Goal: Task Accomplishment & Management: Complete application form

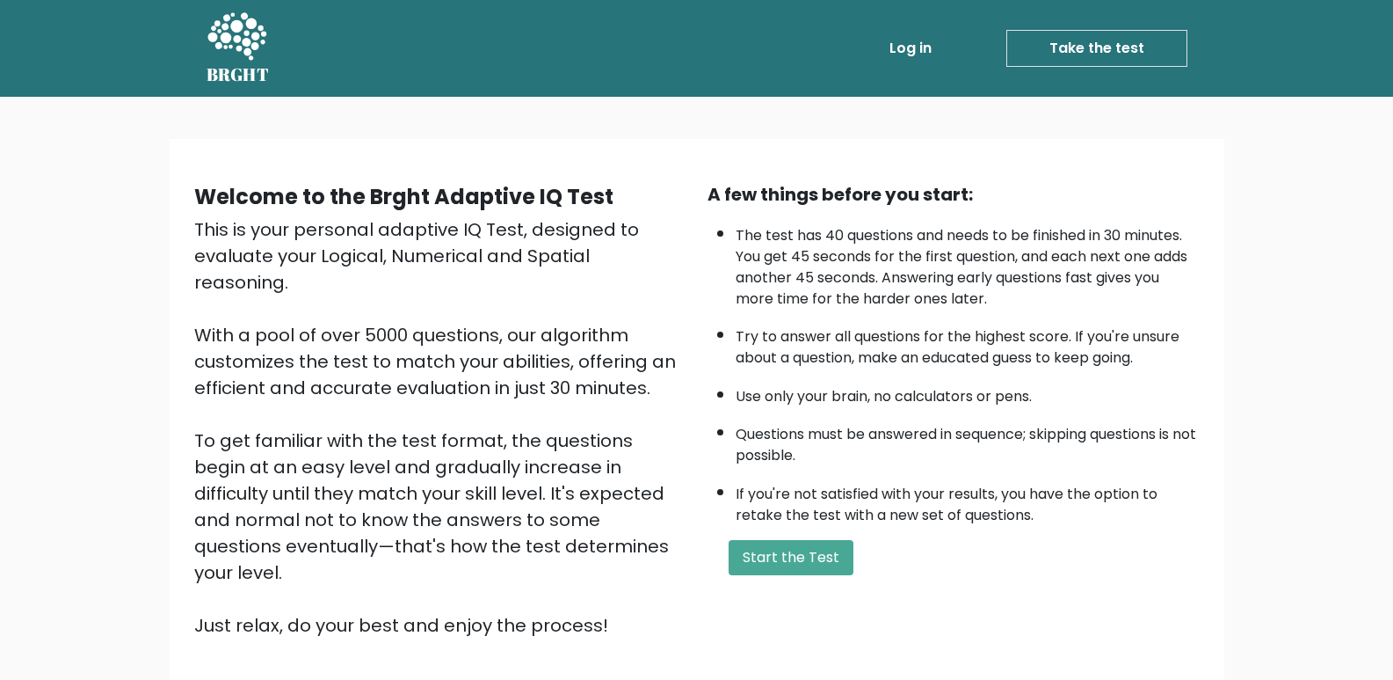
click at [1113, 54] on link "Take the test" at bounding box center [1097, 48] width 181 height 37
click at [817, 558] on button "Start the Test" at bounding box center [791, 557] width 125 height 35
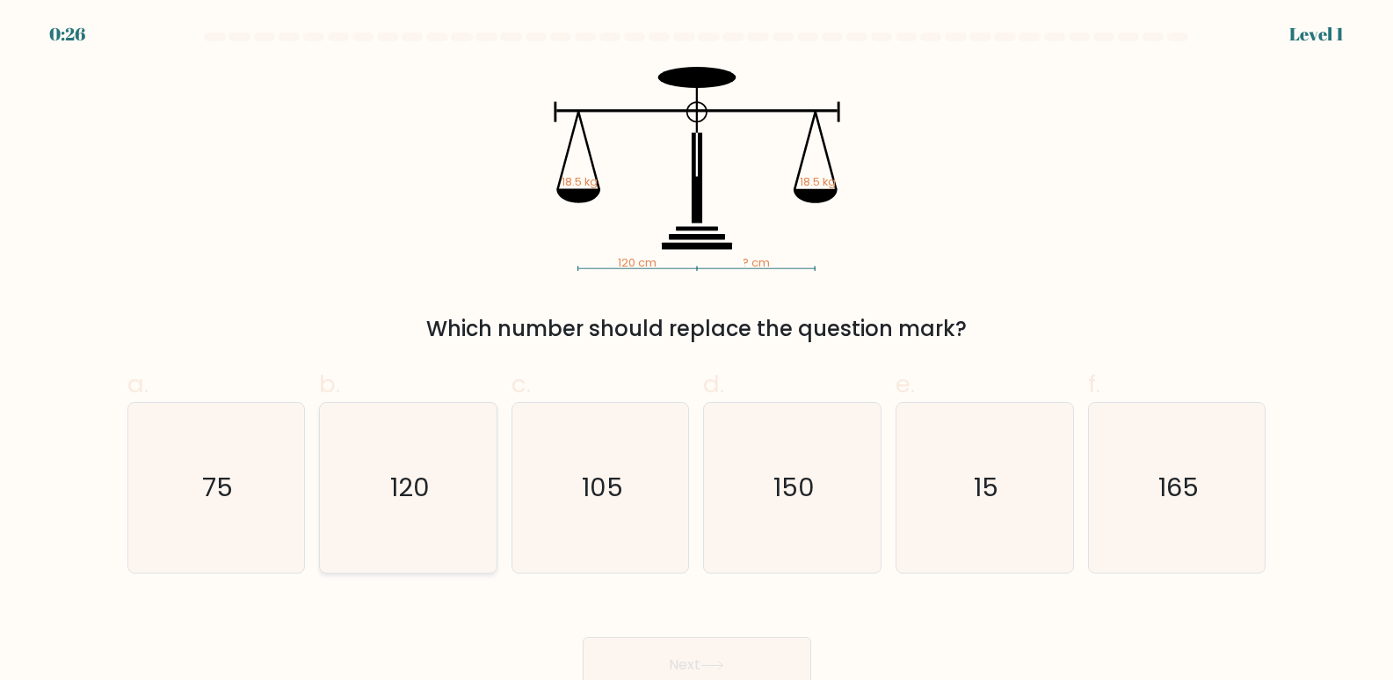
click at [383, 495] on icon "120" at bounding box center [409, 488] width 170 height 170
click at [697, 352] on input "b. 120" at bounding box center [697, 345] width 1 height 11
radio input "true"
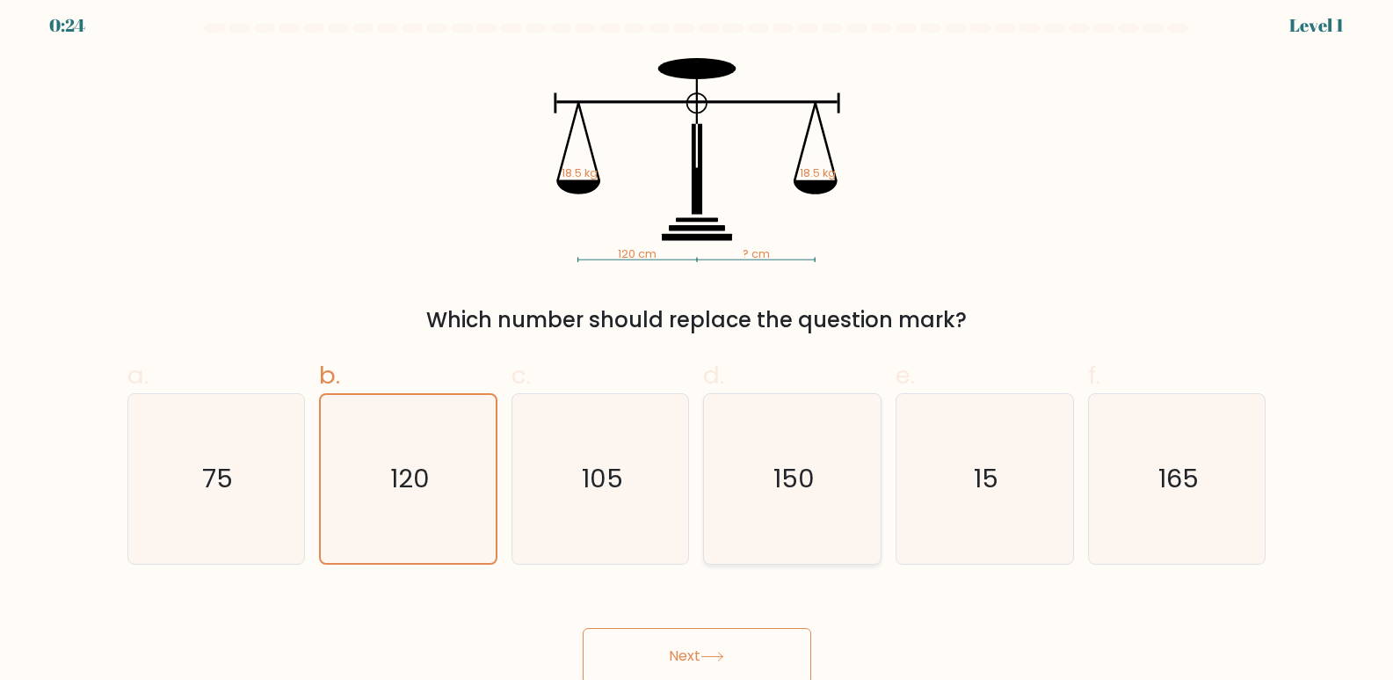
scroll to position [13, 0]
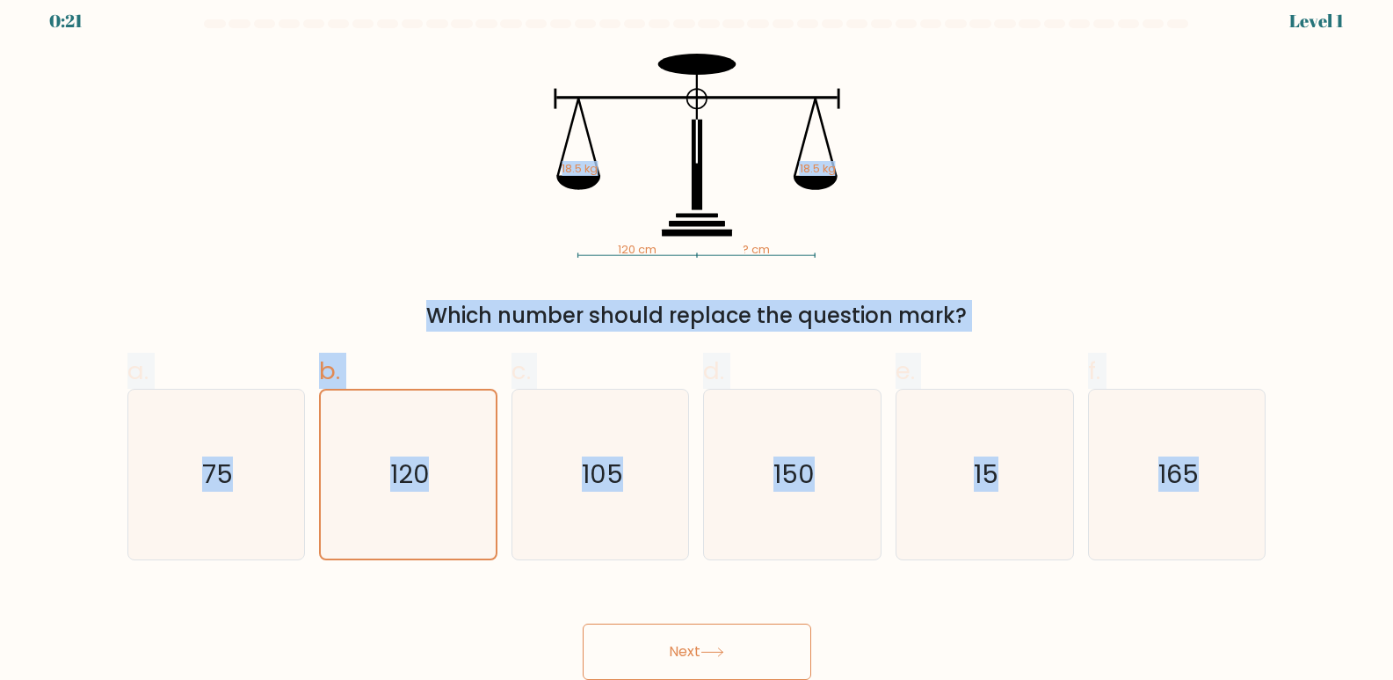
drag, startPoint x: 463, startPoint y: 91, endPoint x: 1250, endPoint y: 598, distance: 936.1
click at [1250, 598] on form at bounding box center [696, 349] width 1393 height 660
copy form "18.5 kg 18.5 kg Which number should replace the question mark? a. 75 b. 120 c. …"
click at [483, 88] on icon "120 cm ? cm 18.5 kg 18.5 kg" at bounding box center [696, 156] width 527 height 204
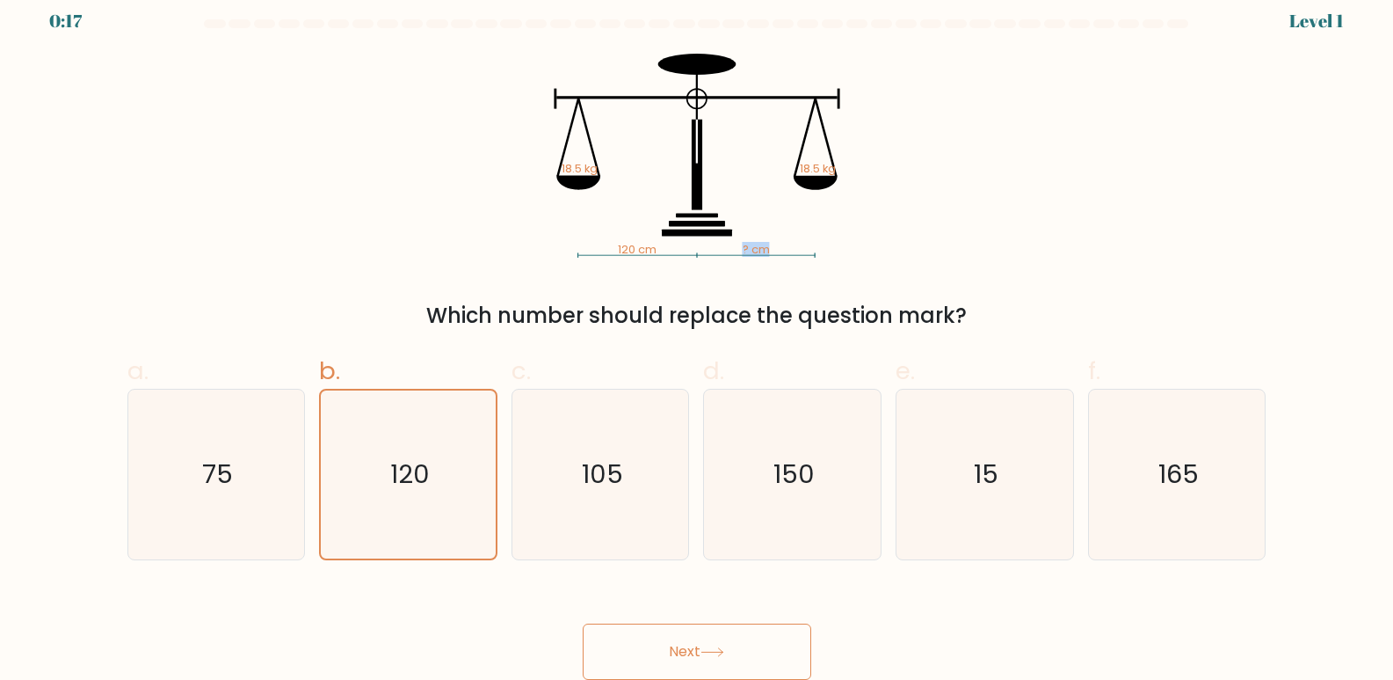
drag, startPoint x: 496, startPoint y: 39, endPoint x: 685, endPoint y: 238, distance: 274.9
click at [685, 238] on form at bounding box center [696, 349] width 1393 height 660
click at [878, 247] on icon "120 cm ? cm 18.5 kg 18.5 kg" at bounding box center [696, 156] width 527 height 204
drag, startPoint x: 476, startPoint y: 80, endPoint x: 716, endPoint y: 170, distance: 256.2
click at [716, 170] on icon "120 cm ? cm 18.5 kg 18.5 kg" at bounding box center [696, 156] width 527 height 204
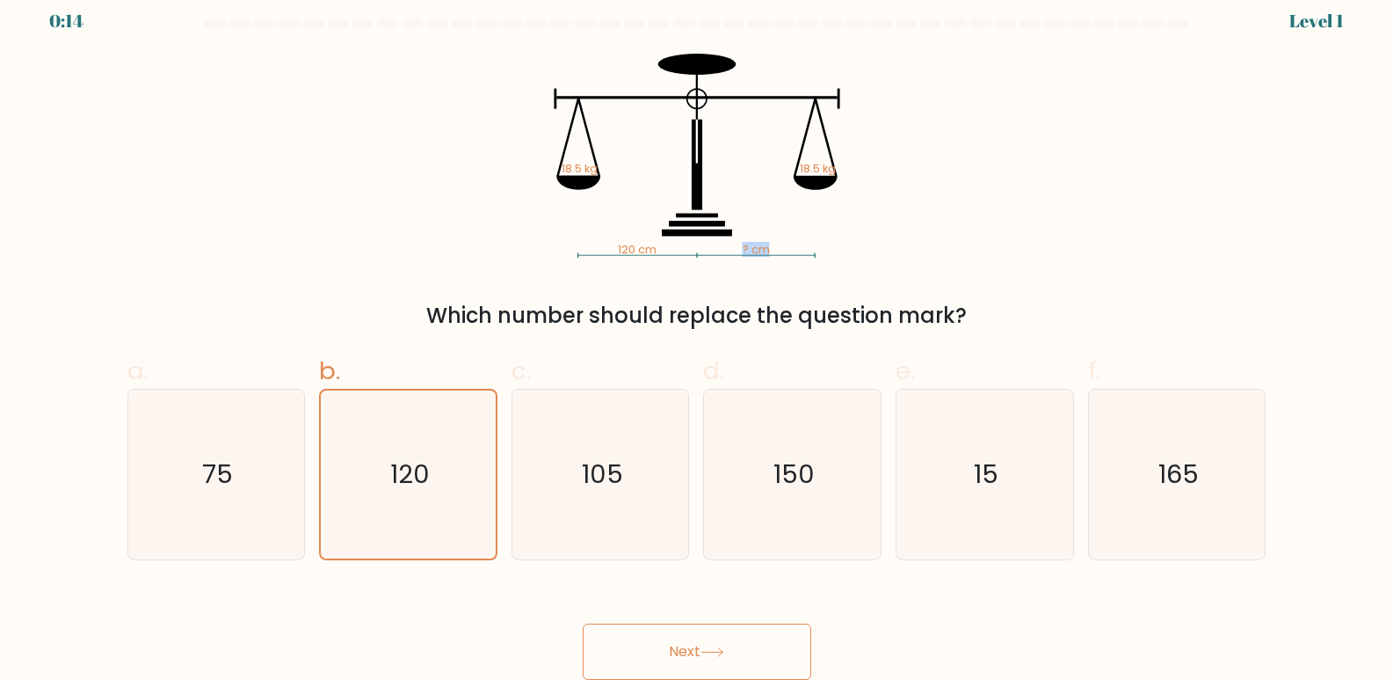
click at [806, 236] on icon "120 cm ? cm 18.5 kg 18.5 kg" at bounding box center [696, 156] width 527 height 204
drag, startPoint x: 790, startPoint y: 241, endPoint x: 792, endPoint y: 135, distance: 106.4
click at [820, 140] on icon "120 cm ? cm 18.5 kg 18.5 kg" at bounding box center [696, 156] width 527 height 204
click at [461, 110] on icon "120 cm ? cm 18.5 kg 18.5 kg" at bounding box center [696, 156] width 527 height 204
drag, startPoint x: 564, startPoint y: 164, endPoint x: 875, endPoint y: 178, distance: 311.5
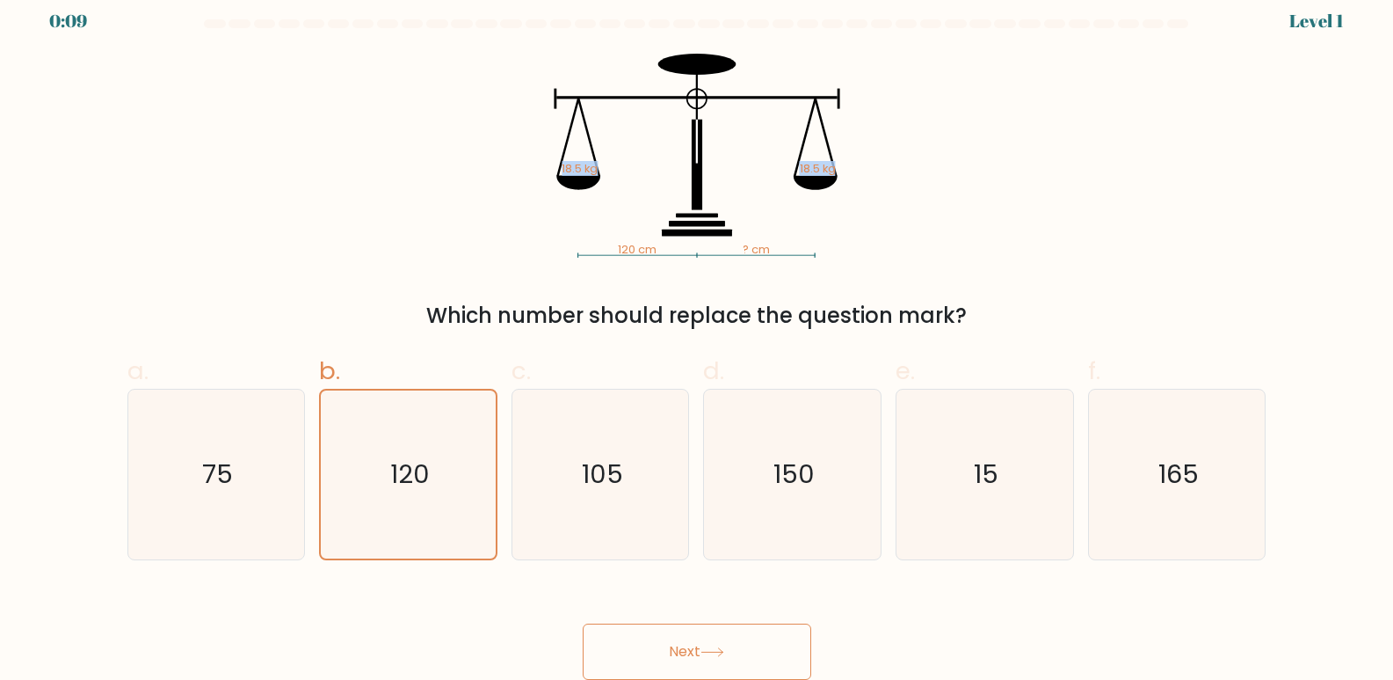
click at [875, 178] on icon "120 cm ? cm 18.5 kg 18.5 kg" at bounding box center [696, 156] width 527 height 204
copy icon "18.5 kg 18.5 kg"
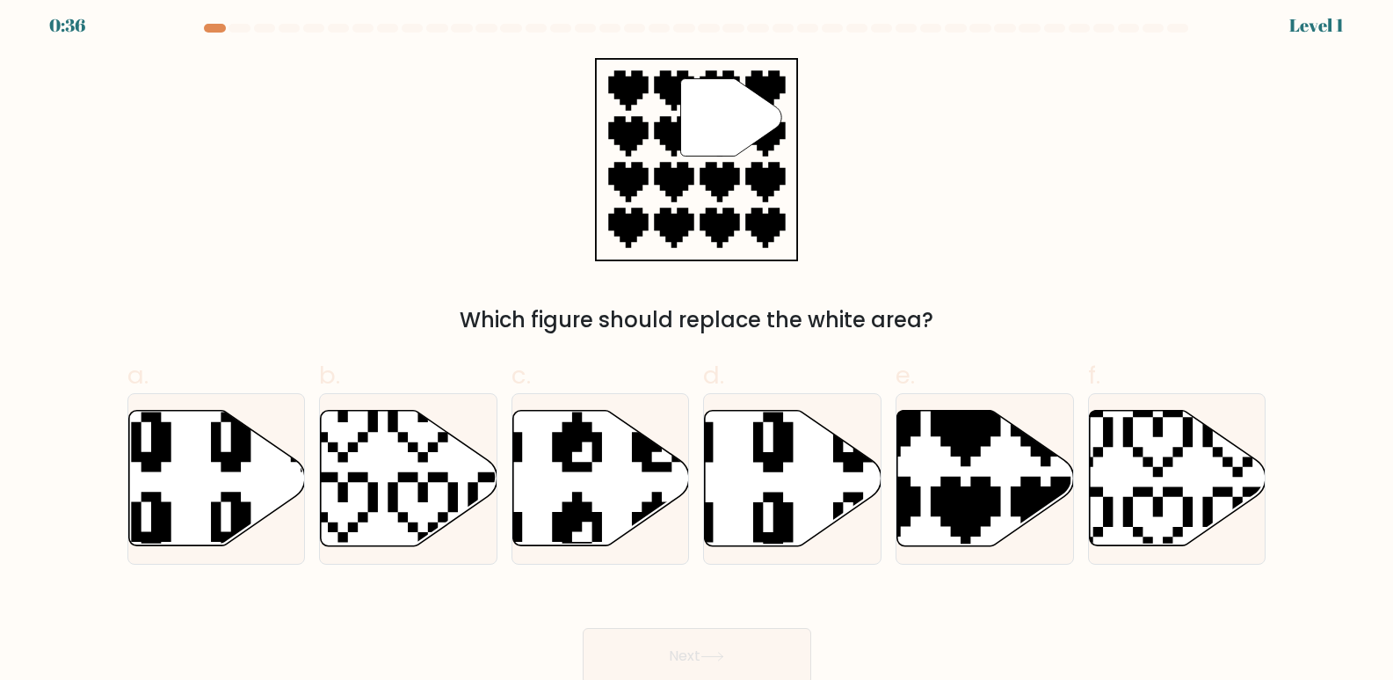
scroll to position [13, 0]
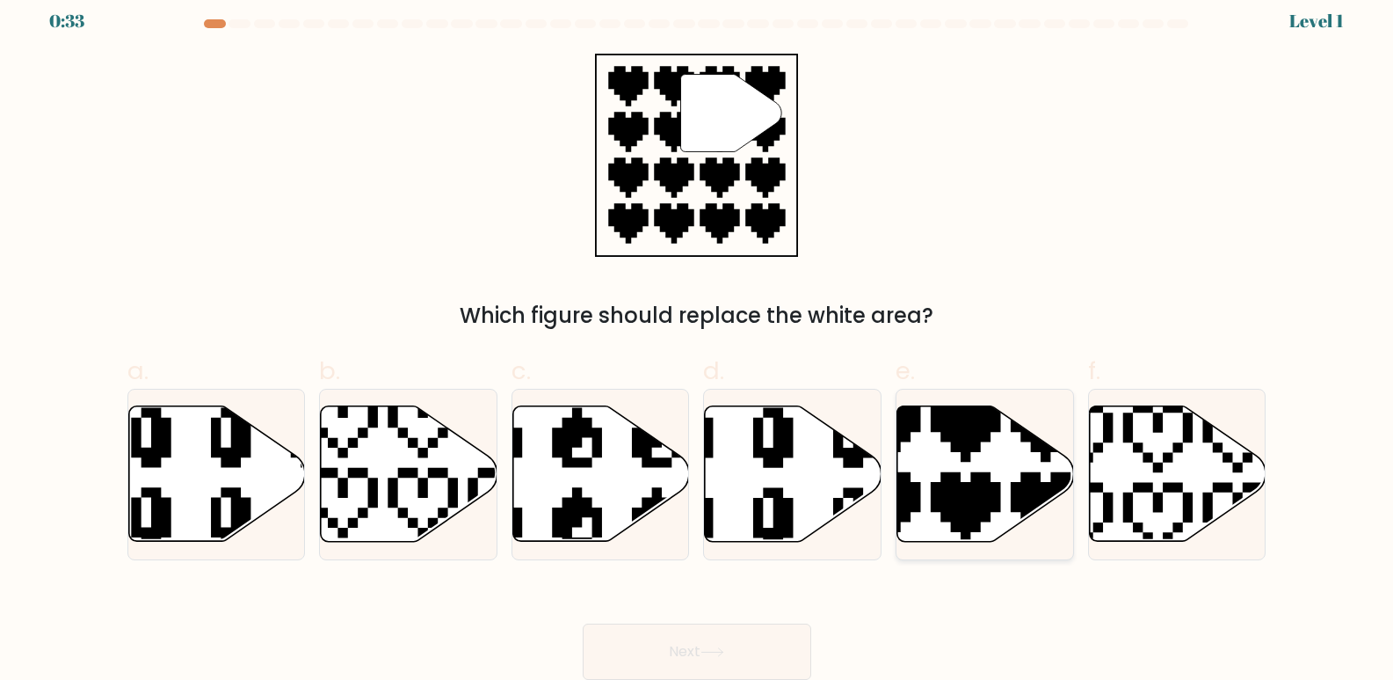
click at [1005, 481] on icon at bounding box center [986, 473] width 177 height 135
click at [698, 338] on input "e." at bounding box center [697, 332] width 1 height 11
radio input "true"
click at [752, 636] on button "Next" at bounding box center [697, 651] width 229 height 56
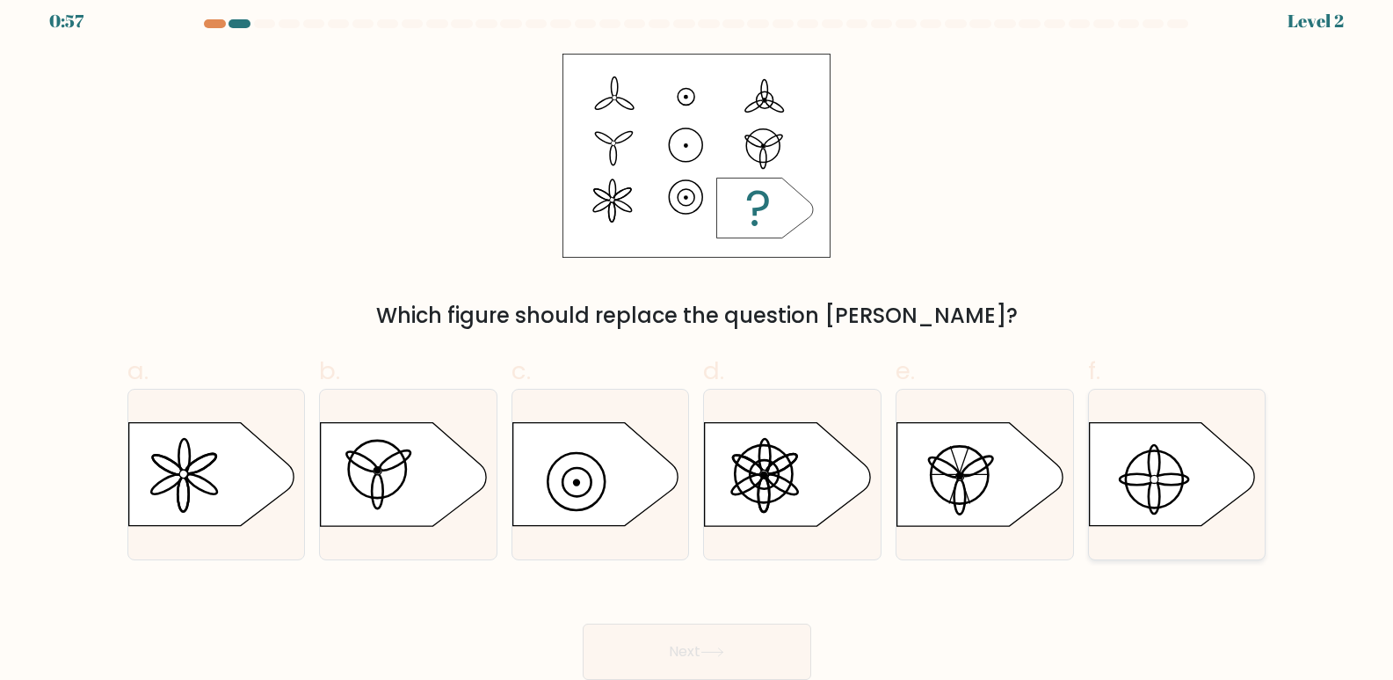
click at [1172, 484] on icon at bounding box center [1171, 474] width 165 height 103
click at [698, 338] on input "f." at bounding box center [697, 332] width 1 height 11
radio input "true"
click at [737, 644] on button "Next" at bounding box center [697, 651] width 229 height 56
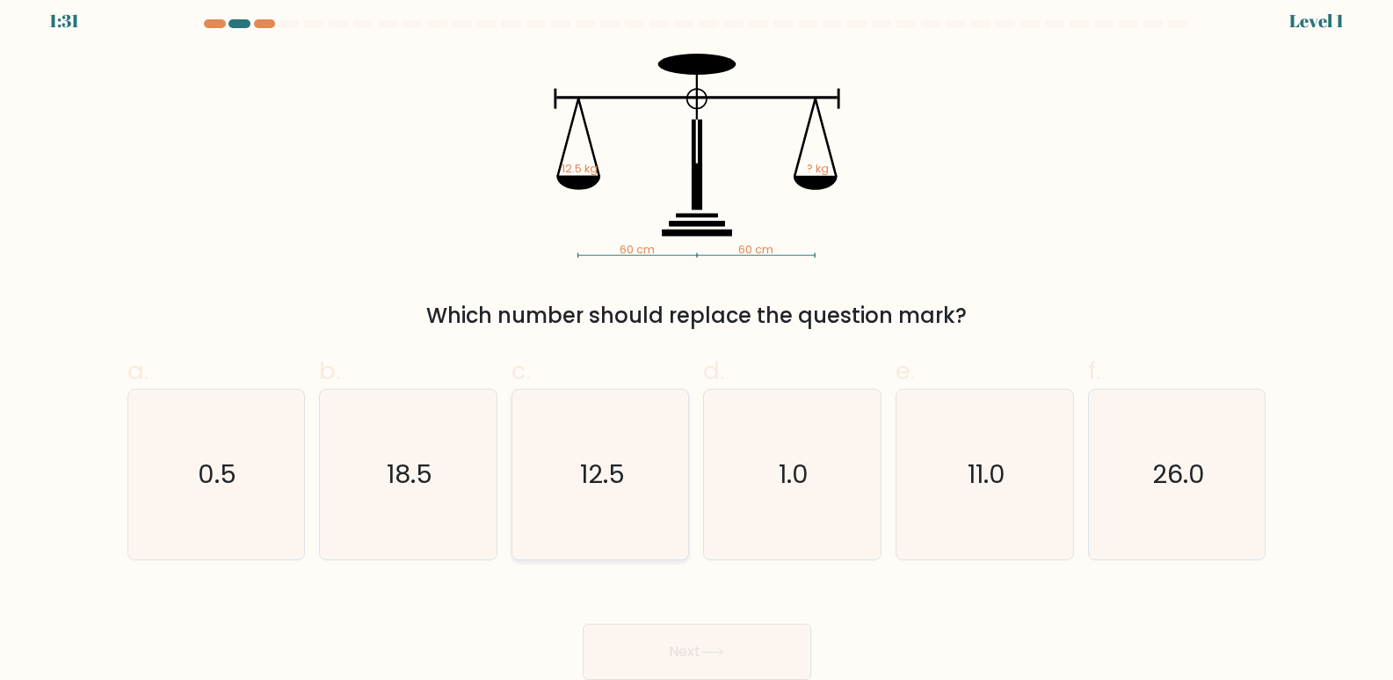
click at [623, 511] on icon "12.5" at bounding box center [601, 474] width 170 height 170
click at [697, 338] on input "c. 12.5" at bounding box center [697, 332] width 1 height 11
radio input "true"
click at [708, 648] on icon at bounding box center [713, 652] width 24 height 10
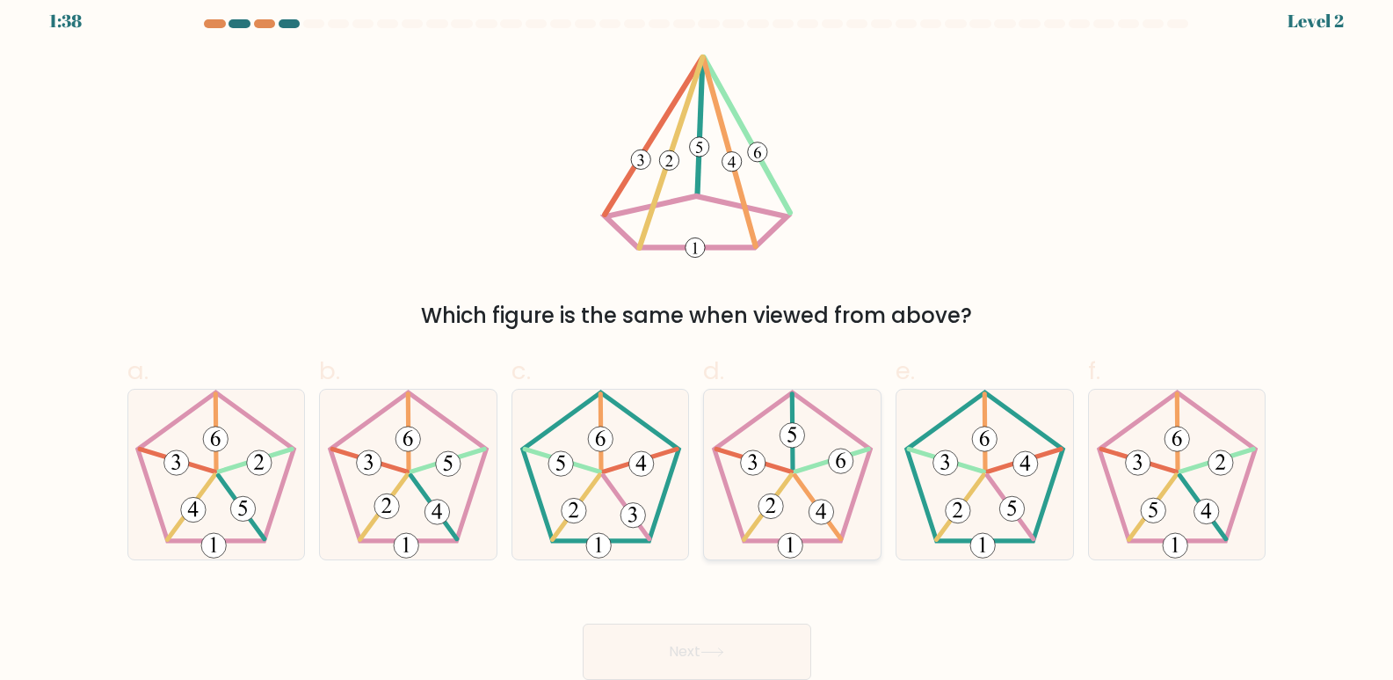
click at [800, 486] on icon at bounding box center [793, 474] width 170 height 170
click at [698, 338] on input "d." at bounding box center [697, 332] width 1 height 11
radio input "true"
click at [761, 651] on button "Next" at bounding box center [697, 651] width 229 height 56
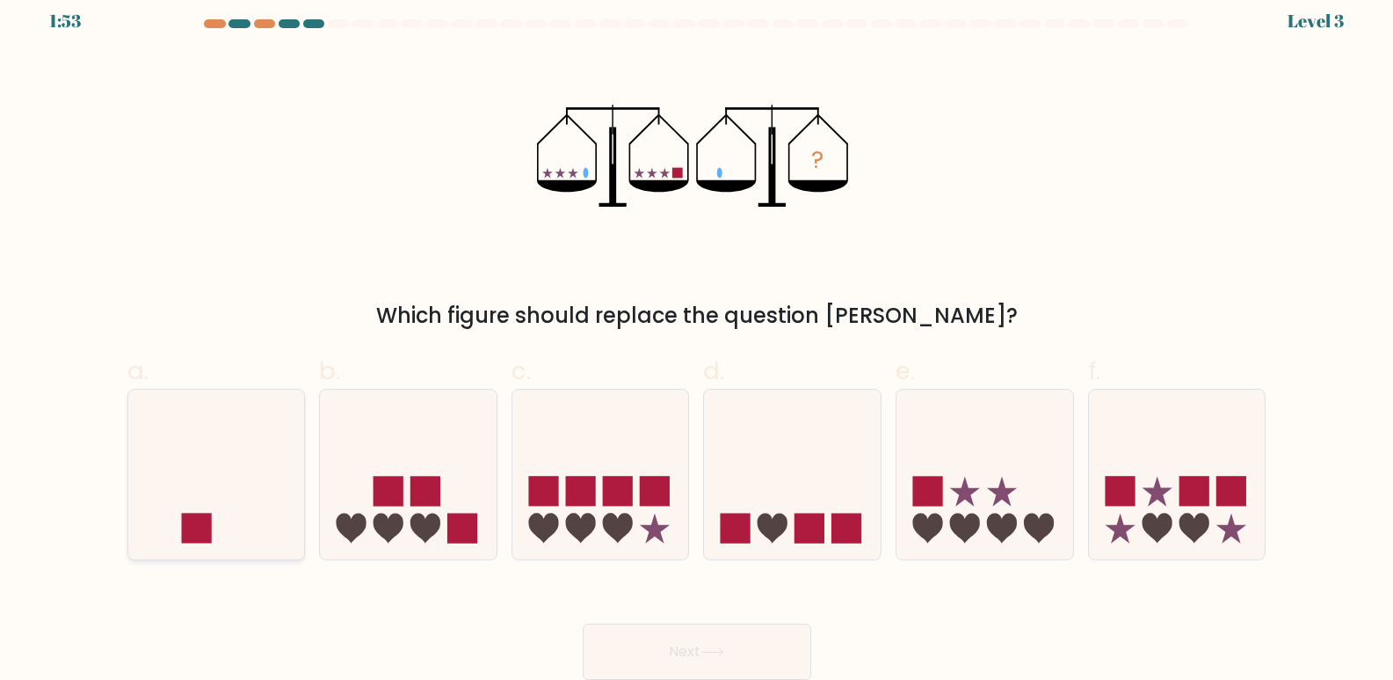
click at [204, 475] on icon at bounding box center [216, 475] width 177 height 146
click at [697, 338] on input "a." at bounding box center [697, 332] width 1 height 11
radio input "true"
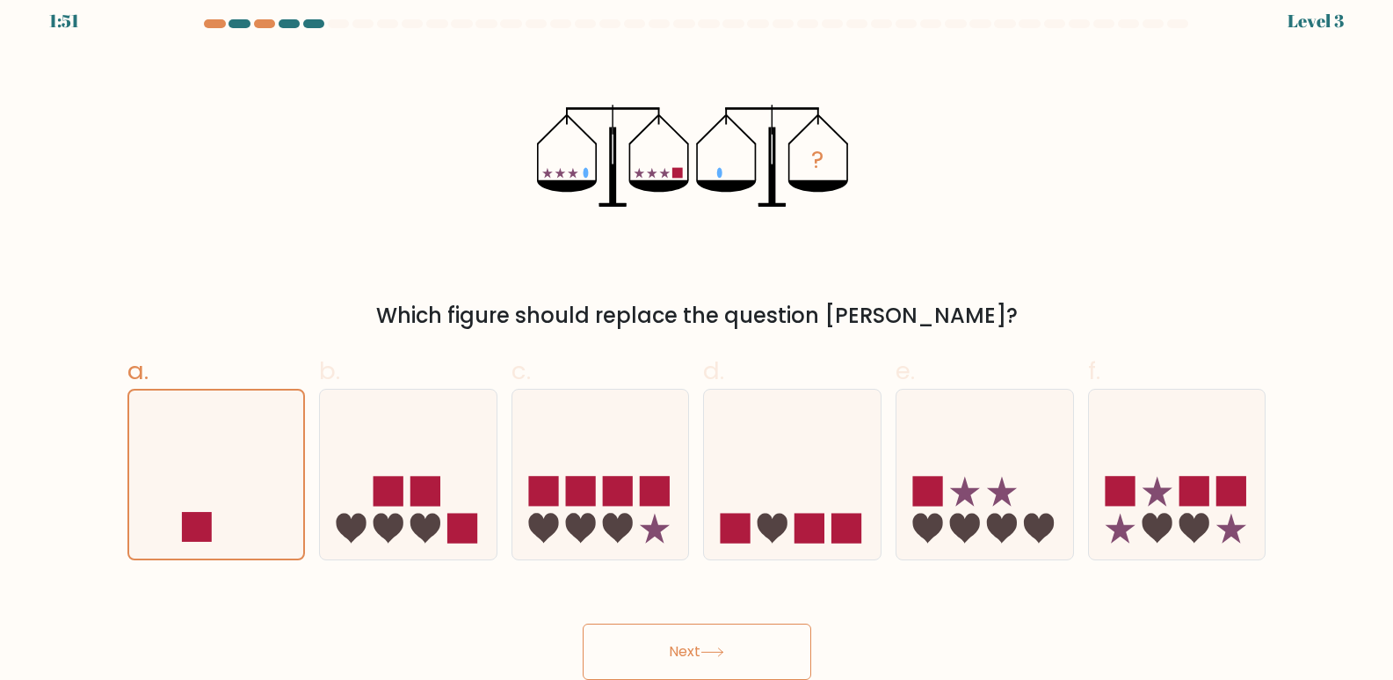
click at [734, 640] on button "Next" at bounding box center [697, 651] width 229 height 56
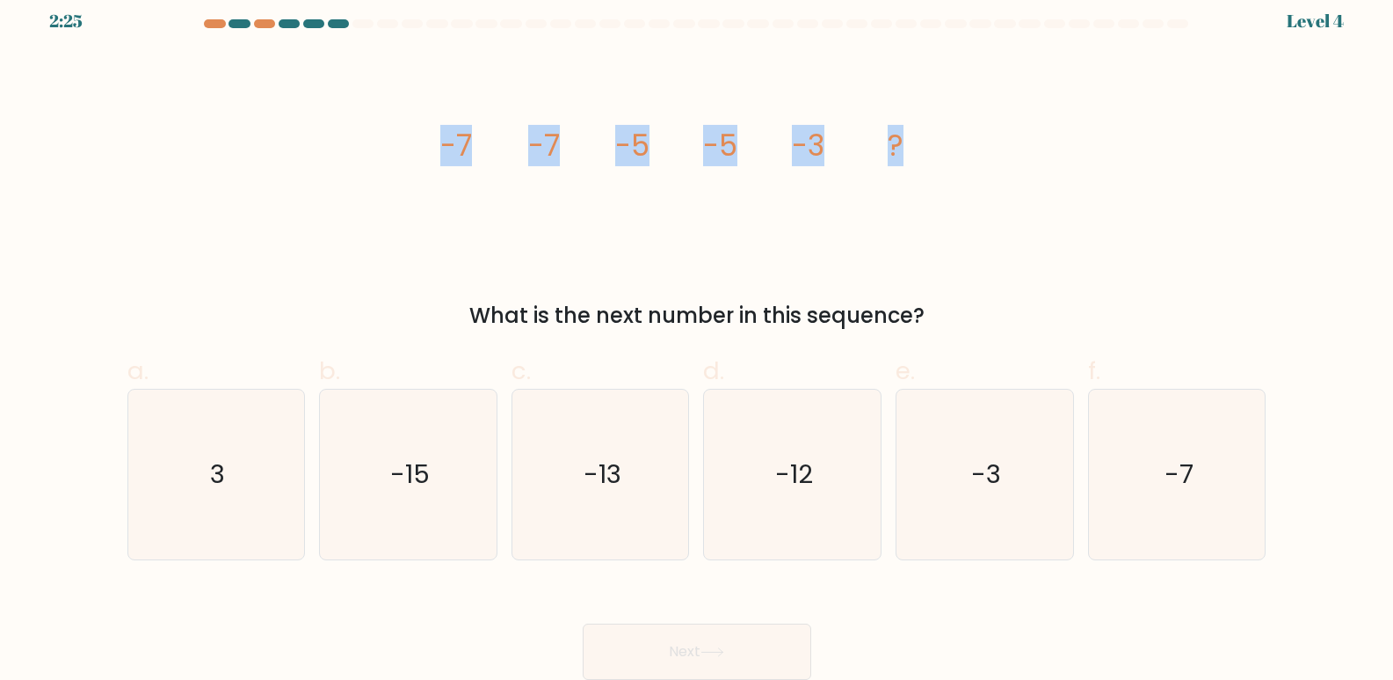
drag, startPoint x: 478, startPoint y: 143, endPoint x: 916, endPoint y: 139, distance: 437.8
click at [916, 139] on div "image/svg+xml -7 -7 -5 -5 -3 ? What is the next number in this sequence?" at bounding box center [697, 193] width 1160 height 278
copy g "-7 -7 -5 -5 -3 ?"
click at [404, 127] on div "image/svg+xml -7 -7 -5 -5 -3 ? What is the next number in this sequence?" at bounding box center [697, 193] width 1160 height 278
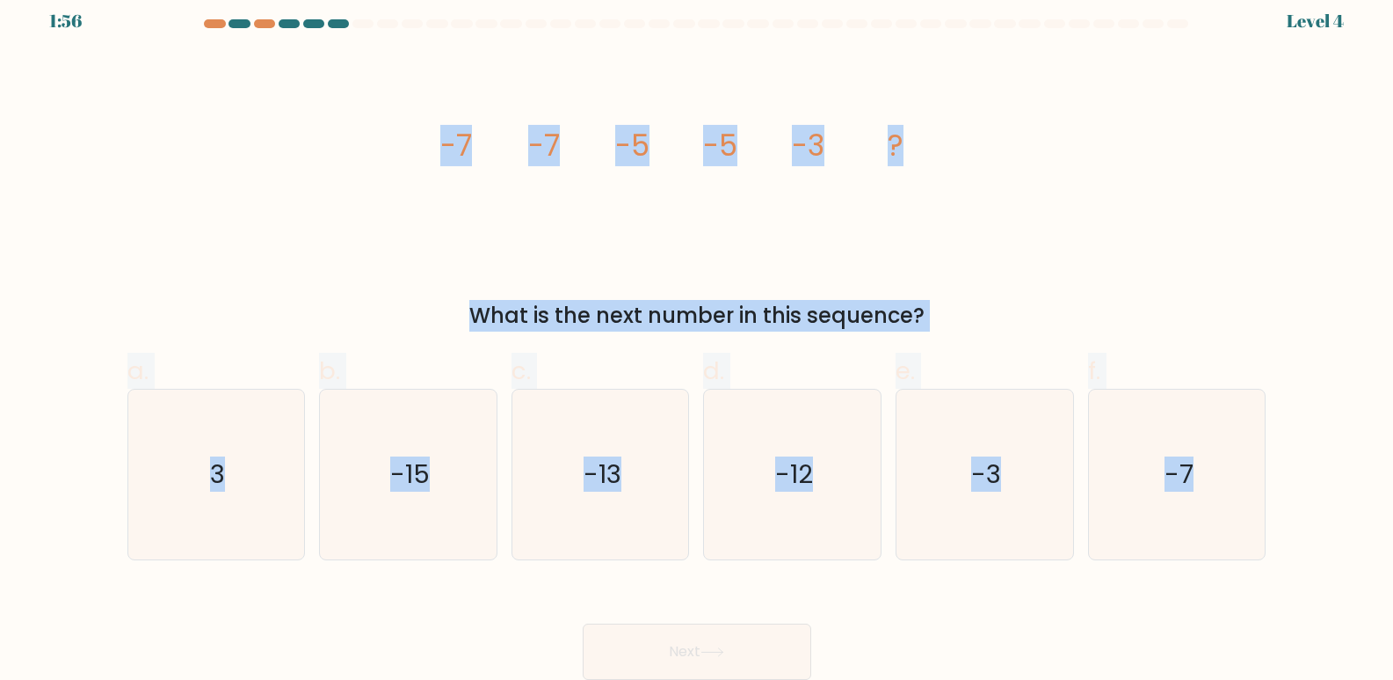
drag, startPoint x: 393, startPoint y: 122, endPoint x: 1310, endPoint y: 553, distance: 1013.1
click at [1310, 553] on form at bounding box center [696, 349] width 1393 height 660
copy form "-7 -7 -5 -5 -3 ? What is the next number in this sequence? a. 3 b. -15 c. -13 d…"
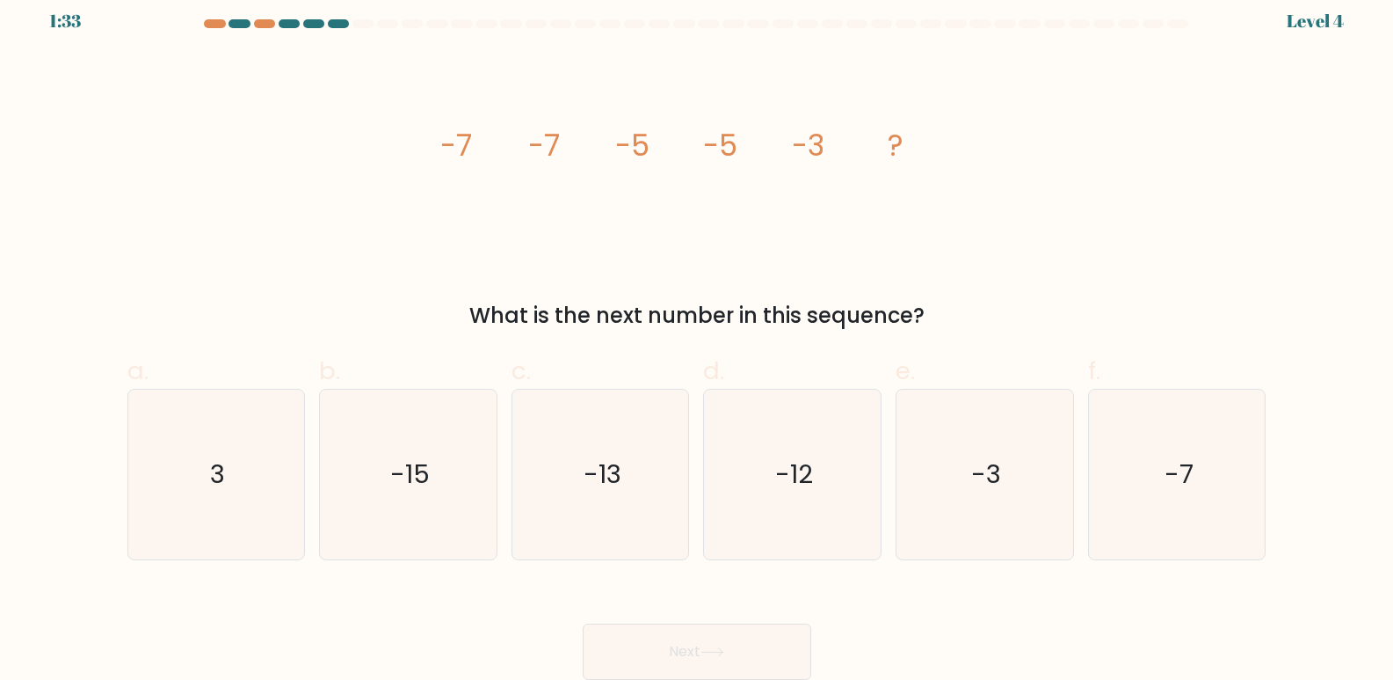
click at [971, 653] on div "Next" at bounding box center [697, 630] width 1160 height 98
click at [991, 500] on icon "-3" at bounding box center [985, 474] width 170 height 170
click at [698, 338] on input "e. -3" at bounding box center [697, 332] width 1 height 11
radio input "true"
click at [752, 640] on button "Next" at bounding box center [697, 651] width 229 height 56
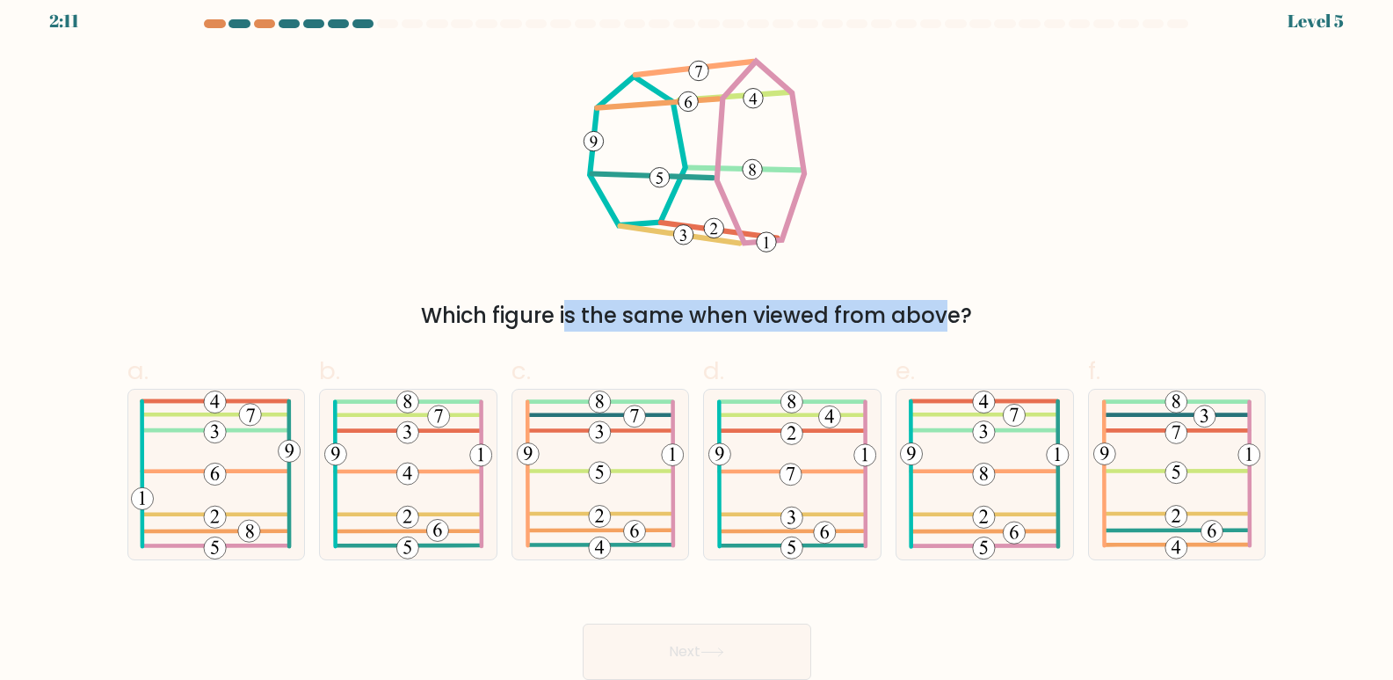
drag, startPoint x: 544, startPoint y: 110, endPoint x: 777, endPoint y: 329, distance: 319.7
click at [777, 329] on div "Which figure is the same when viewed from above?" at bounding box center [697, 193] width 1160 height 278
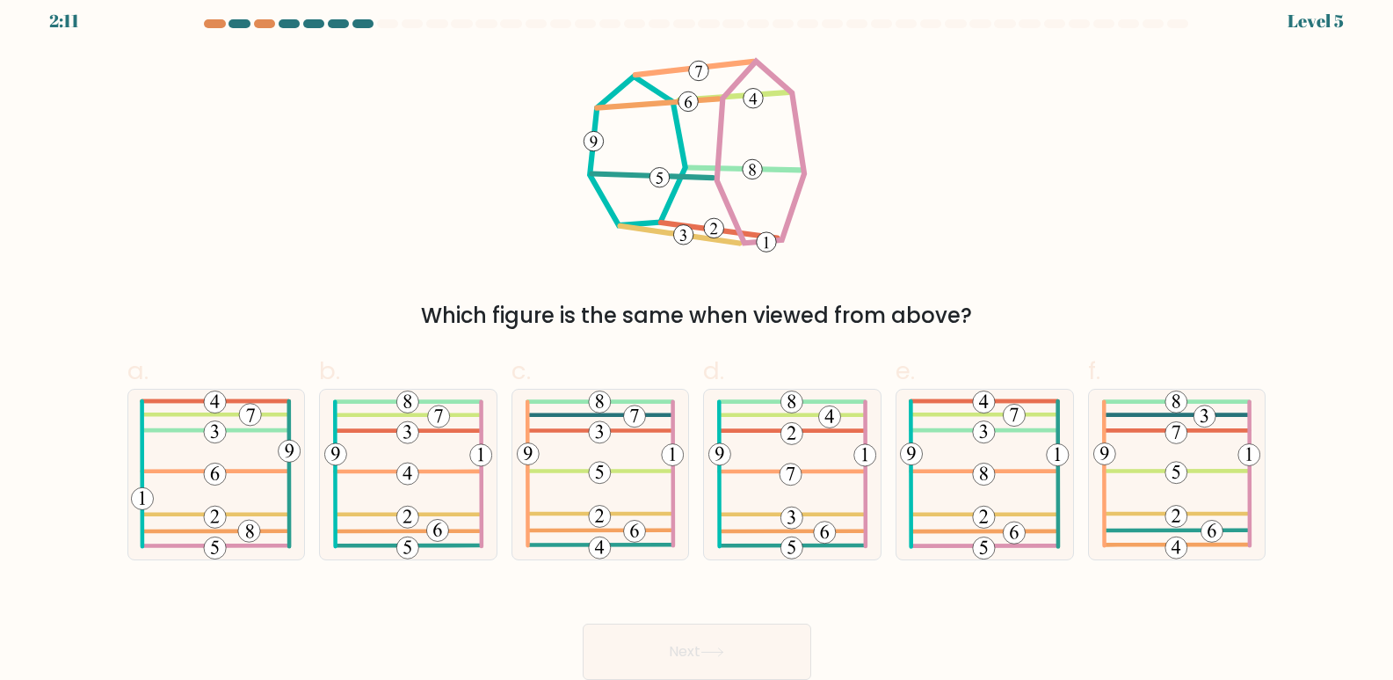
click at [484, 49] on form at bounding box center [696, 349] width 1393 height 660
drag, startPoint x: 488, startPoint y: 46, endPoint x: 612, endPoint y: 56, distance: 124.4
click at [614, 52] on form at bounding box center [696, 349] width 1393 height 660
click at [829, 483] on icon at bounding box center [793, 474] width 168 height 170
click at [698, 338] on input "d." at bounding box center [697, 332] width 1 height 11
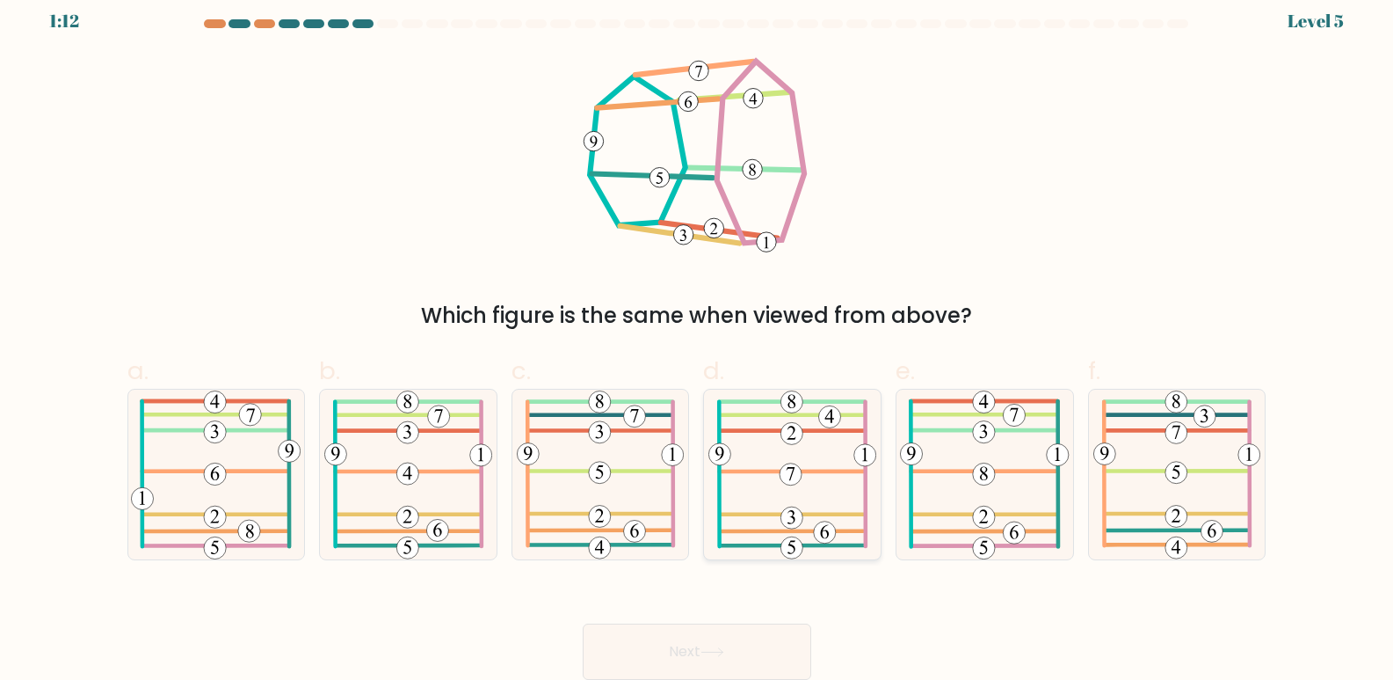
radio input "true"
click at [745, 631] on button "Next" at bounding box center [697, 651] width 229 height 56
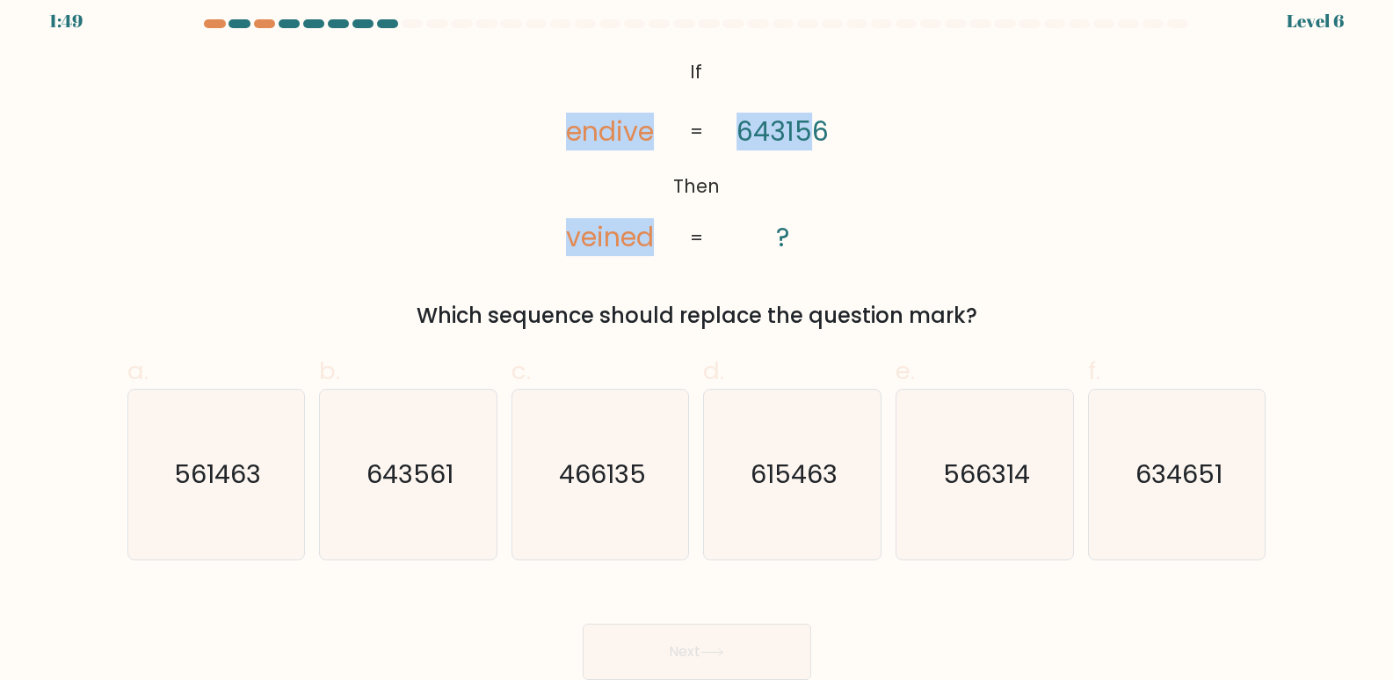
drag, startPoint x: 559, startPoint y: 63, endPoint x: 678, endPoint y: 100, distance: 124.3
click at [802, 150] on icon "@import url('https://fonts.googleapis.com/css?family=Abril+Fatface:400,100,100i…" at bounding box center [696, 156] width 331 height 204
click at [635, 75] on icon "@import url('https://fonts.googleapis.com/css?family=Abril+Fatface:400,100,100i…" at bounding box center [696, 156] width 331 height 204
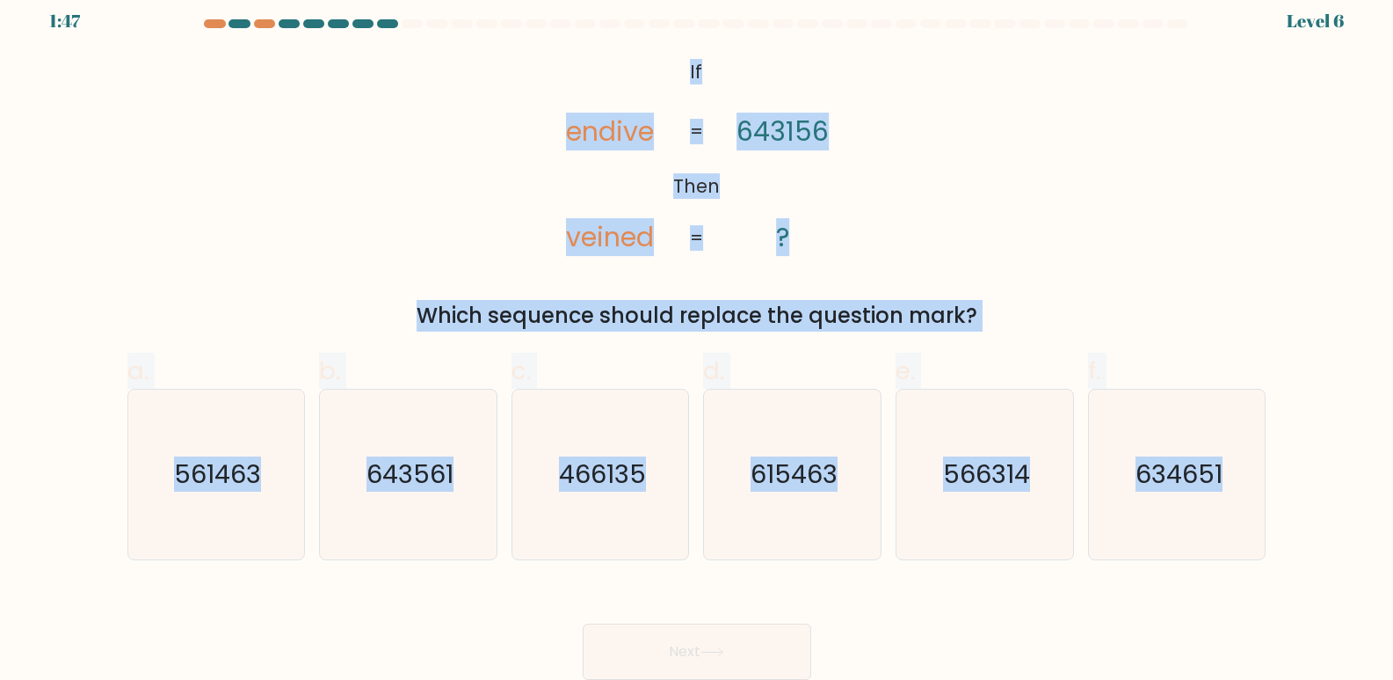
drag, startPoint x: 685, startPoint y: 46, endPoint x: 1269, endPoint y: 520, distance: 752.5
click at [1269, 520] on form "If ?" at bounding box center [696, 349] width 1393 height 660
copy form "If Then endive veined 643156 ? = = Which sequence should replace the question m…"
click at [1030, 203] on div "@import url('https://fonts.googleapis.com/css?family=Abril+Fatface:400,100,100i…" at bounding box center [697, 193] width 1160 height 278
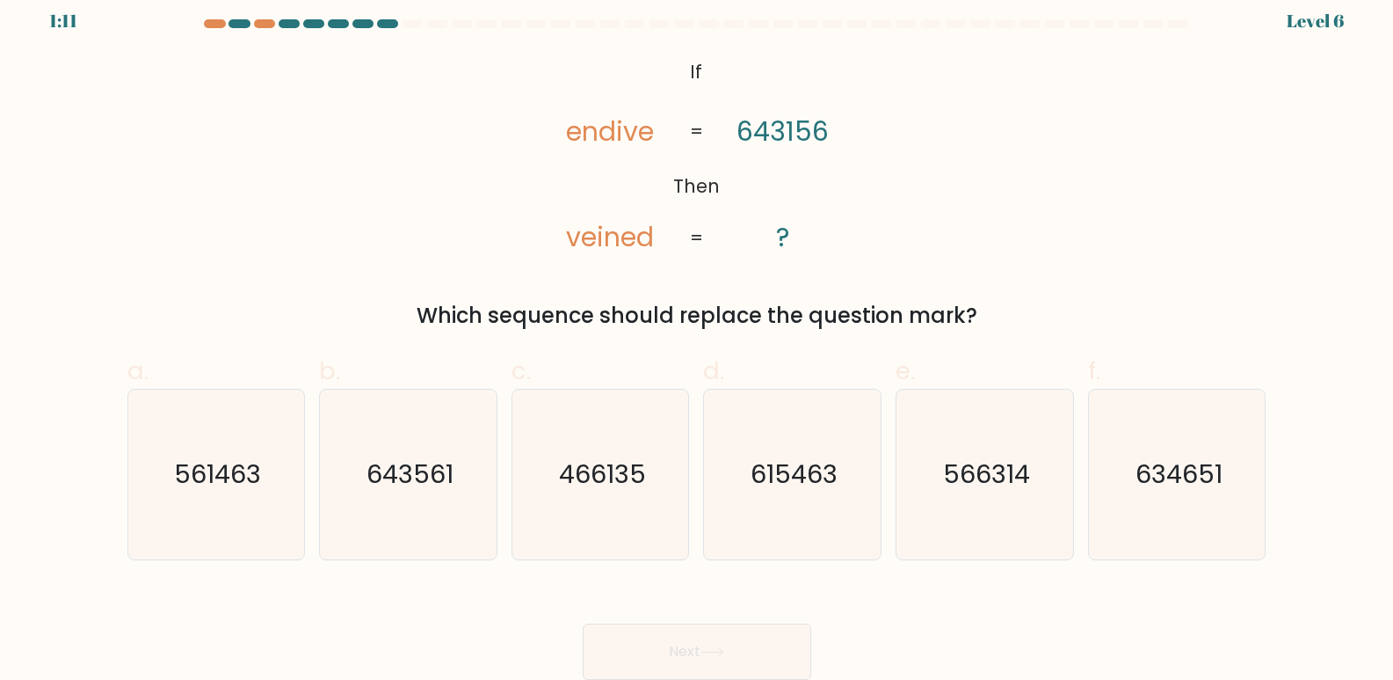
click at [489, 308] on div "Which sequence should replace the question mark?" at bounding box center [697, 316] width 1118 height 32
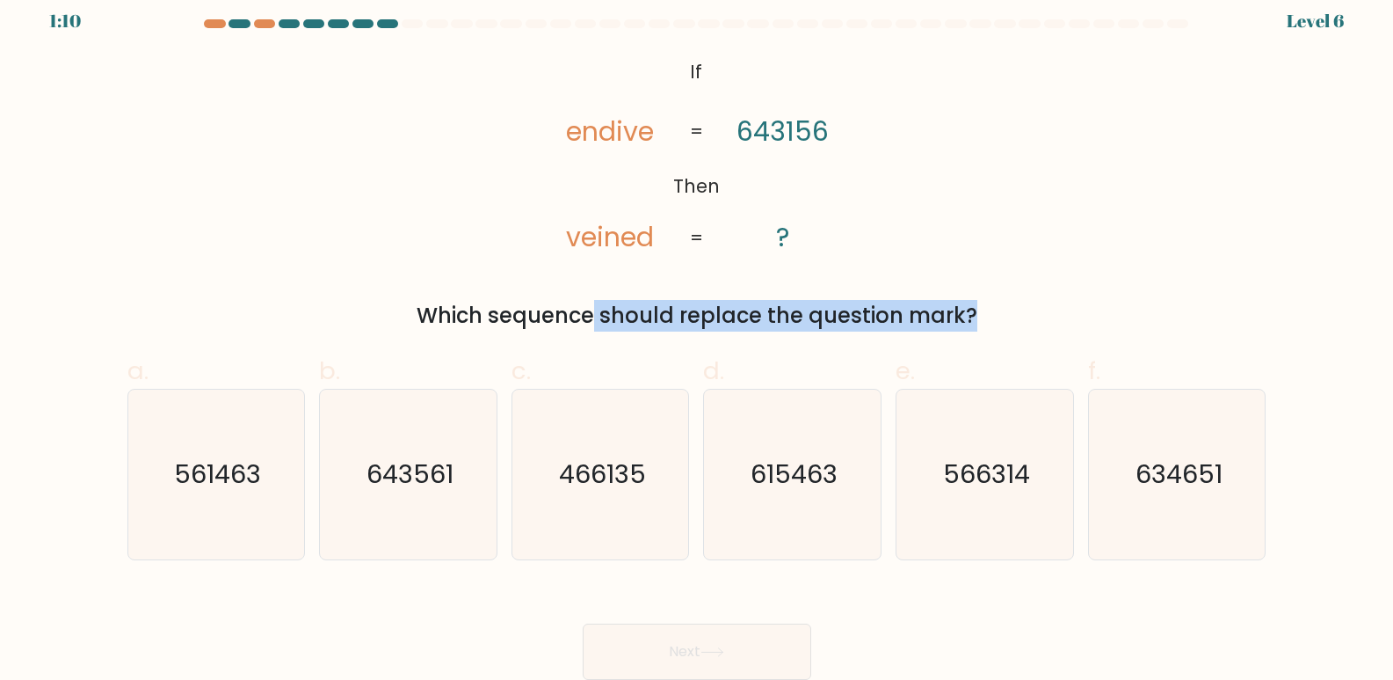
click at [489, 308] on div "Which sequence should replace the question mark?" at bounding box center [697, 316] width 1118 height 32
click at [1010, 284] on div "@import url('https://fonts.googleapis.com/css?family=Abril+Fatface:400,100,100i…" at bounding box center [697, 193] width 1160 height 278
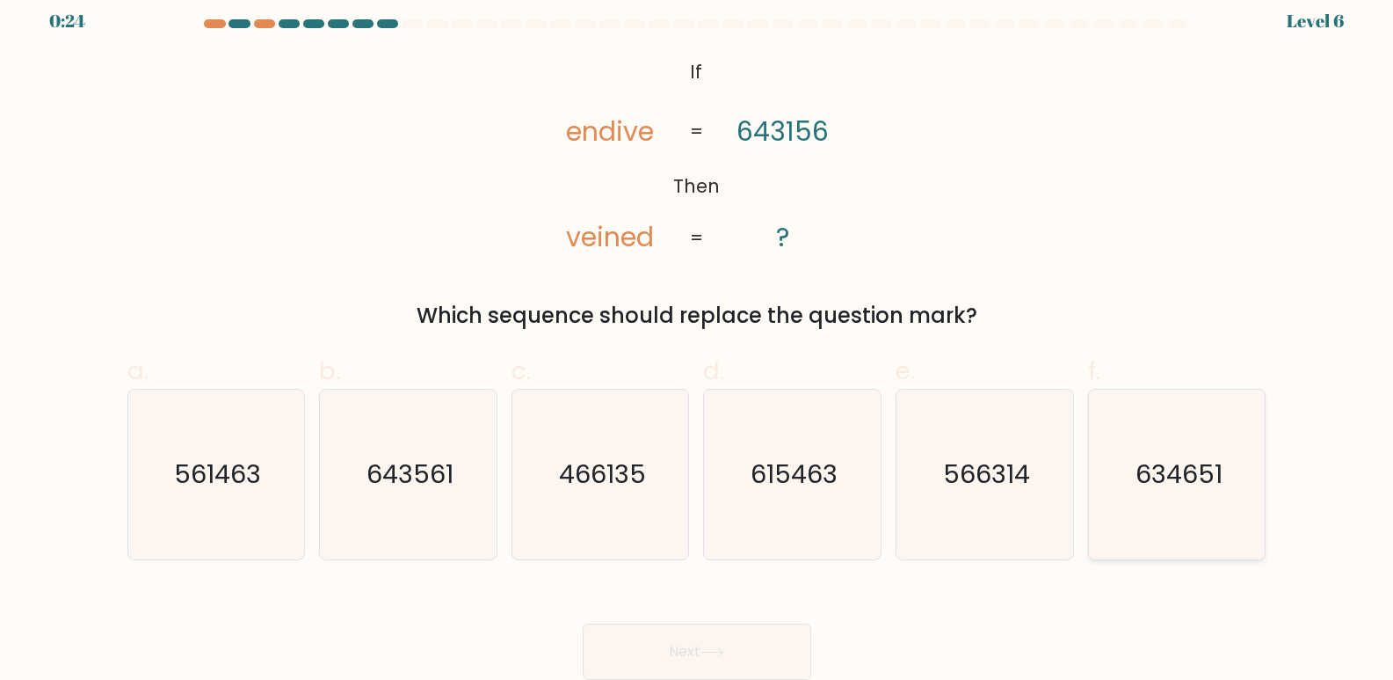
click at [1182, 486] on text "634651" at bounding box center [1179, 474] width 87 height 35
click at [698, 338] on input "f. 634651" at bounding box center [697, 332] width 1 height 11
radio input "true"
click at [725, 640] on button "Next" at bounding box center [697, 651] width 229 height 56
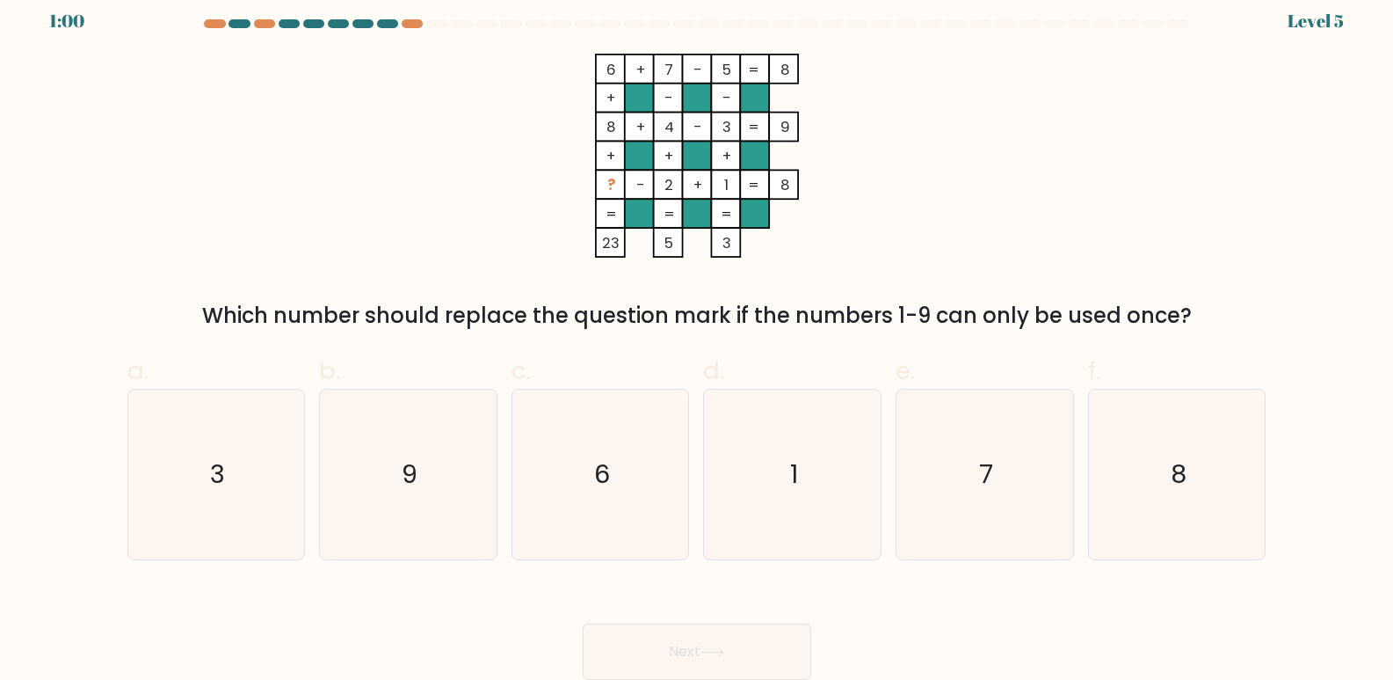
drag, startPoint x: 566, startPoint y: 15, endPoint x: 1299, endPoint y: 550, distance: 907.8
click at [1299, 550] on body "1:00 Level 5" at bounding box center [696, 333] width 1393 height 693
copy body "1:01 Level 5 6 + 7 - 5 8 + - - 8 + 4 - 3 9 + + + ? - 2 + 1 = 8 = = = = 23 5 3 =…"
click at [552, 90] on icon "6 + 7 - 5 8 + - - 8 + 4 - 3 9 + + + ? - 2 + 1 = 8 = = = = 23 5 3 =" at bounding box center [696, 156] width 527 height 204
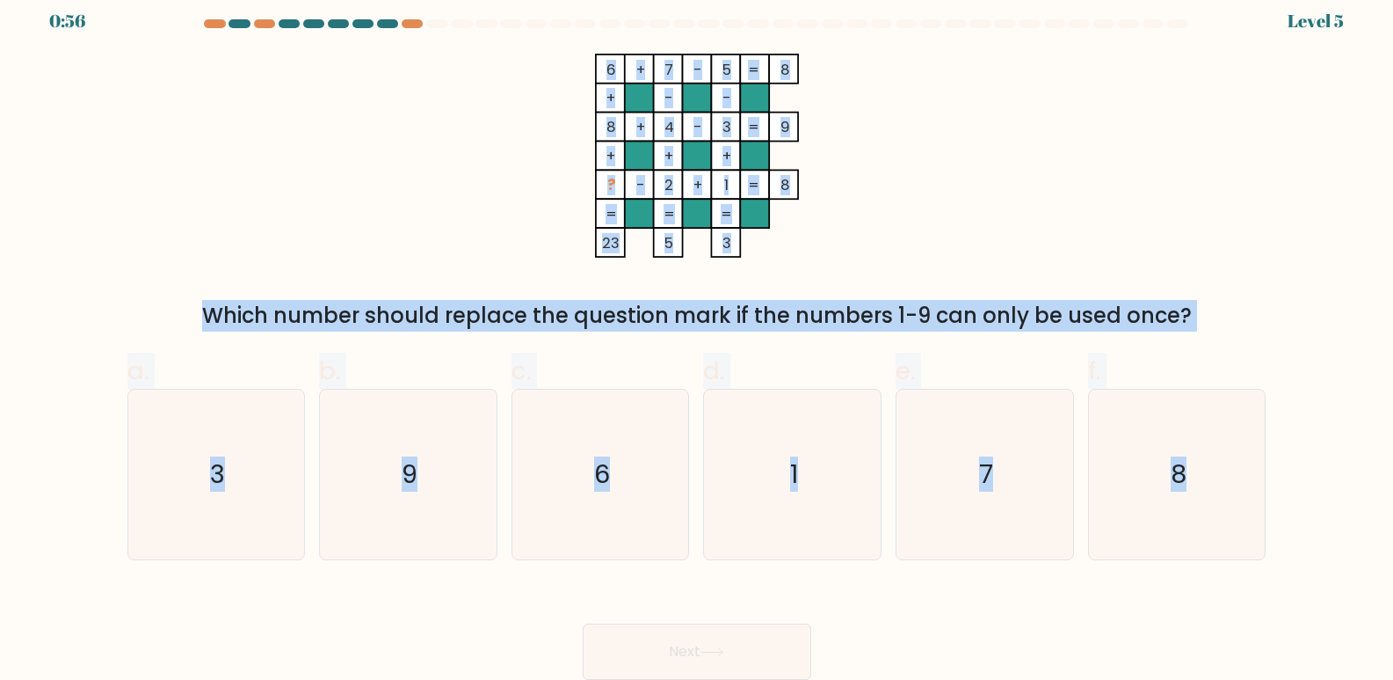
drag, startPoint x: 598, startPoint y: 61, endPoint x: 1274, endPoint y: 545, distance: 831.7
click at [1274, 545] on form at bounding box center [696, 349] width 1393 height 660
copy form "6 + 7 - 5 8 + - - 8 + 4 - 3 9 + + + ? - 2 + 1 = 8 = = = = 23 5 3 = Which number…"
click at [648, 453] on icon "6" at bounding box center [601, 474] width 170 height 170
click at [697, 338] on input "c. 6" at bounding box center [697, 332] width 1 height 11
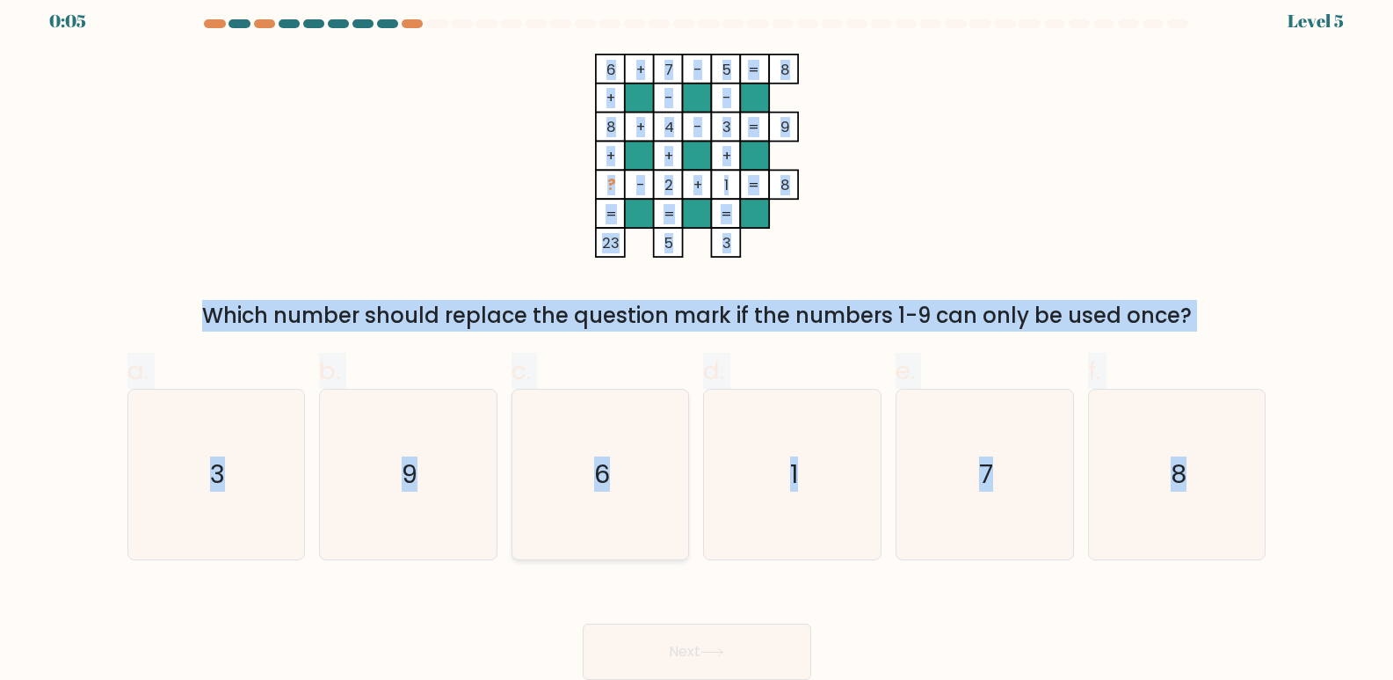
radio input "true"
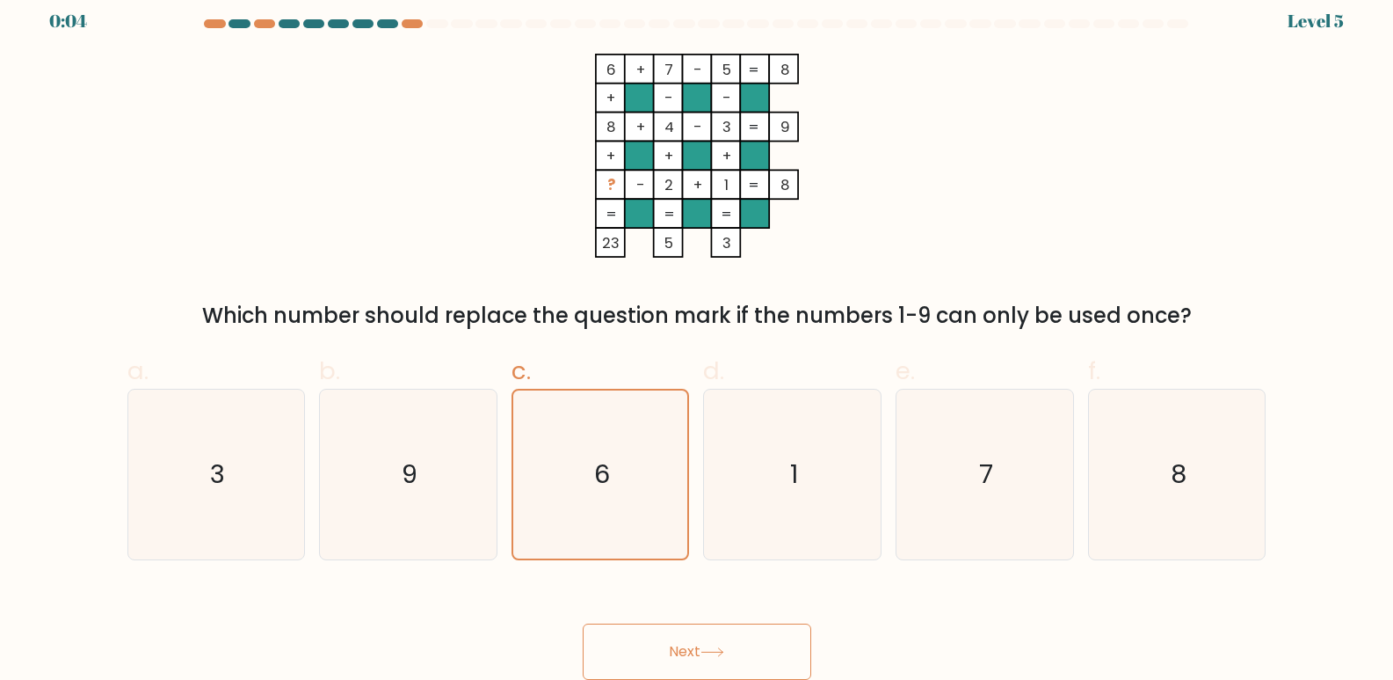
click at [762, 638] on button "Next" at bounding box center [697, 651] width 229 height 56
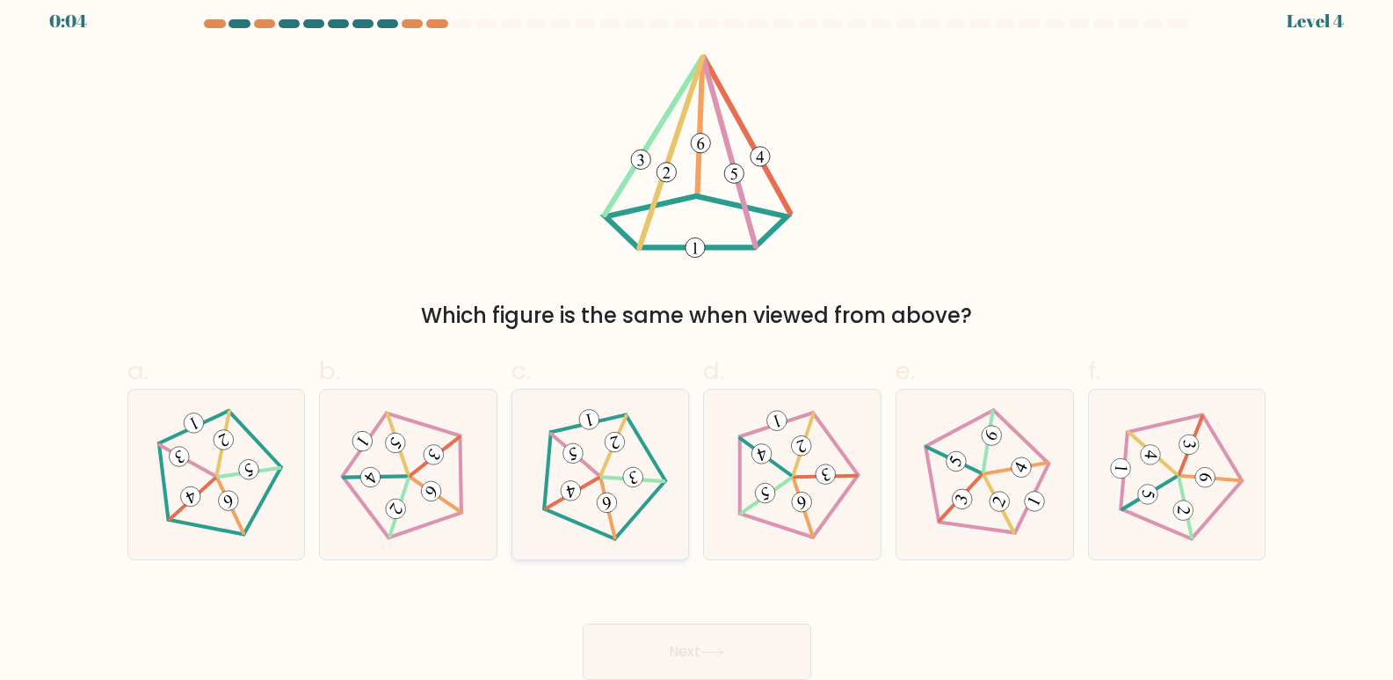
click at [609, 514] on 139 at bounding box center [607, 507] width 14 height 60
click at [697, 338] on input "c." at bounding box center [697, 332] width 1 height 11
radio input "true"
click at [684, 654] on button "Next" at bounding box center [697, 651] width 229 height 56
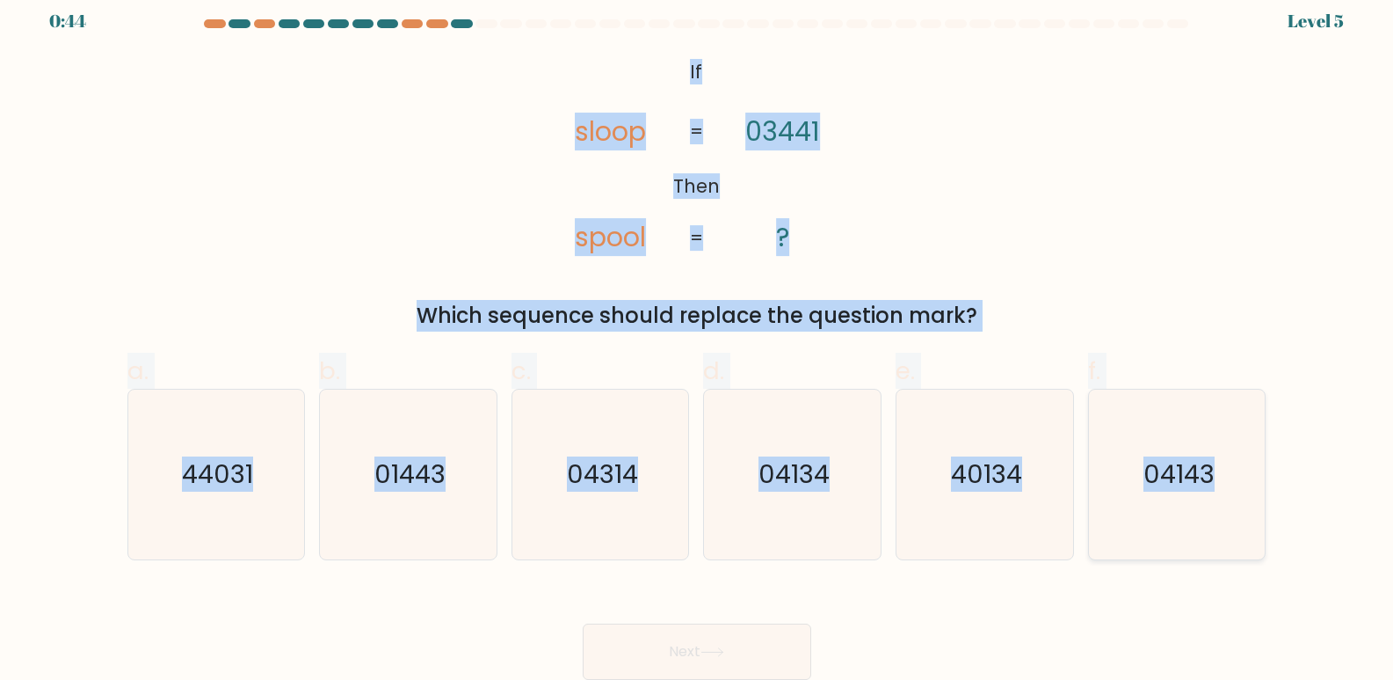
drag, startPoint x: 643, startPoint y: 53, endPoint x: 1255, endPoint y: 527, distance: 774.6
click at [1255, 527] on form "If ?" at bounding box center [696, 349] width 1393 height 660
copy form "If Then sloop spool 03441 ? = = Which sequence should replace the question mark…"
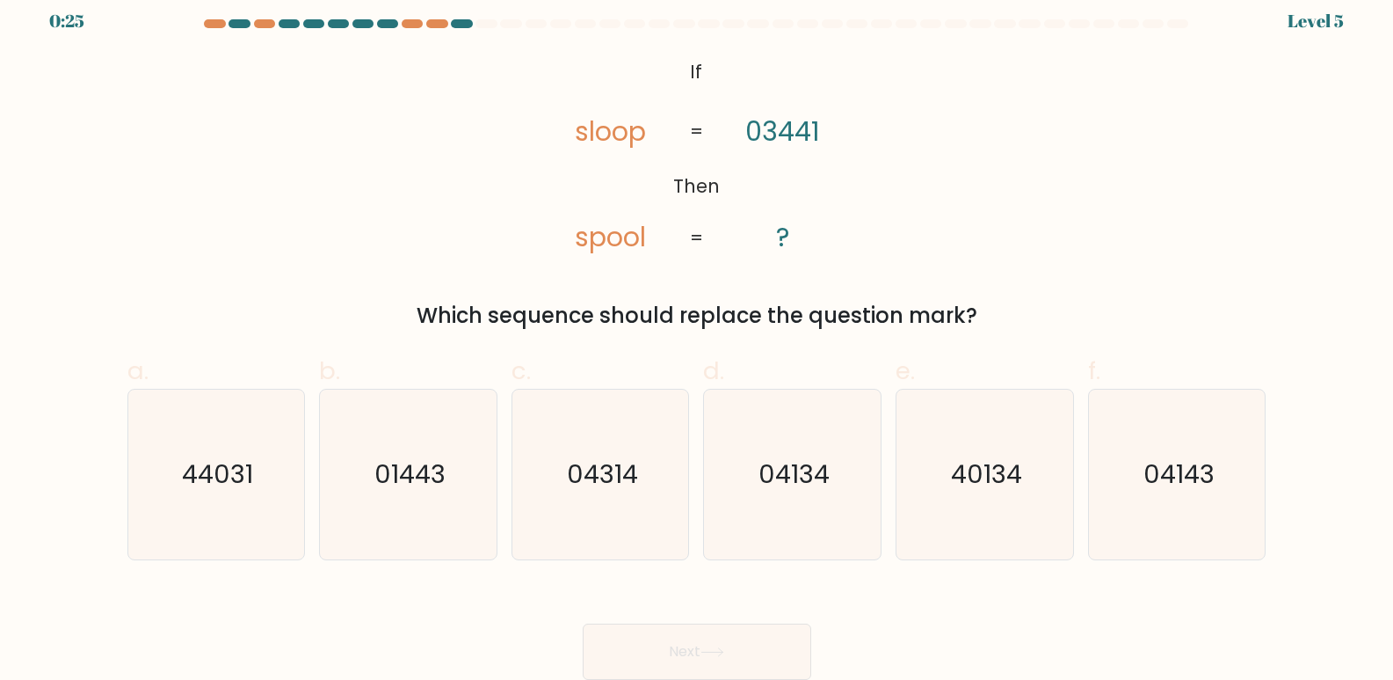
click at [624, 601] on div "Next" at bounding box center [697, 630] width 1160 height 98
click at [442, 481] on text "01443" at bounding box center [410, 474] width 71 height 35
click at [697, 338] on input "b. 01443" at bounding box center [697, 332] width 1 height 11
radio input "true"
click at [711, 639] on button "Next" at bounding box center [697, 651] width 229 height 56
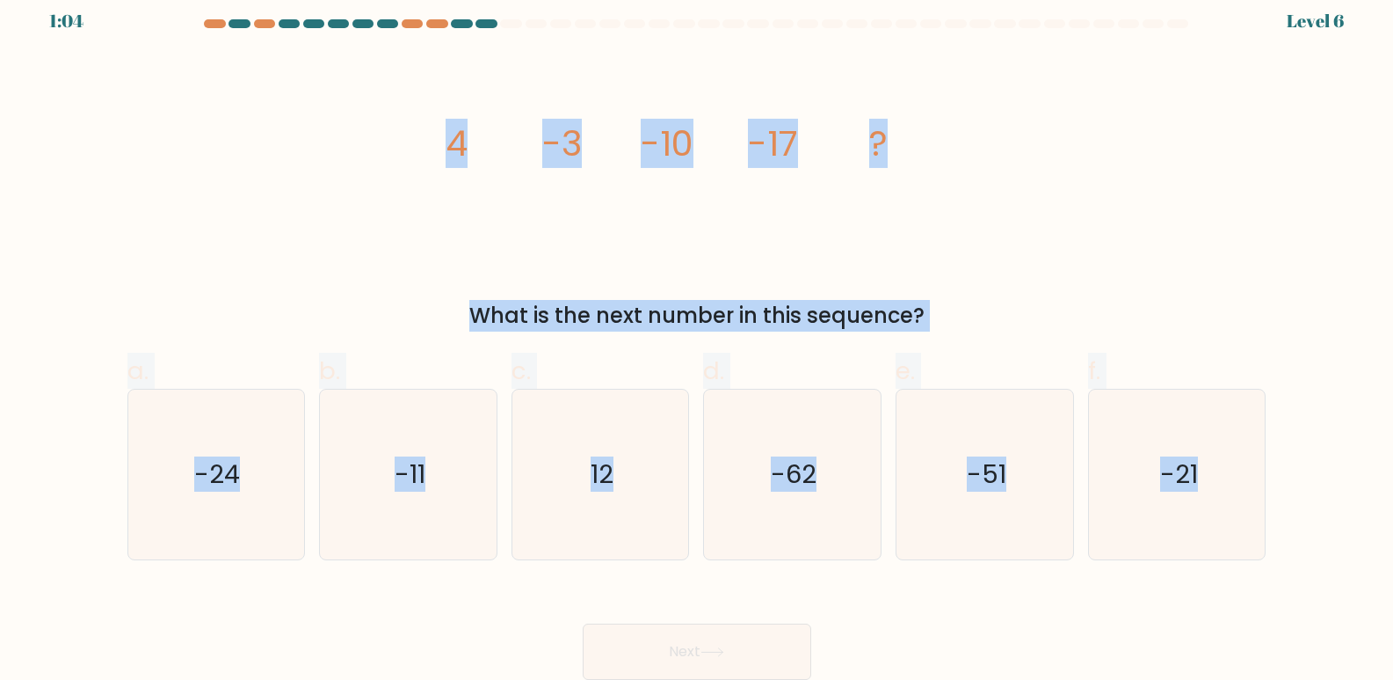
drag, startPoint x: 413, startPoint y: 137, endPoint x: 1271, endPoint y: 482, distance: 924.6
click at [1271, 482] on form at bounding box center [696, 349] width 1393 height 660
copy form "4 -3 -10 -17 ? What is the next number in this sequence? a. -24 b. -11 c. 12 d.…"
click at [1058, 259] on div "image/svg+xml 4 -3 -10 -17 ? What is the next number in this sequence?" at bounding box center [697, 193] width 1160 height 278
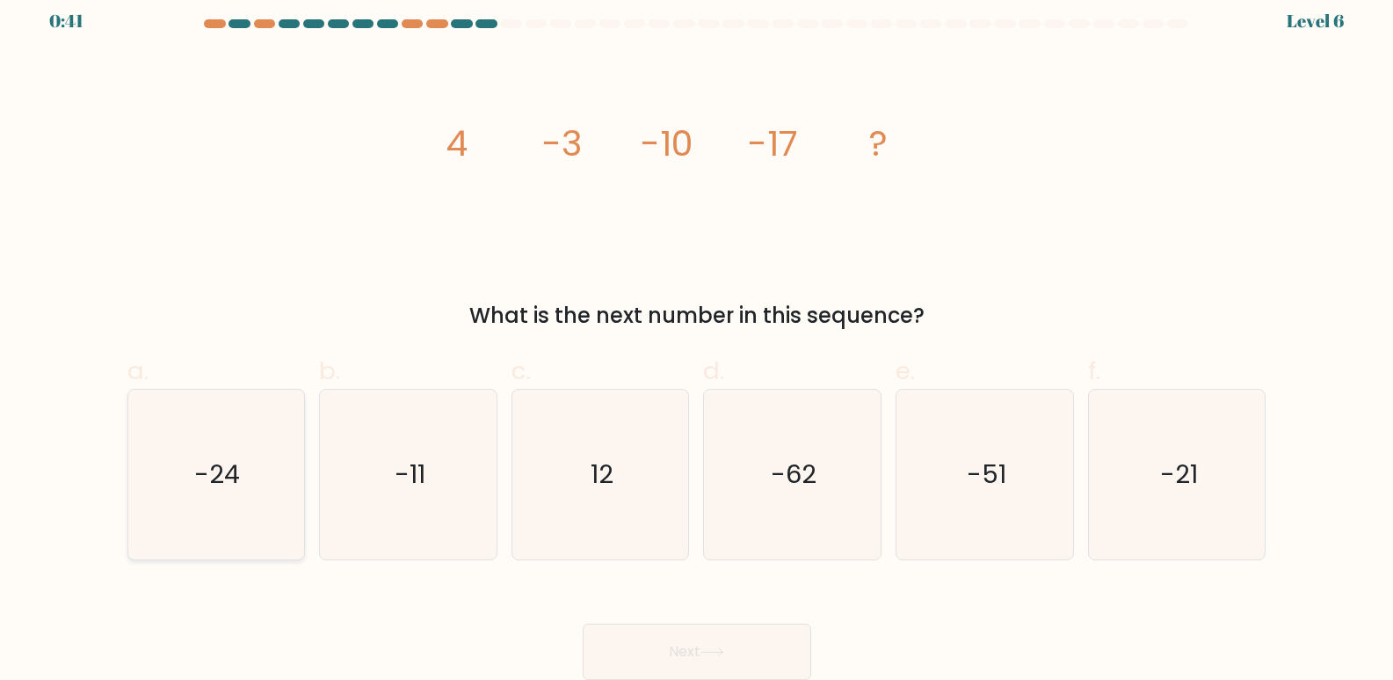
click at [235, 474] on text "-24" at bounding box center [218, 474] width 46 height 35
click at [697, 338] on input "a. -24" at bounding box center [697, 332] width 1 height 11
radio input "true"
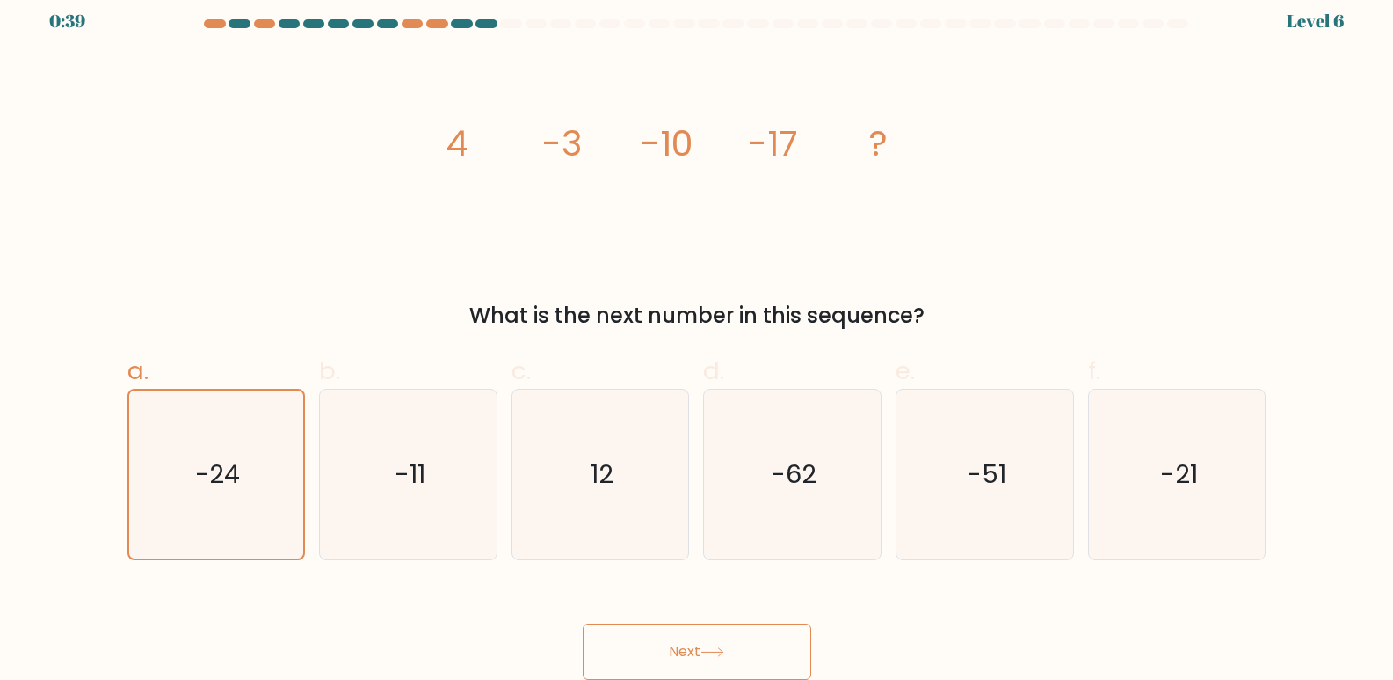
click at [702, 648] on button "Next" at bounding box center [697, 651] width 229 height 56
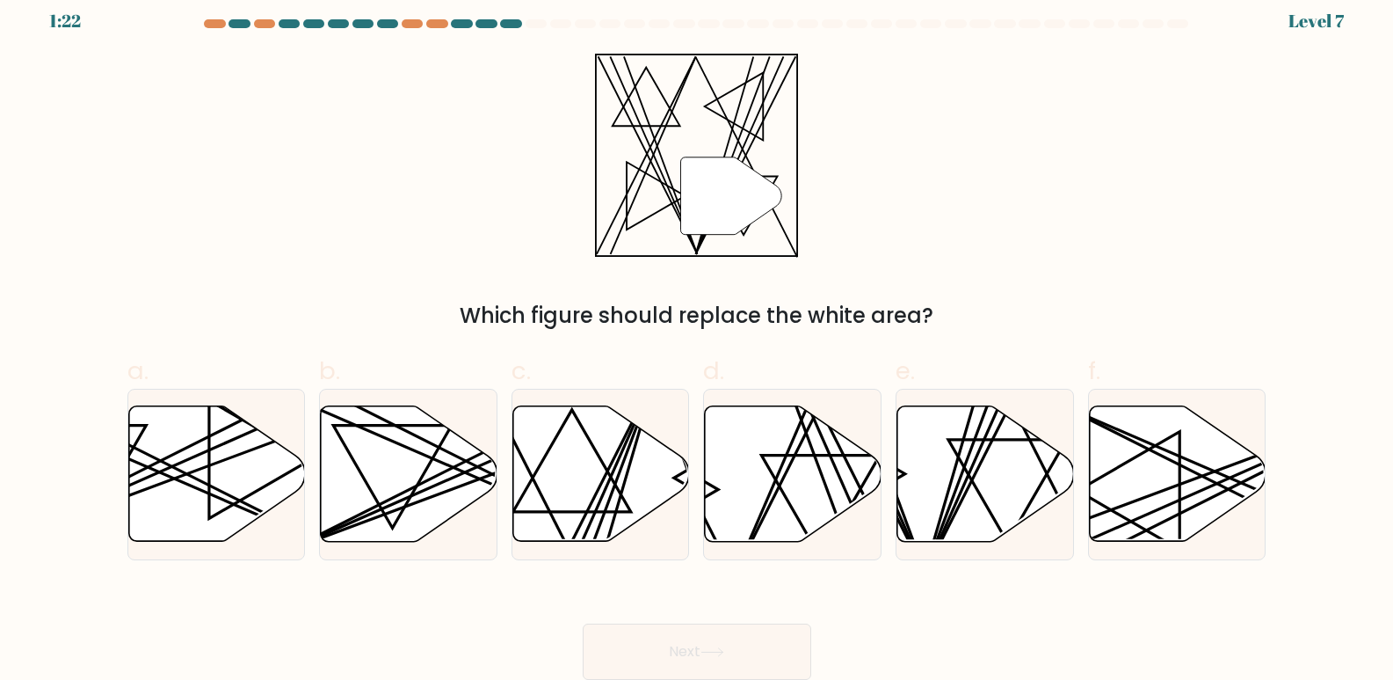
drag, startPoint x: 562, startPoint y: 64, endPoint x: 728, endPoint y: 165, distance: 194.5
click at [728, 165] on div "" Which figure should replace the white area?" at bounding box center [697, 193] width 1160 height 278
click at [980, 467] on line at bounding box center [1011, 401] width 175 height 345
click at [698, 338] on input "e." at bounding box center [697, 332] width 1 height 11
radio input "true"
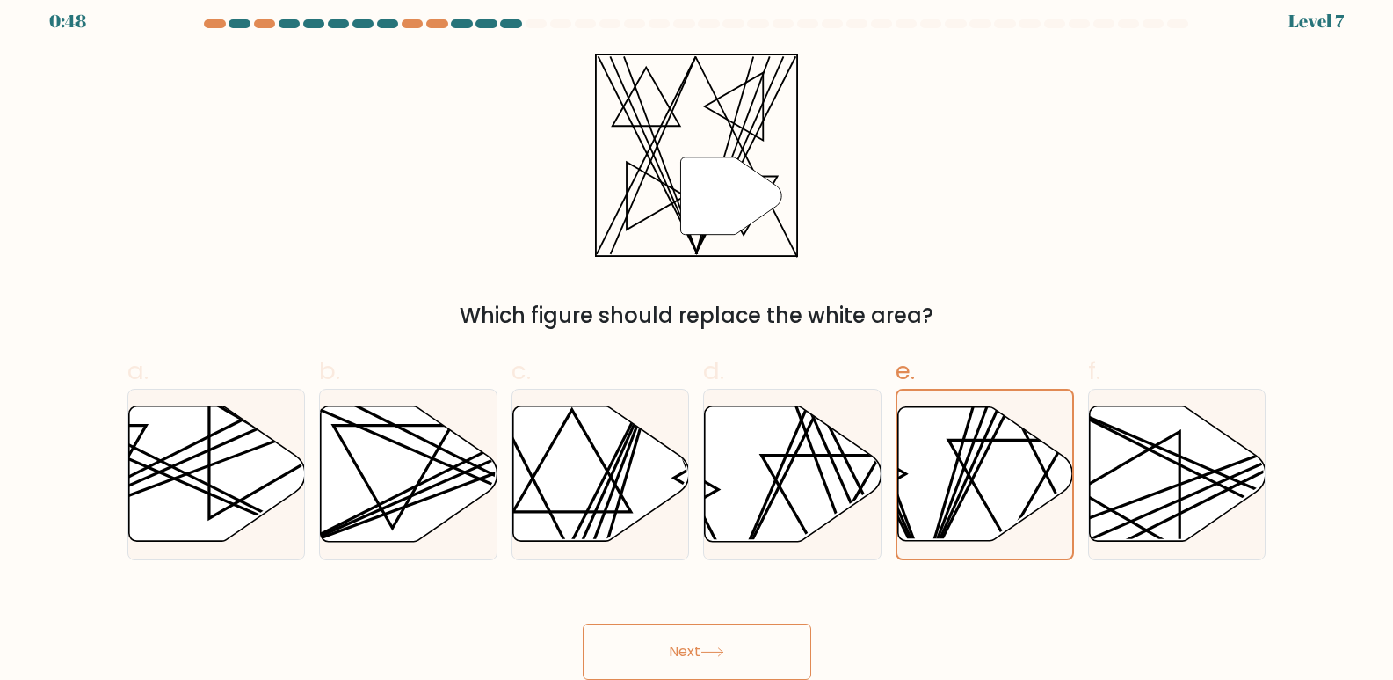
click at [753, 658] on button "Next" at bounding box center [697, 651] width 229 height 56
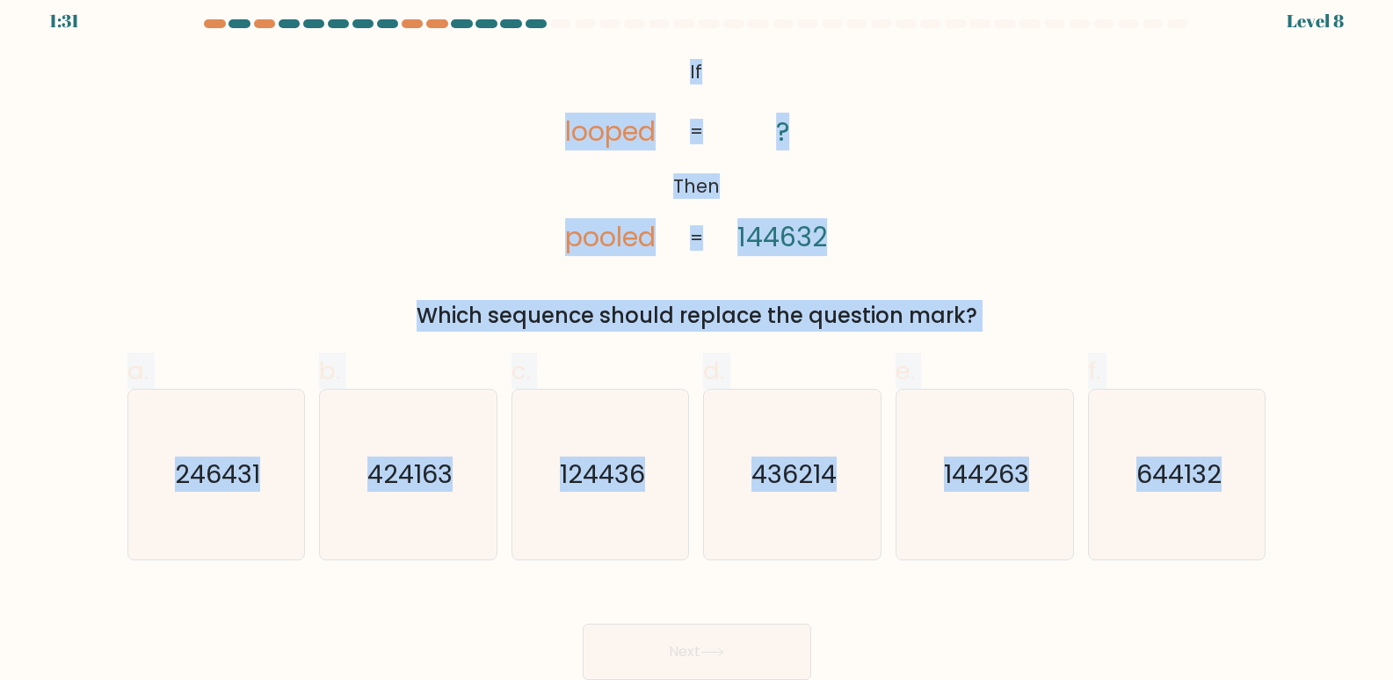
drag, startPoint x: 645, startPoint y: 30, endPoint x: 1316, endPoint y: 544, distance: 845.2
click at [1316, 544] on form "If ?" at bounding box center [696, 349] width 1393 height 660
copy form "@import url('https://fonts.googleapis.com/css?family=Abril+Fatface:400,100,100i…"
click at [1175, 199] on div "@import url('https://fonts.googleapis.com/css?family=Abril+Fatface:400,100,100i…" at bounding box center [697, 193] width 1160 height 278
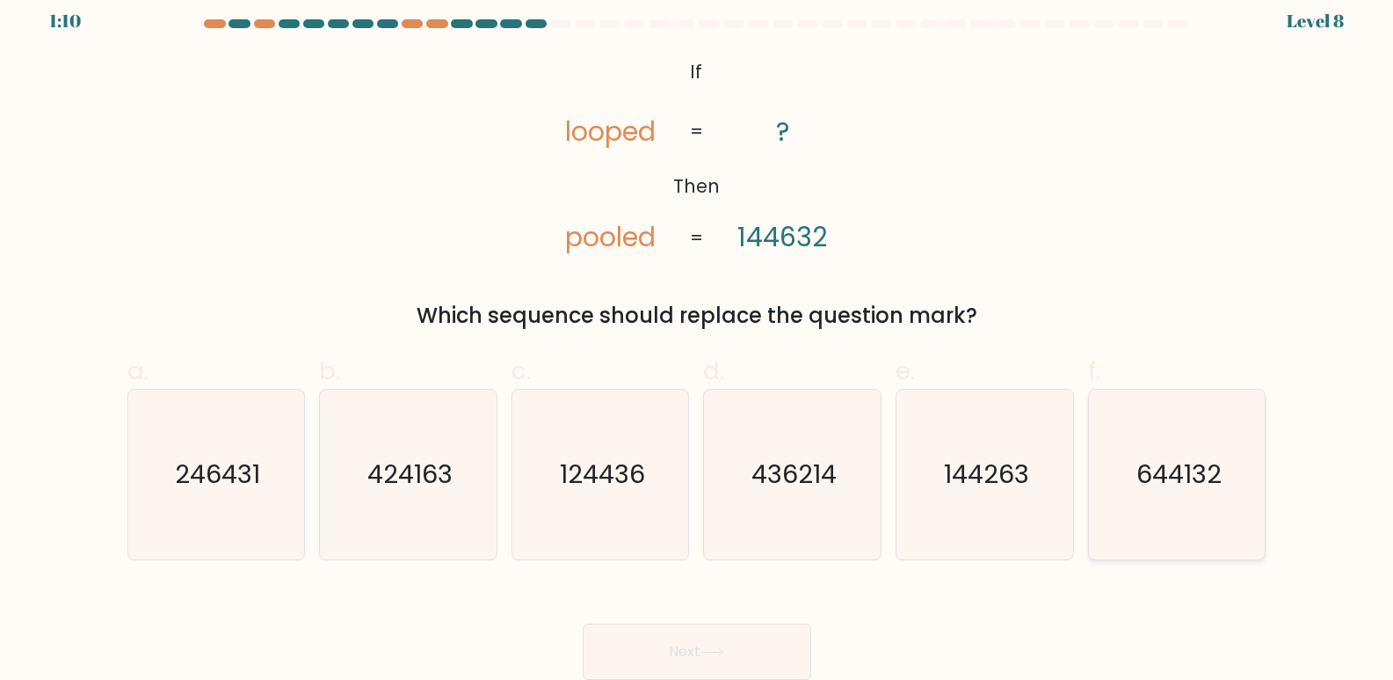
click at [1200, 473] on text "644132" at bounding box center [1179, 474] width 85 height 35
click at [698, 338] on input "f. 644132" at bounding box center [697, 332] width 1 height 11
radio input "true"
click at [723, 643] on button "Next" at bounding box center [697, 651] width 229 height 56
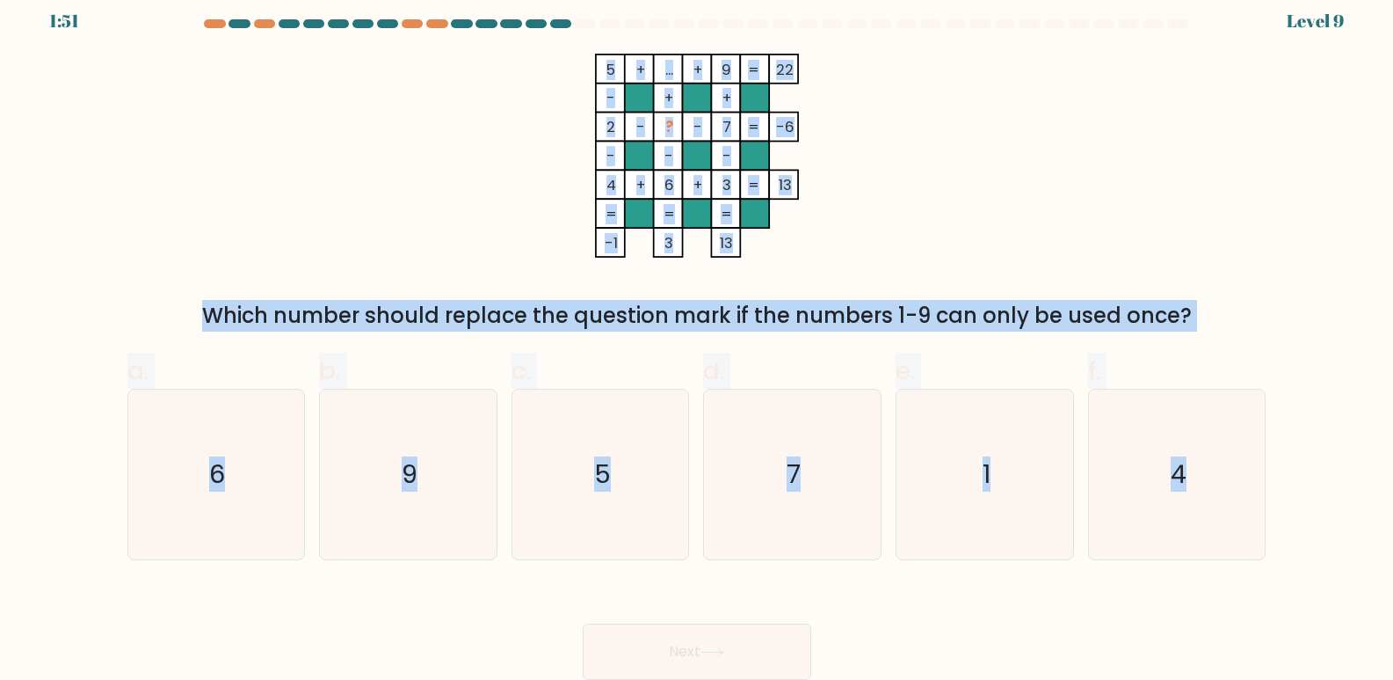
drag, startPoint x: 588, startPoint y: 47, endPoint x: 1287, endPoint y: 500, distance: 832.7
click at [1287, 500] on form at bounding box center [696, 349] width 1393 height 660
copy form "5 + ... + 9 22 - + + 2 - ? - 7 -6 - - - 4 + 6 + 3 = 13 = = = = -1 3 13 = Which …"
click at [1275, 220] on div "5 + ... + 9 22 - + + 2 - ? - 7 -6 - - - 4 + 6 + 3 = 13 = = = = -1 3 13 = Which …" at bounding box center [697, 193] width 1160 height 278
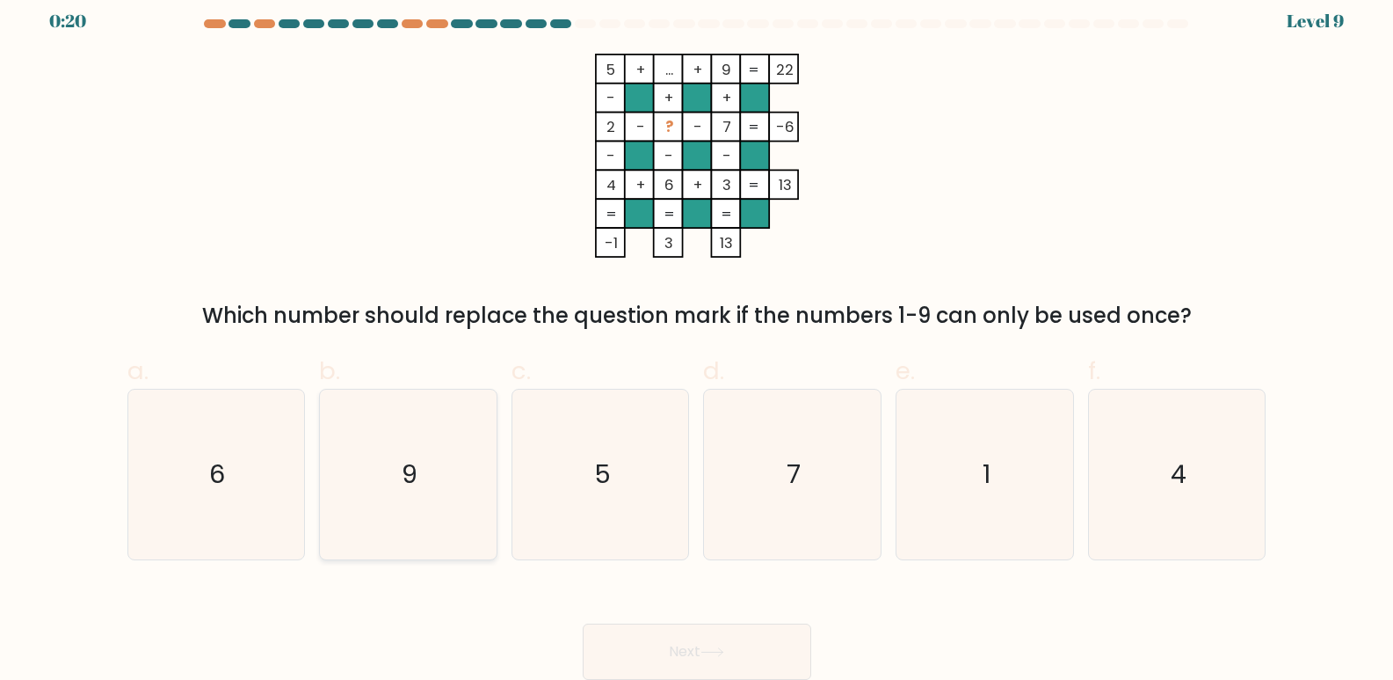
click at [418, 463] on icon "9" at bounding box center [409, 474] width 170 height 170
click at [697, 338] on input "b. 9" at bounding box center [697, 332] width 1 height 11
radio input "true"
click at [726, 644] on button "Next" at bounding box center [697, 651] width 229 height 56
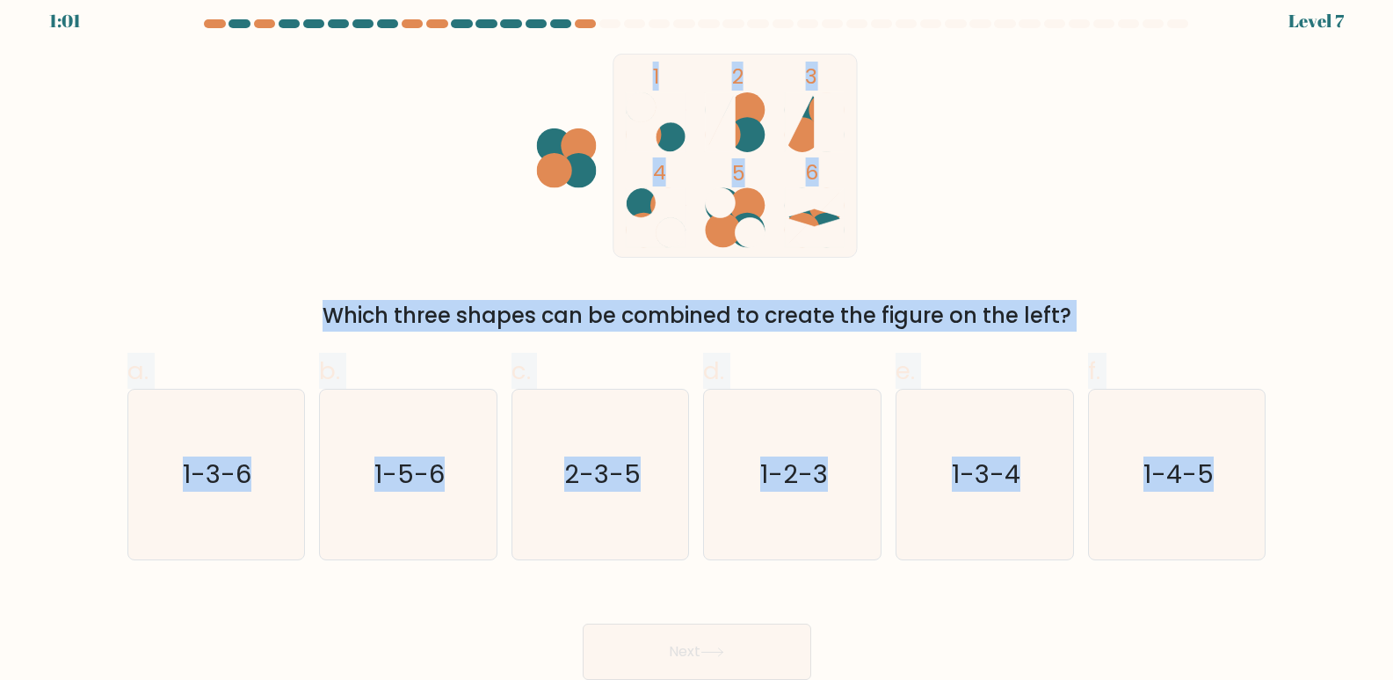
drag, startPoint x: 576, startPoint y: 32, endPoint x: 1286, endPoint y: 636, distance: 932.4
click at [1286, 636] on form at bounding box center [696, 349] width 1393 height 660
copy form "1 2 3 4 5 6 Which three shapes can be combined to create the figure on the left…"
click at [961, 170] on div "1 2 3 4 5 6 Which three shapes can be combined to create the figure on the left?" at bounding box center [697, 193] width 1160 height 278
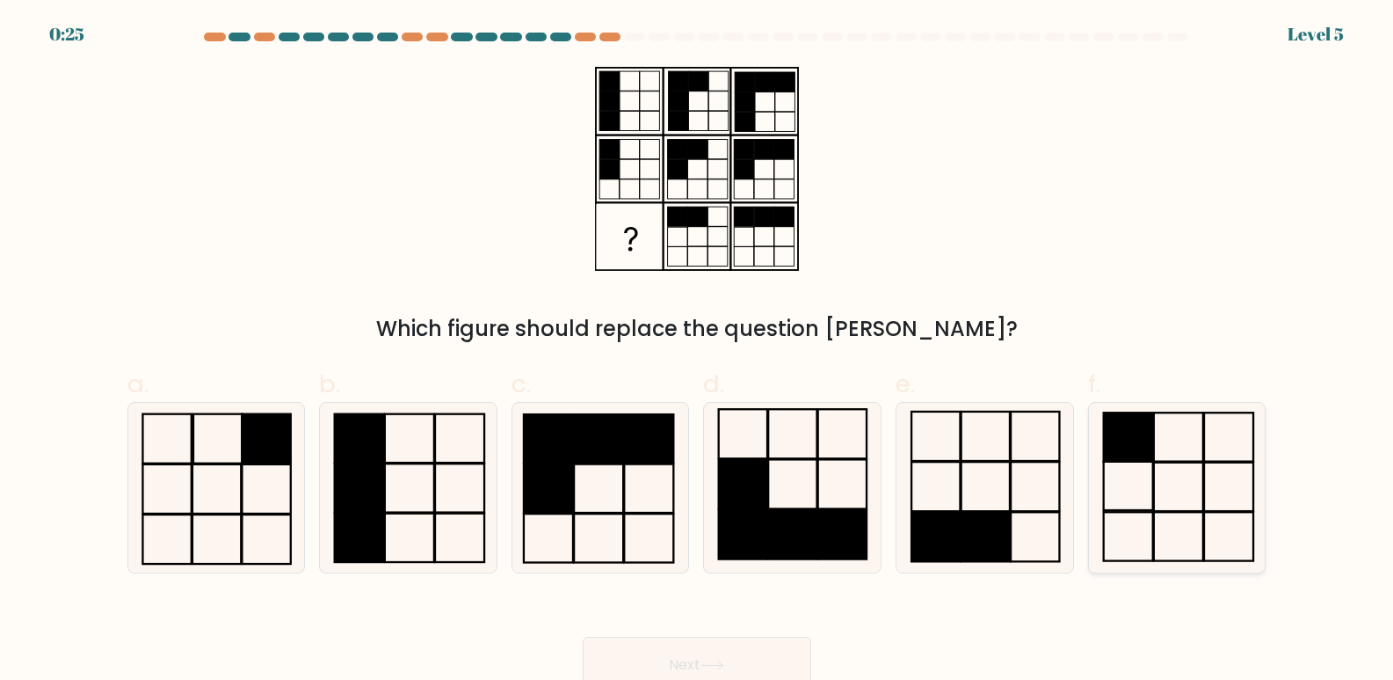
click at [1131, 427] on rect at bounding box center [1127, 436] width 49 height 48
click at [698, 352] on input "f." at bounding box center [697, 345] width 1 height 11
radio input "true"
click at [728, 654] on button "Next" at bounding box center [697, 664] width 229 height 56
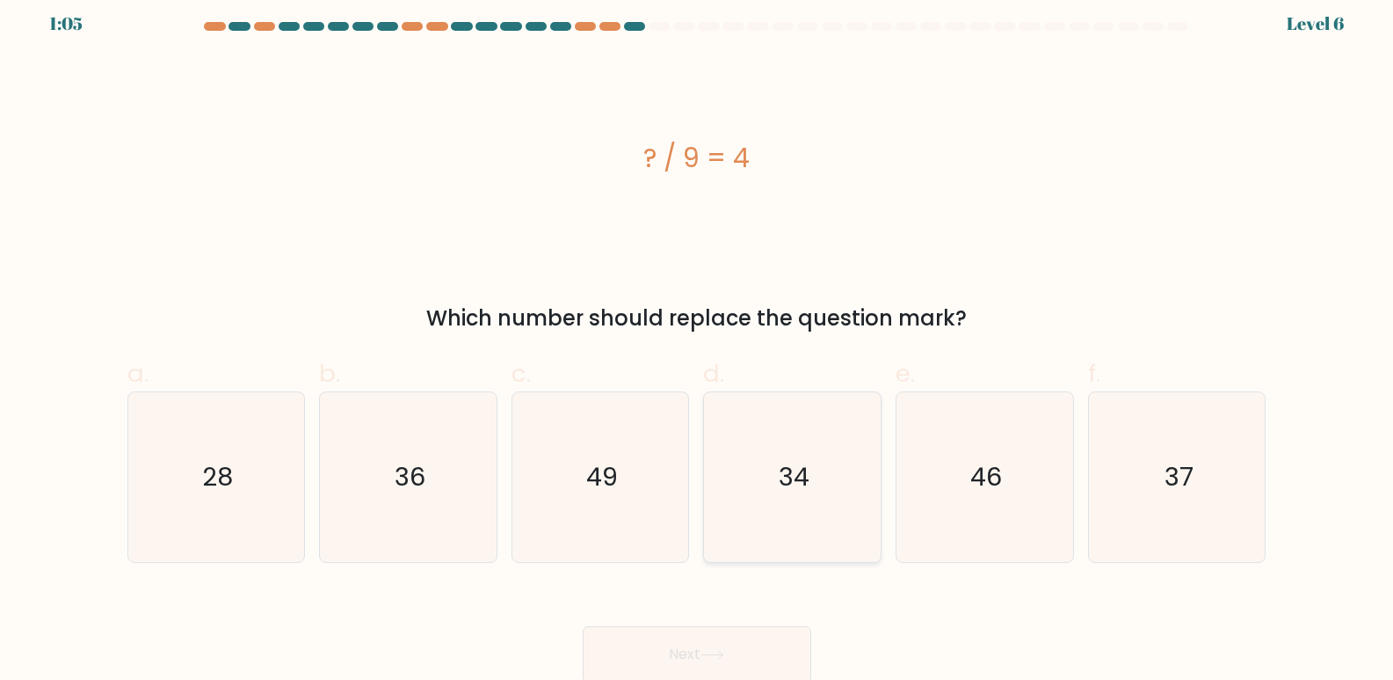
scroll to position [13, 0]
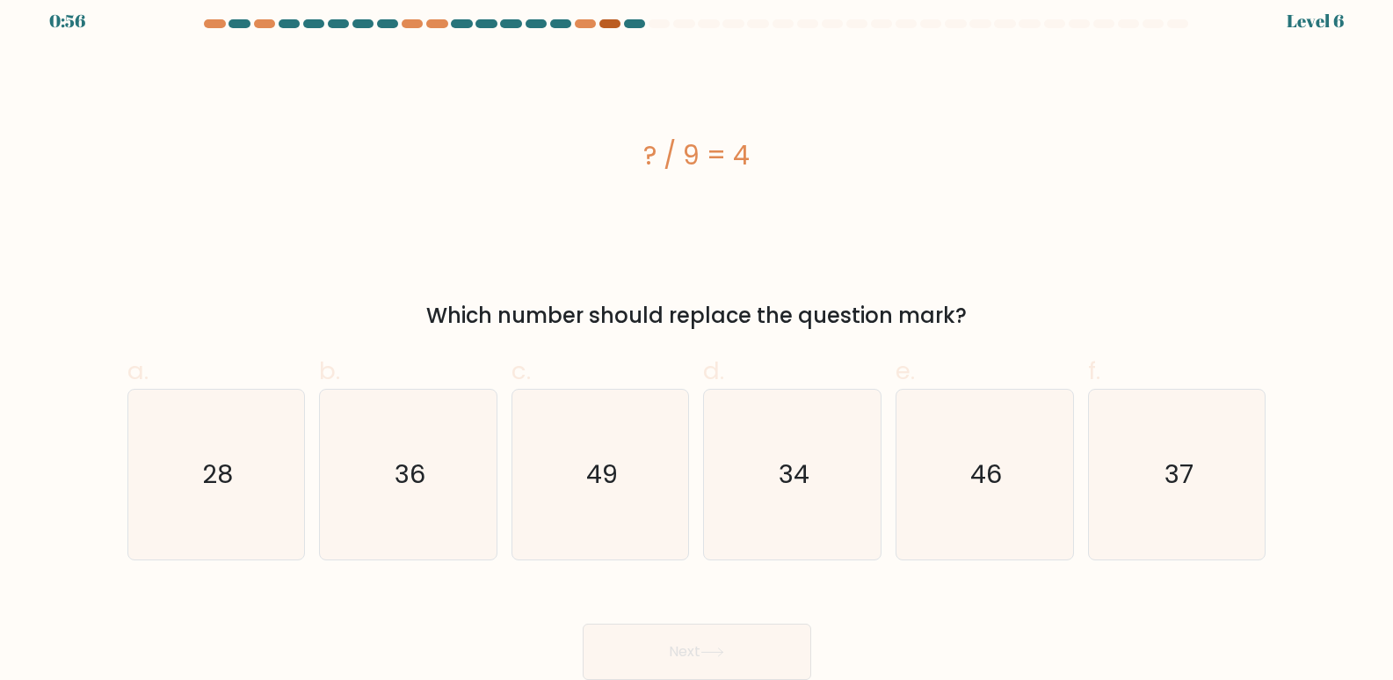
click at [607, 25] on div at bounding box center [610, 23] width 21 height 9
click at [591, 29] on div at bounding box center [697, 27] width 1160 height 16
click at [585, 25] on div at bounding box center [585, 23] width 21 height 9
click at [604, 21] on div at bounding box center [610, 23] width 21 height 9
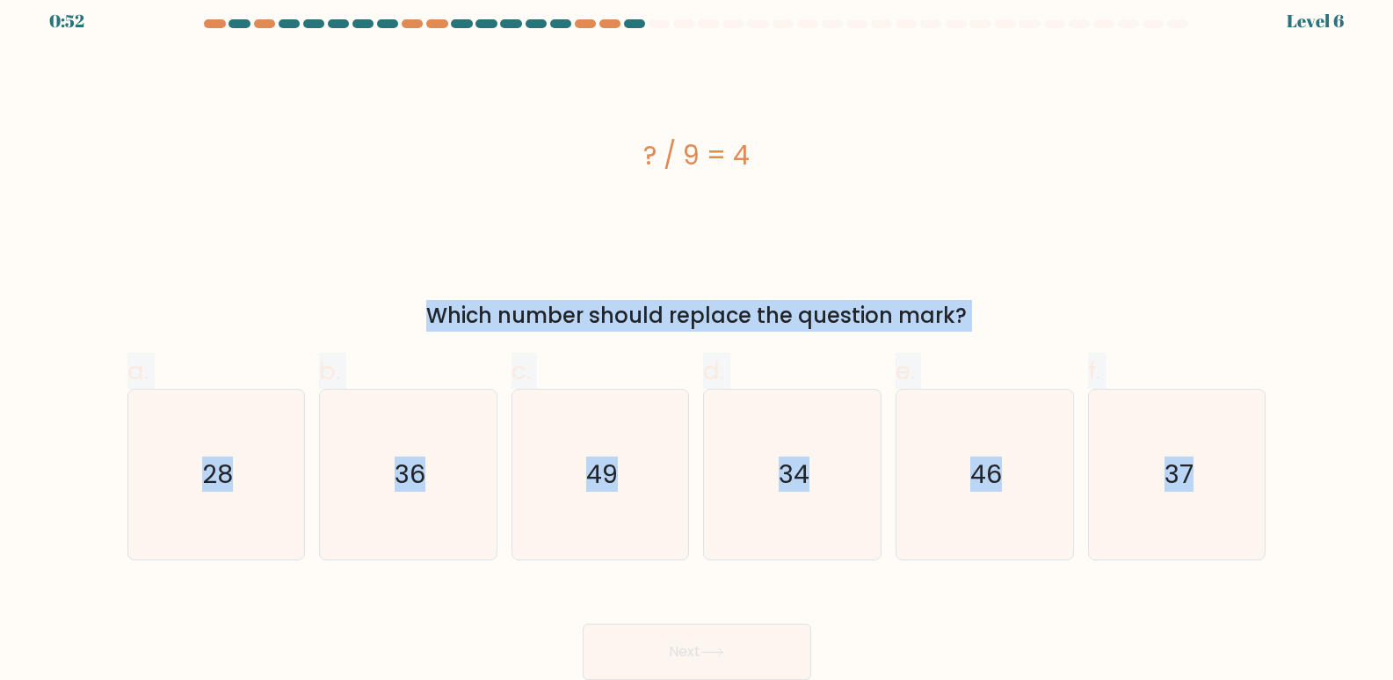
drag, startPoint x: 604, startPoint y: 135, endPoint x: 1283, endPoint y: 547, distance: 794.1
click at [1283, 547] on form "a." at bounding box center [696, 349] width 1393 height 660
copy form "? / 9 = 4 Which number should replace the question mark? a. 28 b. 36 c. 49 d. 3…"
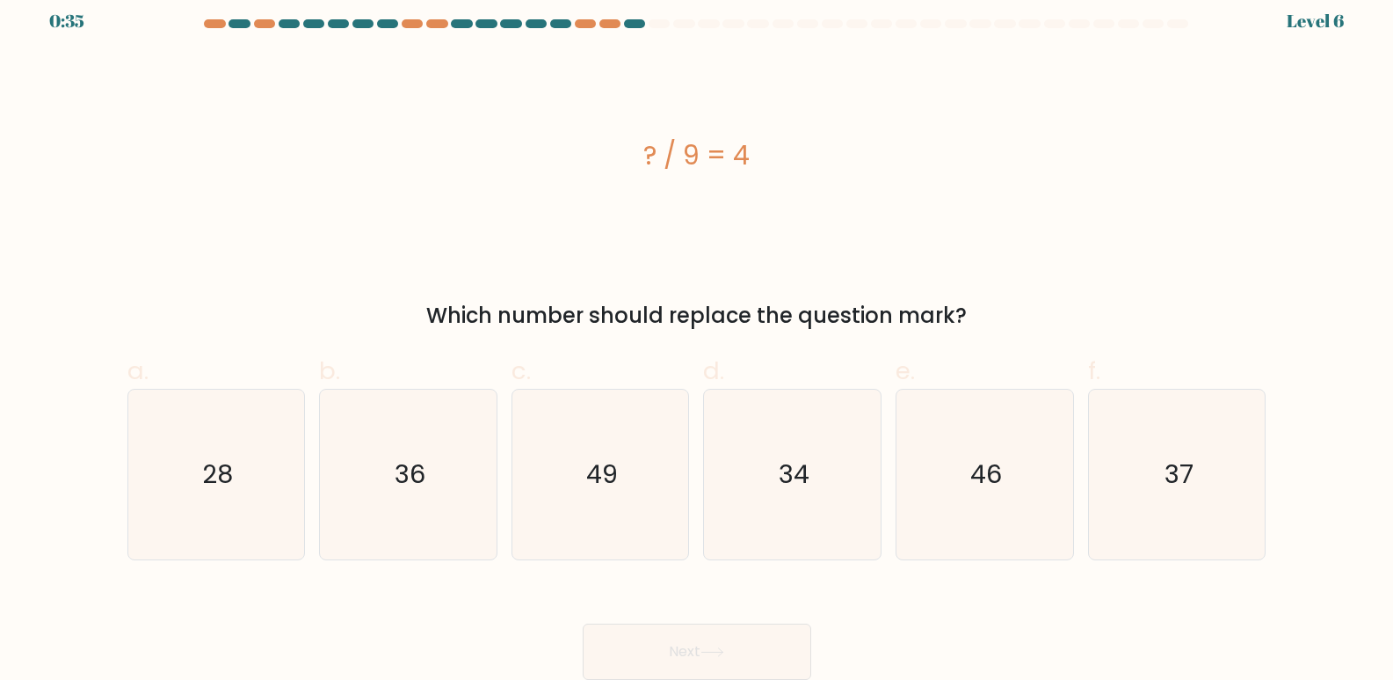
click at [927, 584] on div "Next" at bounding box center [697, 630] width 1160 height 98
click at [425, 496] on icon "36" at bounding box center [409, 474] width 170 height 170
click at [697, 338] on input "b. 36" at bounding box center [697, 332] width 1 height 11
radio input "true"
click at [703, 645] on button "Next" at bounding box center [697, 651] width 229 height 56
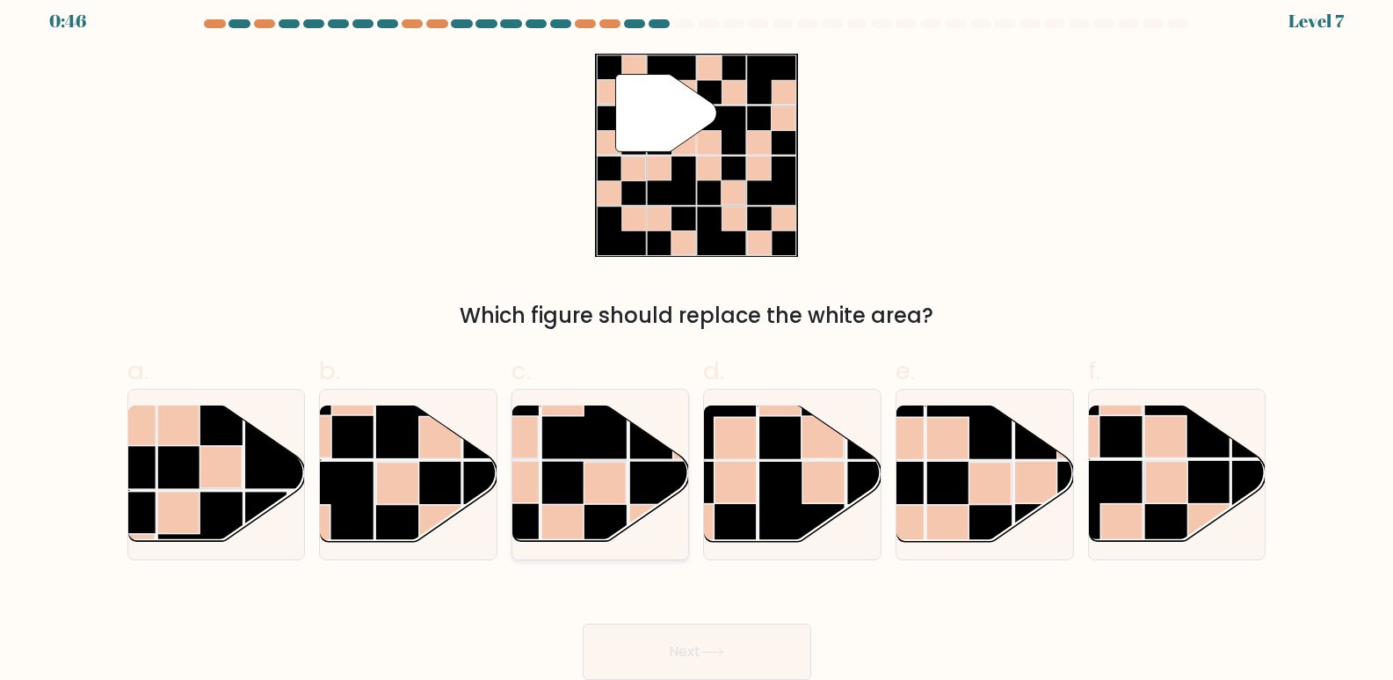
click at [616, 473] on rect at bounding box center [606, 483] width 42 height 42
click at [697, 338] on input "c." at bounding box center [697, 332] width 1 height 11
radio input "true"
click at [742, 645] on button "Next" at bounding box center [697, 651] width 229 height 56
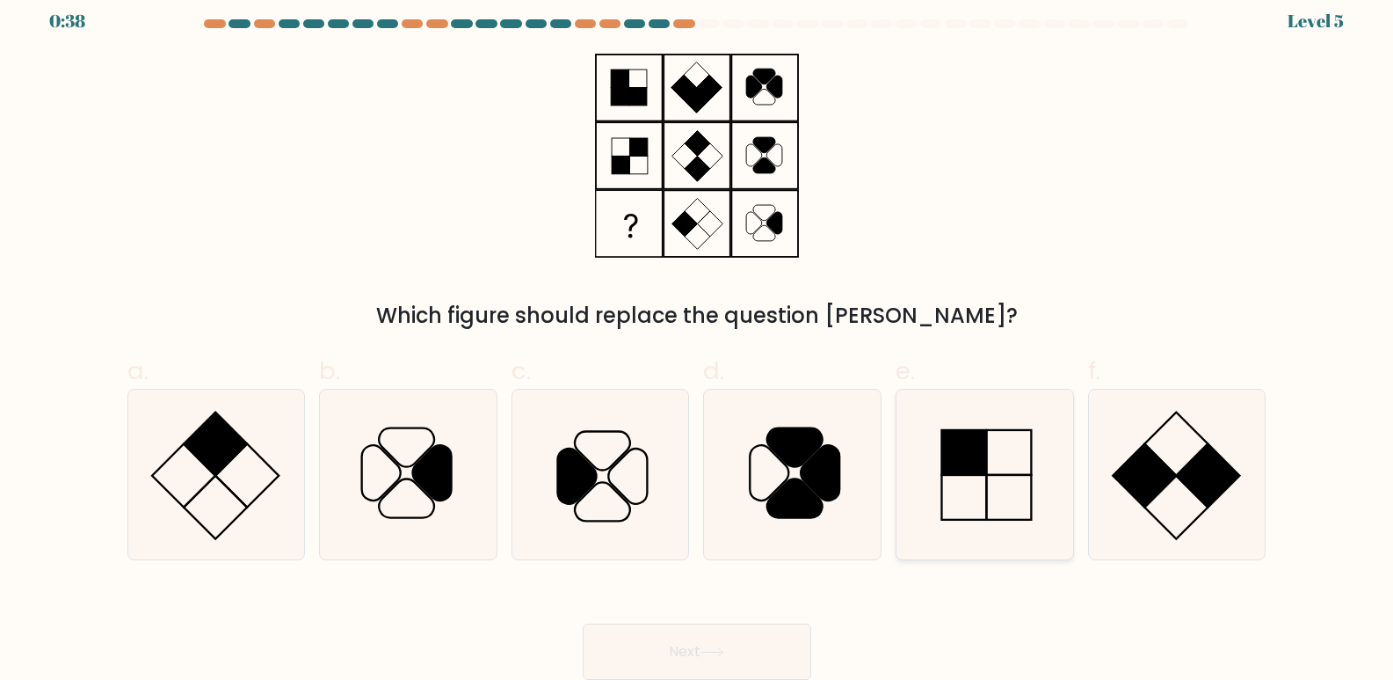
click at [991, 463] on icon at bounding box center [985, 474] width 170 height 170
click at [698, 338] on input "e." at bounding box center [697, 332] width 1 height 11
radio input "true"
click at [768, 643] on button "Next" at bounding box center [697, 651] width 229 height 56
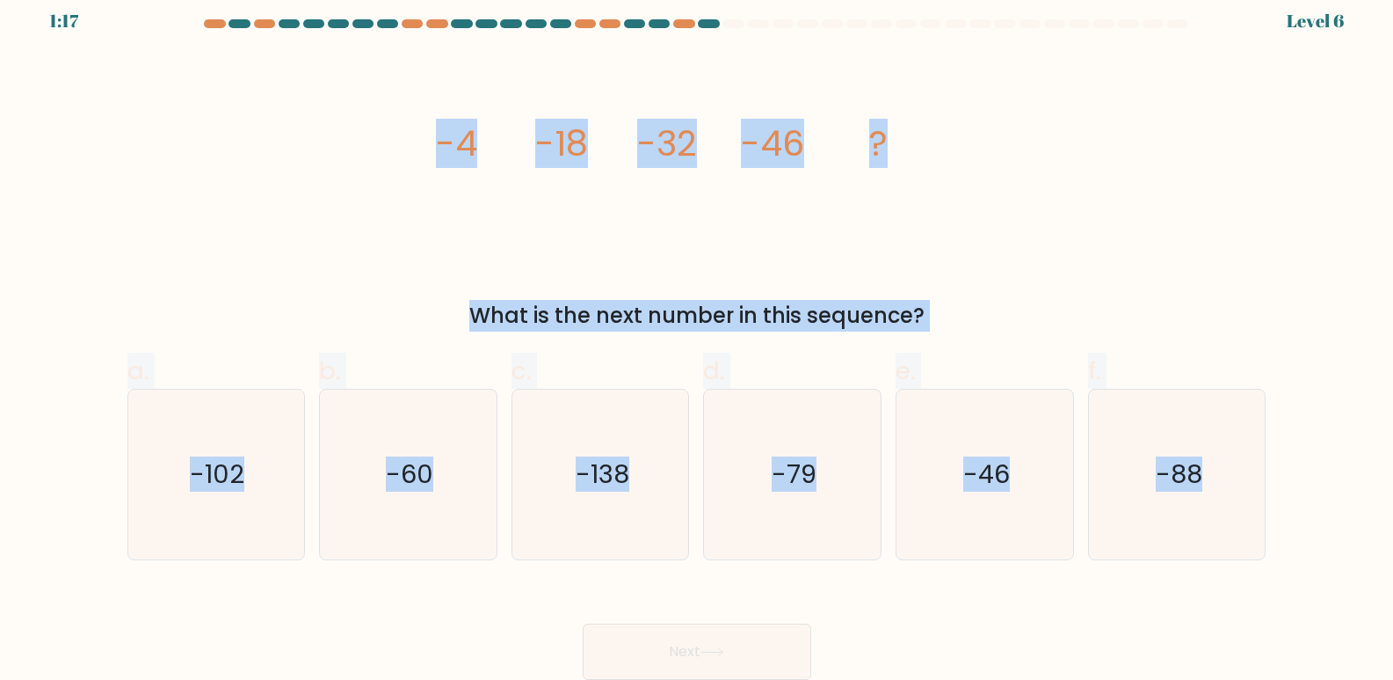
drag, startPoint x: 435, startPoint y: 113, endPoint x: 1333, endPoint y: 455, distance: 960.8
click at [1333, 455] on form at bounding box center [696, 349] width 1393 height 660
copy form "-4 -18 -32 -46 ? What is the next number in this sequence? a. -102 b. -60 c. -1…"
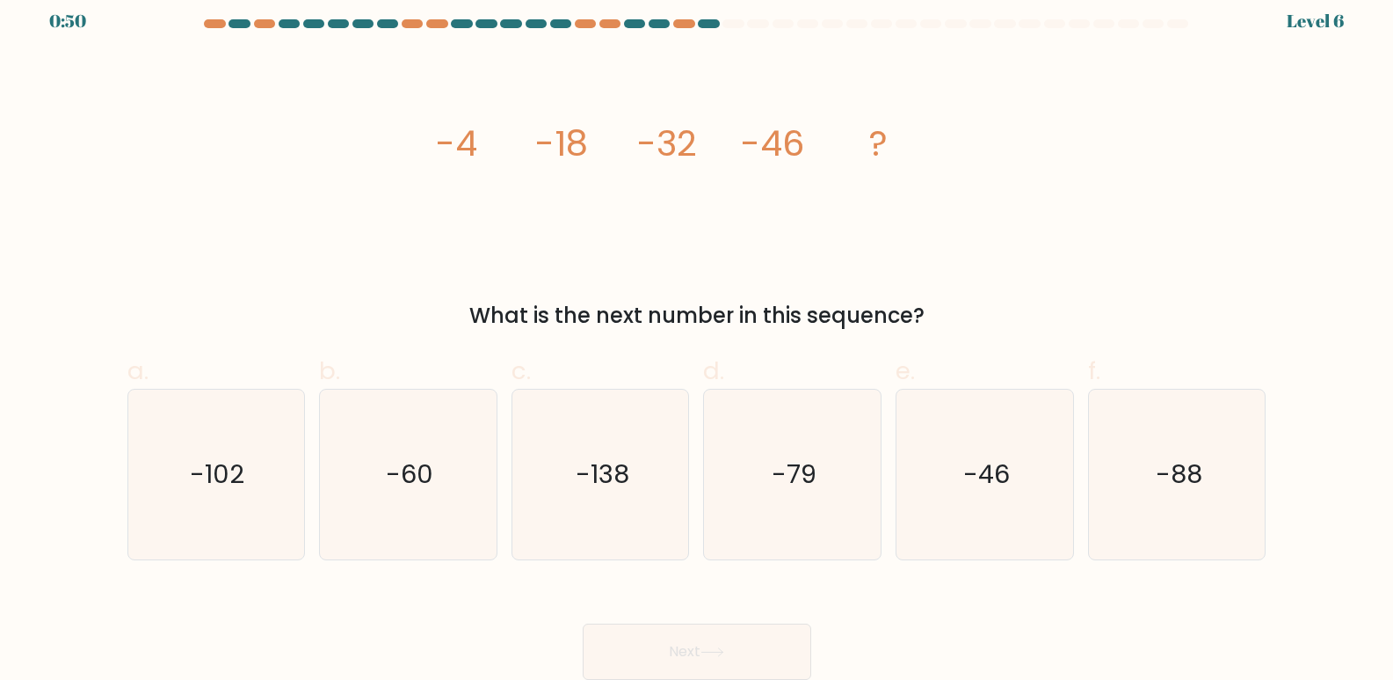
click at [946, 622] on div "Next" at bounding box center [697, 630] width 1160 height 98
click at [429, 444] on icon "-60" at bounding box center [409, 474] width 170 height 170
click at [697, 338] on input "b. -60" at bounding box center [697, 332] width 1 height 11
radio input "true"
click at [730, 638] on button "Next" at bounding box center [697, 651] width 229 height 56
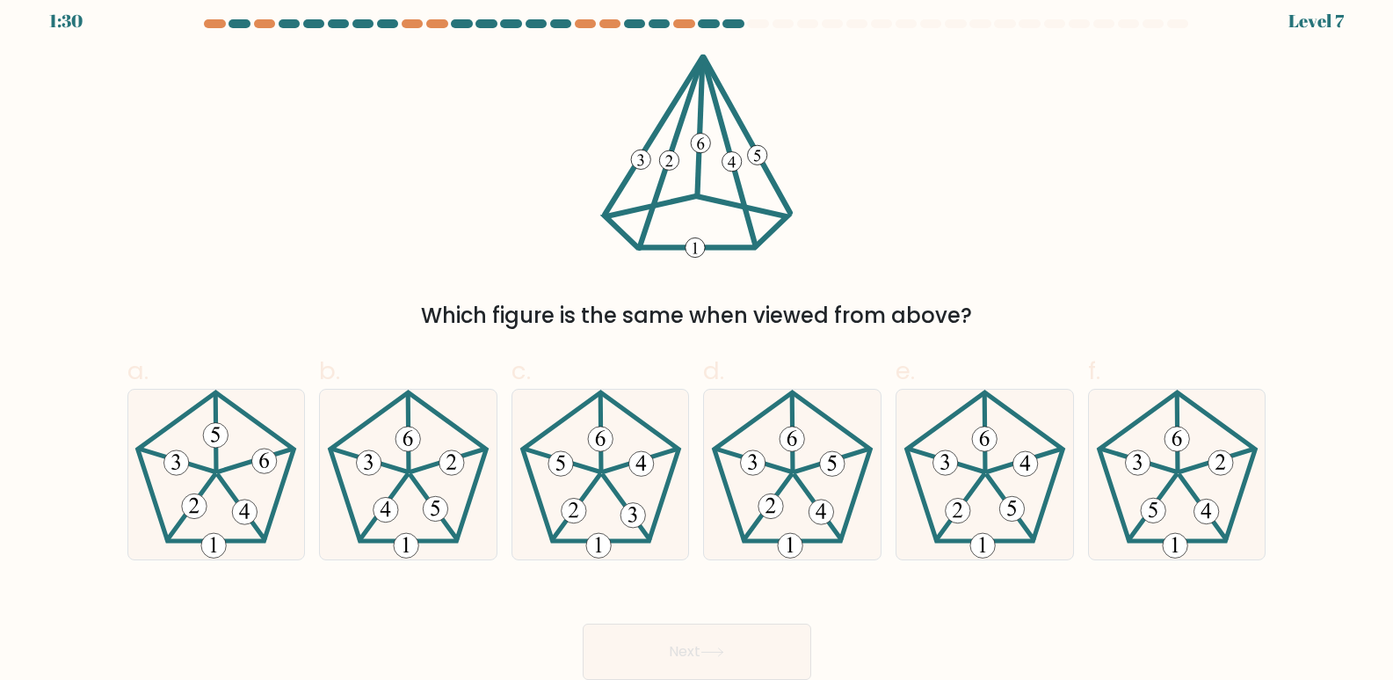
drag, startPoint x: 646, startPoint y: 130, endPoint x: 849, endPoint y: 325, distance: 281.7
click at [849, 325] on div "Which figure is the same when viewed from above?" at bounding box center [697, 193] width 1160 height 278
click at [435, 284] on div "Which figure is the same when viewed from above?" at bounding box center [697, 193] width 1160 height 278
click at [782, 465] on icon at bounding box center [793, 474] width 170 height 170
click at [698, 338] on input "d." at bounding box center [697, 332] width 1 height 11
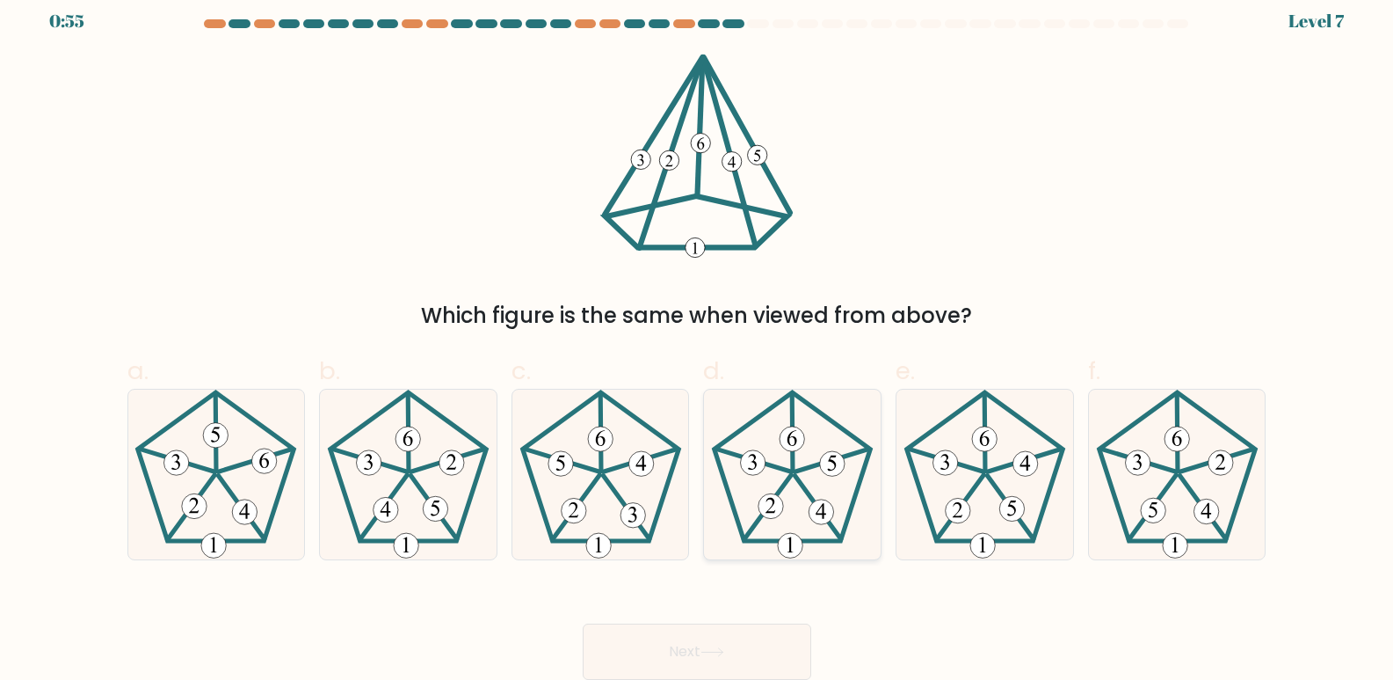
radio input "true"
click at [690, 651] on button "Next" at bounding box center [697, 651] width 229 height 56
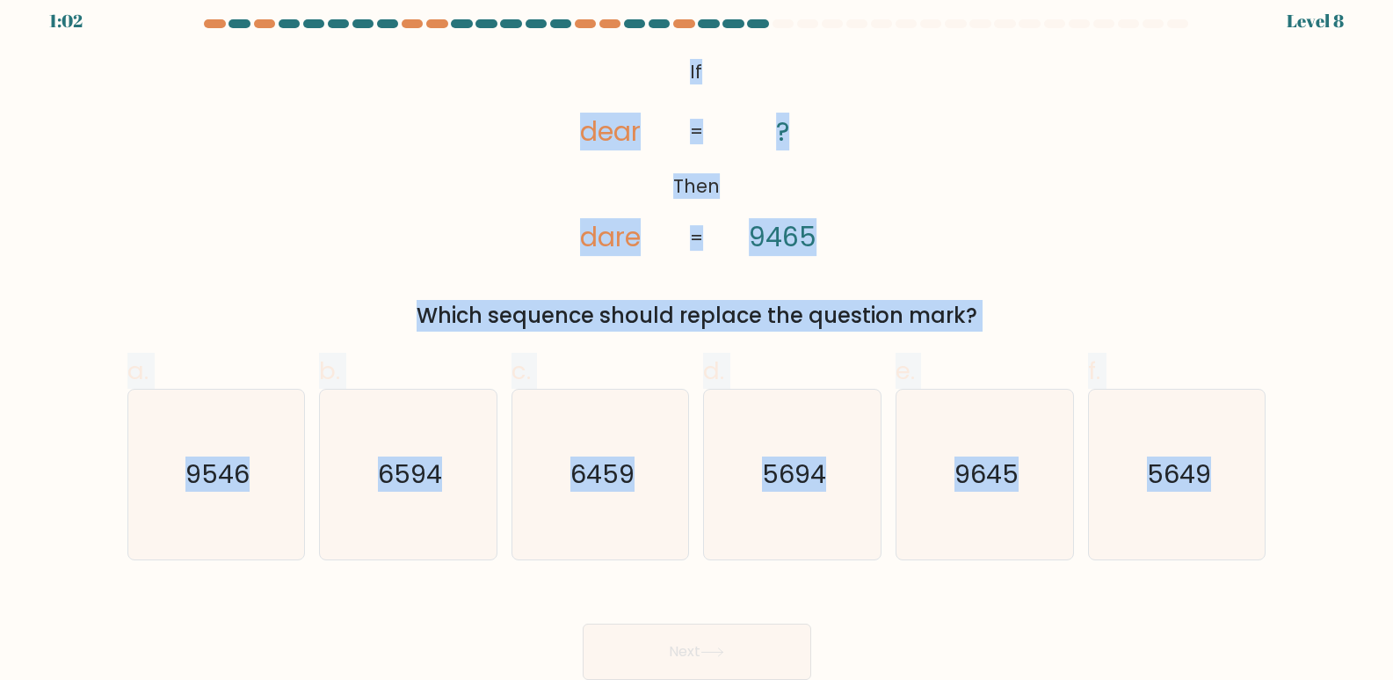
drag, startPoint x: 656, startPoint y: 64, endPoint x: 1279, endPoint y: 552, distance: 791.5
click at [1279, 552] on form "If ?" at bounding box center [696, 349] width 1393 height 660
copy form "If Then dear dare ? 9465 = = Which sequence should replace the question mark? a…"
click at [1181, 192] on div "@import url('https://fonts.googleapis.com/css?family=Abril+Fatface:400,100,100i…" at bounding box center [697, 193] width 1160 height 278
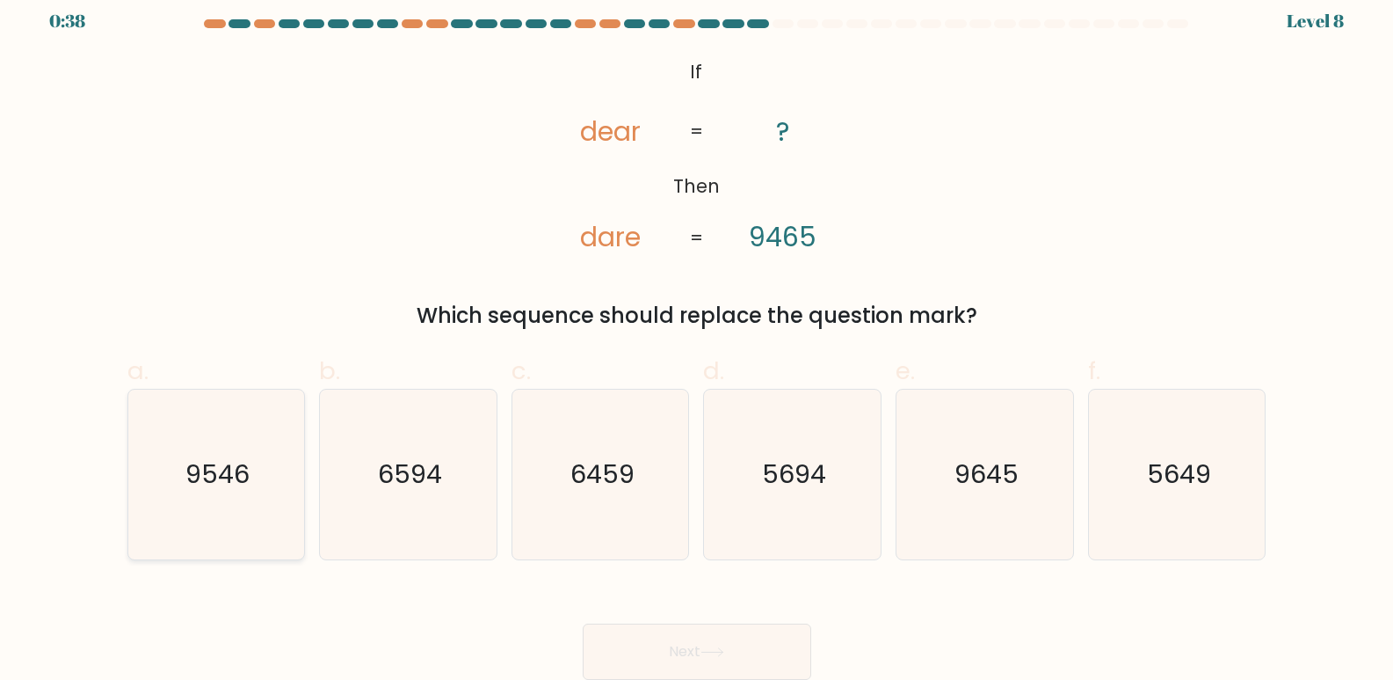
click at [186, 485] on text "9546" at bounding box center [217, 474] width 64 height 35
click at [697, 338] on input "a. 9546" at bounding box center [697, 332] width 1 height 11
radio input "true"
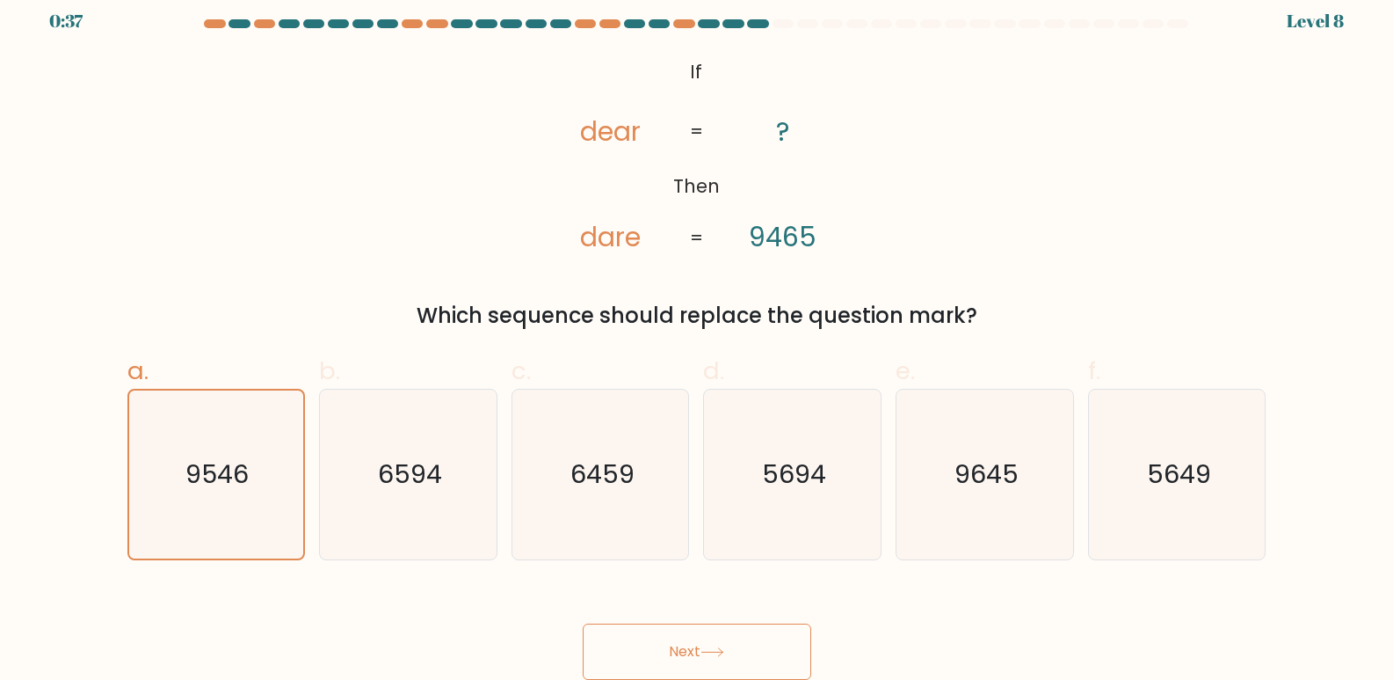
click at [750, 646] on button "Next" at bounding box center [697, 651] width 229 height 56
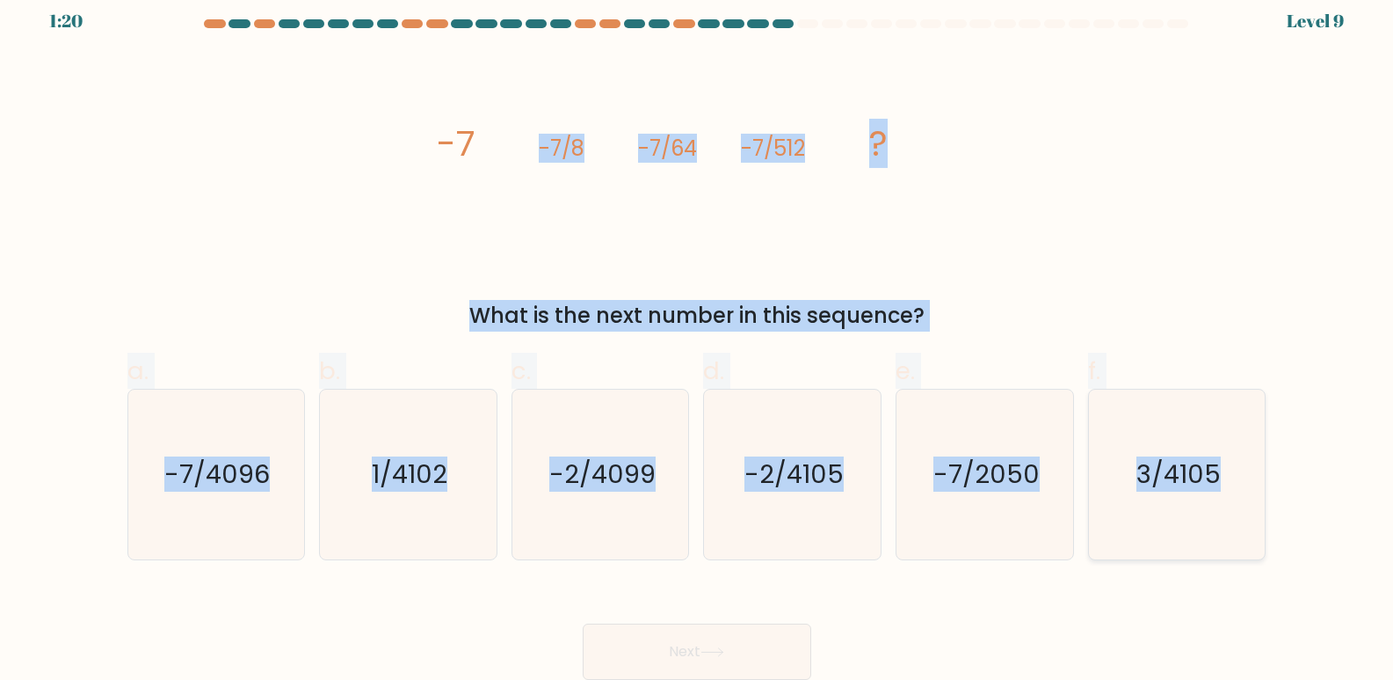
drag, startPoint x: 386, startPoint y: 100, endPoint x: 1256, endPoint y: 503, distance: 958.9
click at [1256, 503] on form at bounding box center [696, 349] width 1393 height 660
copy form "-7/8 -7/64 -7/512 ? What is the next number in this sequence? a. -7/4096 b. 1/4…"
click at [242, 516] on icon "-7/4096" at bounding box center [216, 474] width 170 height 170
click at [697, 338] on input "a. -7/4096" at bounding box center [697, 332] width 1 height 11
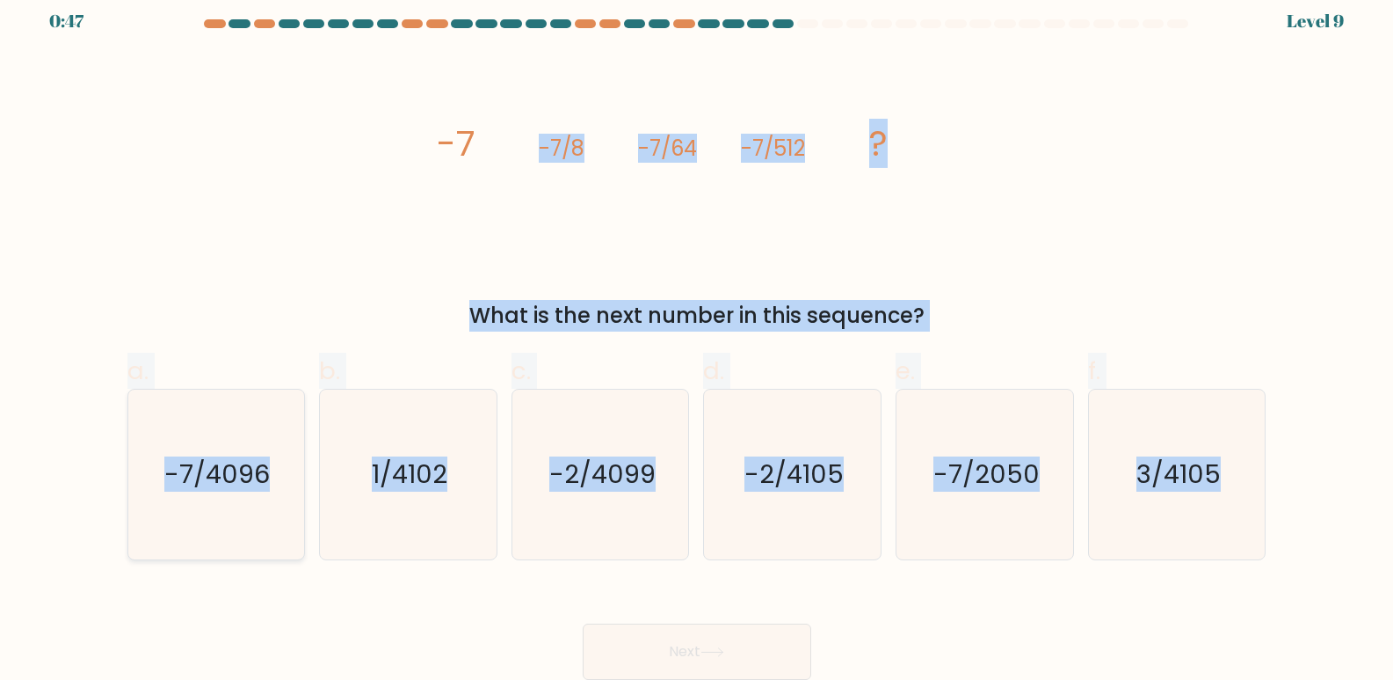
radio input "true"
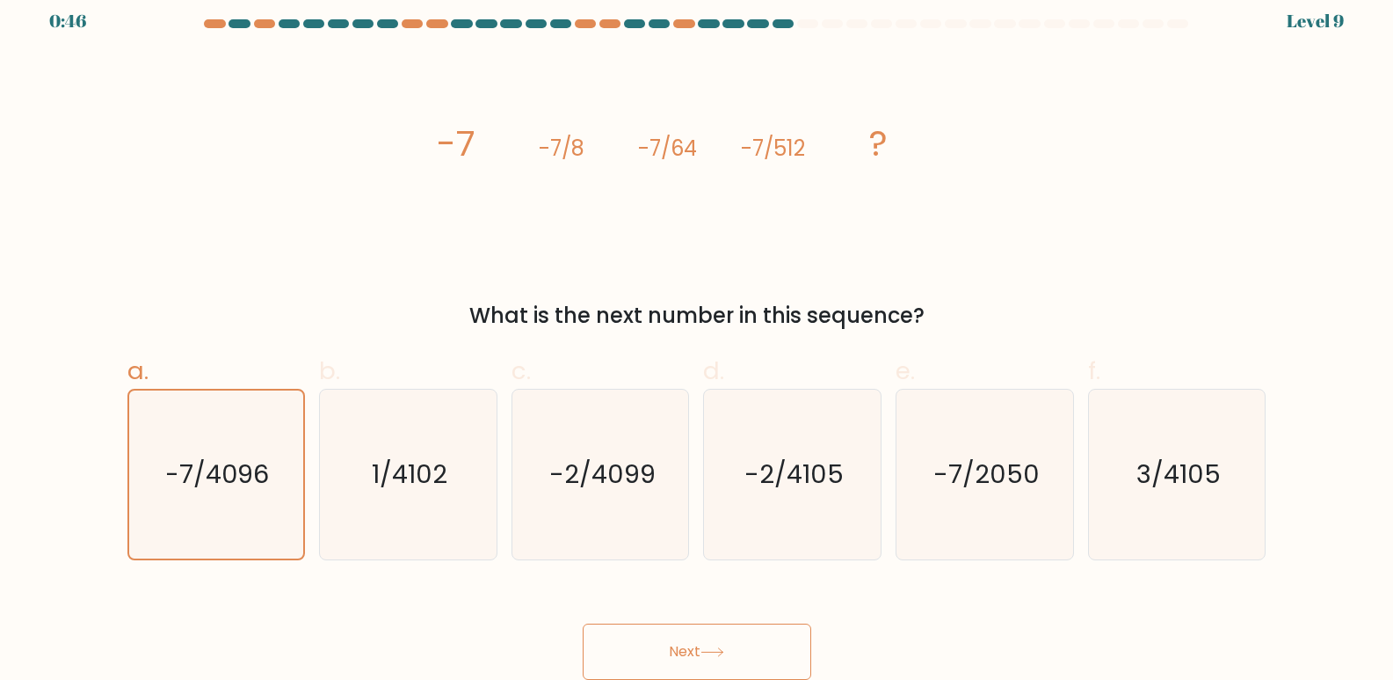
click at [726, 645] on button "Next" at bounding box center [697, 651] width 229 height 56
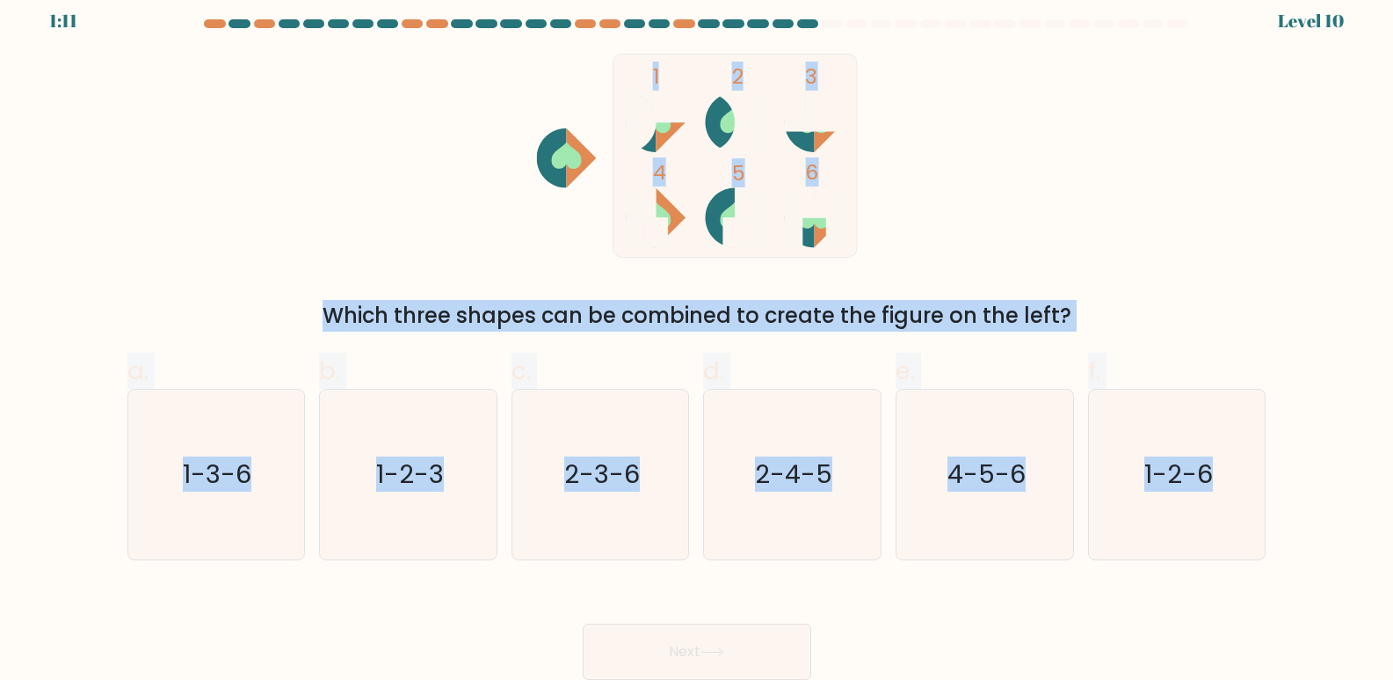
drag, startPoint x: 589, startPoint y: 47, endPoint x: 1281, endPoint y: 541, distance: 849.7
click at [1281, 541] on form at bounding box center [696, 349] width 1393 height 660
copy form "1 2 3 4 5 6 Which three shapes can be combined to create the figure on the left…"
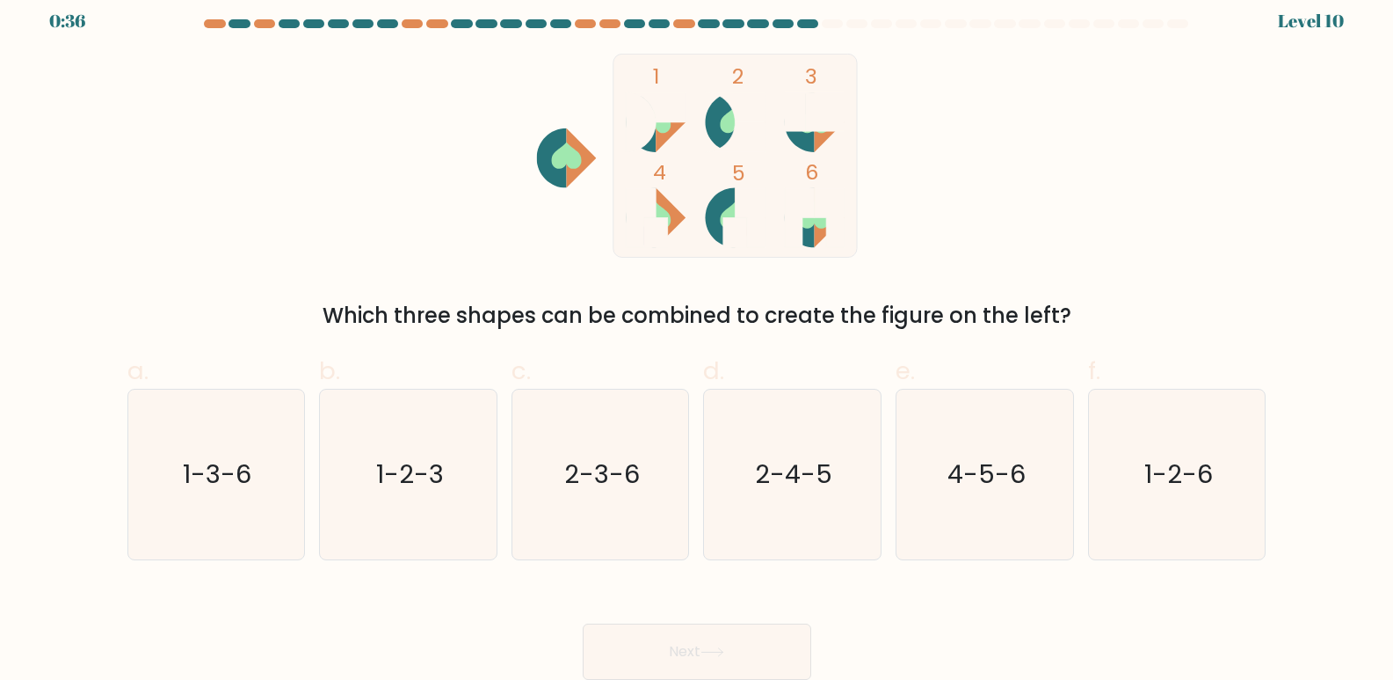
click at [940, 620] on div "Next" at bounding box center [697, 630] width 1160 height 98
click at [33, 241] on form at bounding box center [696, 349] width 1393 height 660
click at [272, 491] on icon "1-3-6" at bounding box center [216, 474] width 170 height 170
click at [697, 338] on input "a. 1-3-6" at bounding box center [697, 332] width 1 height 11
radio input "true"
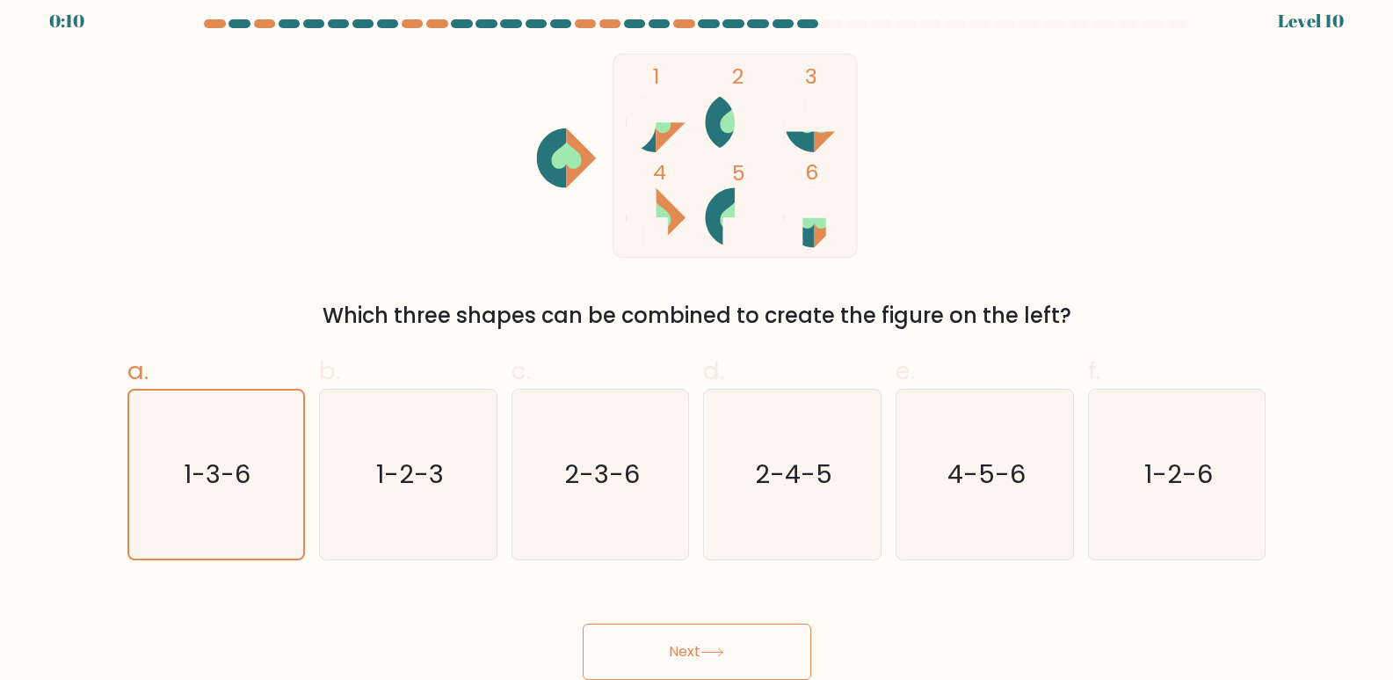
click at [776, 637] on button "Next" at bounding box center [697, 651] width 229 height 56
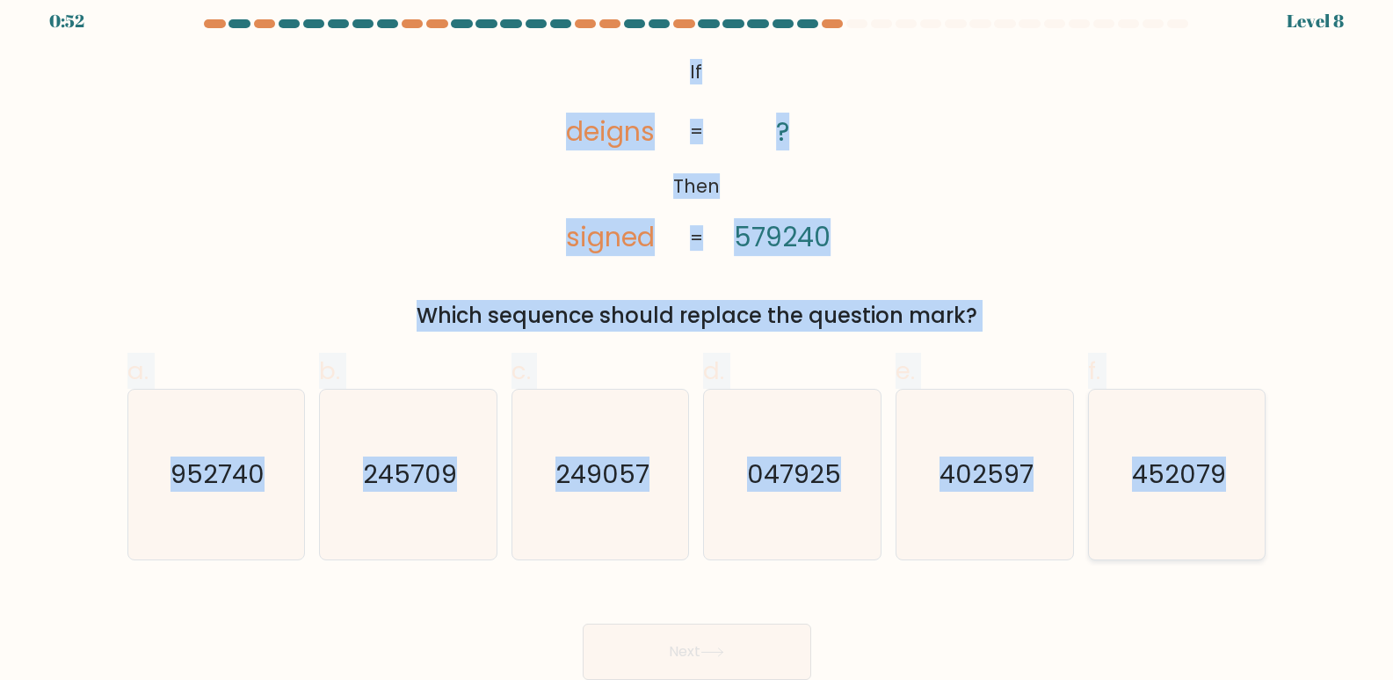
drag, startPoint x: 664, startPoint y: 67, endPoint x: 1252, endPoint y: 510, distance: 736.3
click at [1252, 510] on form "If ?" at bounding box center [696, 349] width 1393 height 660
copy form "If Then deigns signed ? 579240 = = Which sequence should replace the question m…"
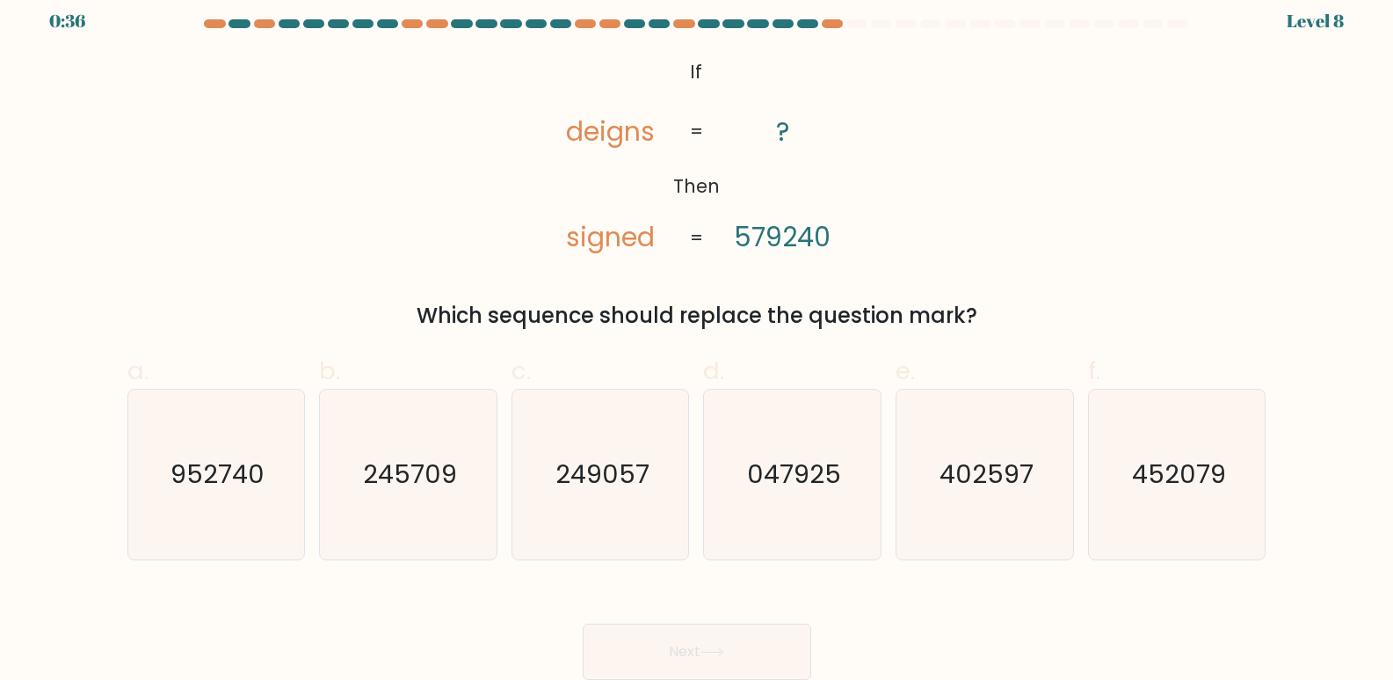
click at [472, 615] on div "Next" at bounding box center [697, 630] width 1160 height 98
click at [1012, 483] on text "402597" at bounding box center [987, 474] width 94 height 35
click at [698, 338] on input "e. 402597" at bounding box center [697, 332] width 1 height 11
radio input "true"
click at [699, 643] on button "Next" at bounding box center [697, 651] width 229 height 56
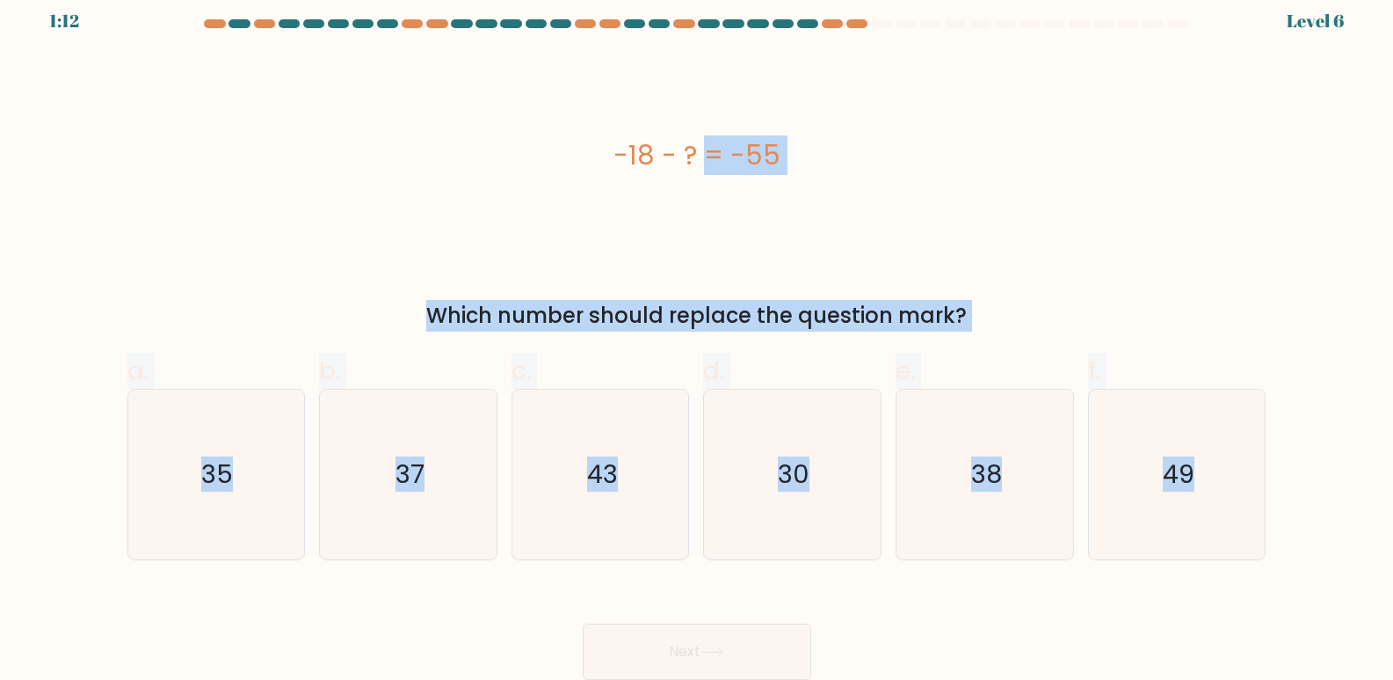
drag, startPoint x: 556, startPoint y: 91, endPoint x: 1278, endPoint y: 509, distance: 834.6
click at [1278, 509] on form "a." at bounding box center [696, 349] width 1393 height 660
copy form "-18 - ? = -55 Which number should replace the question mark? a. 35 b. 37 c. 43 …"
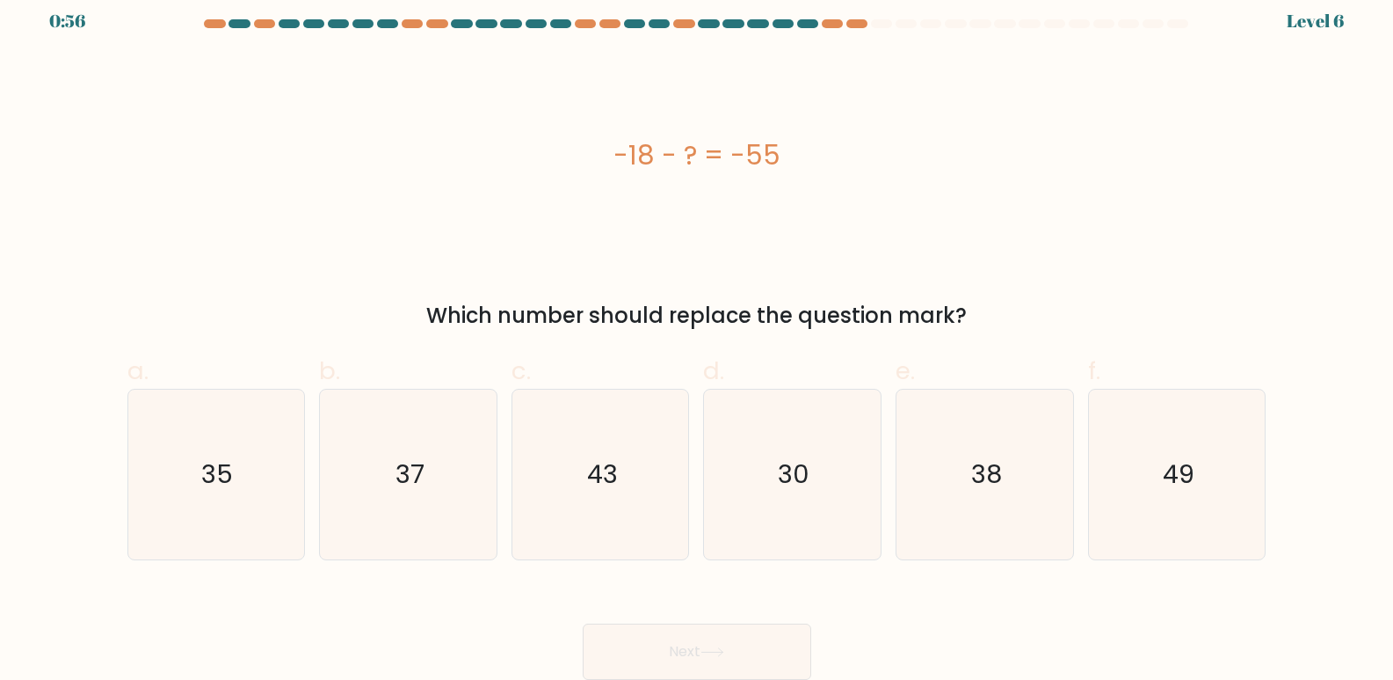
click at [443, 618] on div "Next" at bounding box center [697, 630] width 1160 height 98
click at [431, 486] on icon "37" at bounding box center [409, 474] width 170 height 170
click at [697, 338] on input "b. 37" at bounding box center [697, 332] width 1 height 11
radio input "true"
click at [726, 636] on button "Next" at bounding box center [697, 651] width 229 height 56
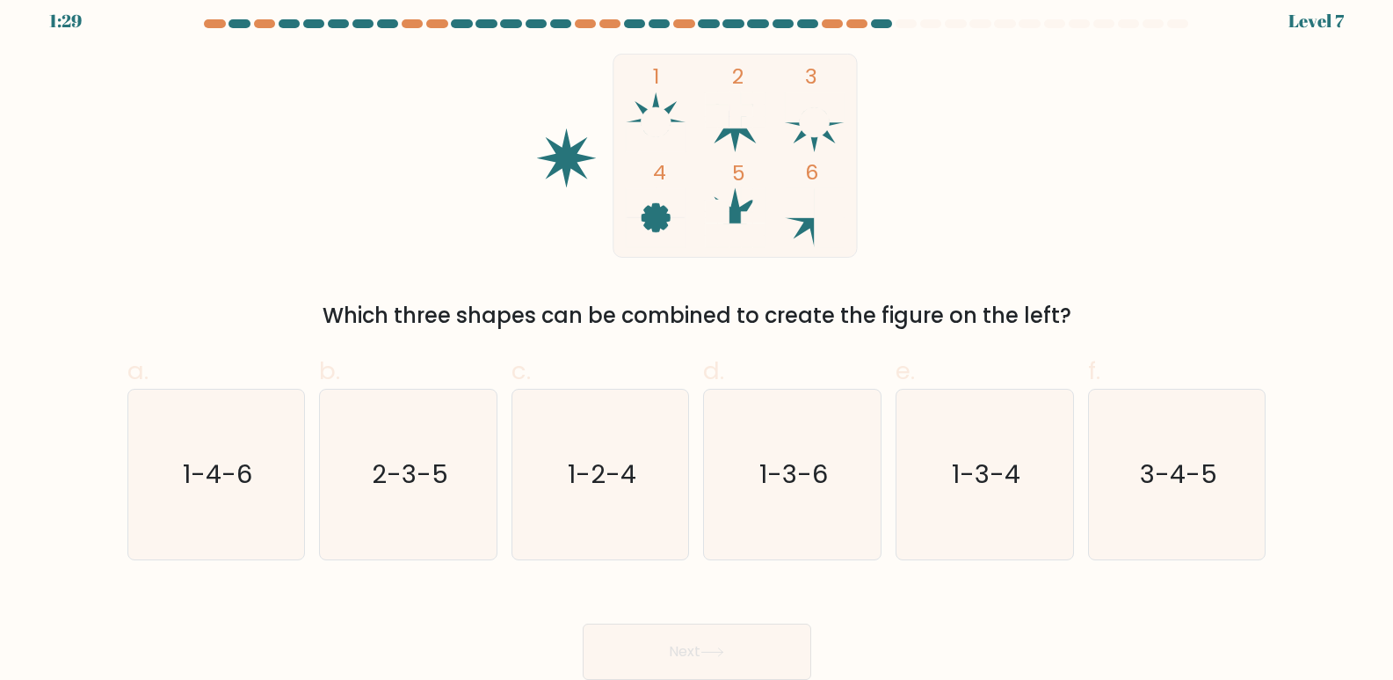
click at [29, 204] on form at bounding box center [696, 349] width 1393 height 660
click at [980, 457] on text "1-3-4" at bounding box center [986, 474] width 69 height 35
click at [698, 338] on input "e. 1-3-4" at bounding box center [697, 332] width 1 height 11
radio input "true"
click at [1155, 604] on div "Next" at bounding box center [697, 630] width 1160 height 98
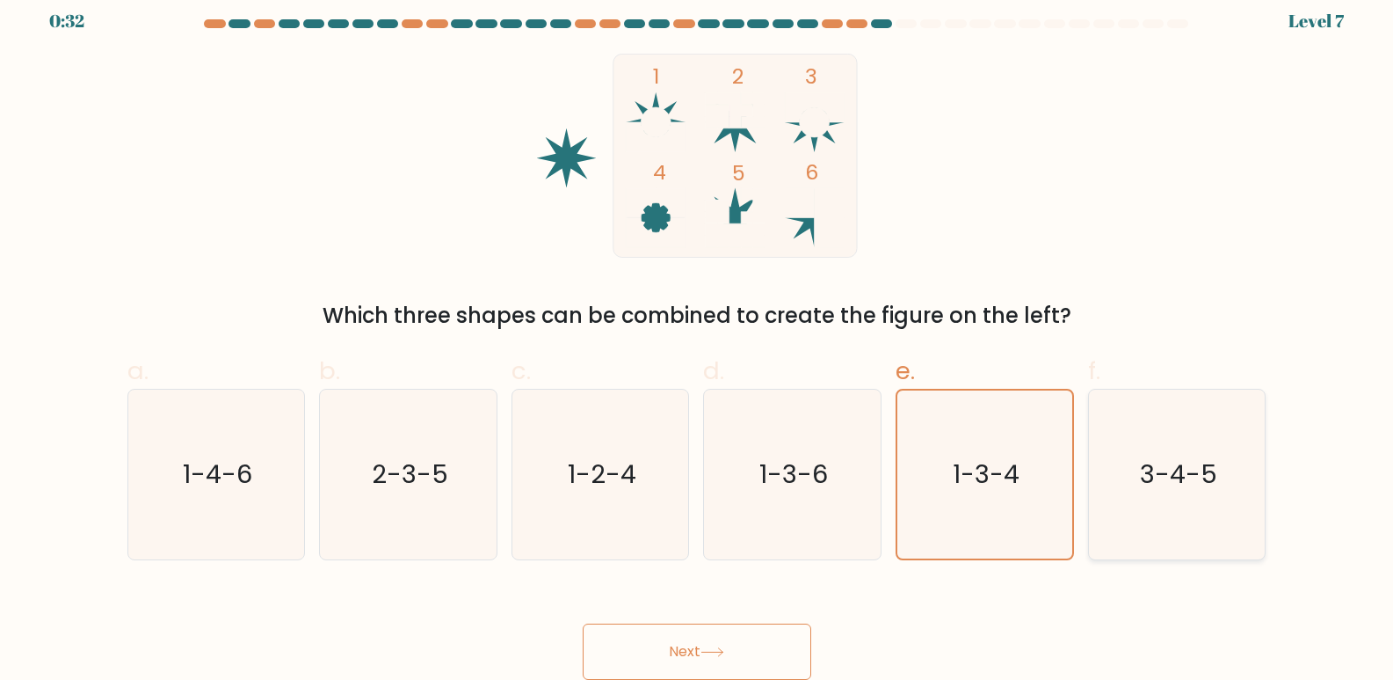
click at [1158, 520] on icon "3-4-5" at bounding box center [1178, 474] width 170 height 170
click at [698, 338] on input "f. 3-4-5" at bounding box center [697, 332] width 1 height 11
radio input "true"
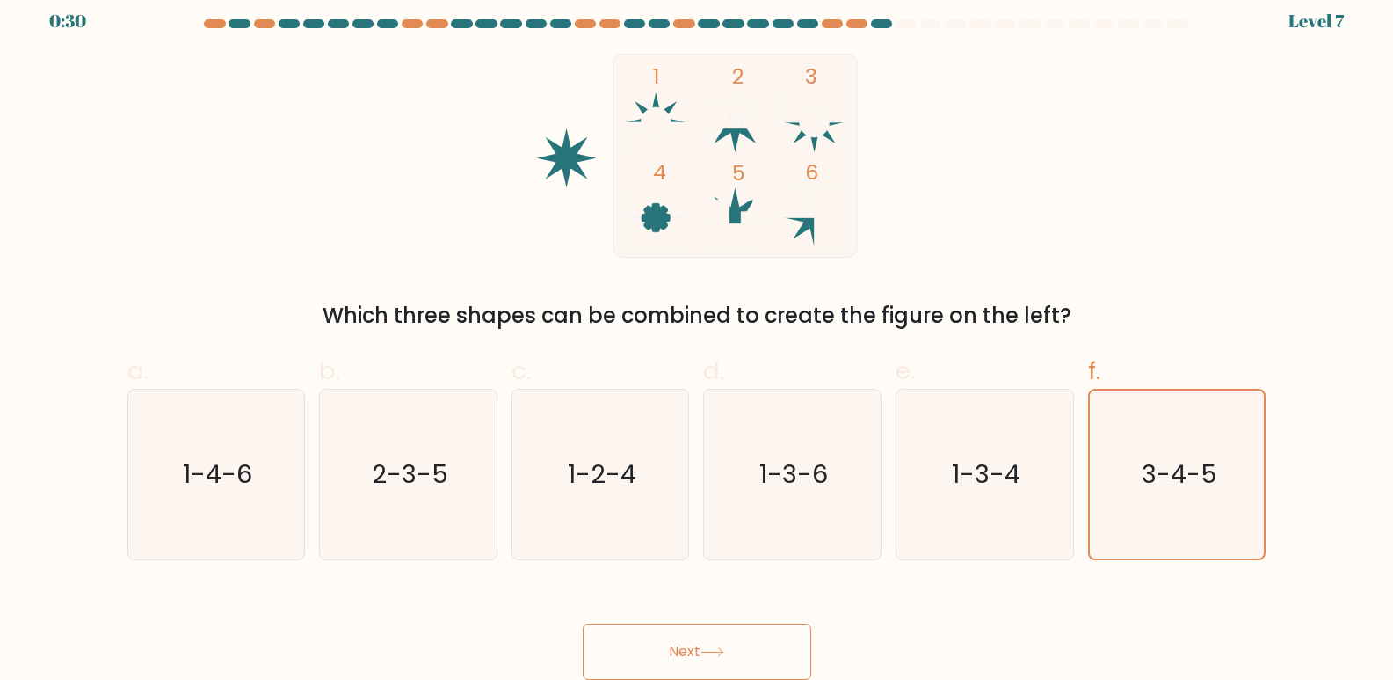
click at [731, 634] on button "Next" at bounding box center [697, 651] width 229 height 56
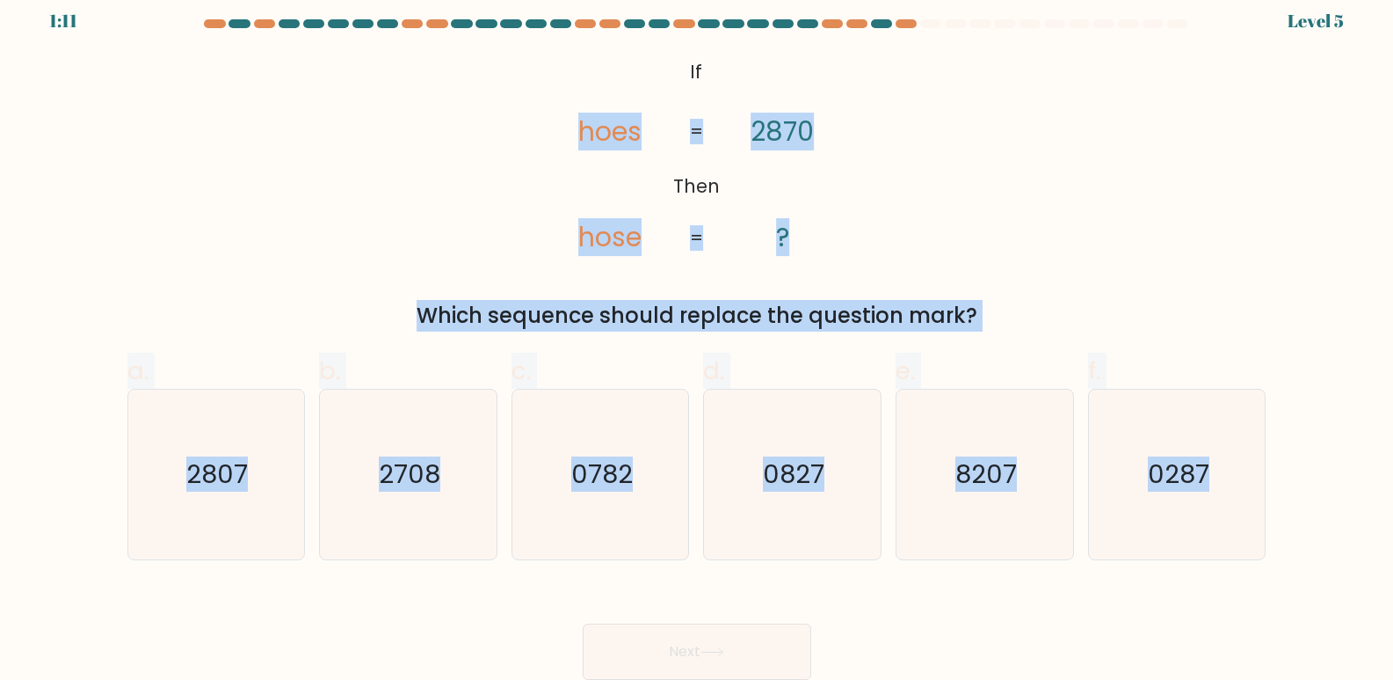
drag, startPoint x: 604, startPoint y: 75, endPoint x: 1310, endPoint y: 572, distance: 863.7
click at [1310, 572] on form "If ?" at bounding box center [696, 349] width 1393 height 660
copy form "hoes hose 2870 ? = = Which sequence should replace the question mark? a. 2807 b…"
click at [985, 190] on div "@import url('https://fonts.googleapis.com/css?family=Abril+Fatface:400,100,100i…" at bounding box center [697, 193] width 1160 height 278
drag, startPoint x: 683, startPoint y: 61, endPoint x: 1250, endPoint y: 501, distance: 718.0
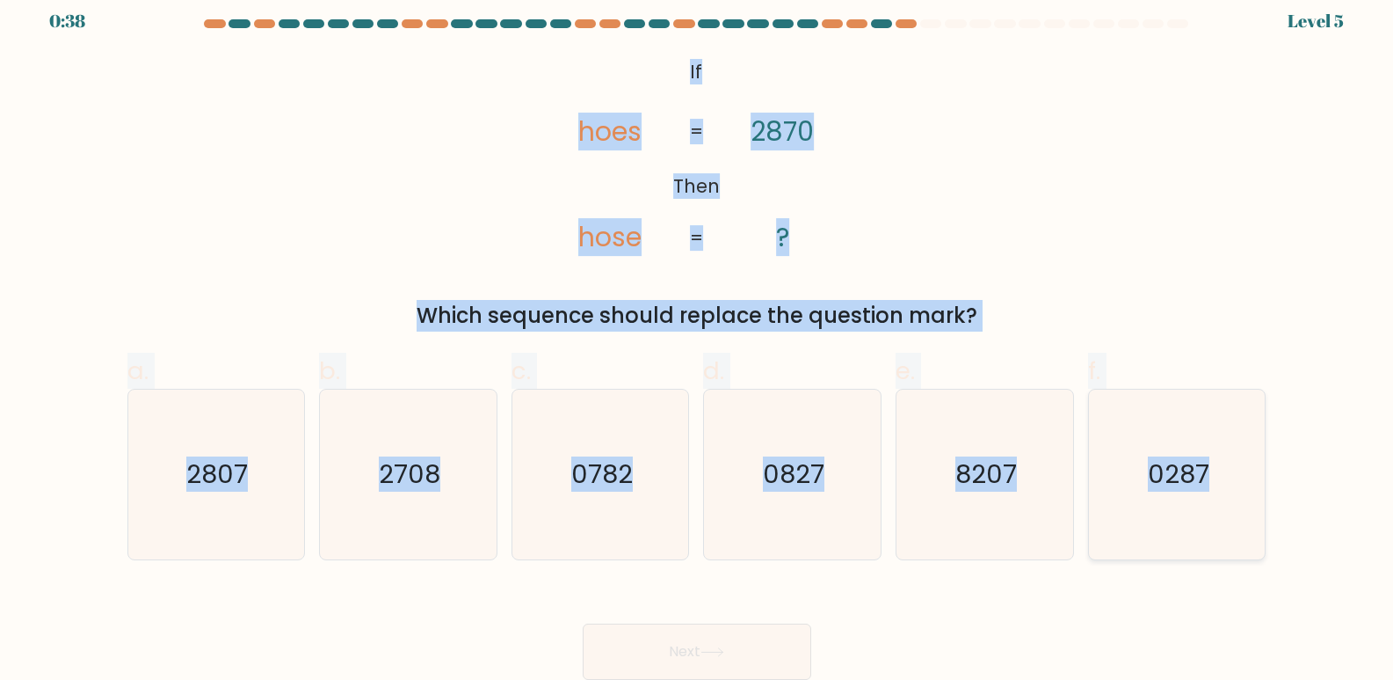
click at [1250, 501] on form "If ?" at bounding box center [696, 349] width 1393 height 660
copy form "If Then hoes hose 2870 ? = = Which sequence should replace the question mark? a…"
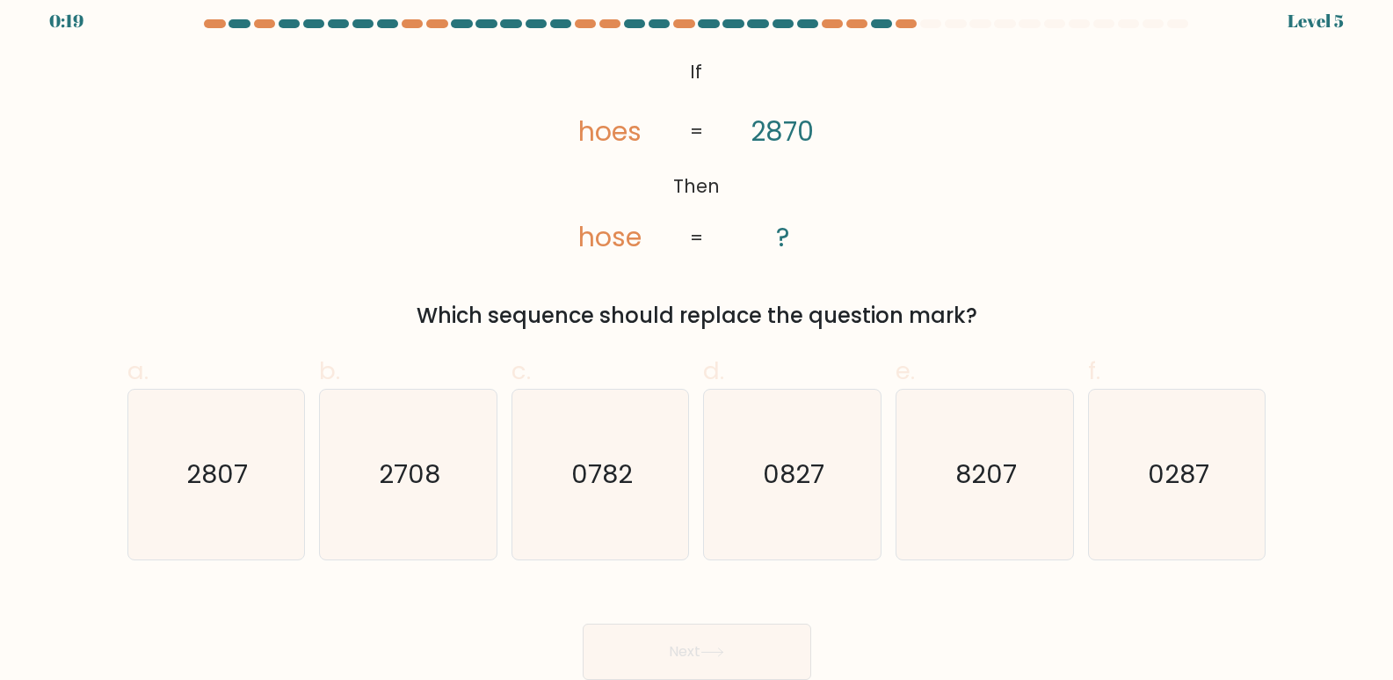
click at [956, 615] on div "Next" at bounding box center [697, 630] width 1160 height 98
click at [216, 474] on text "2807" at bounding box center [218, 474] width 62 height 35
click at [697, 338] on input "a. 2807" at bounding box center [697, 332] width 1 height 11
radio input "true"
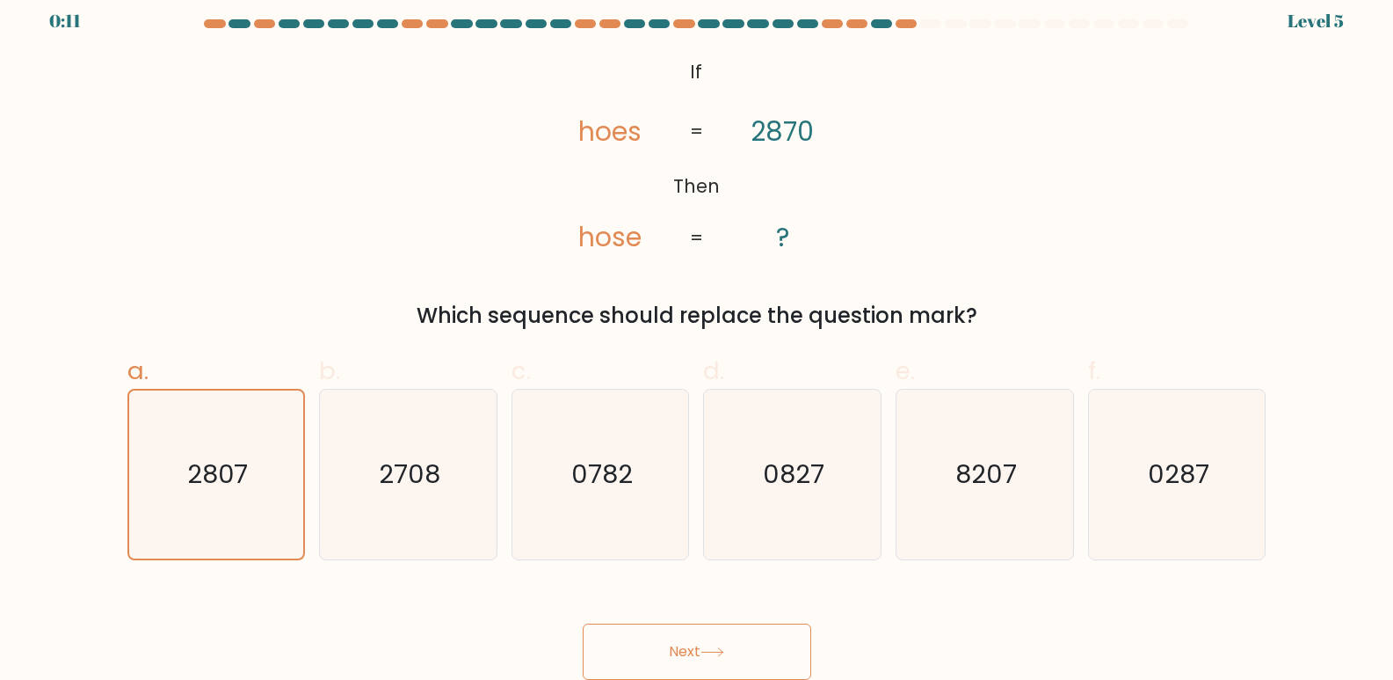
click at [713, 644] on button "Next" at bounding box center [697, 651] width 229 height 56
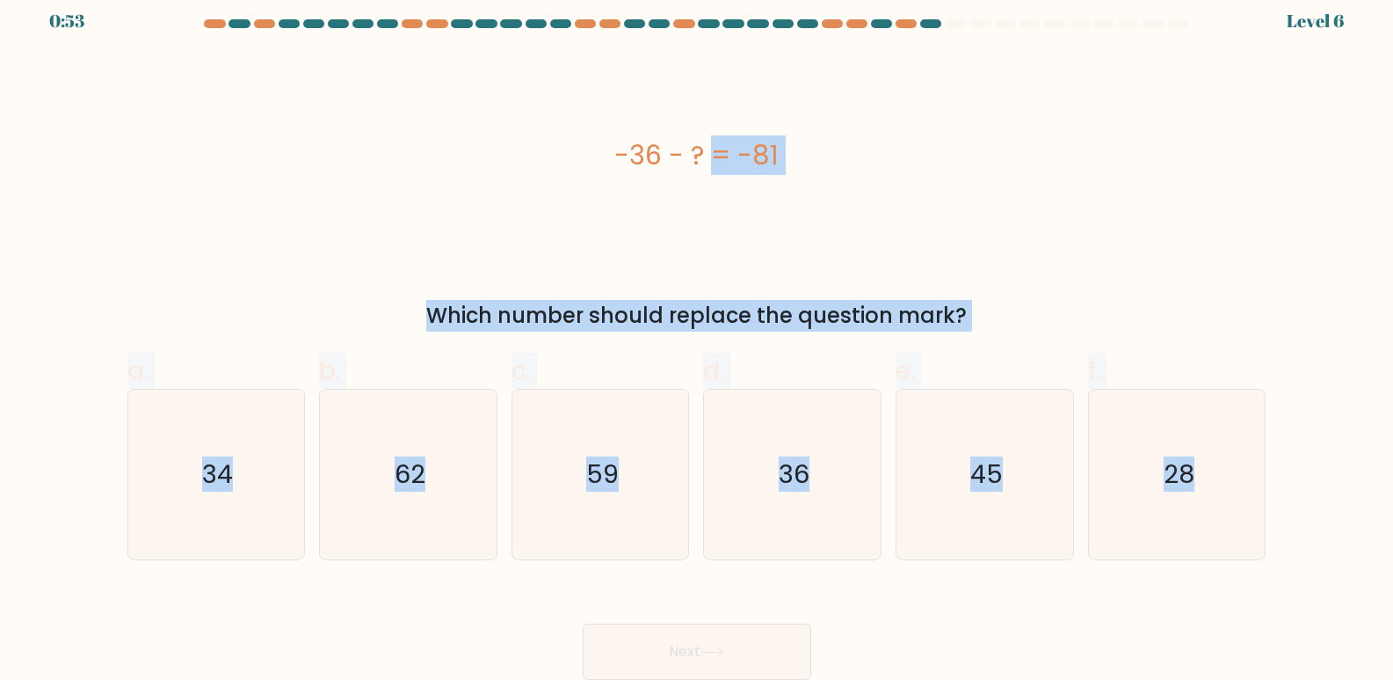
drag, startPoint x: 560, startPoint y: 139, endPoint x: 1304, endPoint y: 512, distance: 831.9
click at [1304, 512] on form "a." at bounding box center [696, 349] width 1393 height 660
copy form "-36 - ? = -81 Which number should replace the question mark? a. 34 b. 62 c. 59 …"
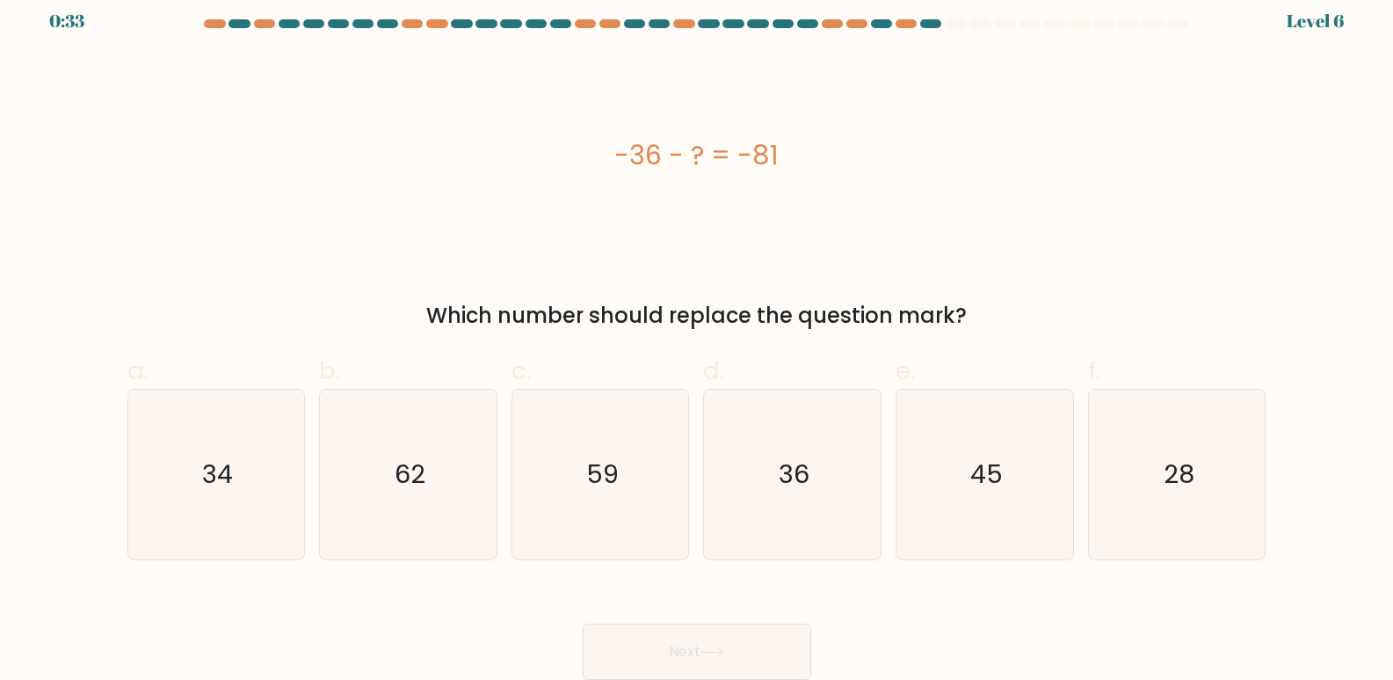
click at [455, 594] on div "Next" at bounding box center [697, 630] width 1160 height 98
click at [972, 504] on icon "45" at bounding box center [985, 474] width 170 height 170
click at [698, 338] on input "e. 45" at bounding box center [697, 332] width 1 height 11
radio input "true"
click at [763, 640] on button "Next" at bounding box center [697, 651] width 229 height 56
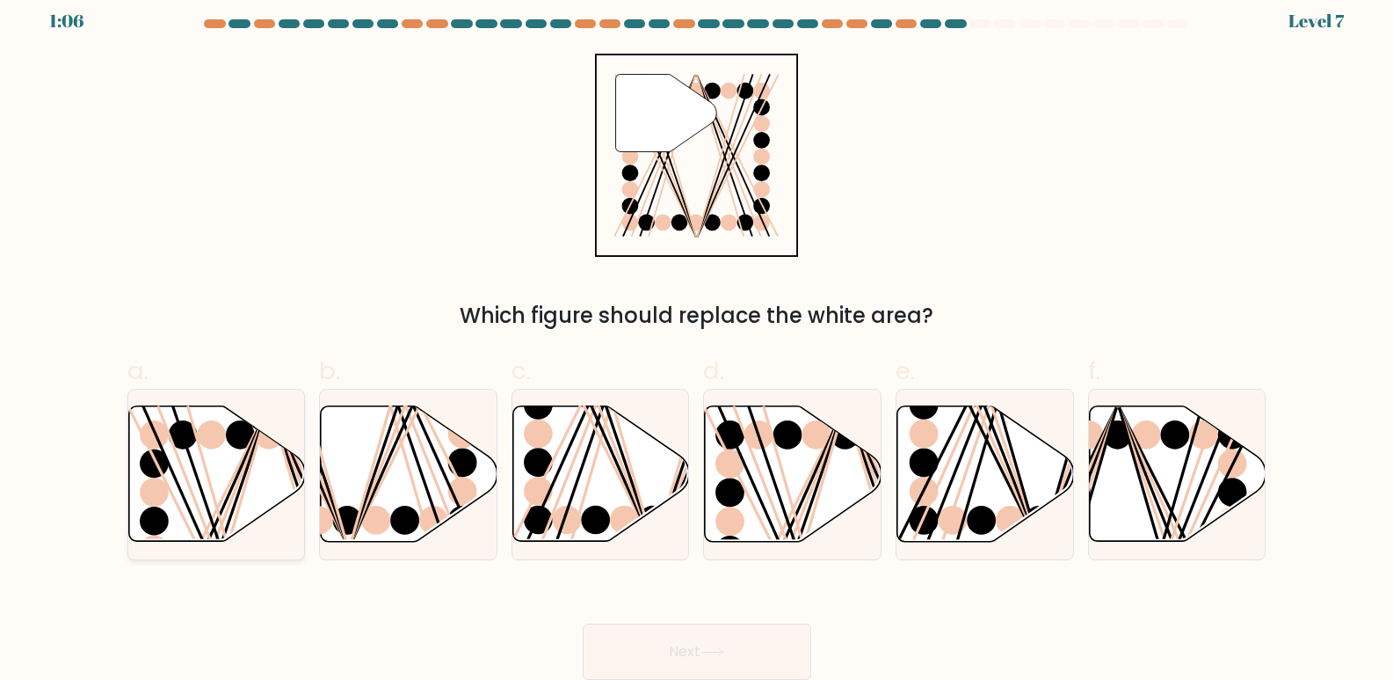
click at [262, 504] on icon at bounding box center [216, 473] width 177 height 135
click at [697, 338] on input "a." at bounding box center [697, 332] width 1 height 11
radio input "true"
click at [772, 639] on button "Next" at bounding box center [697, 651] width 229 height 56
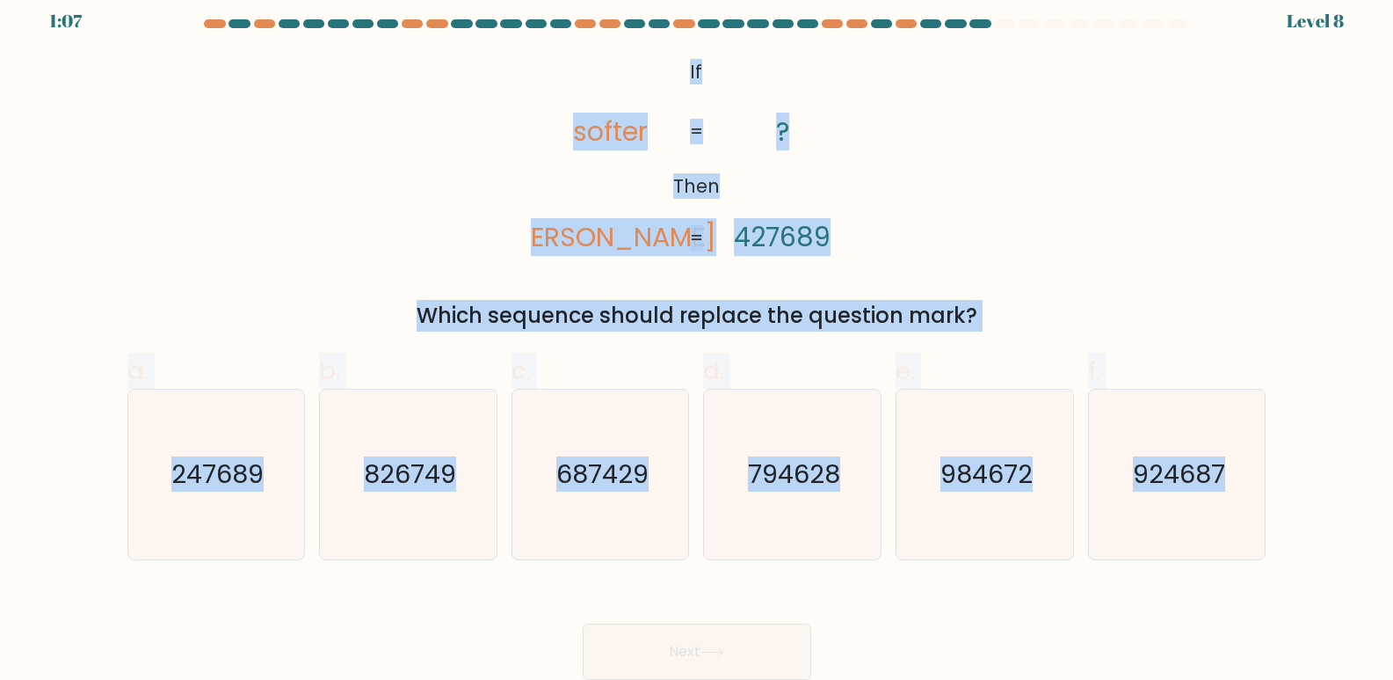
drag, startPoint x: 664, startPoint y: 69, endPoint x: 1269, endPoint y: 502, distance: 744.8
click at [1269, 502] on form "If ?" at bounding box center [696, 349] width 1393 height 660
click at [1072, 222] on div "@import url('https://fonts.googleapis.com/css?family=Abril+Fatface:400,100,100i…" at bounding box center [697, 193] width 1160 height 278
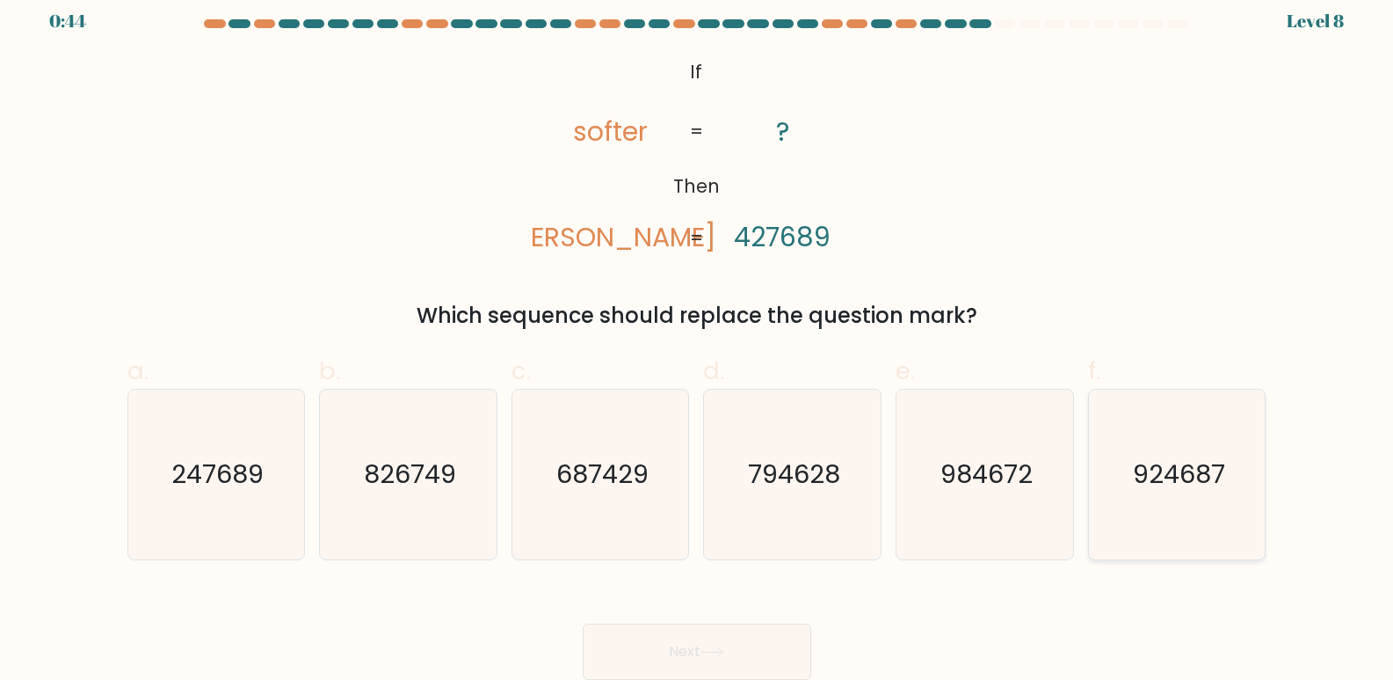
click at [1167, 464] on text "924687" at bounding box center [1179, 474] width 92 height 35
click at [698, 338] on input "f. 924687" at bounding box center [697, 332] width 1 height 11
radio input "true"
click at [745, 641] on button "Next" at bounding box center [697, 651] width 229 height 56
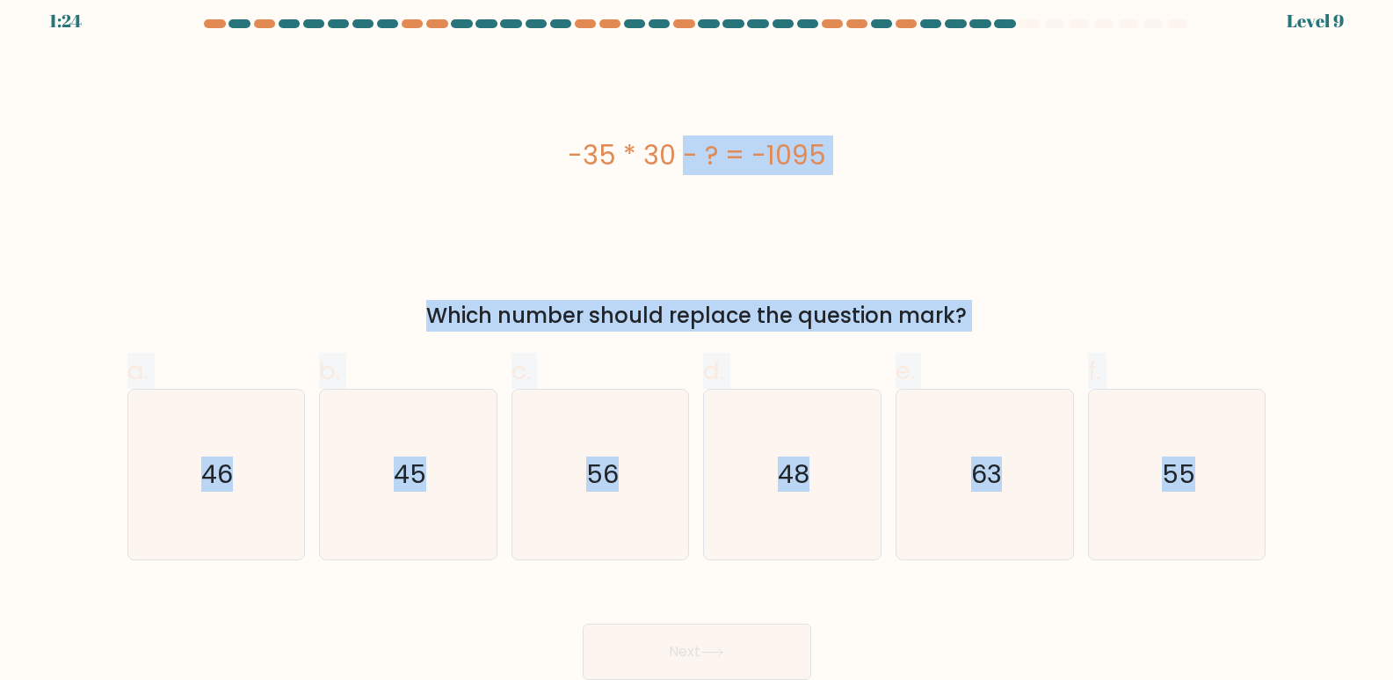
drag, startPoint x: 528, startPoint y: 149, endPoint x: 1338, endPoint y: 537, distance: 897.7
click at [1338, 537] on form "a." at bounding box center [696, 349] width 1393 height 660
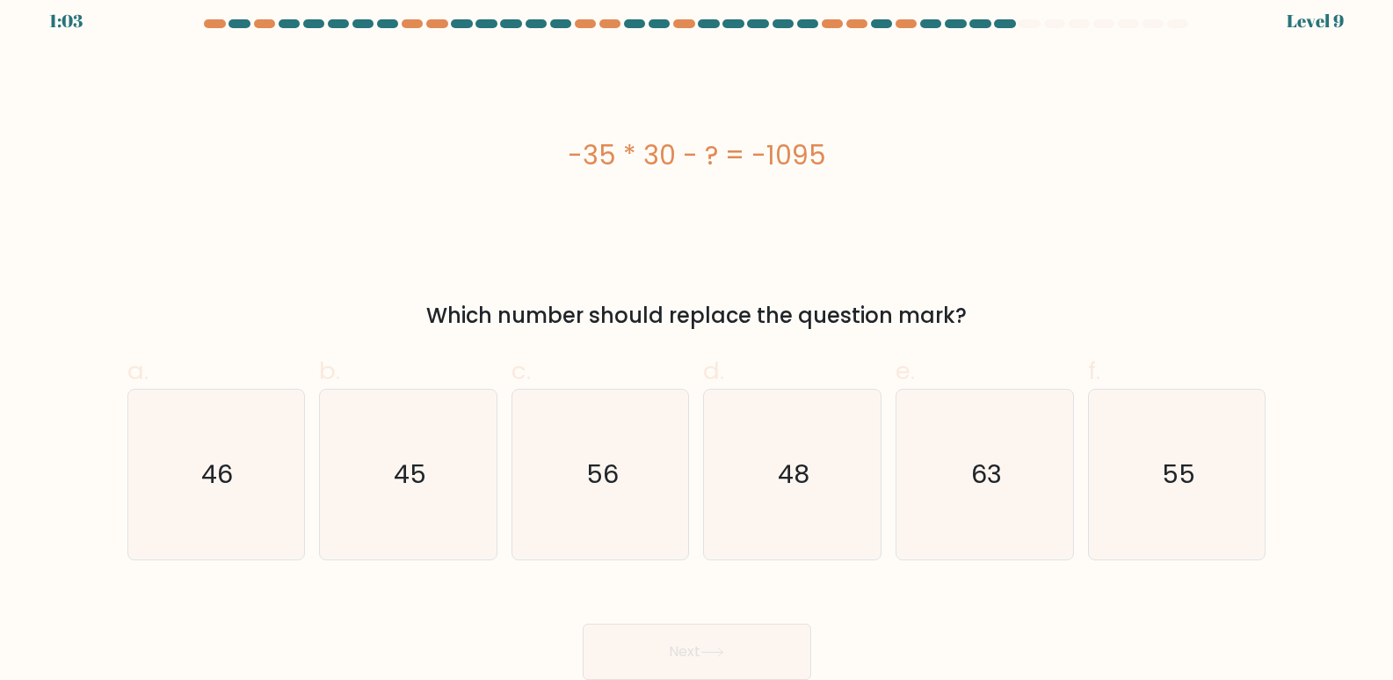
click at [426, 622] on div "Next" at bounding box center [697, 630] width 1160 height 98
click at [439, 493] on icon "45" at bounding box center [409, 474] width 170 height 170
click at [697, 338] on input "b. 45" at bounding box center [697, 332] width 1 height 11
radio input "true"
click at [715, 636] on button "Next" at bounding box center [697, 651] width 229 height 56
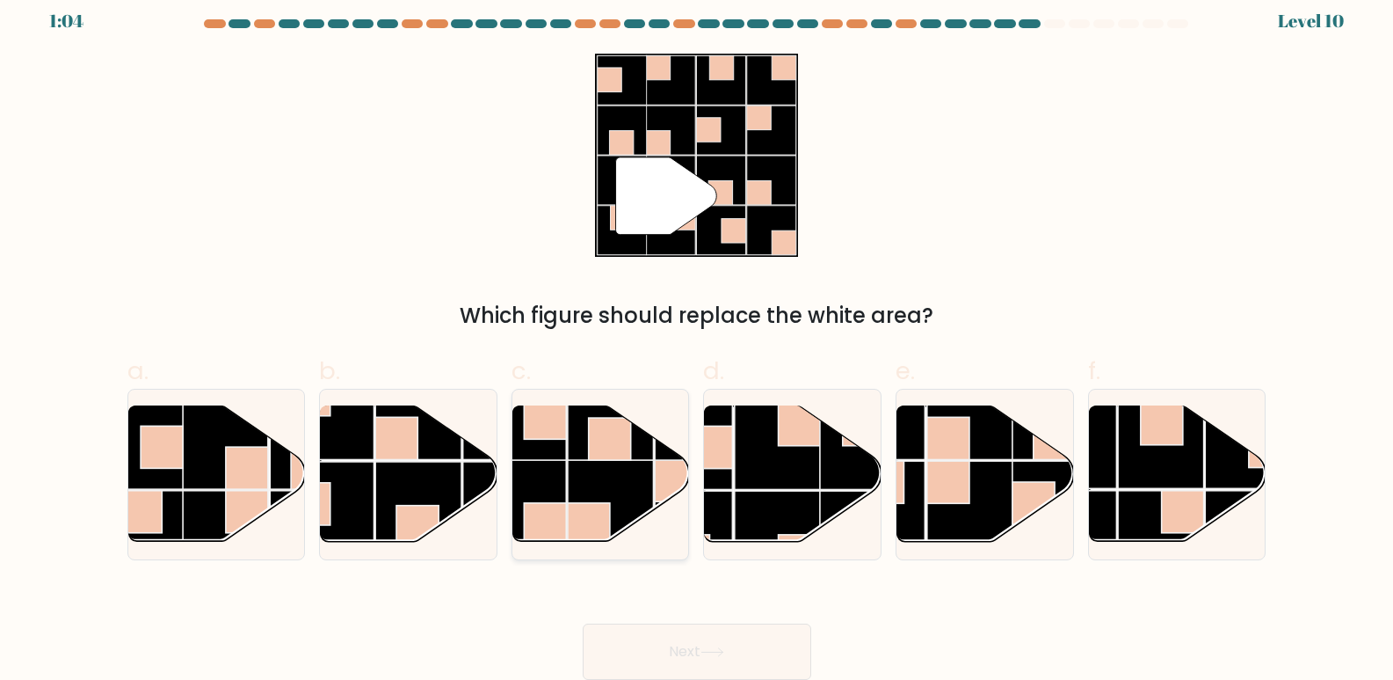
click at [603, 497] on rect at bounding box center [611, 503] width 86 height 86
click at [697, 338] on input "c." at bounding box center [697, 332] width 1 height 11
radio input "true"
click at [724, 649] on icon at bounding box center [713, 652] width 24 height 10
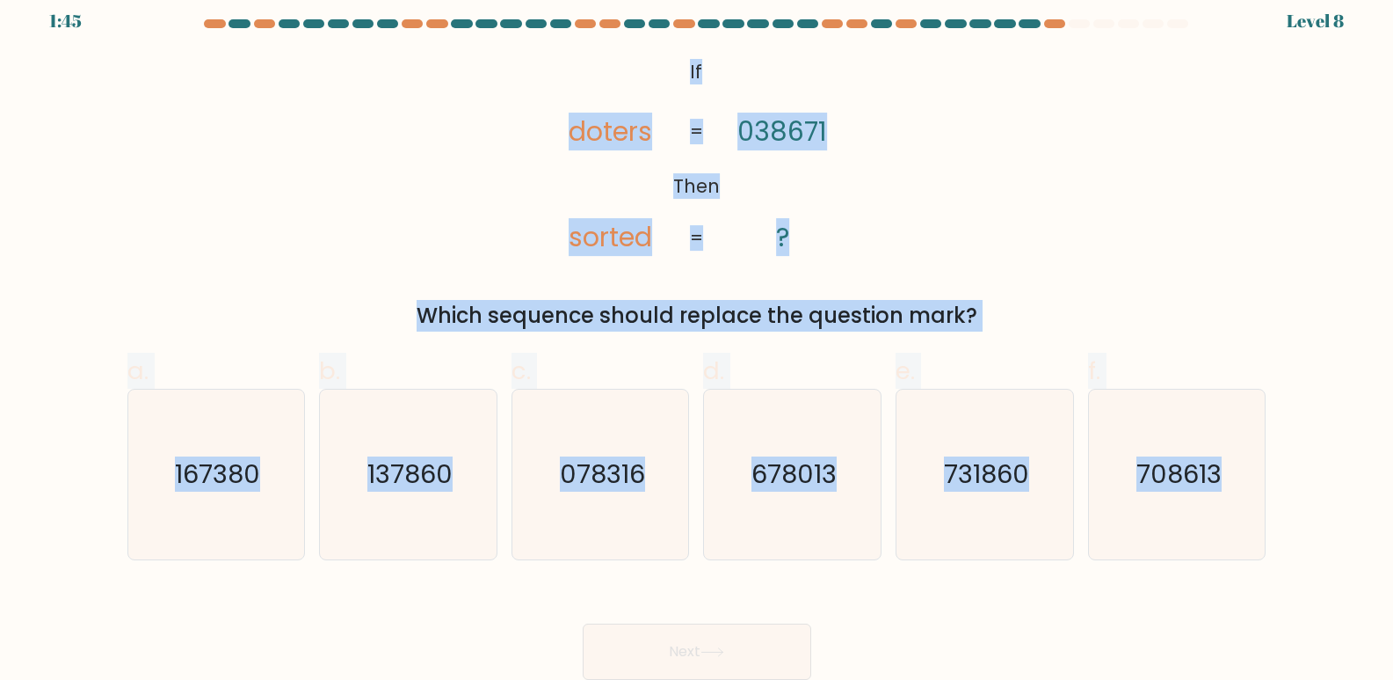
drag, startPoint x: 684, startPoint y: 65, endPoint x: 1378, endPoint y: 538, distance: 840.3
click at [1378, 538] on form "If ?" at bounding box center [696, 349] width 1393 height 660
click at [1104, 205] on div "@import url('https://fonts.googleapis.com/css?family=Abril+Fatface:400,100,100i…" at bounding box center [697, 193] width 1160 height 278
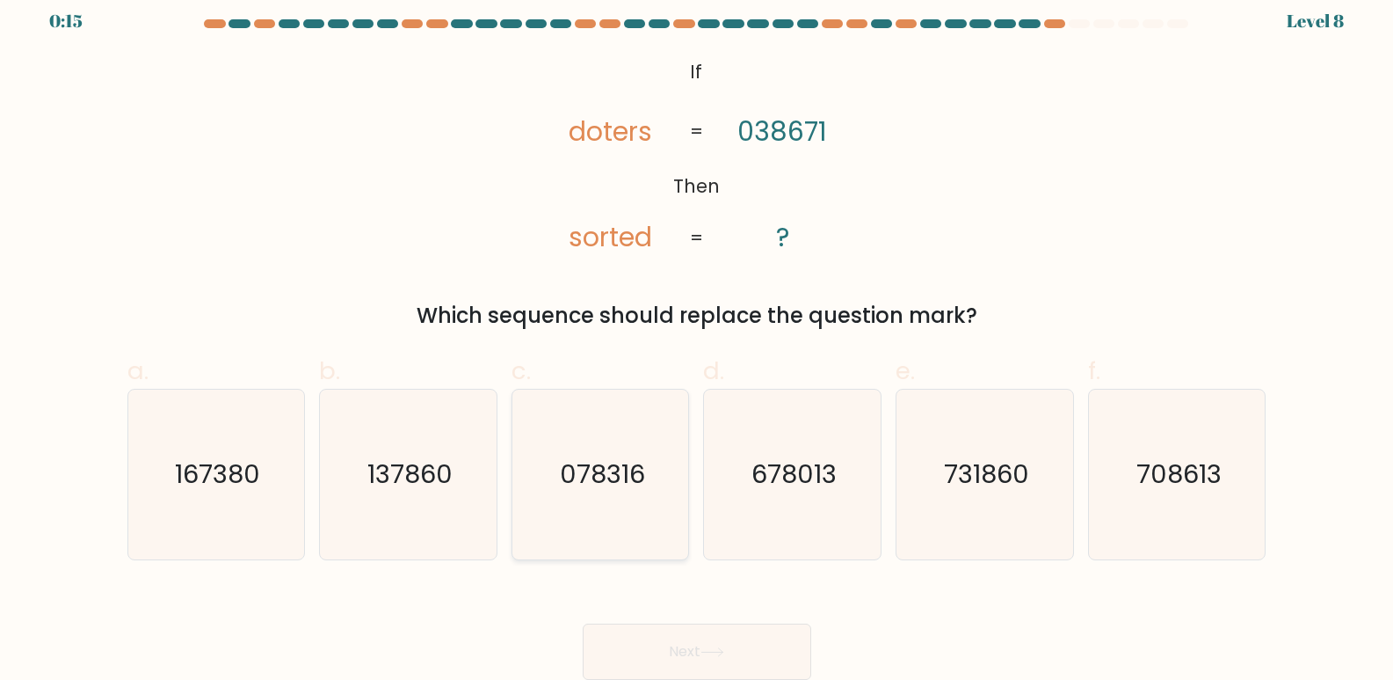
click at [679, 518] on icon "078316" at bounding box center [601, 474] width 170 height 170
click at [697, 338] on input "c. 078316" at bounding box center [697, 332] width 1 height 11
radio input "true"
click at [786, 499] on icon "678013" at bounding box center [793, 474] width 170 height 170
click at [698, 338] on input "d. 678013" at bounding box center [697, 332] width 1 height 11
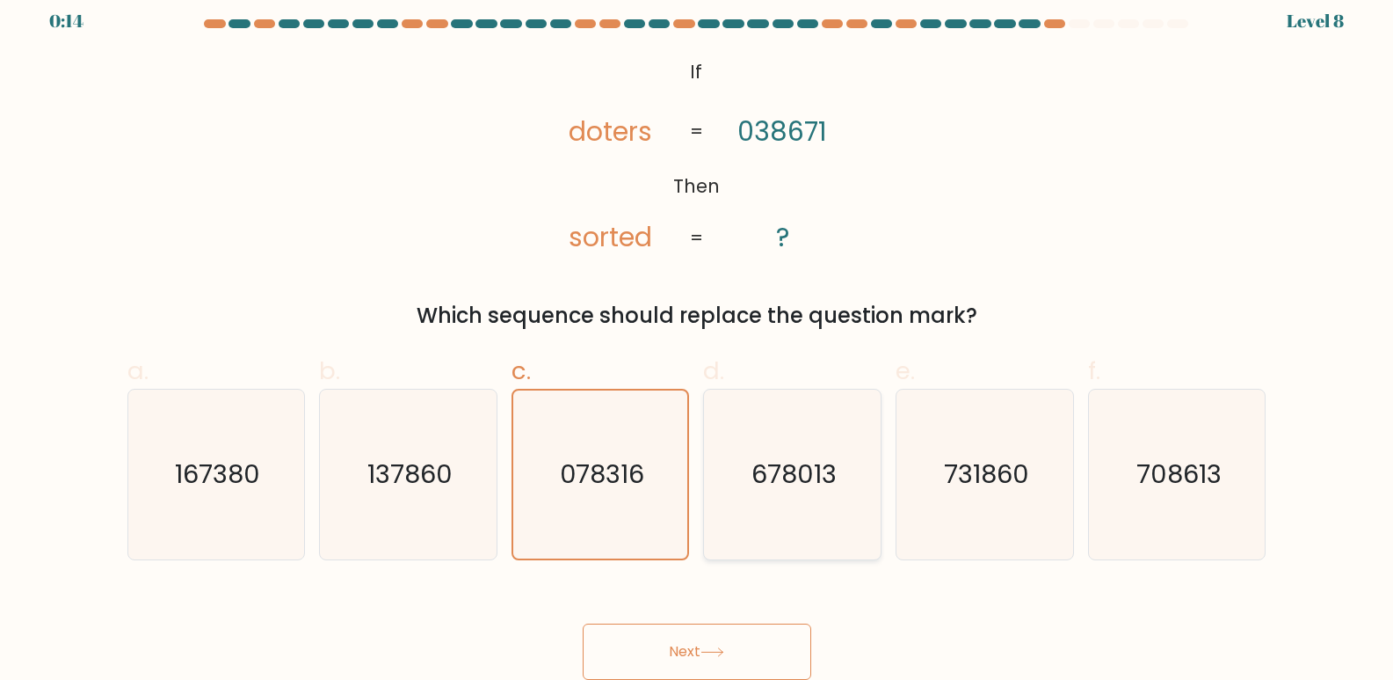
radio input "true"
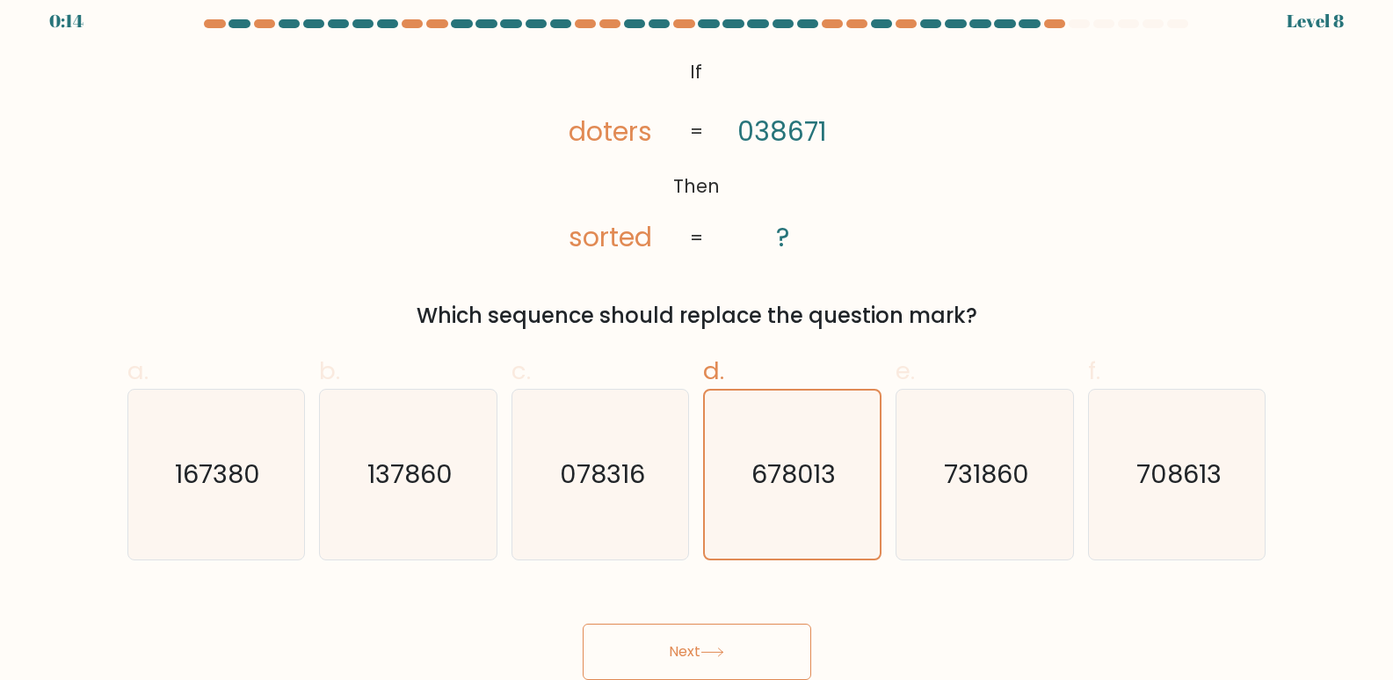
click at [698, 633] on button "Next" at bounding box center [697, 651] width 229 height 56
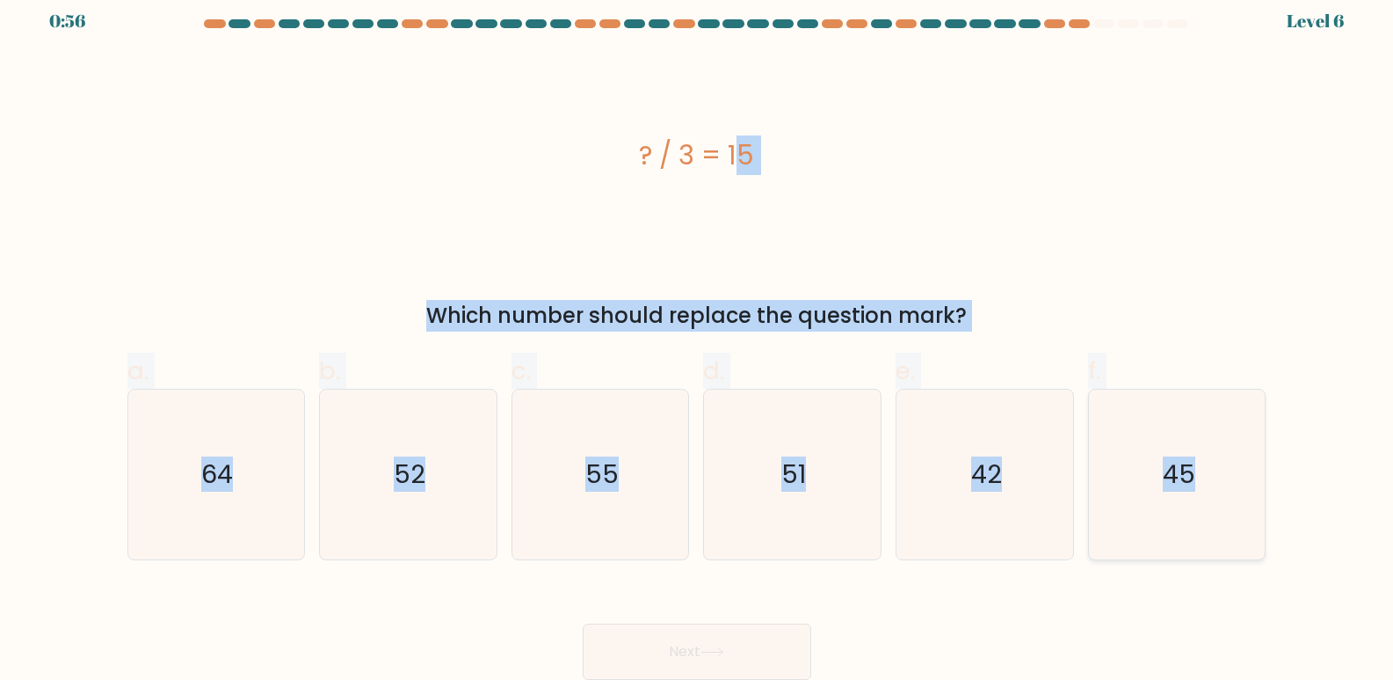
drag, startPoint x: 638, startPoint y: 149, endPoint x: 1256, endPoint y: 489, distance: 705.5
click at [1256, 489] on form "a." at bounding box center [696, 349] width 1393 height 660
click at [397, 267] on div "? / 3 = 15 Which number should replace the question mark?" at bounding box center [697, 193] width 1160 height 278
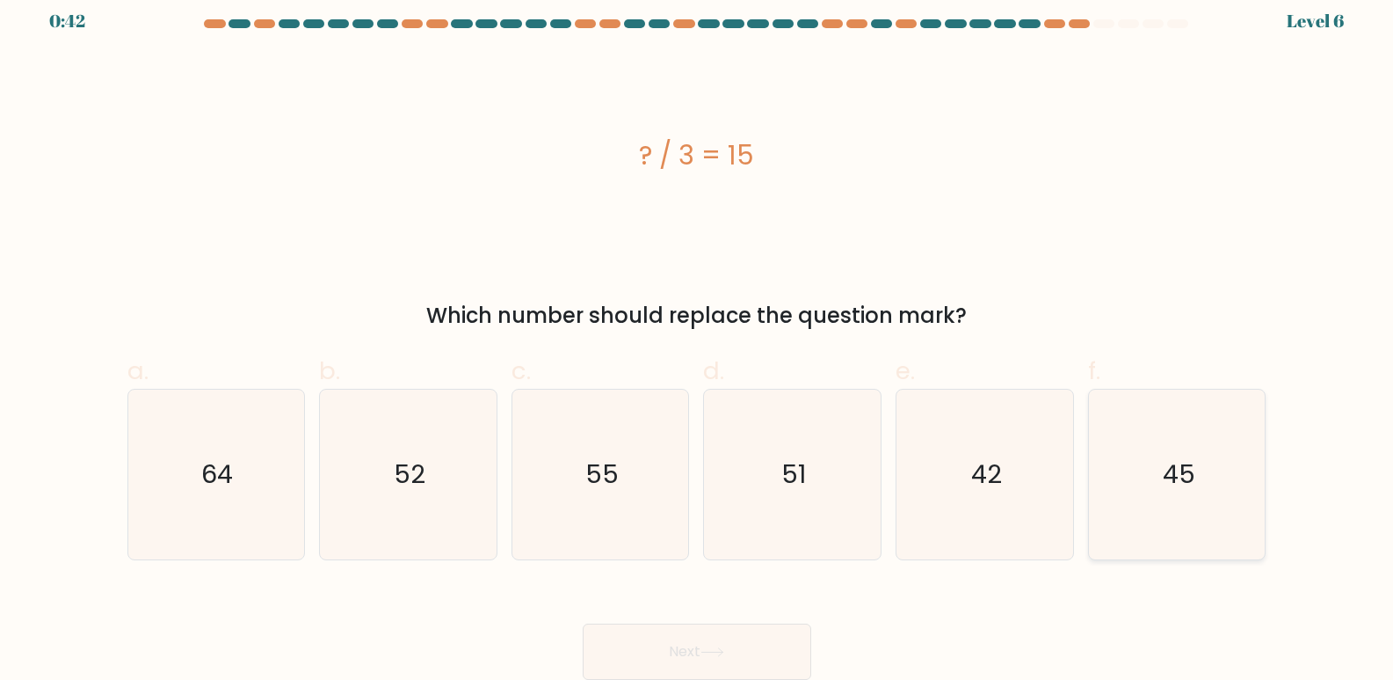
click at [1191, 457] on text "45" at bounding box center [1179, 474] width 33 height 35
click at [698, 338] on input "f. 45" at bounding box center [697, 332] width 1 height 11
radio input "true"
click at [730, 646] on button "Next" at bounding box center [697, 651] width 229 height 56
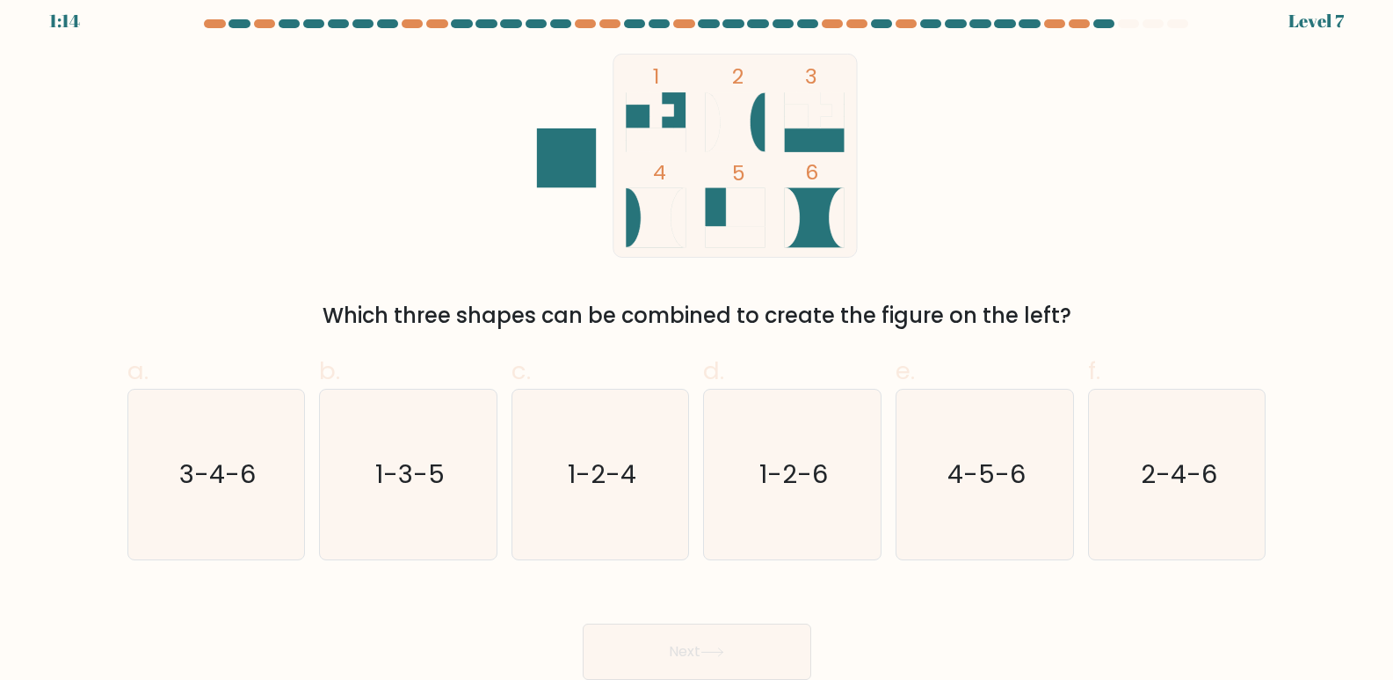
click at [6, 89] on form at bounding box center [696, 349] width 1393 height 660
click at [1181, 459] on text "2-4-6" at bounding box center [1179, 474] width 76 height 35
click at [698, 338] on input "f. 2-4-6" at bounding box center [697, 332] width 1 height 11
radio input "true"
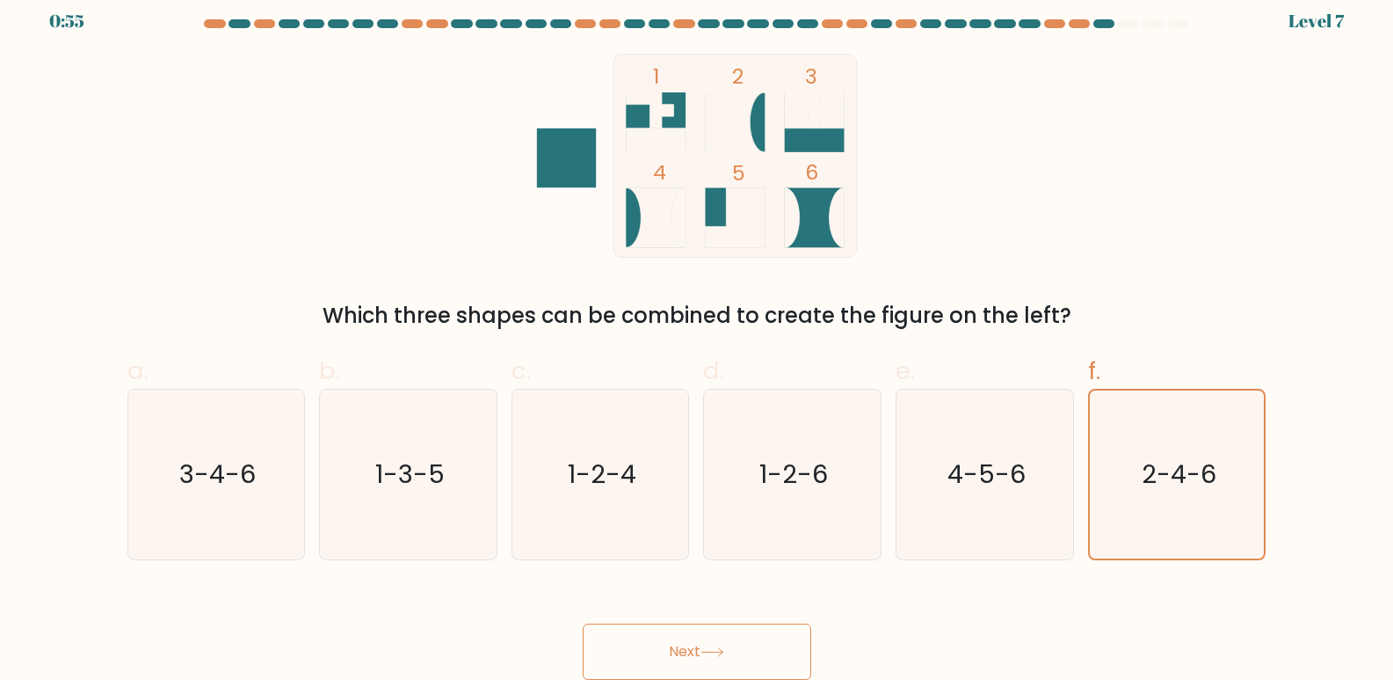
click at [687, 651] on button "Next" at bounding box center [697, 651] width 229 height 56
click at [1013, 486] on text "4-5-6" at bounding box center [987, 474] width 78 height 35
click at [698, 338] on input "e. 4-5-6" at bounding box center [697, 332] width 1 height 11
radio input "true"
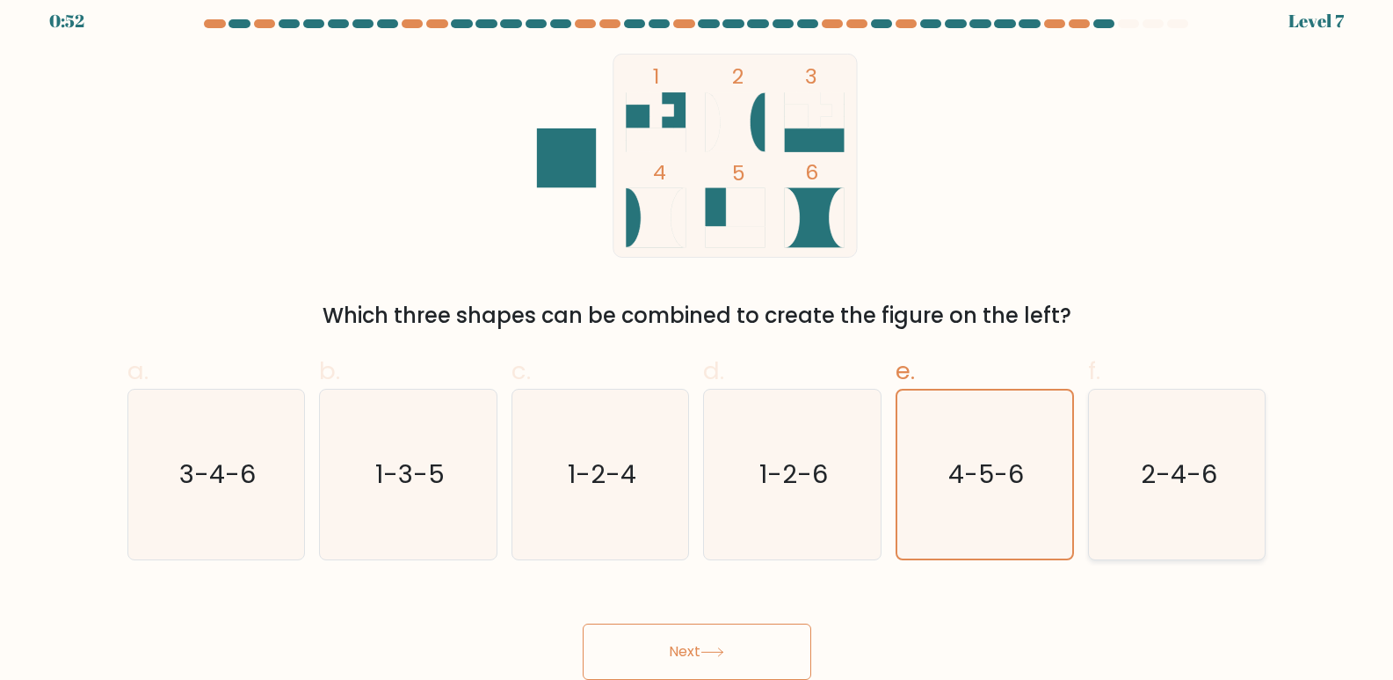
click at [1131, 483] on icon "2-4-6" at bounding box center [1178, 474] width 170 height 170
click at [698, 338] on input "f. 2-4-6" at bounding box center [697, 332] width 1 height 11
radio input "true"
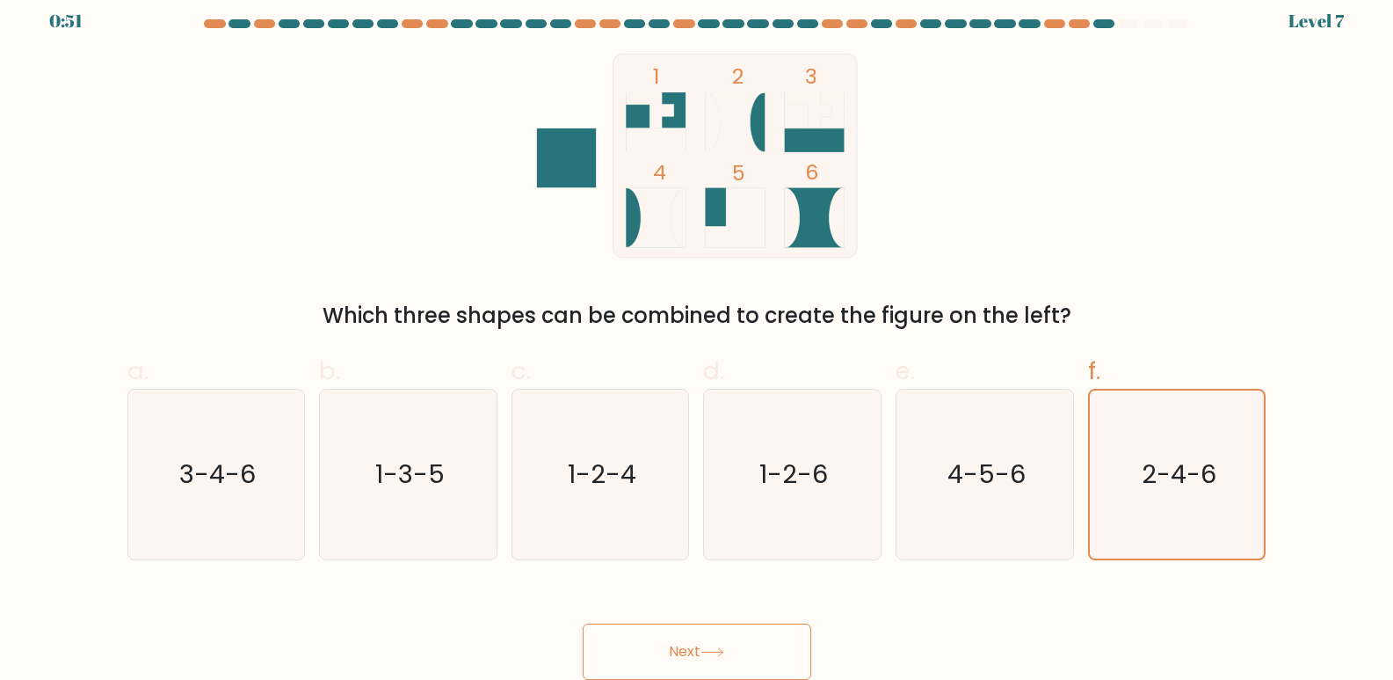
click at [741, 644] on button "Next" at bounding box center [697, 651] width 229 height 56
click at [741, 642] on button "Next" at bounding box center [697, 651] width 229 height 56
click at [958, 520] on icon "4-5-6" at bounding box center [985, 474] width 170 height 170
click at [698, 338] on input "e. 4-5-6" at bounding box center [697, 332] width 1 height 11
radio input "true"
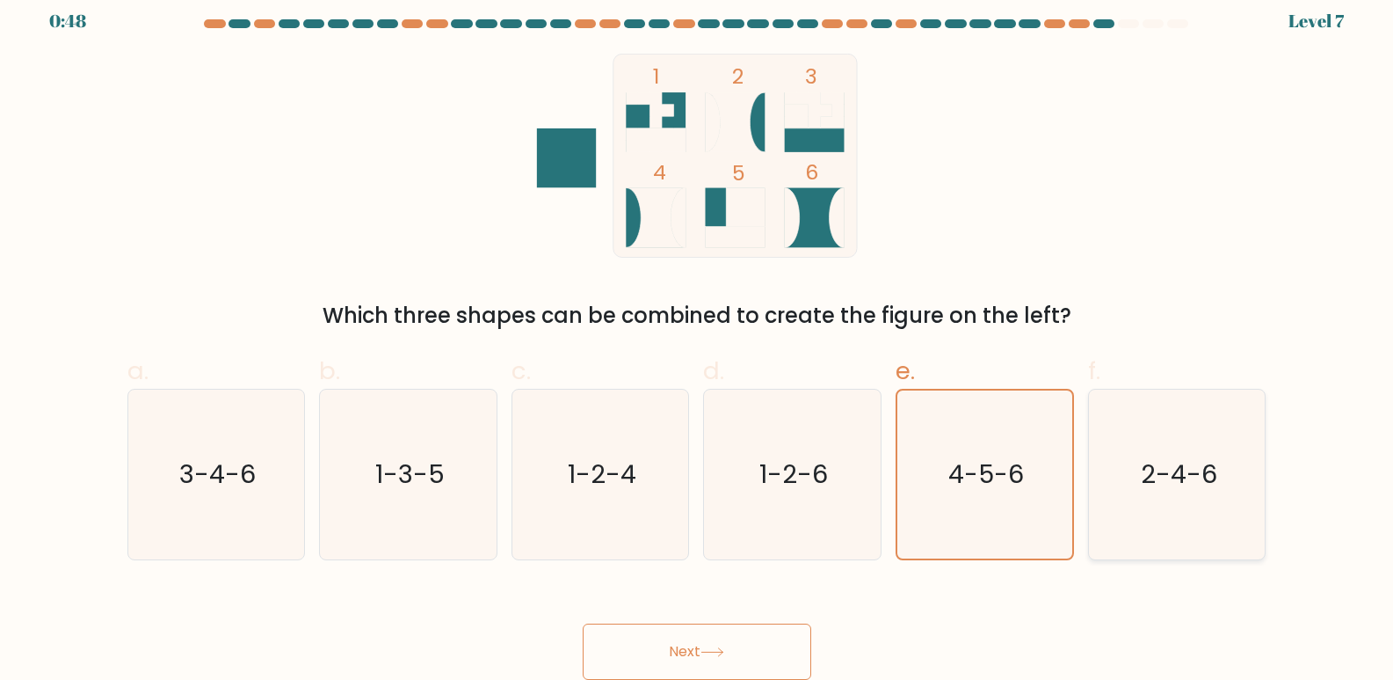
click at [1138, 469] on icon "2-4-6" at bounding box center [1178, 474] width 170 height 170
click at [698, 338] on input "f. 2-4-6" at bounding box center [697, 332] width 1 height 11
radio input "true"
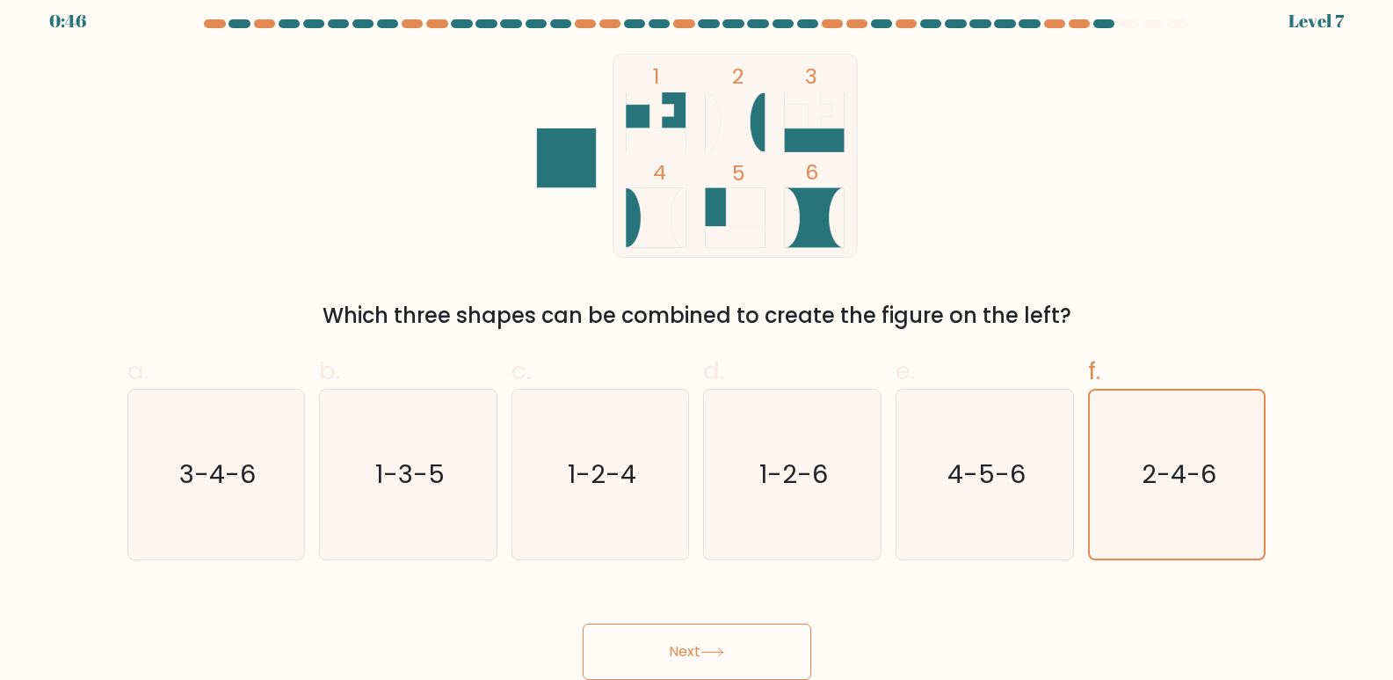
click at [691, 631] on button "Next" at bounding box center [697, 651] width 229 height 56
click at [234, 469] on text "3-4-6" at bounding box center [217, 474] width 76 height 35
click at [697, 338] on input "a. 3-4-6" at bounding box center [697, 332] width 1 height 11
radio input "true"
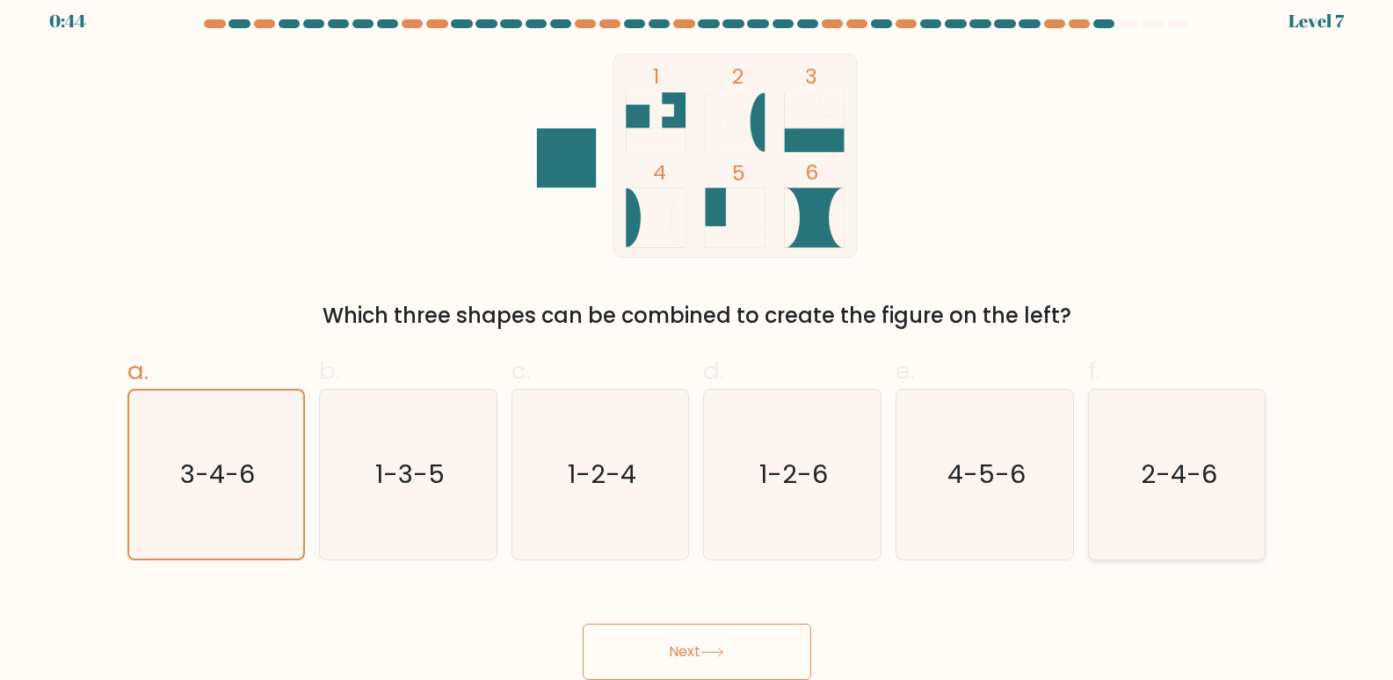
click at [1119, 455] on icon "2-4-6" at bounding box center [1178, 474] width 170 height 170
click at [698, 338] on input "f. 2-4-6" at bounding box center [697, 332] width 1 height 11
radio input "true"
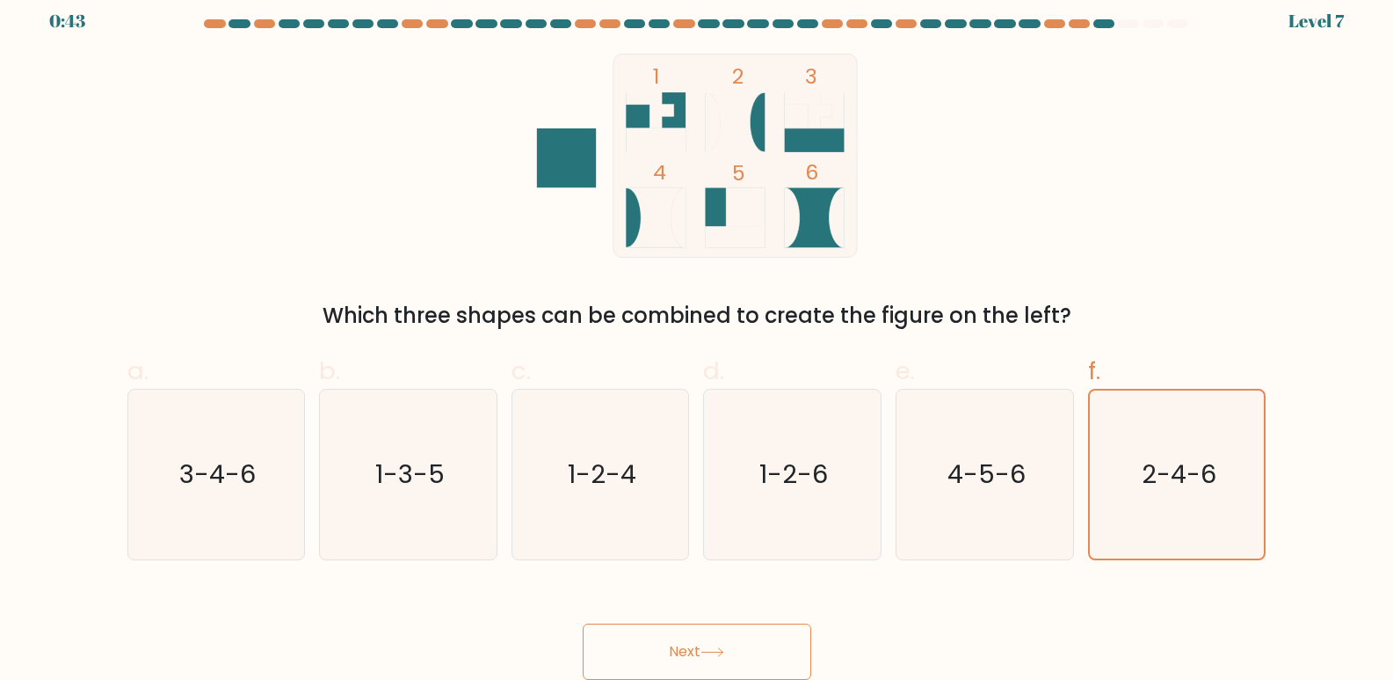
click at [707, 634] on button "Next" at bounding box center [697, 651] width 229 height 56
click at [1022, 468] on text "4-5-6" at bounding box center [987, 474] width 78 height 35
click at [698, 338] on input "e. 4-5-6" at bounding box center [697, 332] width 1 height 11
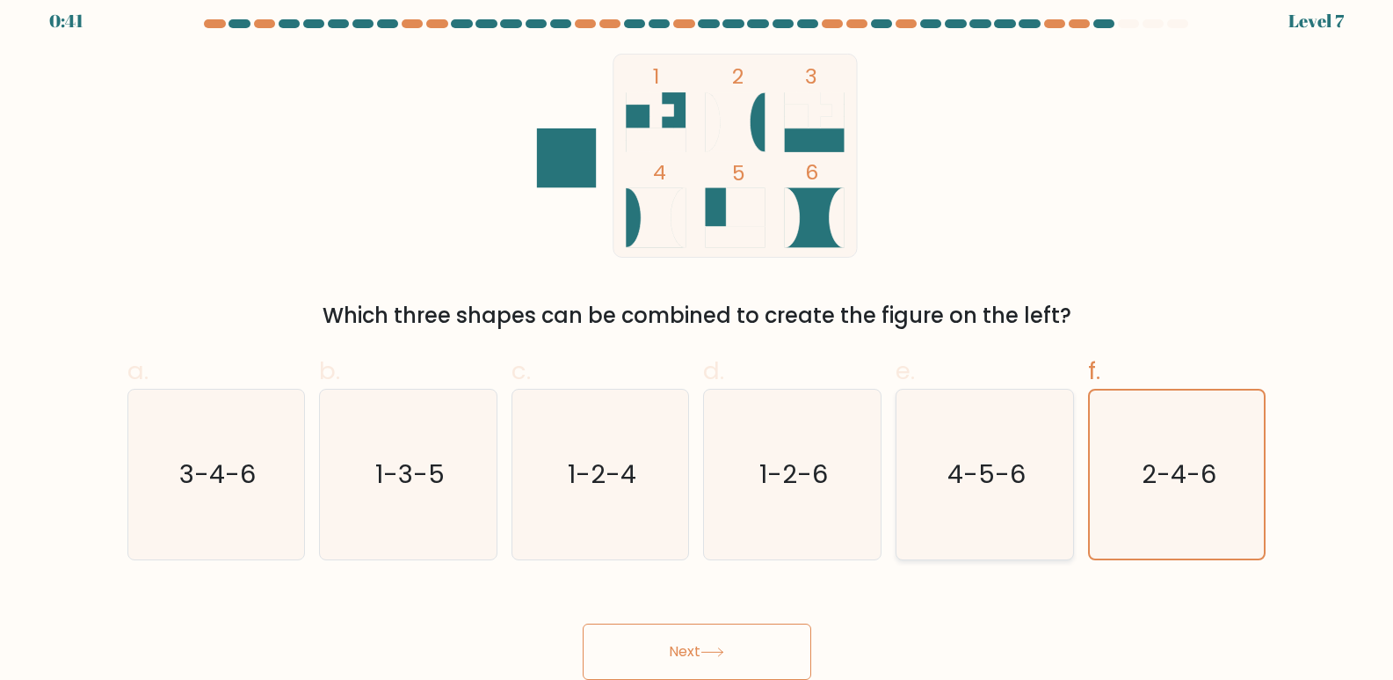
radio input "true"
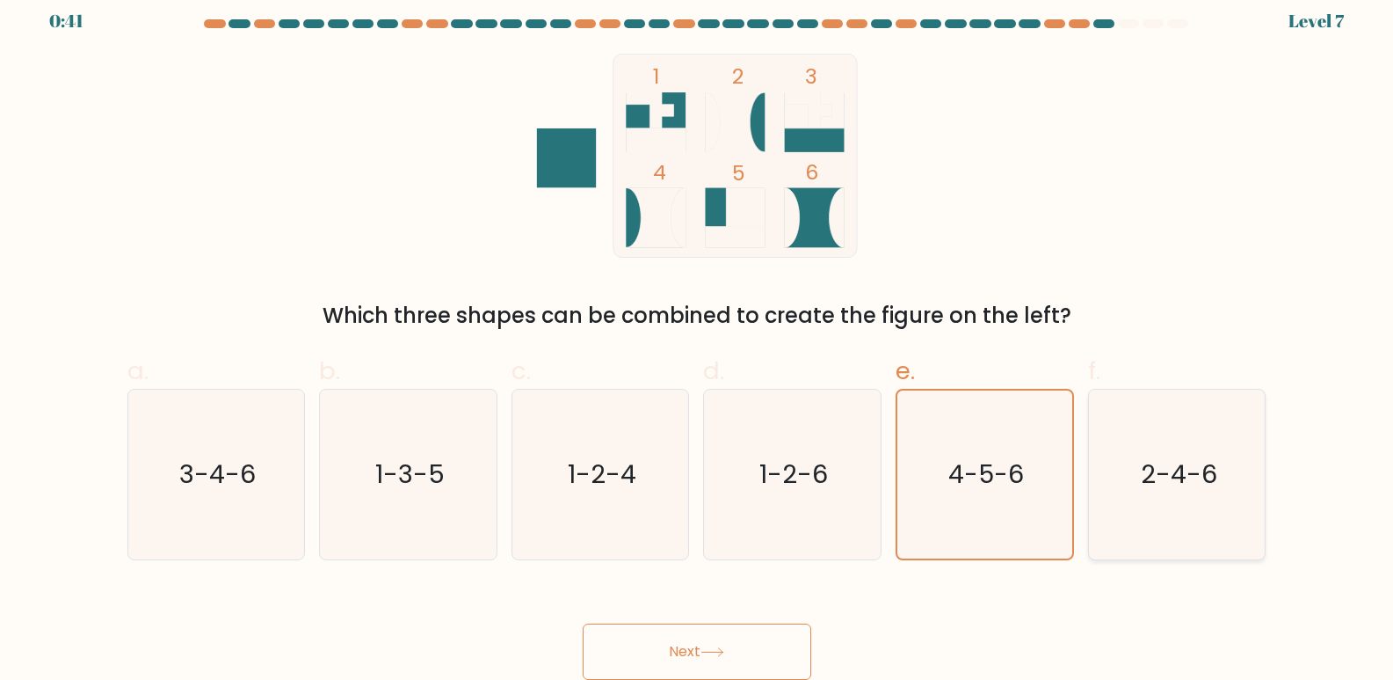
click at [1138, 475] on icon "2-4-6" at bounding box center [1178, 474] width 170 height 170
click at [698, 338] on input "f. 2-4-6" at bounding box center [697, 332] width 1 height 11
radio input "true"
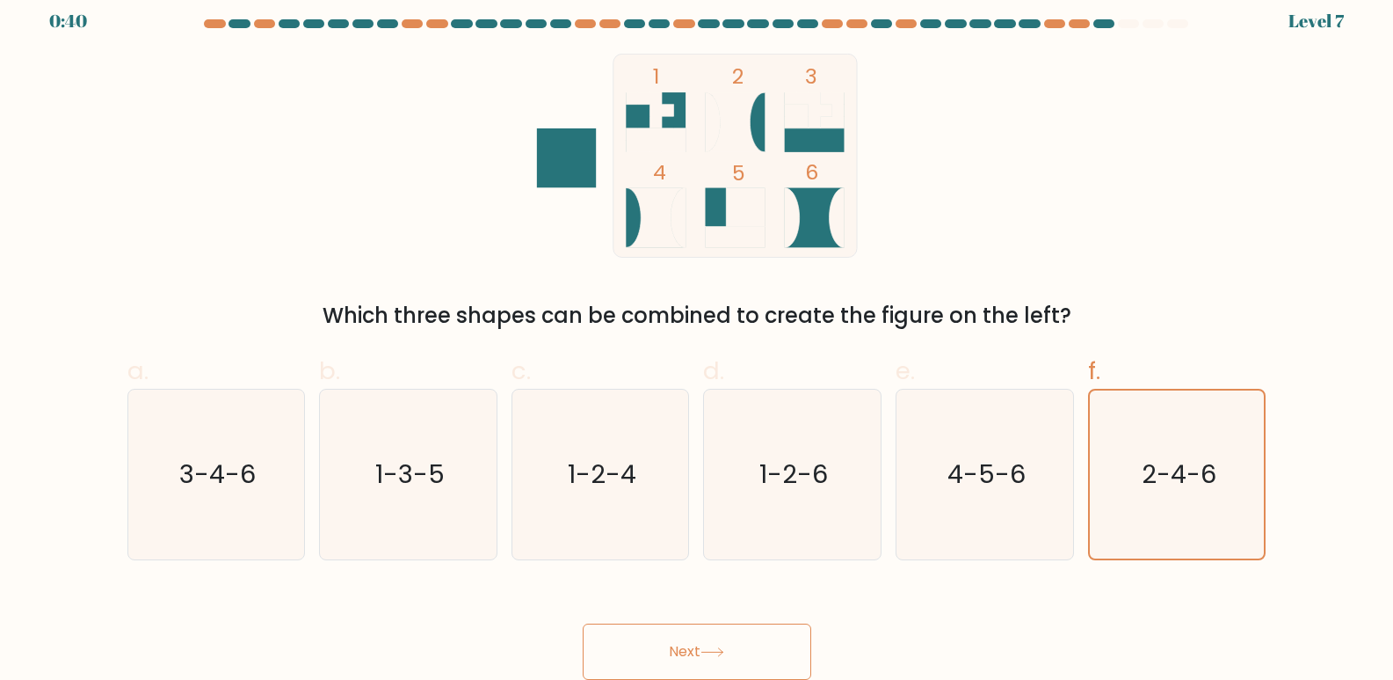
click at [728, 638] on button "Next" at bounding box center [697, 651] width 229 height 56
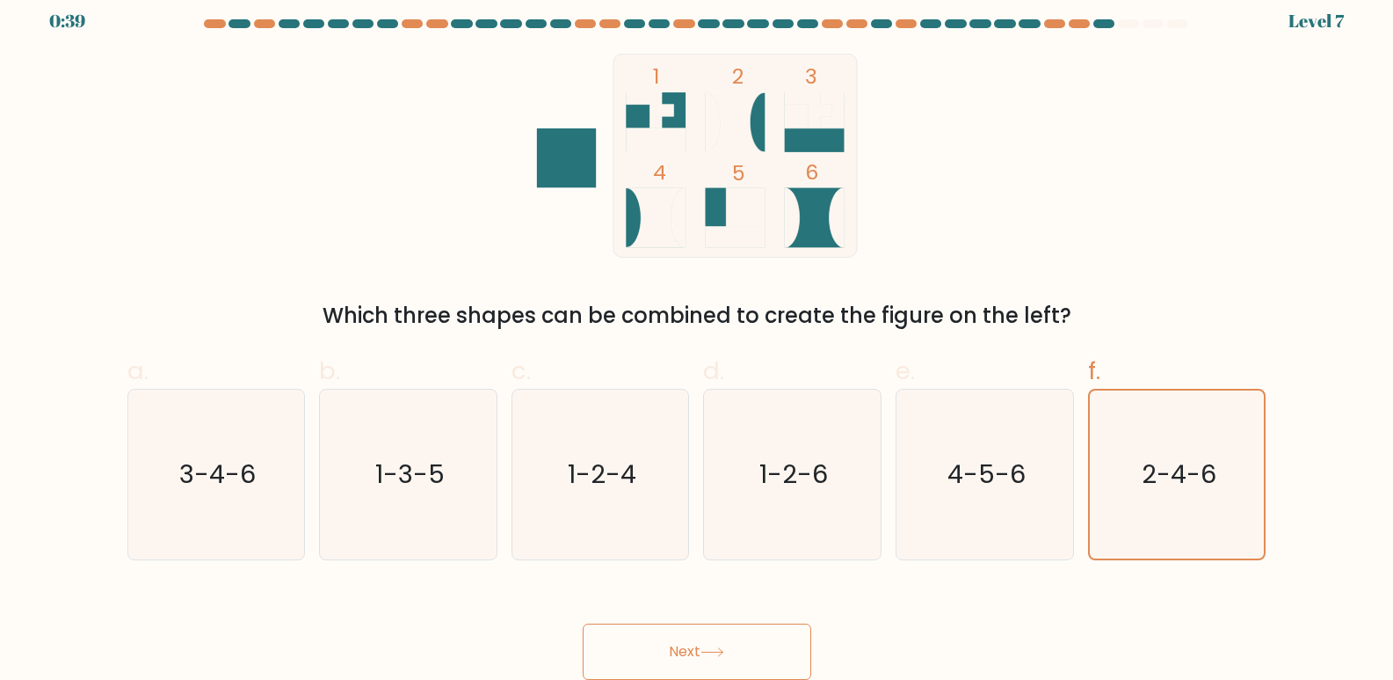
click at [728, 638] on button "Next" at bounding box center [697, 651] width 229 height 56
click at [733, 637] on button "Next" at bounding box center [697, 651] width 229 height 56
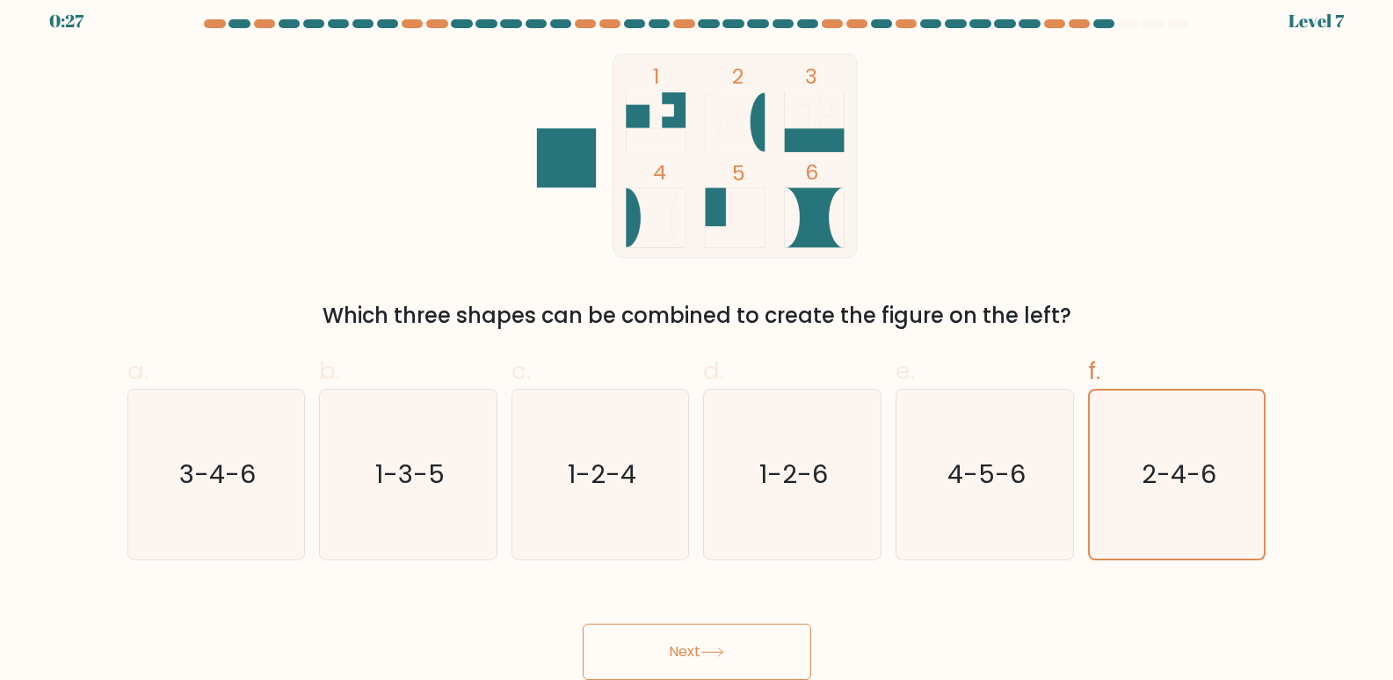
click at [733, 637] on button "Next" at bounding box center [697, 651] width 229 height 56
click at [949, 475] on text "4-5-6" at bounding box center [987, 474] width 78 height 35
click at [698, 338] on input "e. 4-5-6" at bounding box center [697, 332] width 1 height 11
radio input "true"
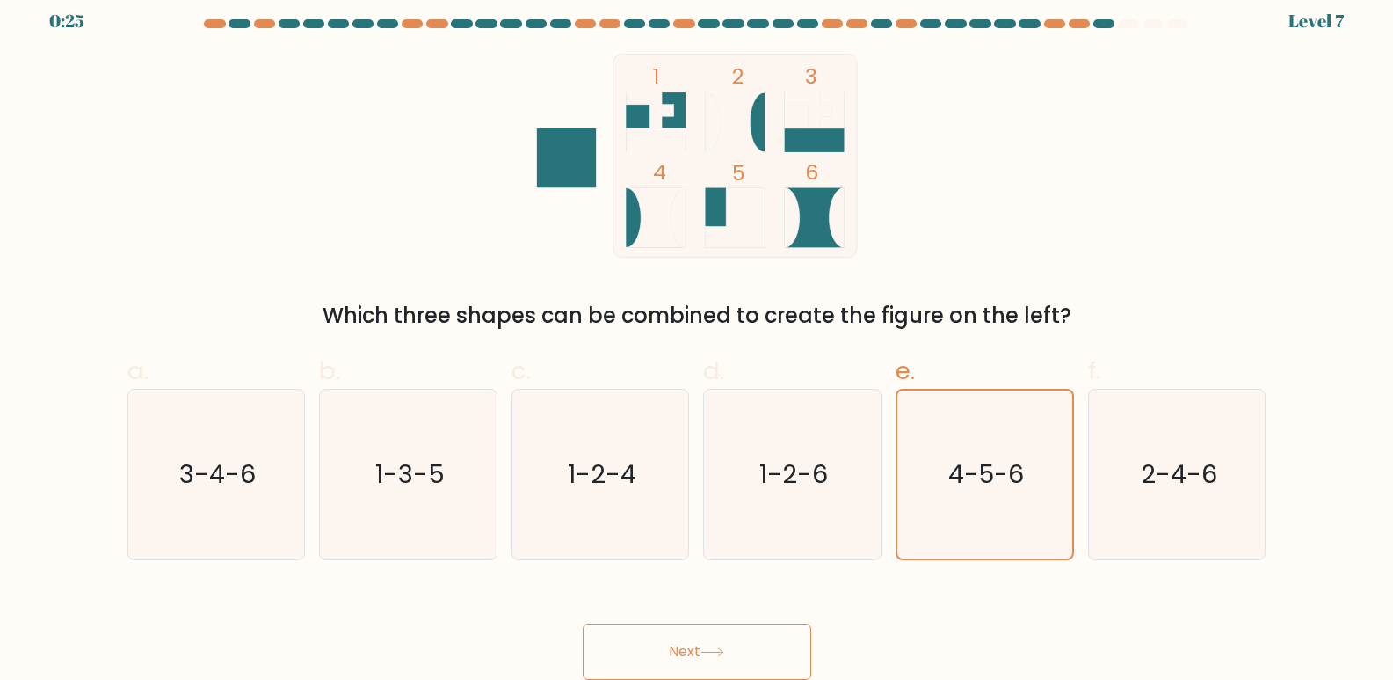
click at [1081, 476] on div "f. 2-4-6" at bounding box center [1177, 456] width 193 height 207
click at [1192, 485] on text "2-4-6" at bounding box center [1179, 474] width 76 height 35
click at [698, 338] on input "f. 2-4-6" at bounding box center [697, 332] width 1 height 11
radio input "true"
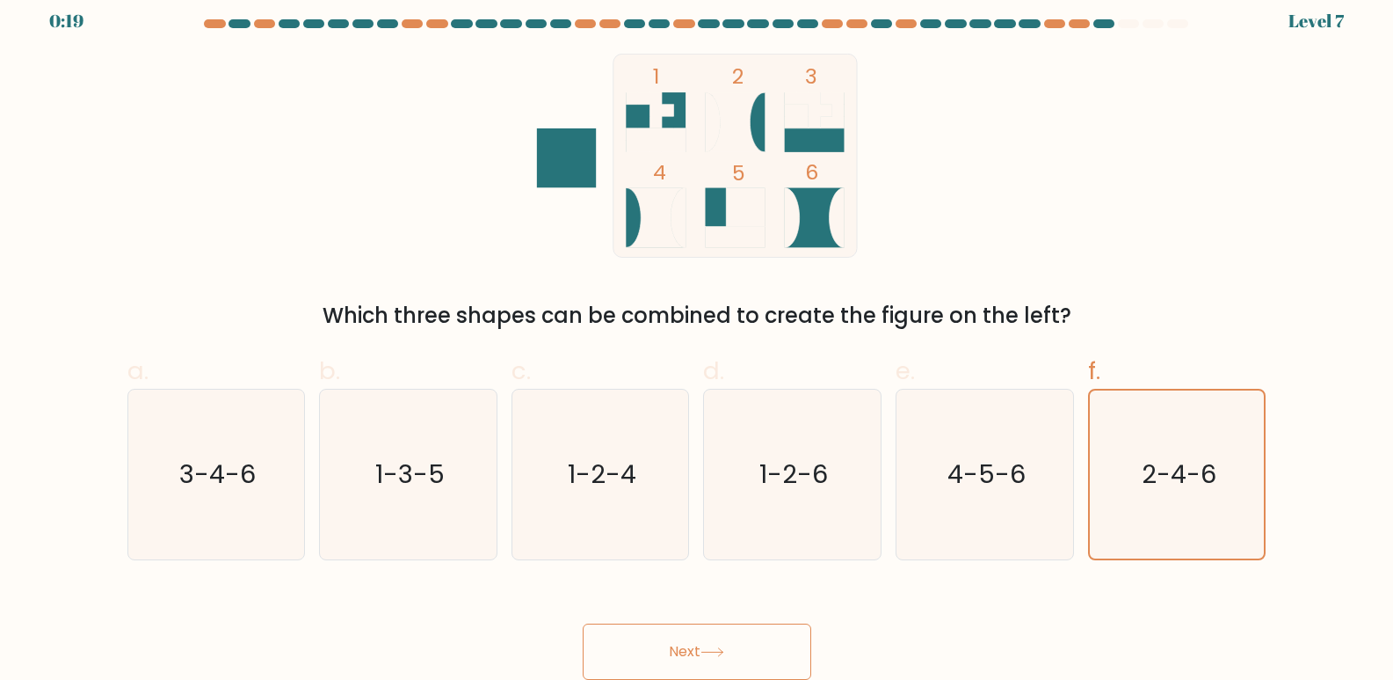
click at [722, 642] on button "Next" at bounding box center [697, 651] width 229 height 56
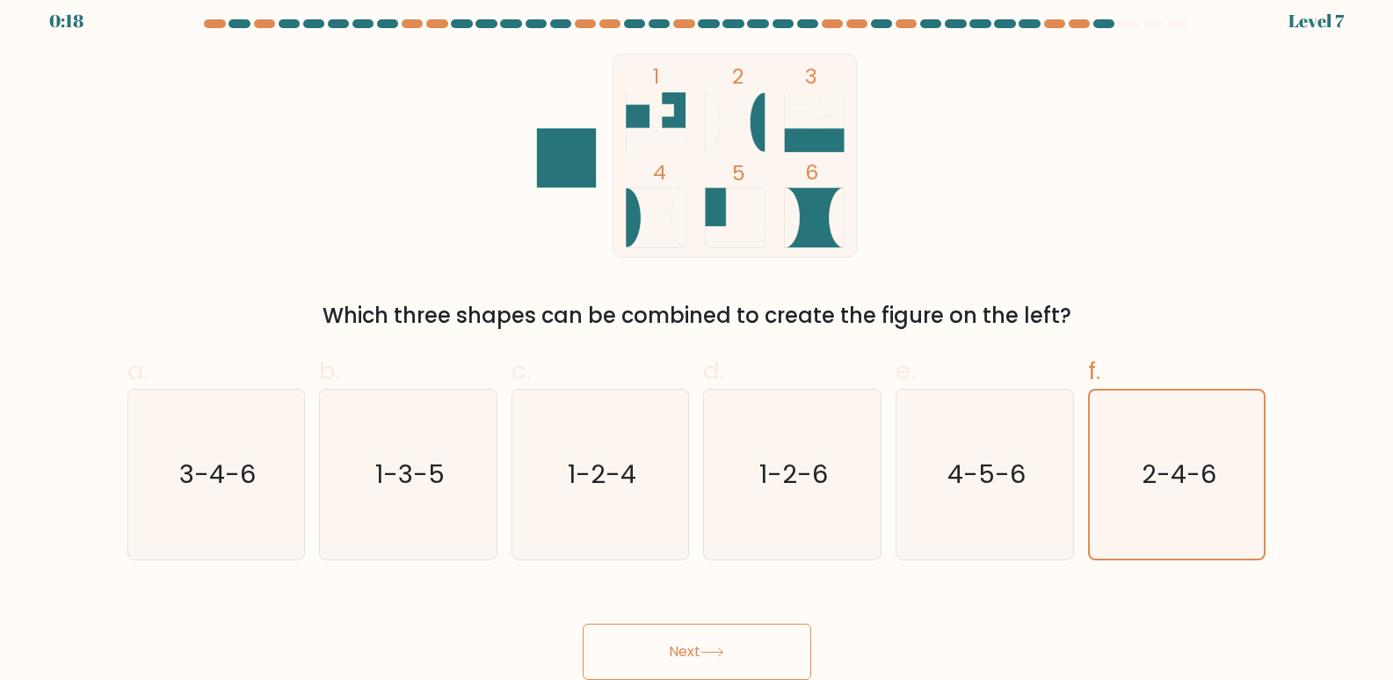
click at [722, 642] on button "Next" at bounding box center [697, 651] width 229 height 56
drag, startPoint x: 578, startPoint y: 147, endPoint x: 1080, endPoint y: 410, distance: 565.9
click at [902, 299] on div "1 2 3 4 5 6 Which three shapes can be combined to create the figure on the left?" at bounding box center [697, 193] width 1160 height 278
click at [1231, 465] on icon "2-4-6" at bounding box center [1178, 474] width 168 height 168
click at [698, 338] on input "f. 2-4-6" at bounding box center [697, 332] width 1 height 11
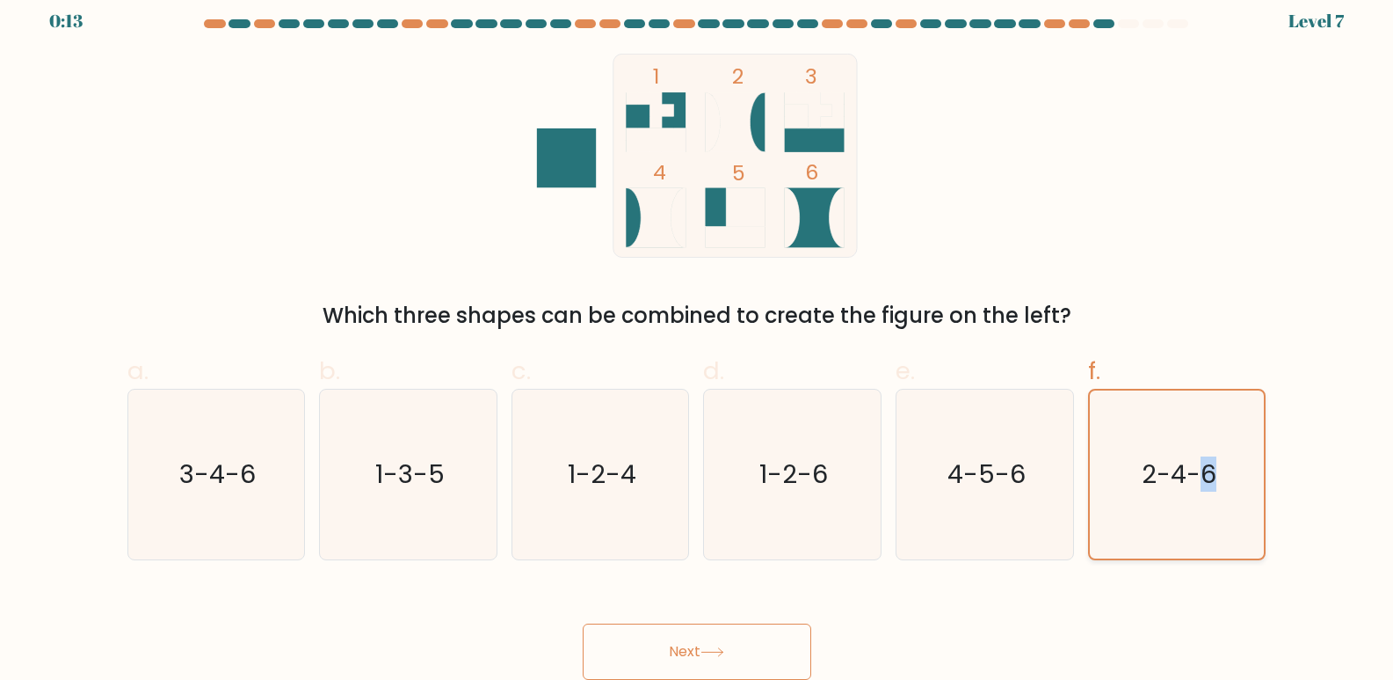
click at [1231, 465] on icon "2-4-6" at bounding box center [1178, 474] width 168 height 168
click at [698, 338] on input "f. 2-4-6" at bounding box center [697, 332] width 1 height 11
click at [1231, 465] on icon "2-4-6" at bounding box center [1178, 474] width 168 height 168
click at [698, 338] on input "f. 2-4-6" at bounding box center [697, 332] width 1 height 11
click at [1231, 465] on icon "2-4-6" at bounding box center [1178, 474] width 168 height 168
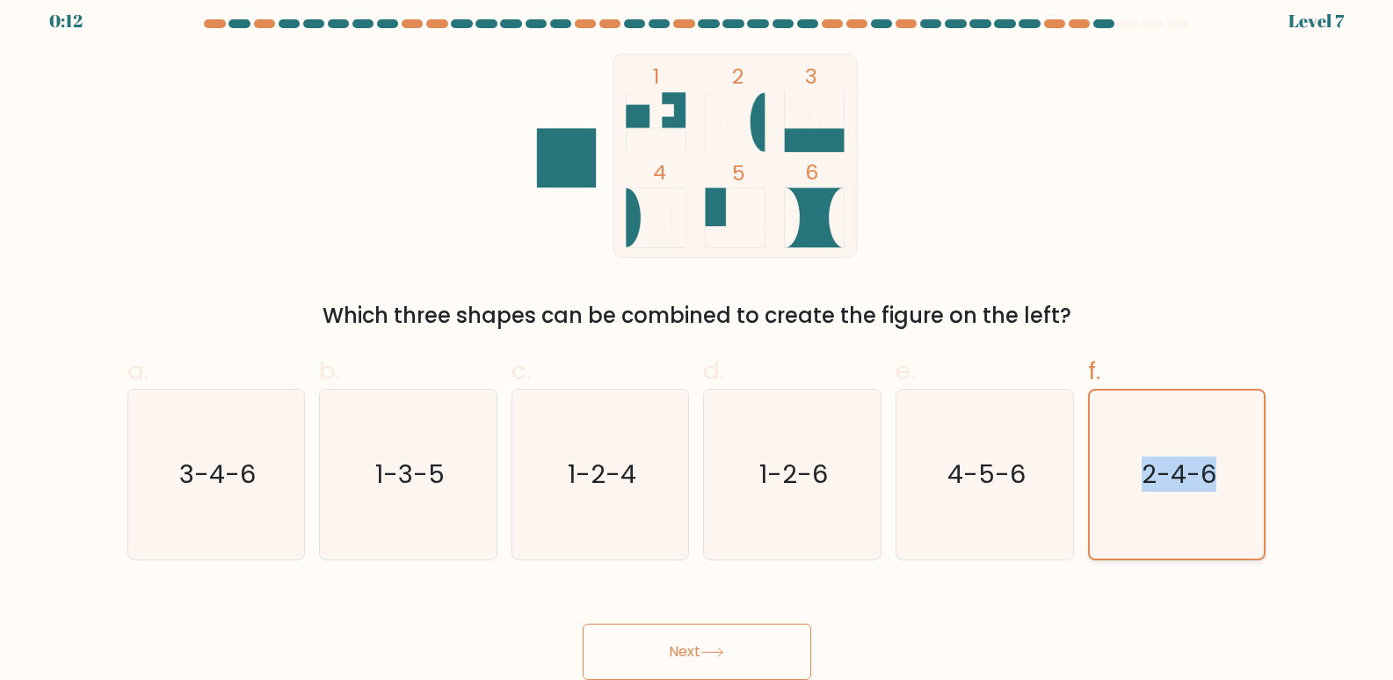
click at [698, 338] on input "f. 2-4-6" at bounding box center [697, 332] width 1 height 11
click at [1231, 465] on icon "2-4-6" at bounding box center [1178, 474] width 168 height 168
click at [698, 338] on input "f. 2-4-6" at bounding box center [697, 332] width 1 height 11
click at [674, 638] on button "Next" at bounding box center [697, 651] width 229 height 56
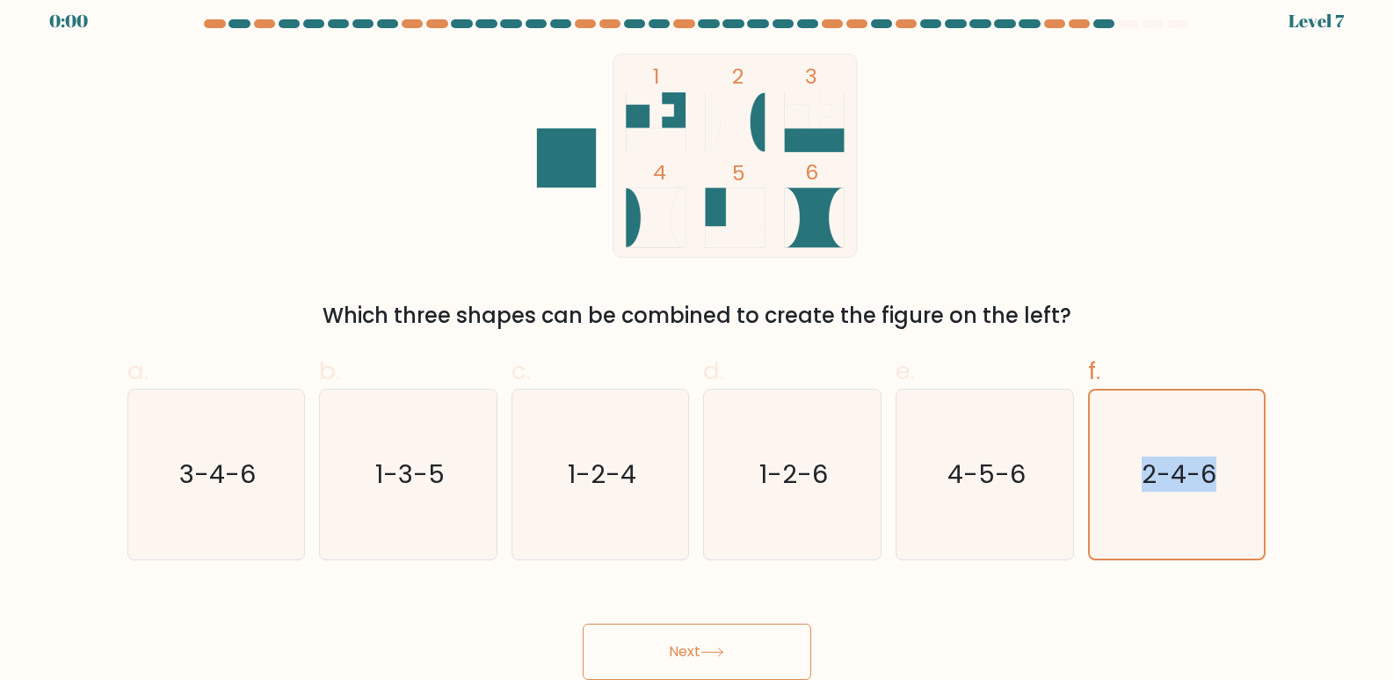
click at [674, 638] on button "Next" at bounding box center [697, 651] width 229 height 56
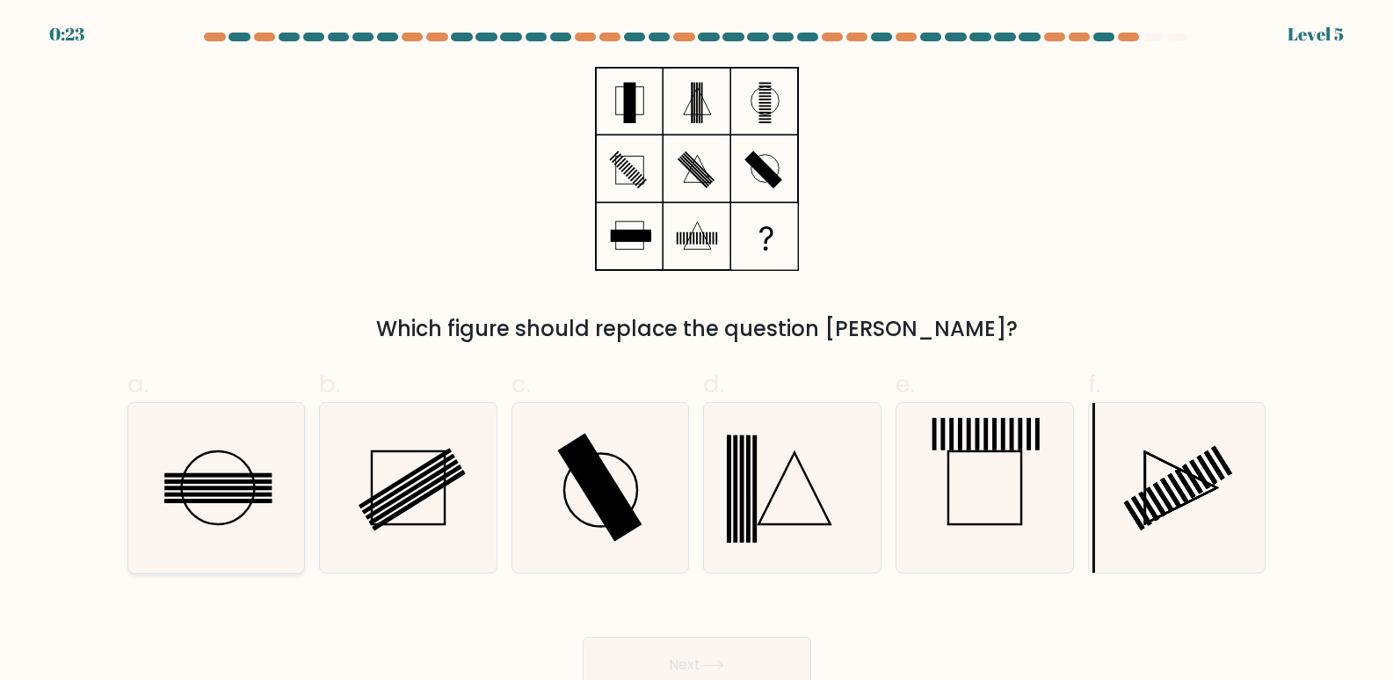
click at [213, 466] on icon at bounding box center [216, 488] width 170 height 170
click at [697, 352] on input "a." at bounding box center [697, 345] width 1 height 11
radio input "true"
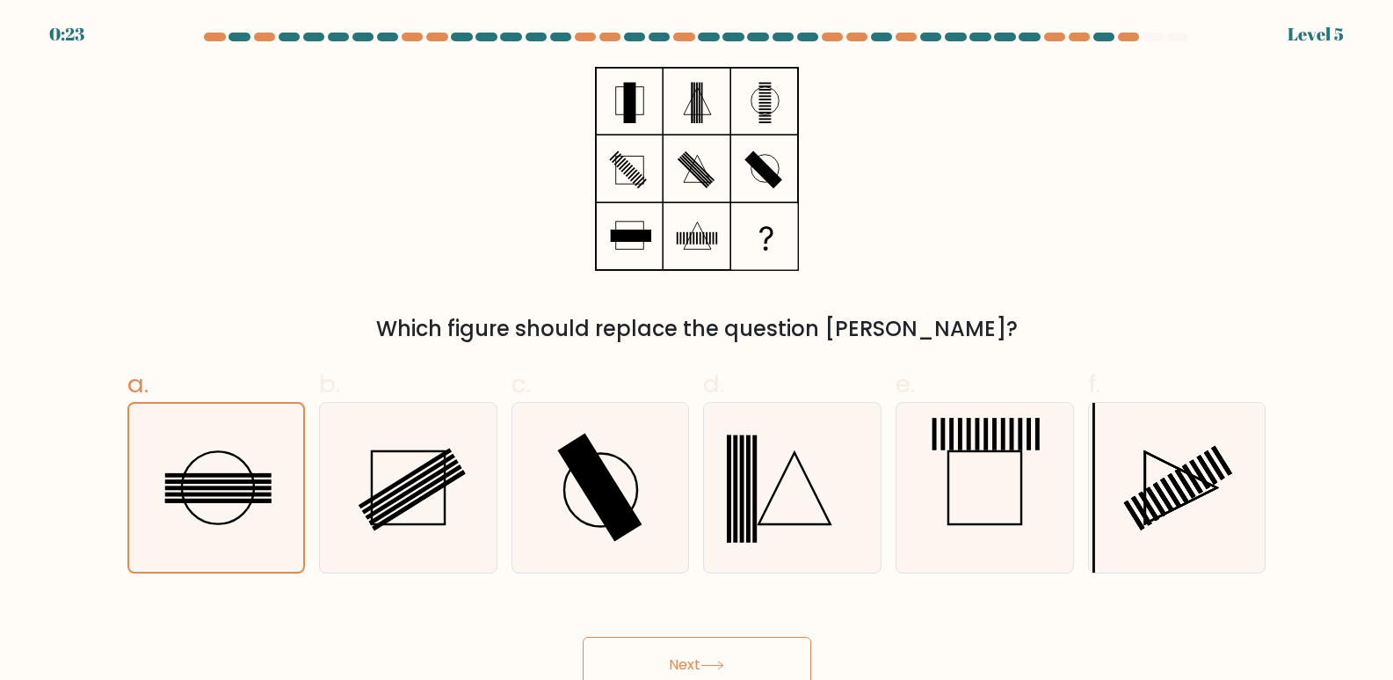
click at [735, 663] on button "Next" at bounding box center [697, 664] width 229 height 56
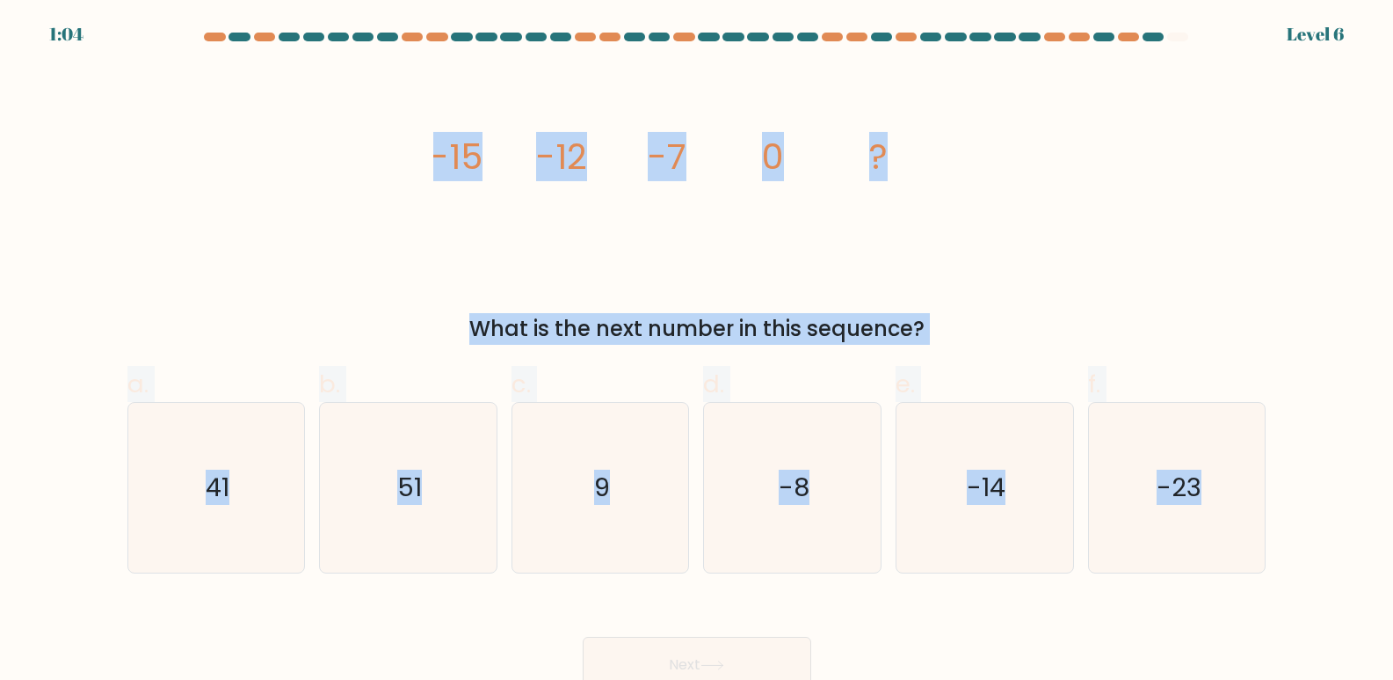
drag, startPoint x: 426, startPoint y: 141, endPoint x: 1347, endPoint y: 532, distance: 1000.1
click at [1347, 532] on form at bounding box center [696, 363] width 1393 height 660
copy form "-15 -12 -7 0 ? What is the next number in this sequence? a. 41 b. 51 c. 9 d. -8…"
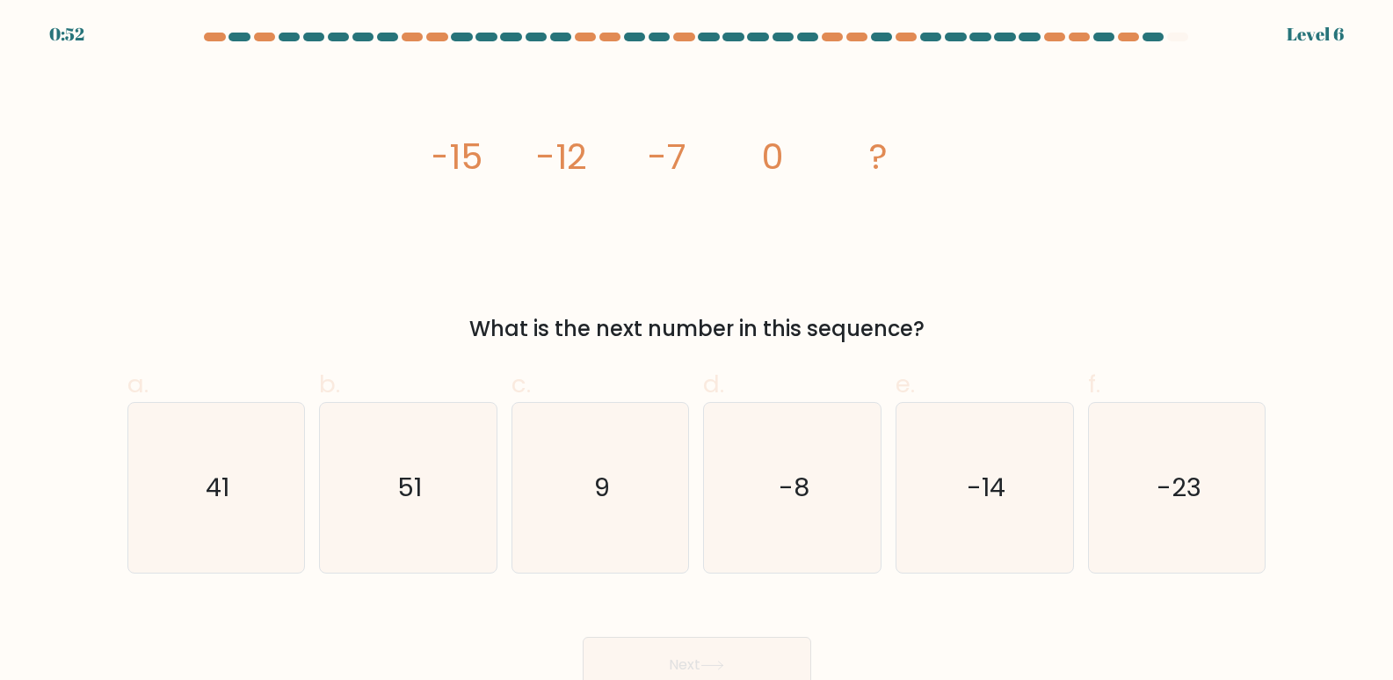
click at [959, 608] on div "Next" at bounding box center [697, 643] width 1160 height 98
click at [640, 539] on icon "9" at bounding box center [601, 488] width 170 height 170
click at [697, 352] on input "c. 9" at bounding box center [697, 345] width 1 height 11
radio input "true"
click at [700, 653] on button "Next" at bounding box center [697, 664] width 229 height 56
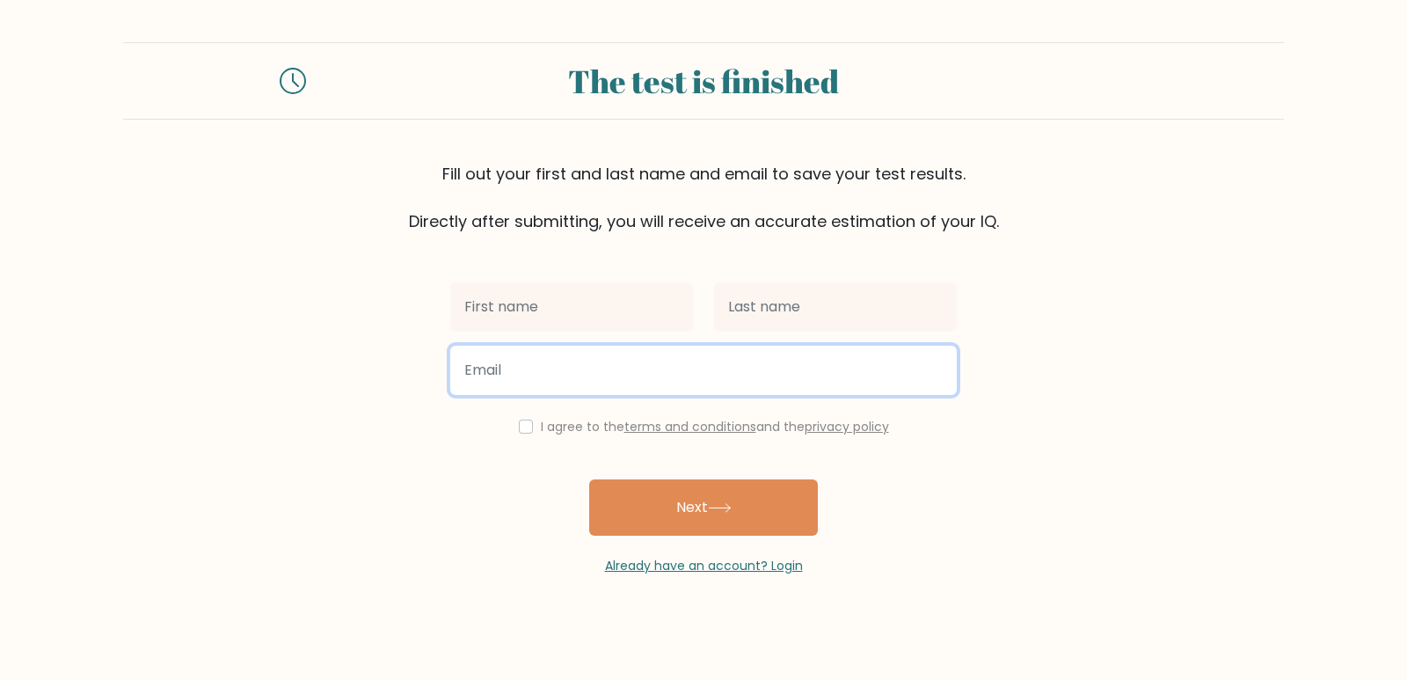
click at [575, 382] on input "email" at bounding box center [703, 369] width 506 height 49
paste input "[EMAIL_ADDRESS][DOMAIN_NAME]"
type input "[EMAIL_ADDRESS][DOMAIN_NAME]"
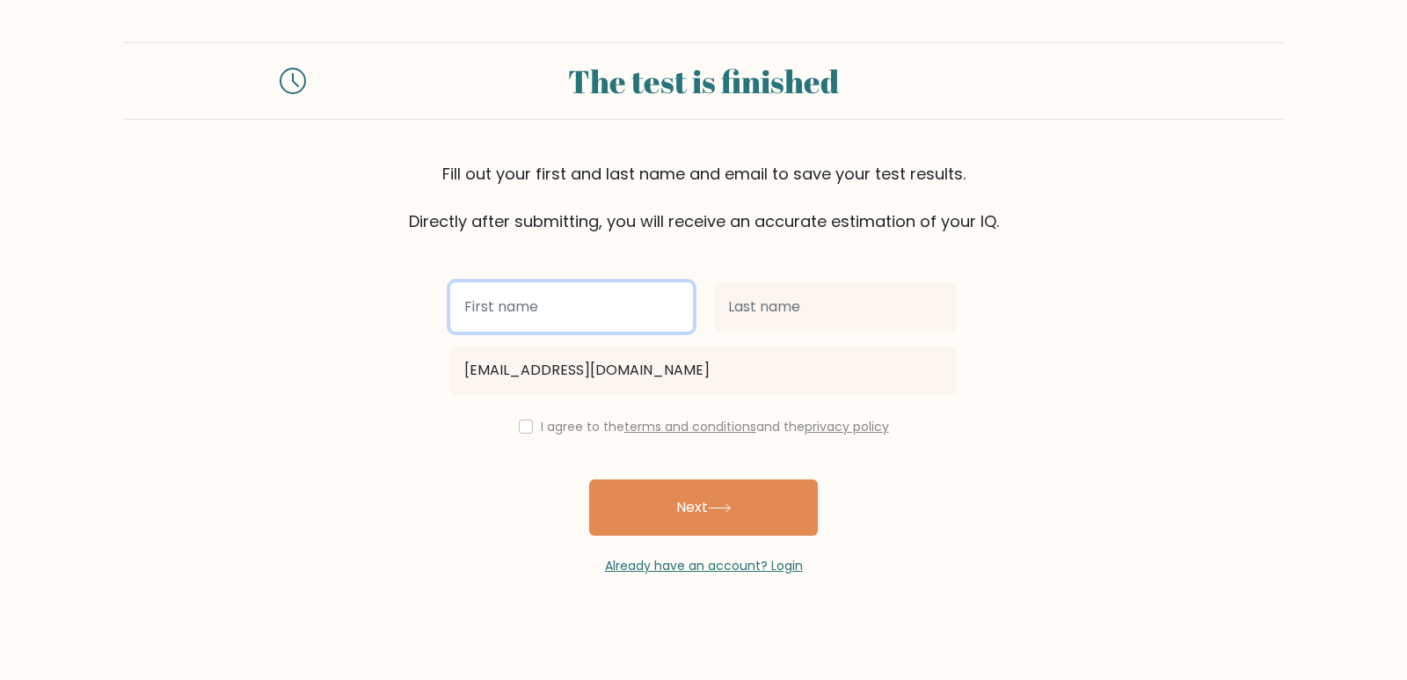
click at [564, 303] on input "text" at bounding box center [571, 306] width 243 height 49
type input "Yagusuk"
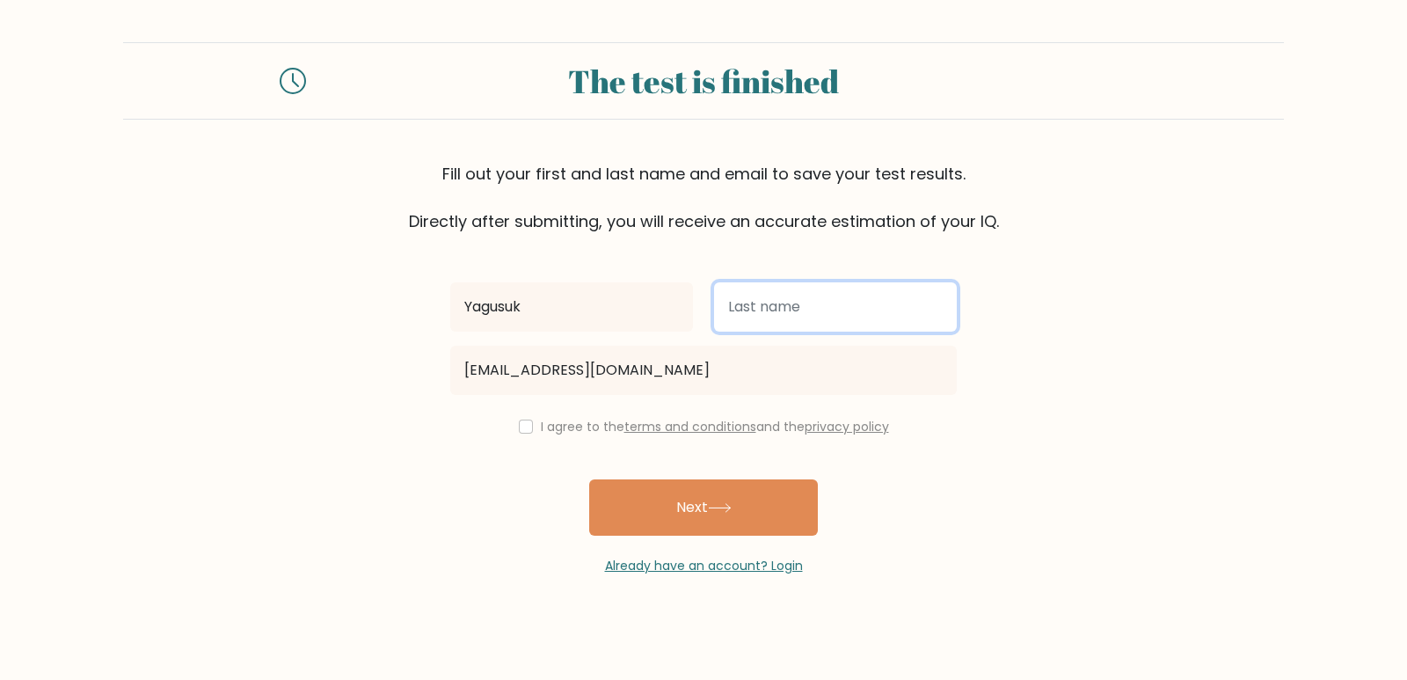
click at [764, 318] on input "text" at bounding box center [835, 306] width 243 height 49
type input "Ladu"
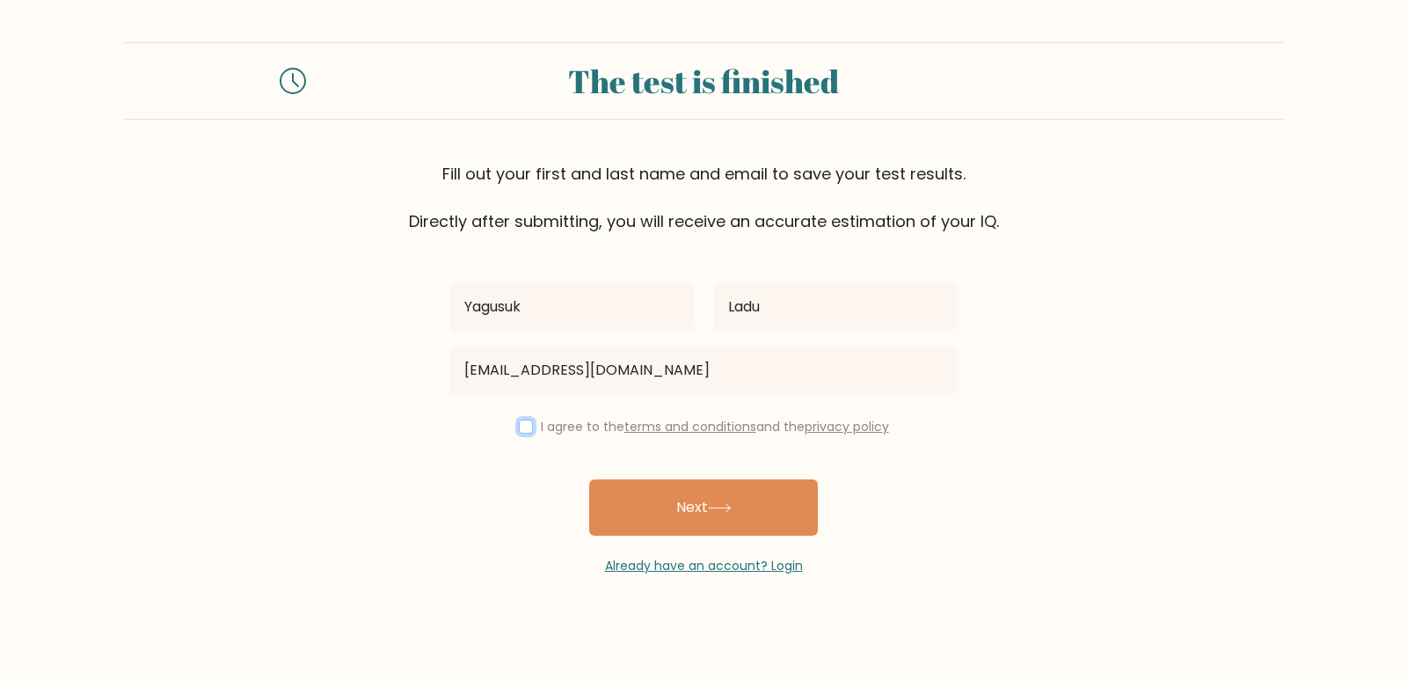
click at [526, 429] on input "checkbox" at bounding box center [526, 426] width 14 height 14
checkbox input "true"
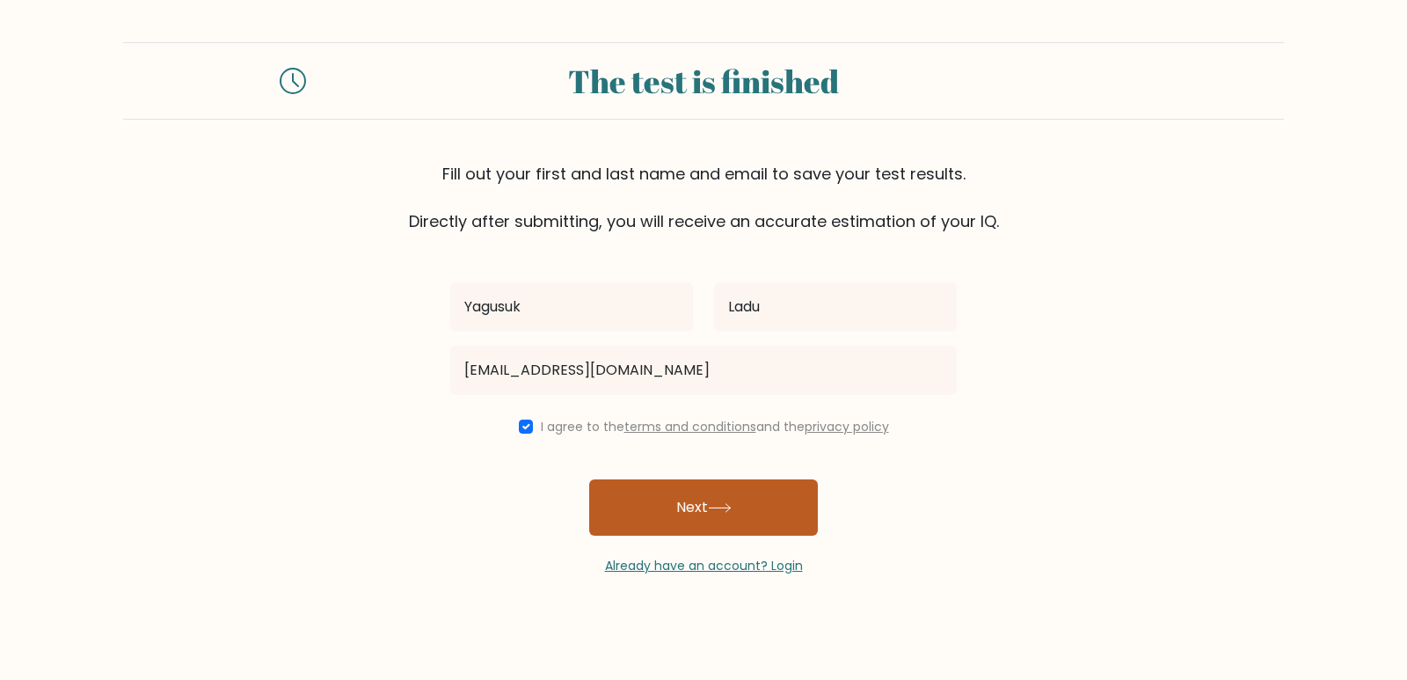
click at [663, 496] on button "Next" at bounding box center [703, 507] width 229 height 56
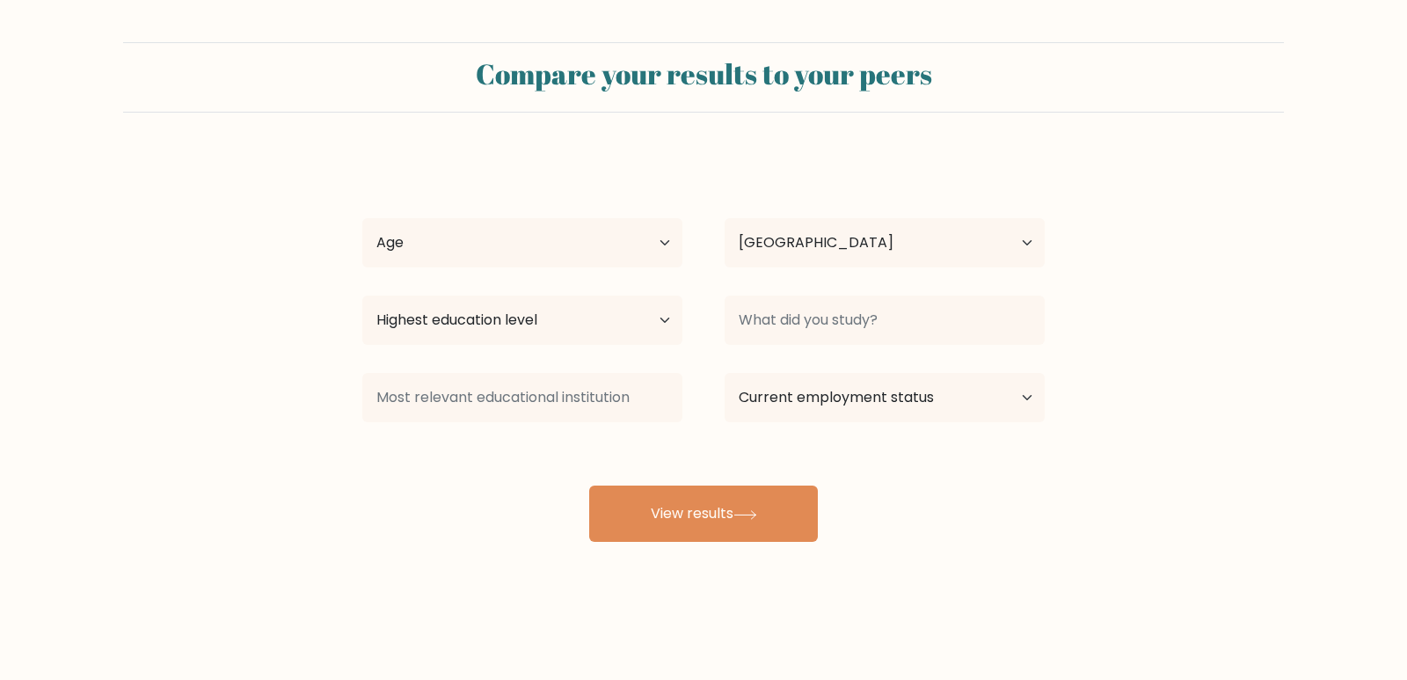
select select "EG"
click at [524, 232] on select "Age Under [DEMOGRAPHIC_DATA] [DEMOGRAPHIC_DATA] [DEMOGRAPHIC_DATA] [DEMOGRAPHIC…" at bounding box center [522, 242] width 320 height 49
select select "25_34"
click at [362, 218] on select "Age Under [DEMOGRAPHIC_DATA] [DEMOGRAPHIC_DATA] [DEMOGRAPHIC_DATA] [DEMOGRAPHIC…" at bounding box center [522, 242] width 320 height 49
click at [807, 246] on select "Country [GEOGRAPHIC_DATA] [GEOGRAPHIC_DATA] [GEOGRAPHIC_DATA] [US_STATE] [GEOGR…" at bounding box center [884, 242] width 320 height 49
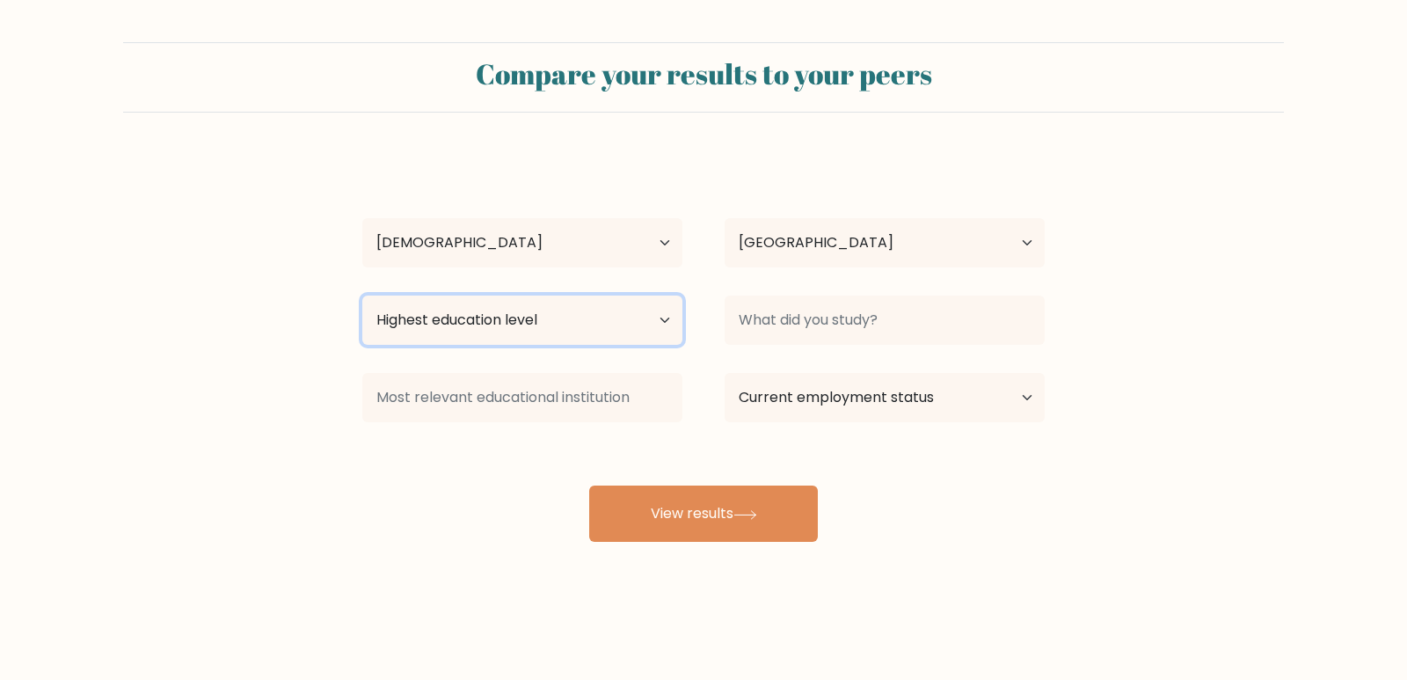
click at [542, 317] on select "Highest education level No schooling Primary Lower Secondary Upper Secondary Oc…" at bounding box center [522, 319] width 320 height 49
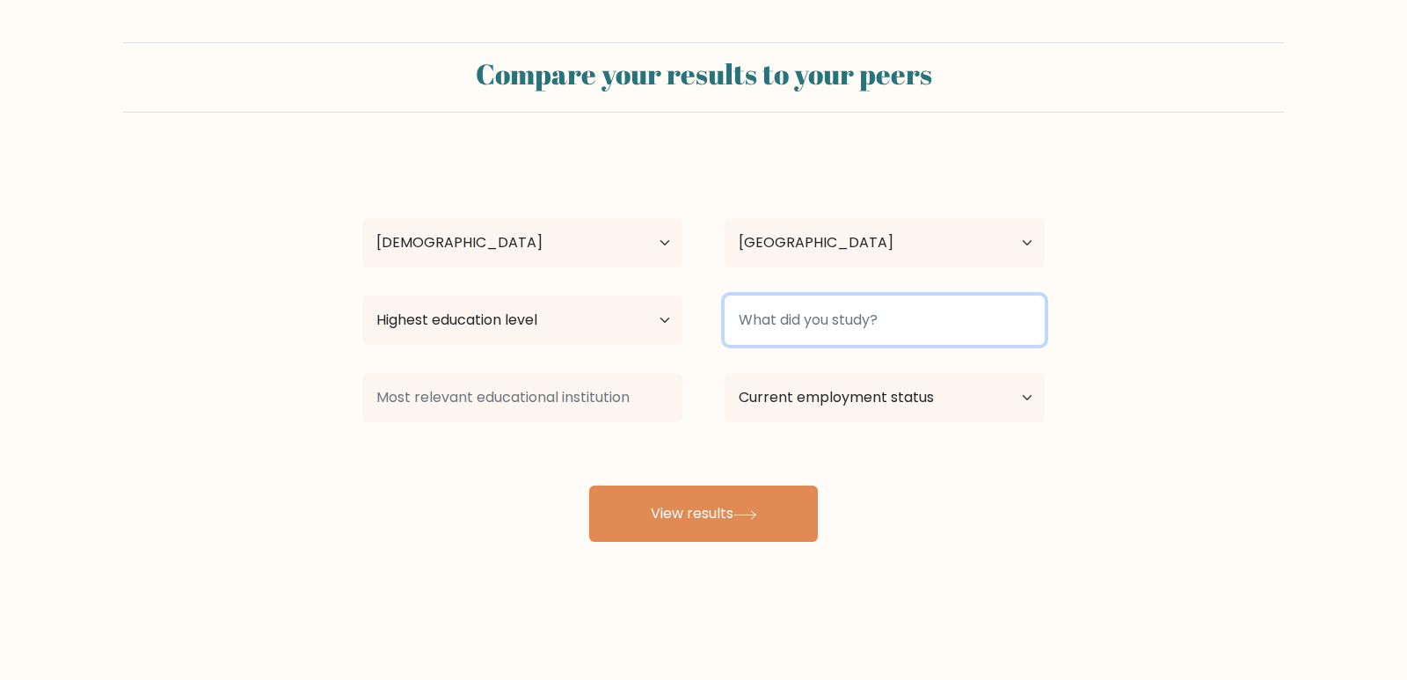
click at [870, 326] on input at bounding box center [884, 319] width 320 height 49
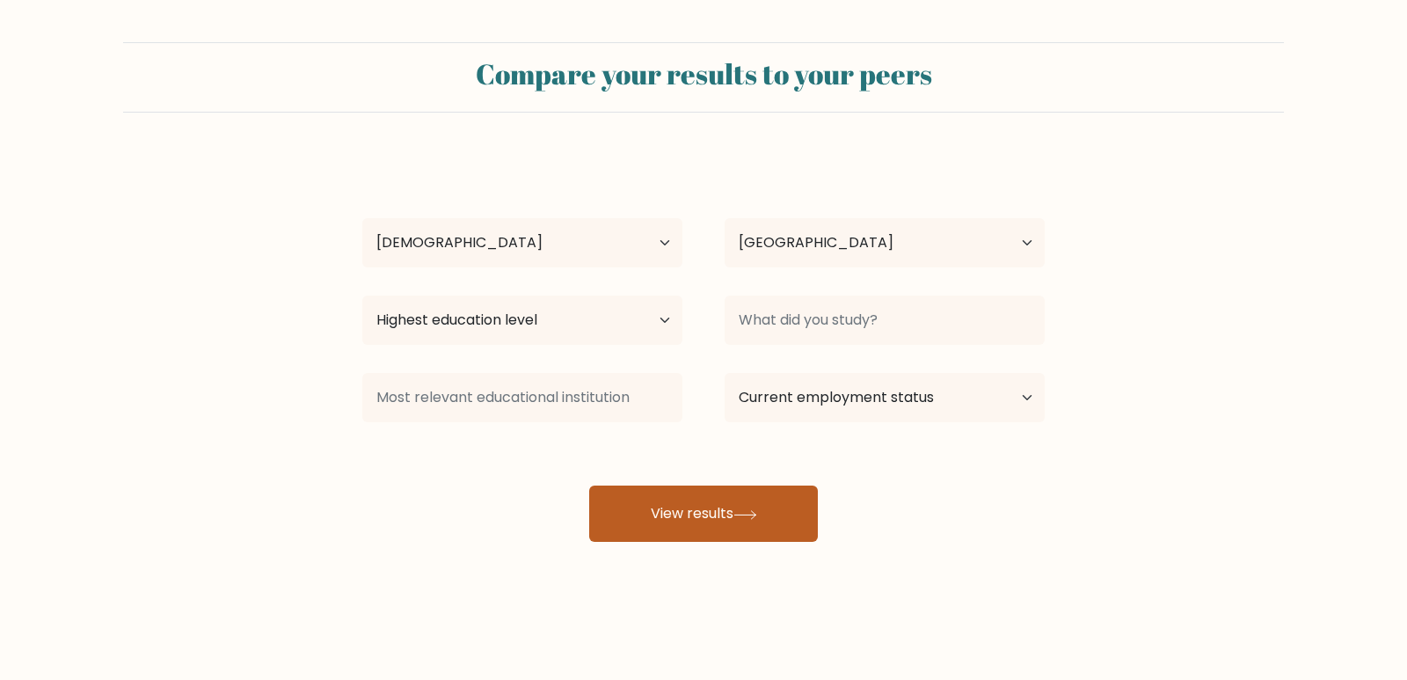
click at [731, 506] on button "View results" at bounding box center [703, 513] width 229 height 56
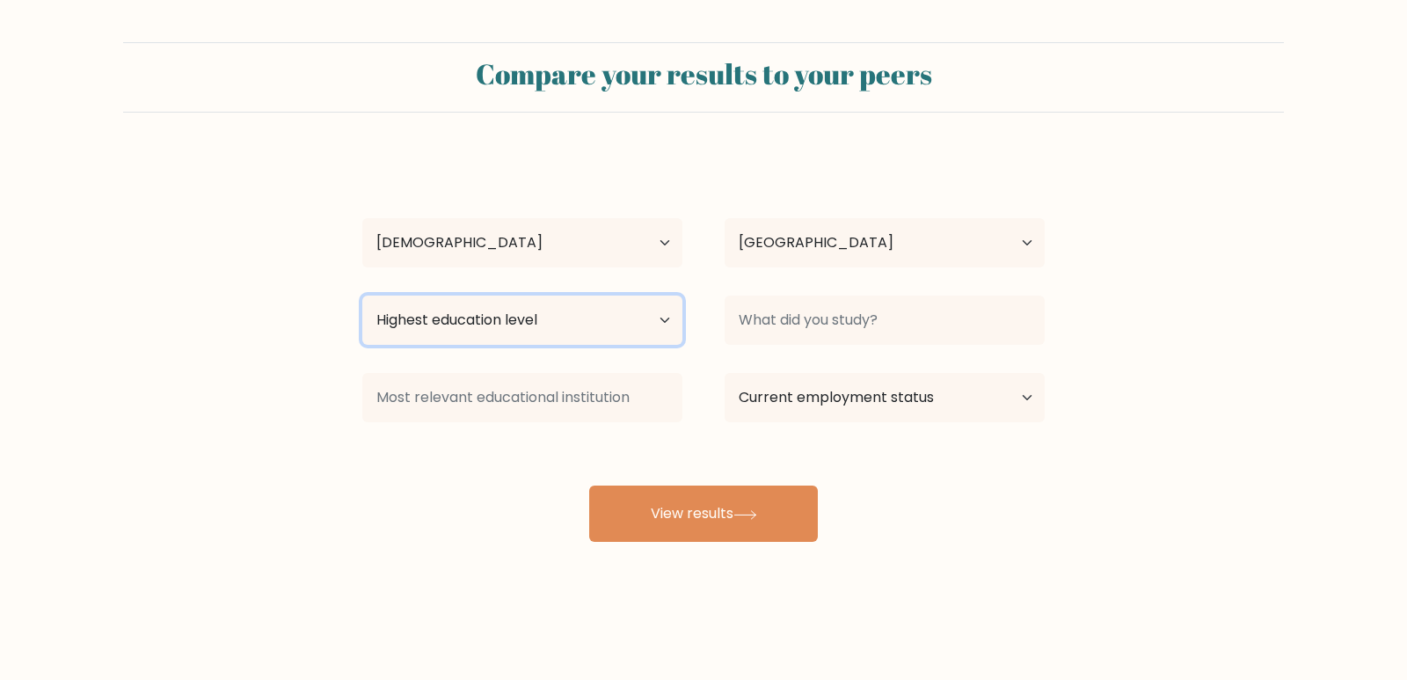
click at [538, 327] on select "Highest education level No schooling Primary Lower Secondary Upper Secondary Oc…" at bounding box center [522, 319] width 320 height 49
click at [362, 295] on select "Highest education level No schooling Primary Lower Secondary Upper Secondary Oc…" at bounding box center [522, 319] width 320 height 49
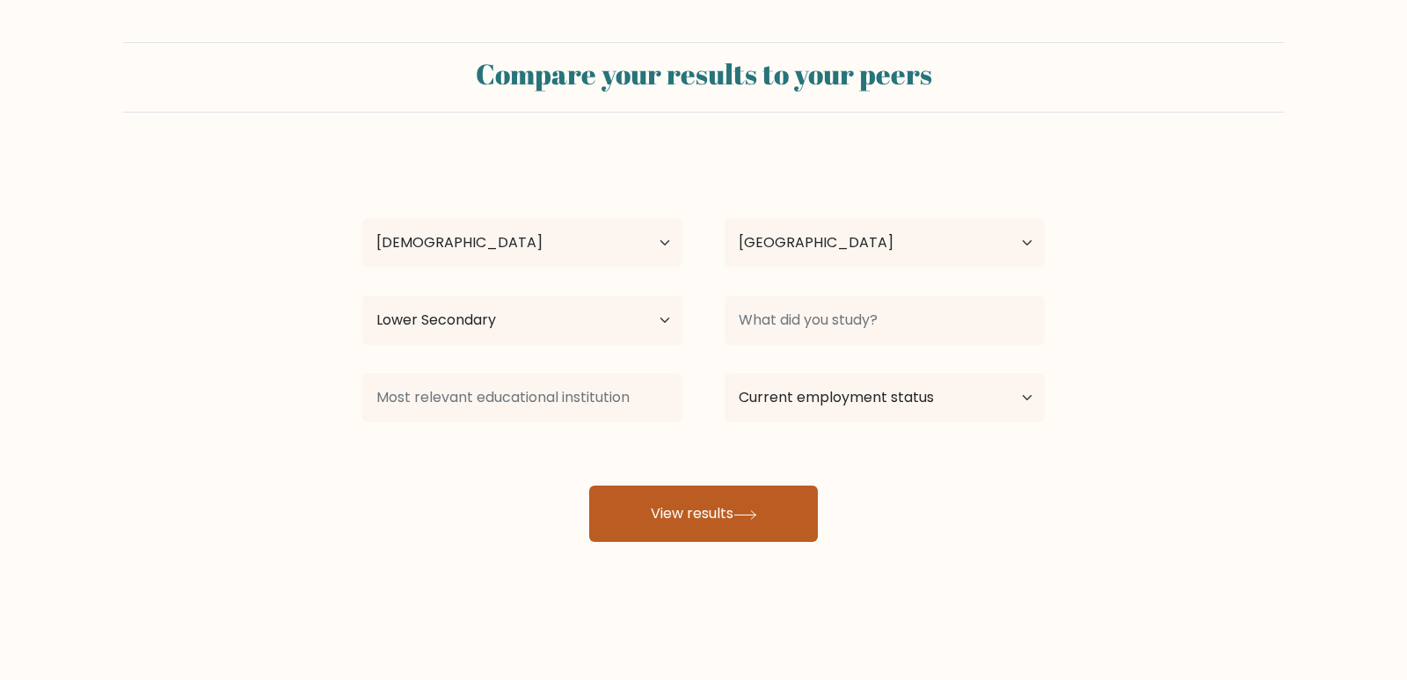
click at [767, 516] on button "View results" at bounding box center [703, 513] width 229 height 56
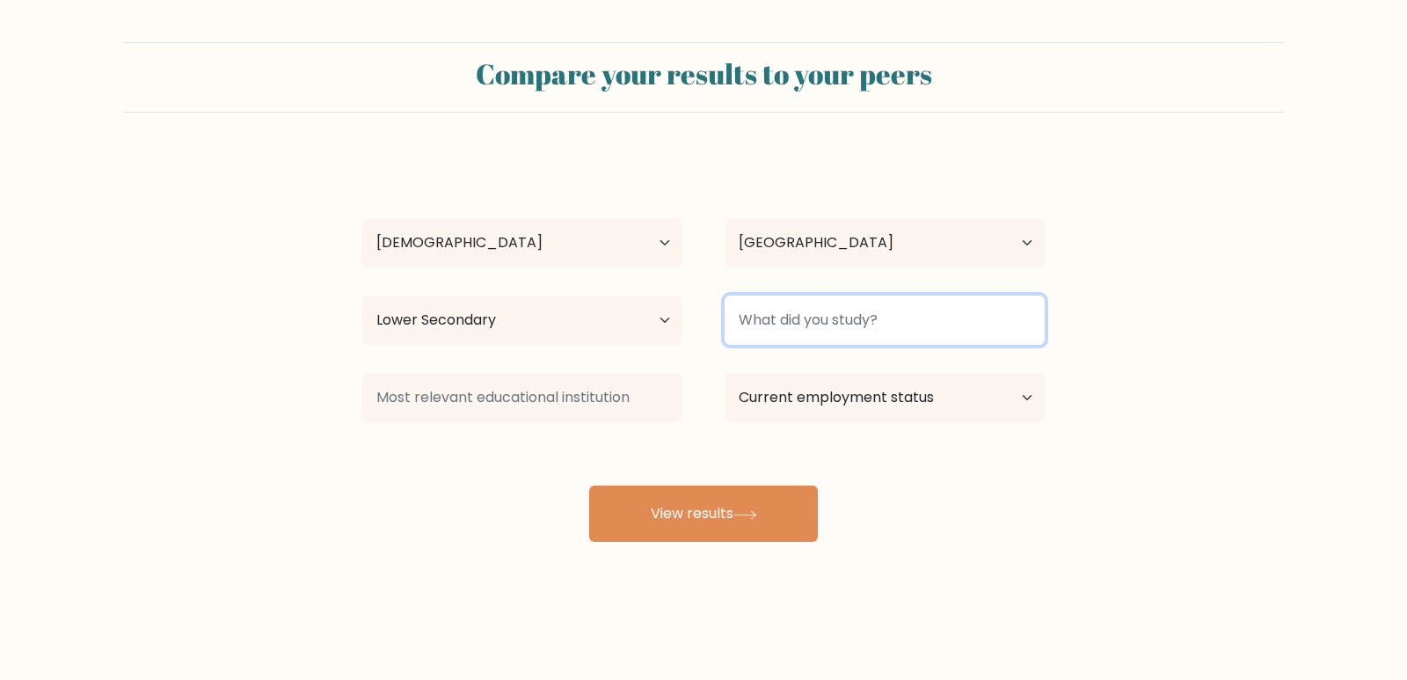
click at [806, 328] on input at bounding box center [884, 319] width 320 height 49
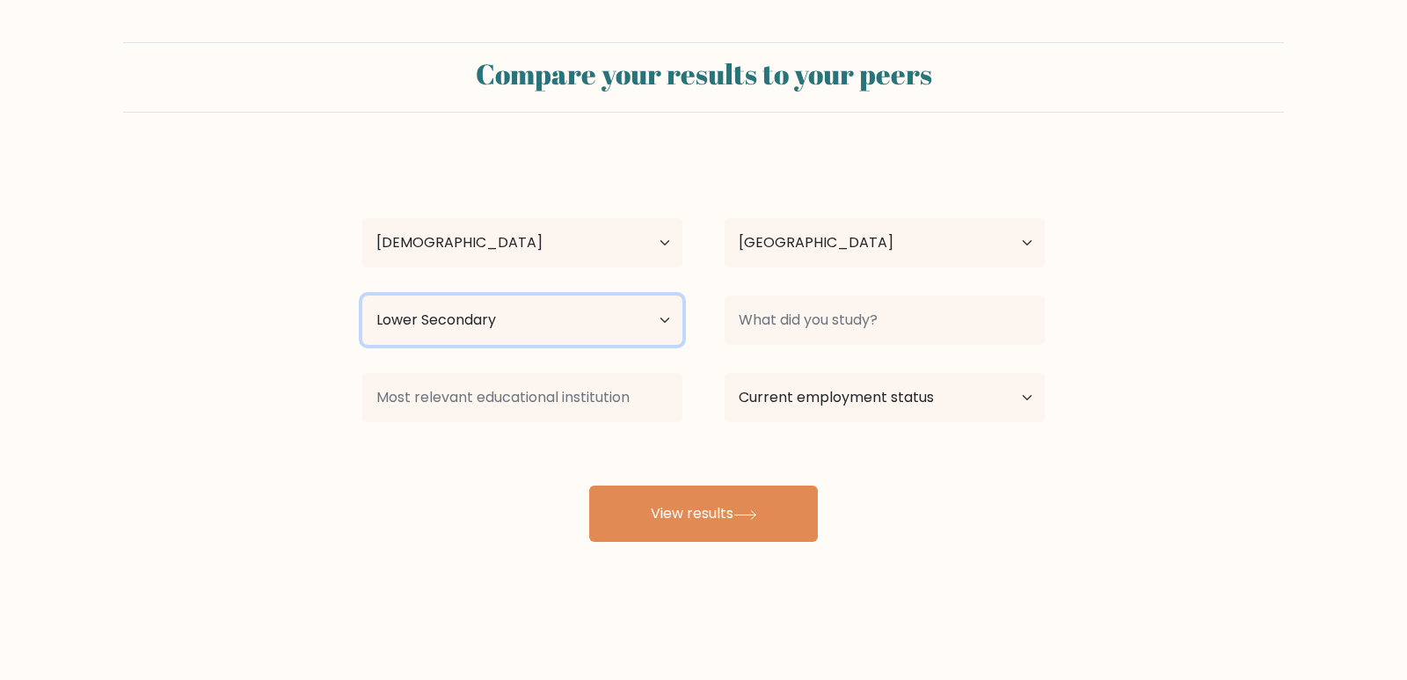
click at [520, 329] on select "Highest education level No schooling Primary Lower Secondary Upper Secondary Oc…" at bounding box center [522, 319] width 320 height 49
click at [362, 295] on select "Highest education level No schooling Primary Lower Secondary Upper Secondary Oc…" at bounding box center [522, 319] width 320 height 49
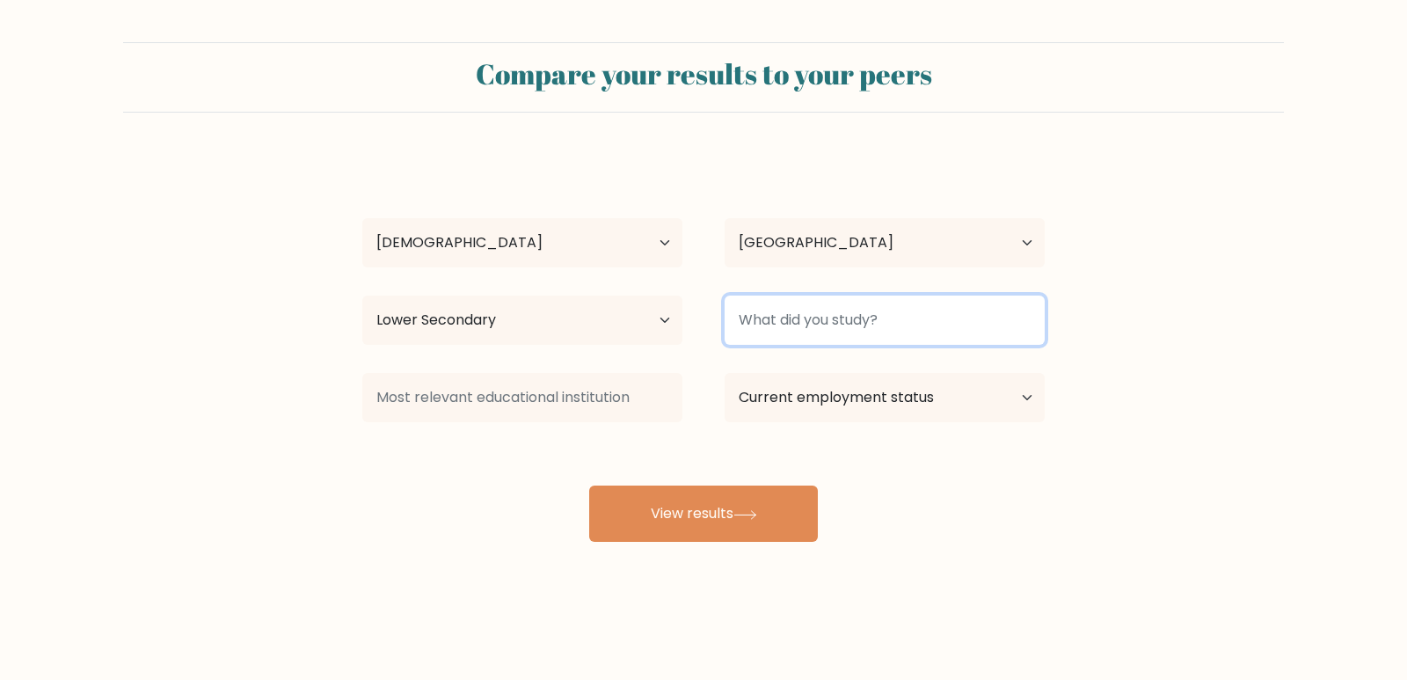
click at [813, 319] on input at bounding box center [884, 319] width 320 height 49
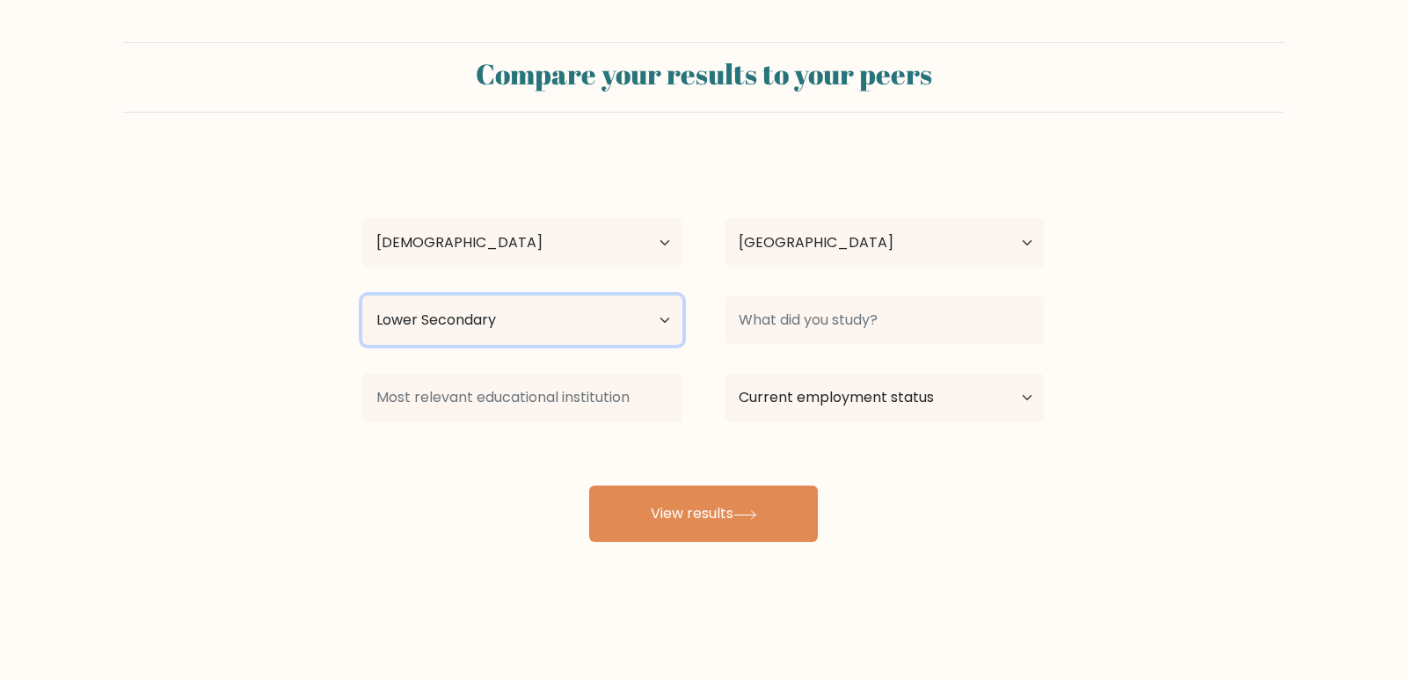
drag, startPoint x: 567, startPoint y: 316, endPoint x: 548, endPoint y: 342, distance: 32.7
click at [567, 316] on select "Highest education level No schooling Primary Lower Secondary Upper Secondary Oc…" at bounding box center [522, 319] width 320 height 49
click at [362, 295] on select "Highest education level No schooling Primary Lower Secondary Upper Secondary Oc…" at bounding box center [522, 319] width 320 height 49
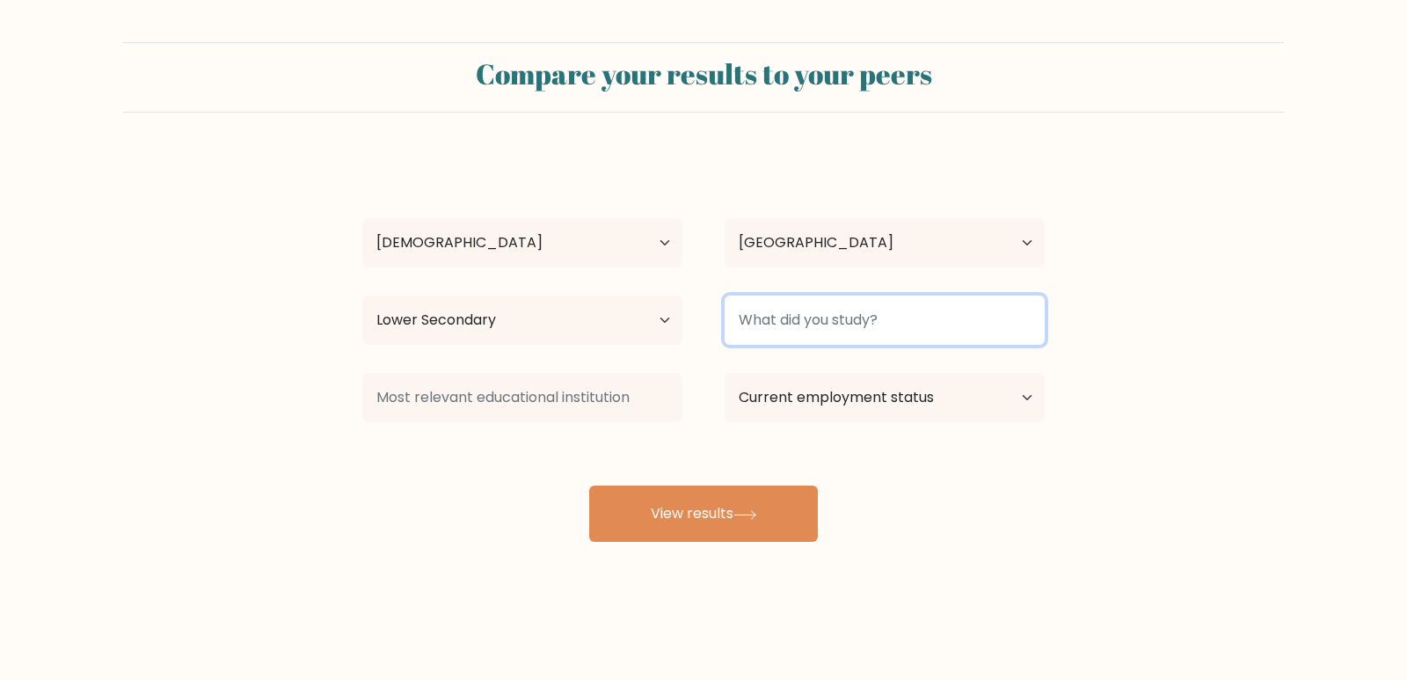
click at [886, 316] on input at bounding box center [884, 319] width 320 height 49
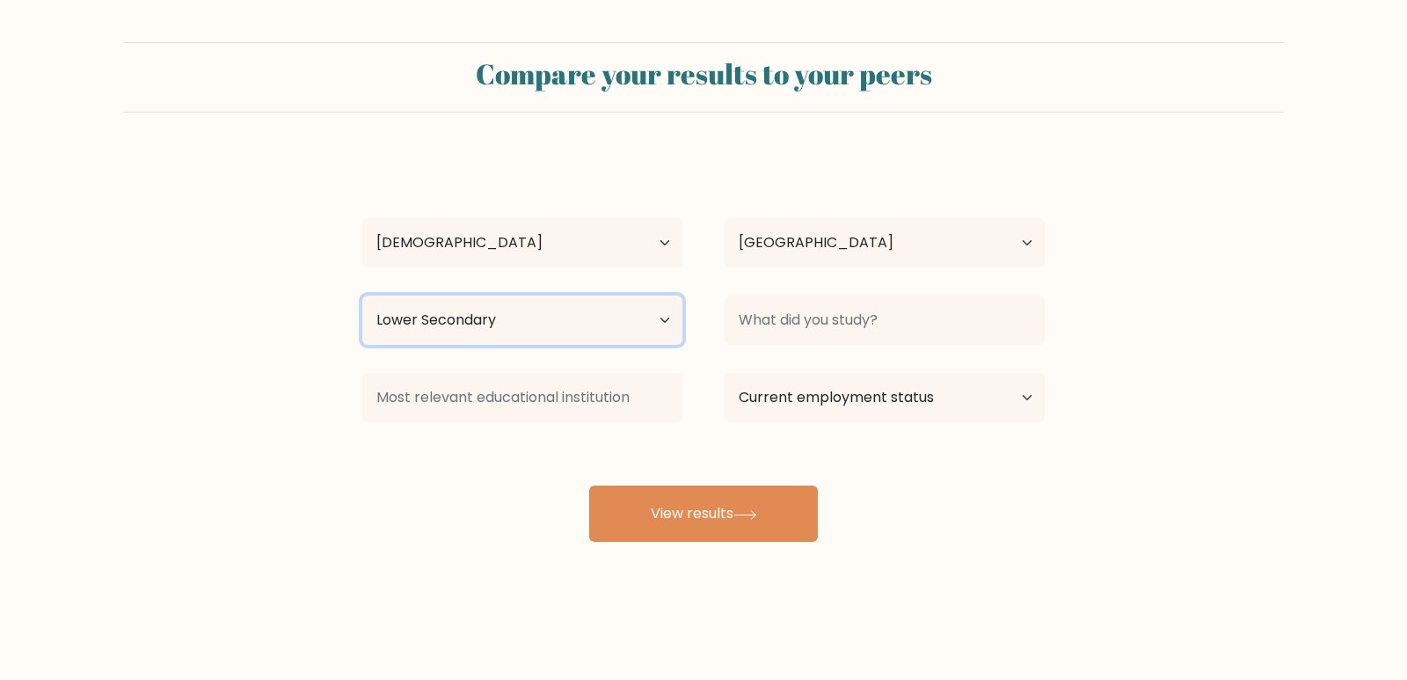
click at [548, 317] on select "Highest education level No schooling Primary Lower Secondary Upper Secondary Oc…" at bounding box center [522, 319] width 320 height 49
select select "upper_secondary"
click at [362, 295] on select "Highest education level No schooling Primary Lower Secondary Upper Secondary Oc…" at bounding box center [522, 319] width 320 height 49
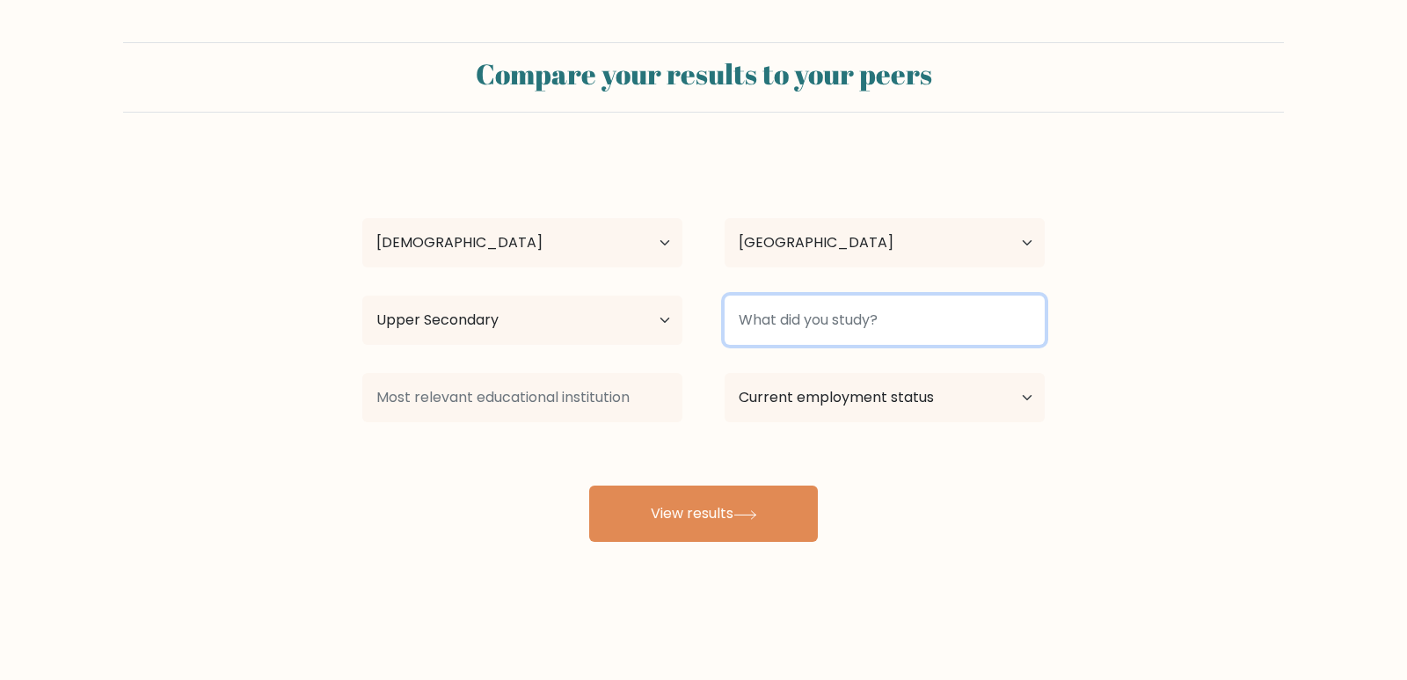
click at [775, 334] on input at bounding box center [884, 319] width 320 height 49
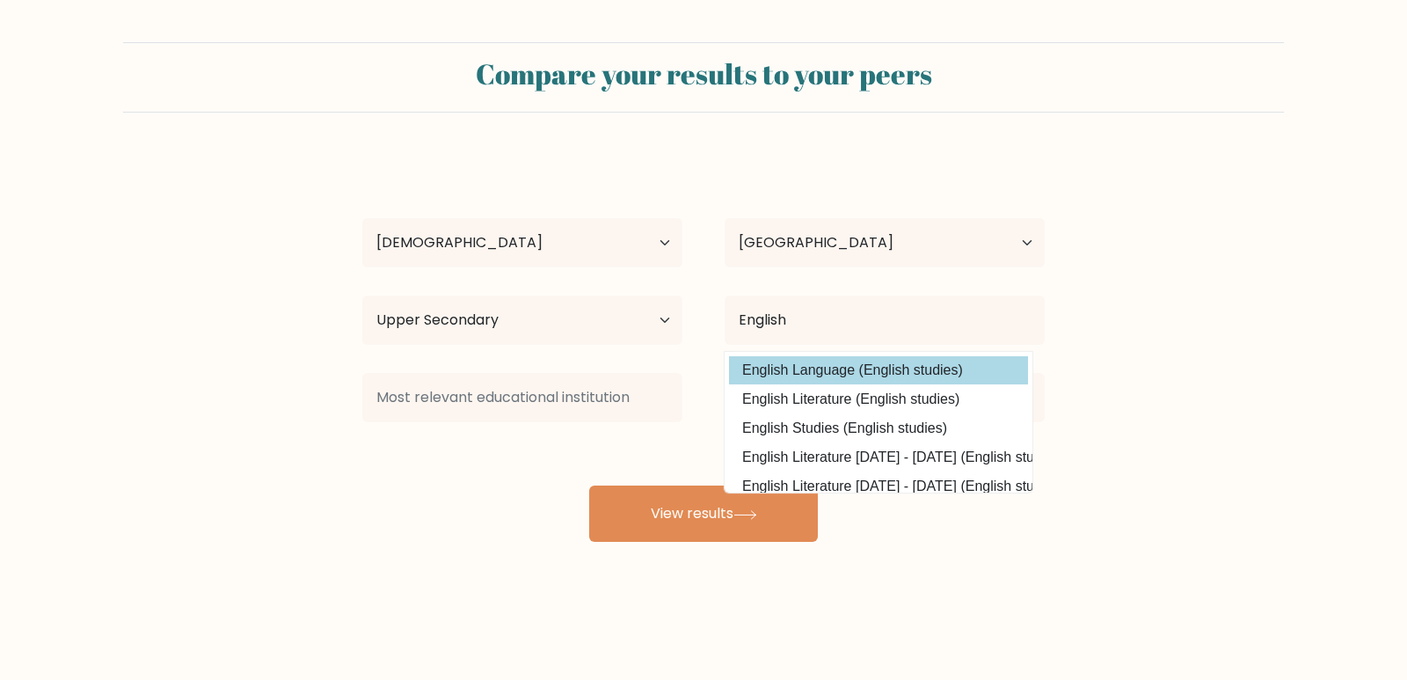
click at [803, 361] on option "English Language (English studies)" at bounding box center [878, 370] width 299 height 28
type input "English Language"
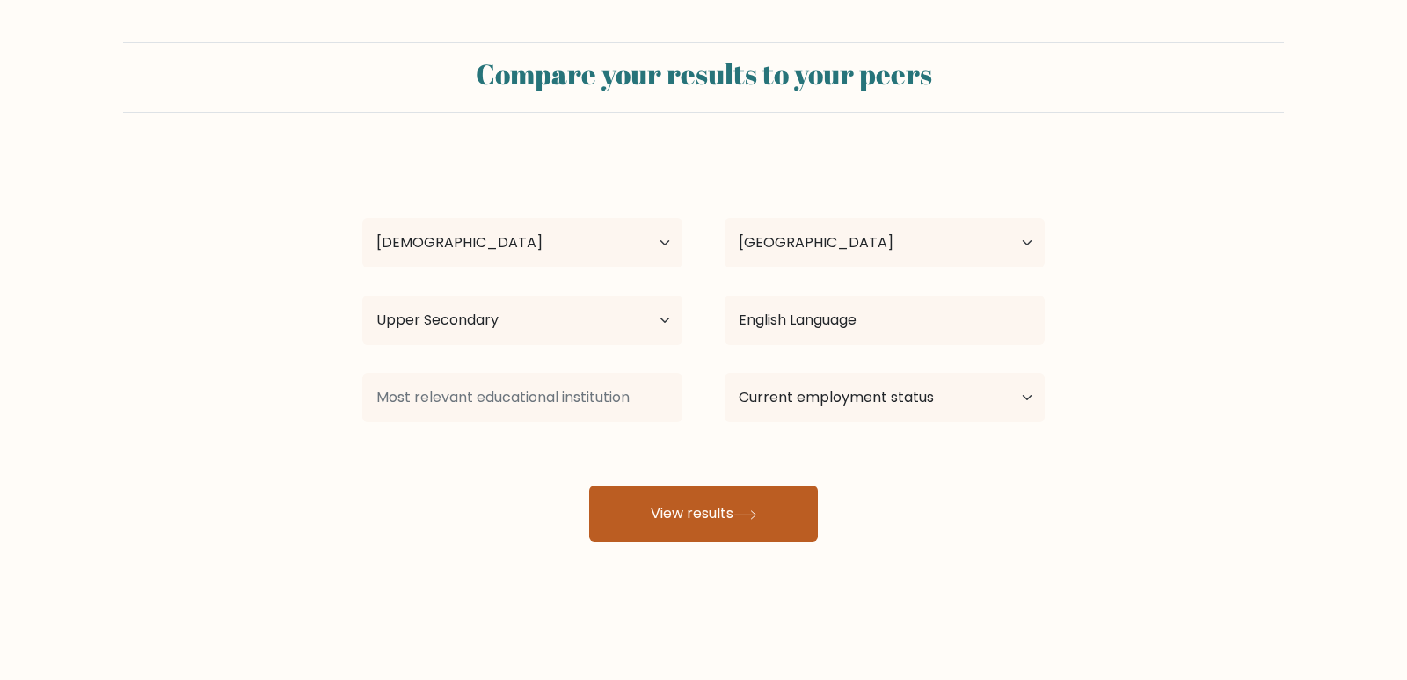
click at [709, 519] on button "View results" at bounding box center [703, 513] width 229 height 56
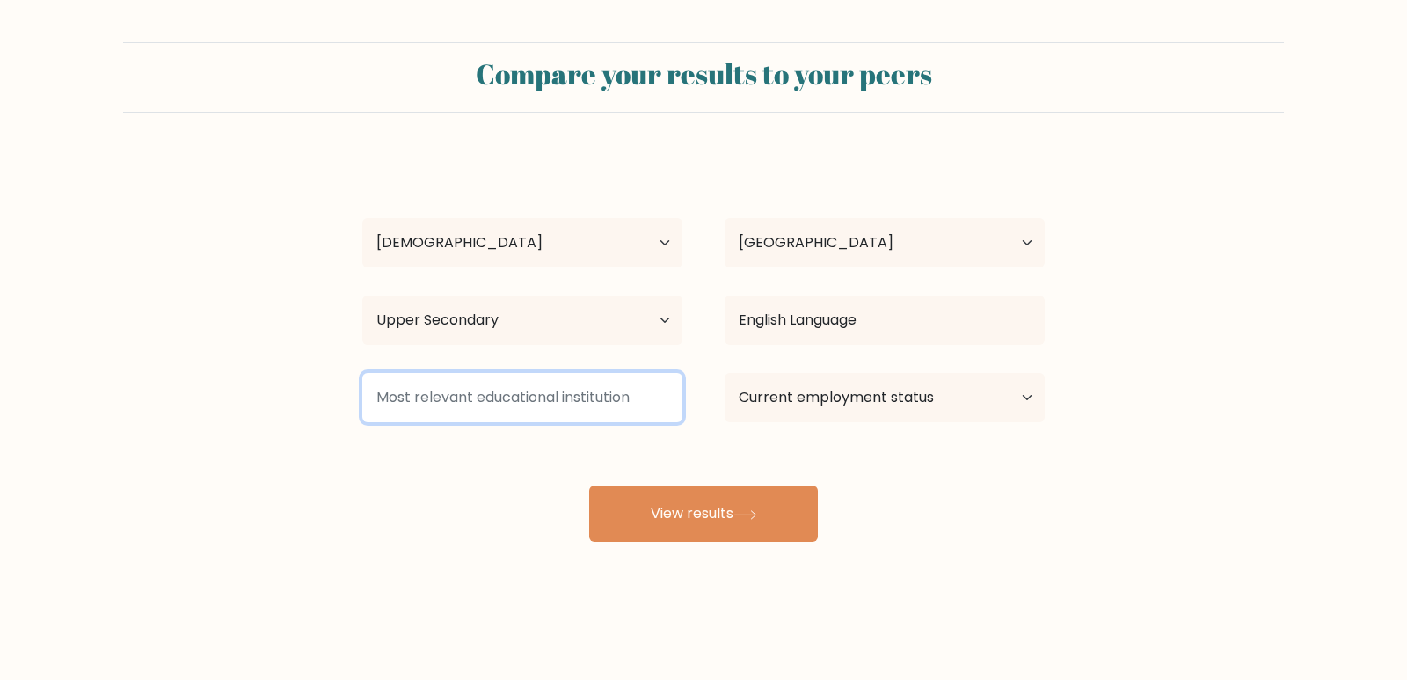
click at [472, 392] on input at bounding box center [522, 397] width 320 height 49
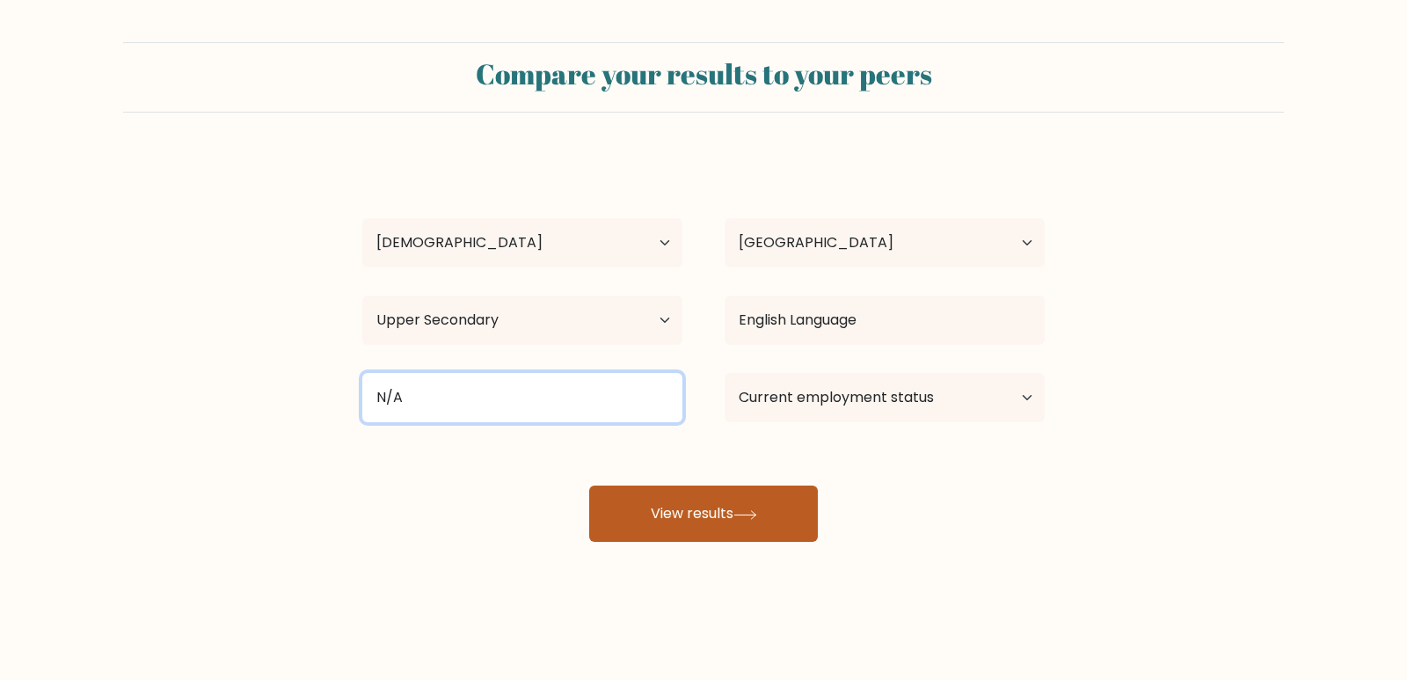
type input "N/A"
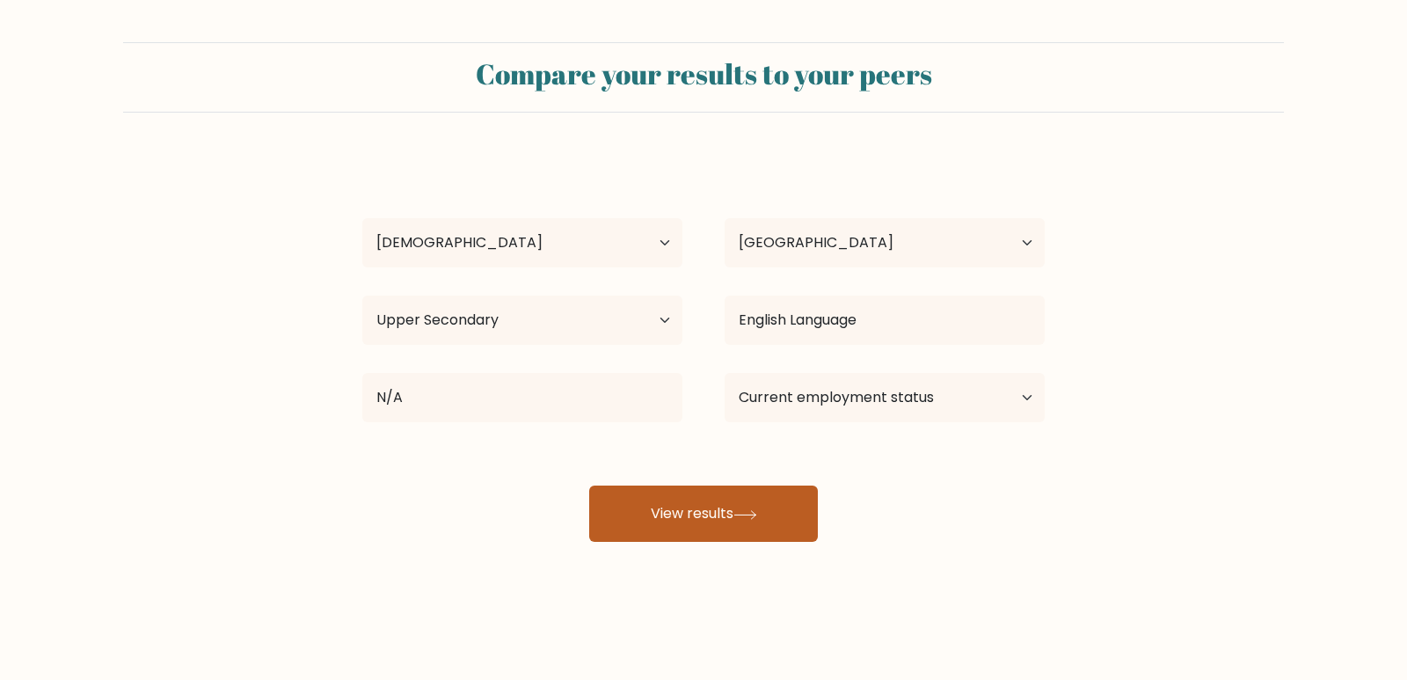
click at [706, 531] on button "View results" at bounding box center [703, 513] width 229 height 56
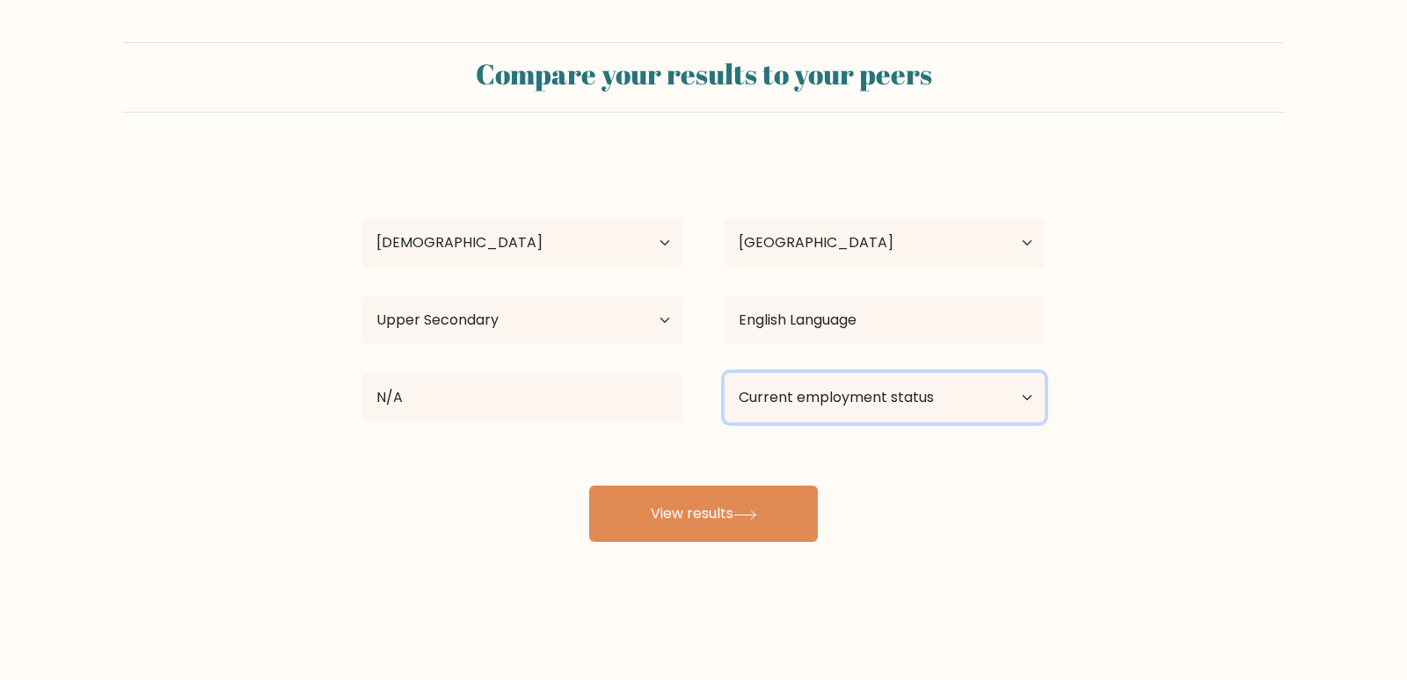
click at [772, 394] on select "Current employment status Employed Student Retired Other / prefer not to answer" at bounding box center [884, 397] width 320 height 49
select select "employed"
click at [724, 373] on select "Current employment status Employed Student Retired Other / prefer not to answer" at bounding box center [884, 397] width 320 height 49
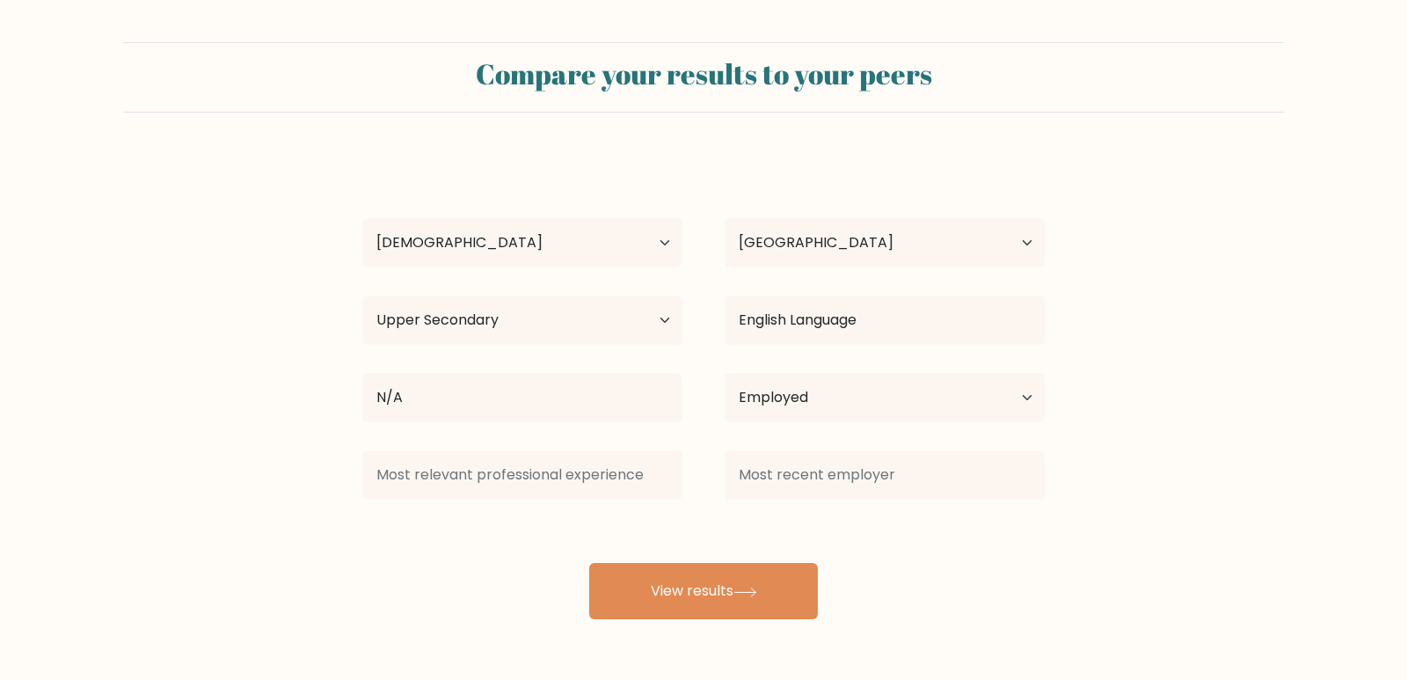
click at [703, 533] on div "Yagusuk Ladu Age Under 18 years old 18-24 years old 25-34 years old 35-44 years…" at bounding box center [703, 387] width 703 height 464
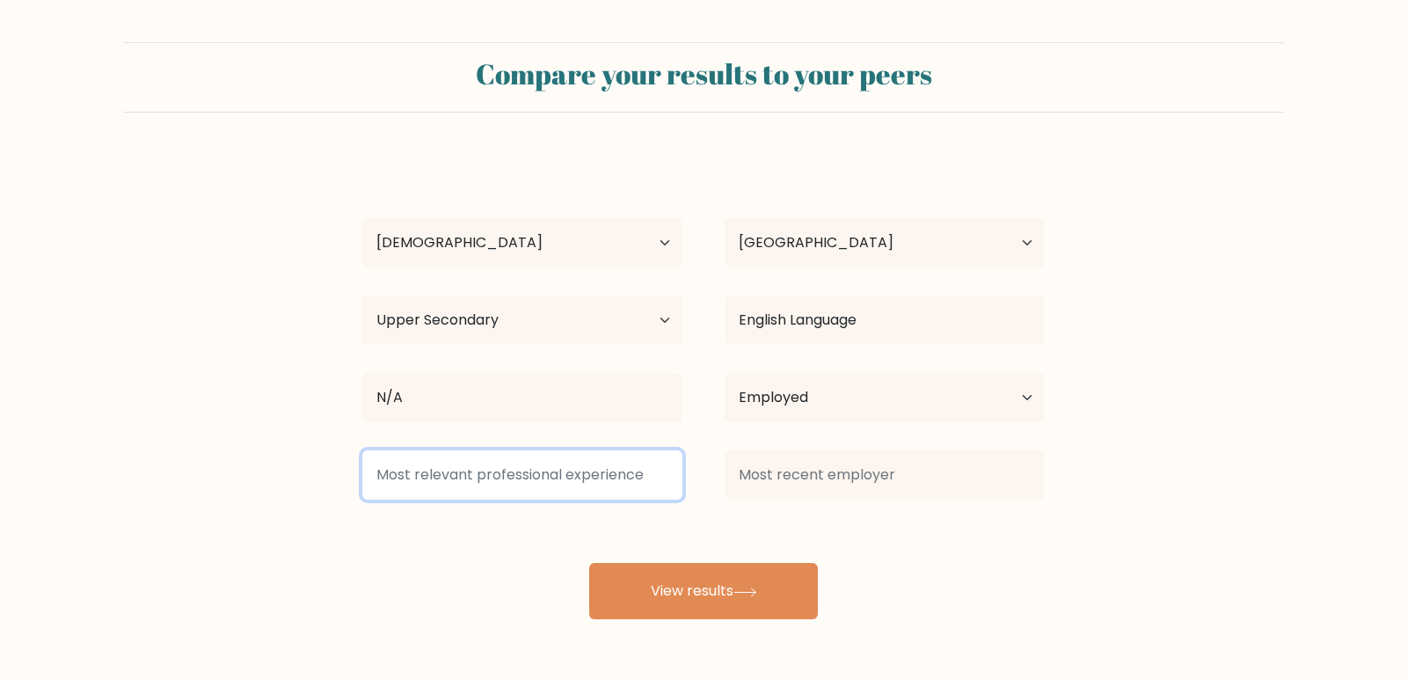
click at [550, 475] on input at bounding box center [522, 474] width 320 height 49
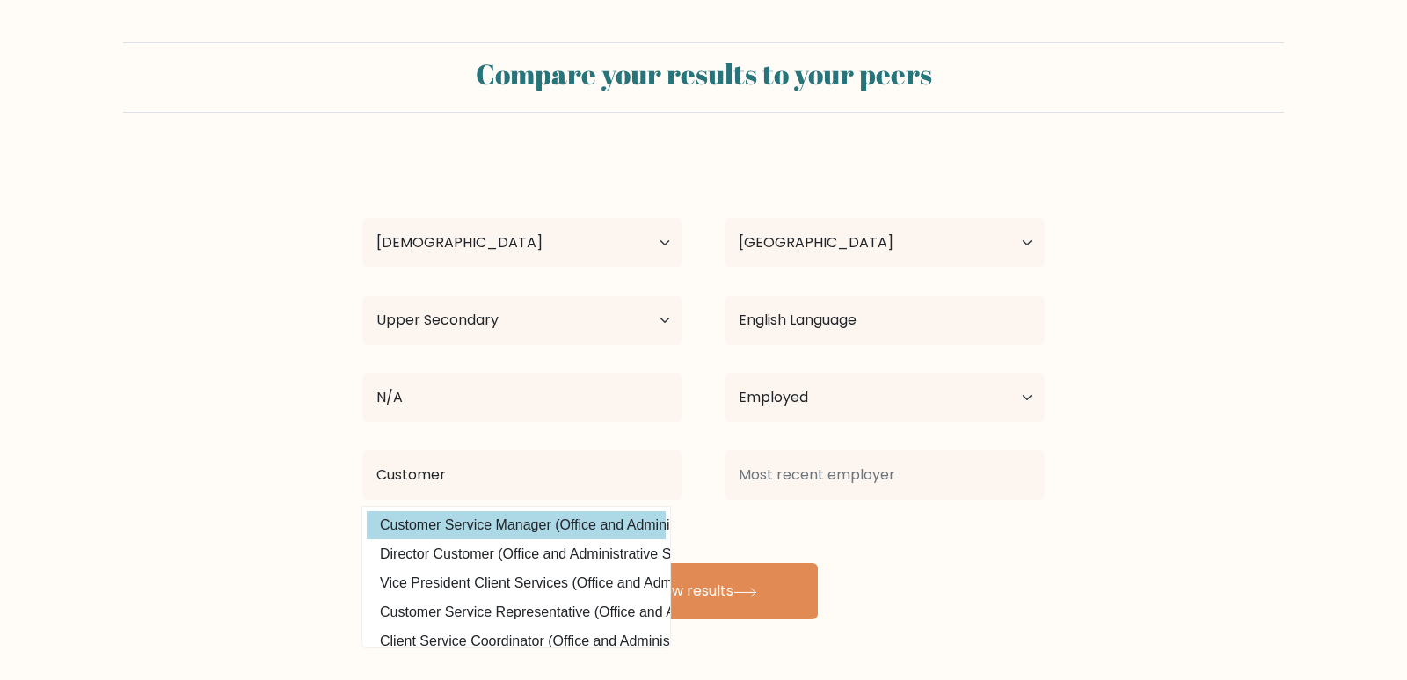
click at [550, 536] on option "Customer Service Manager (Office and Administrative Support)" at bounding box center [516, 525] width 299 height 28
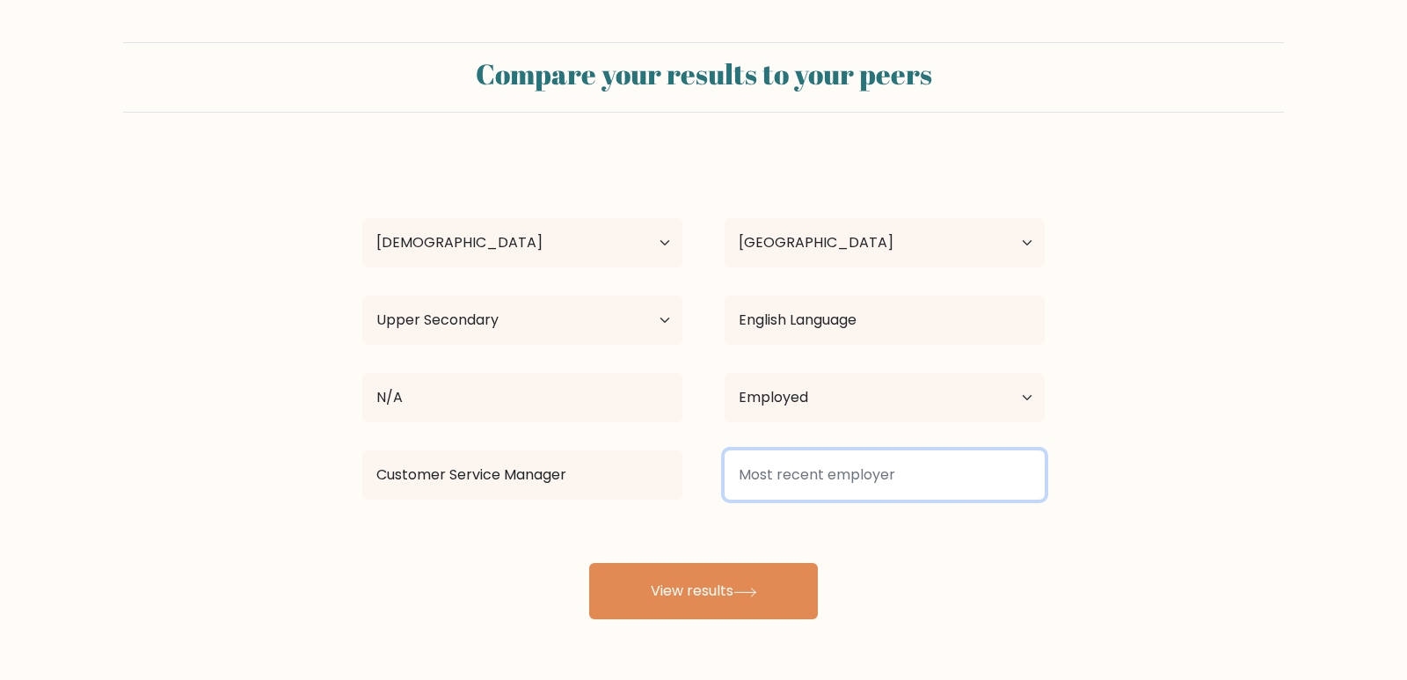
click at [818, 475] on input at bounding box center [884, 474] width 320 height 49
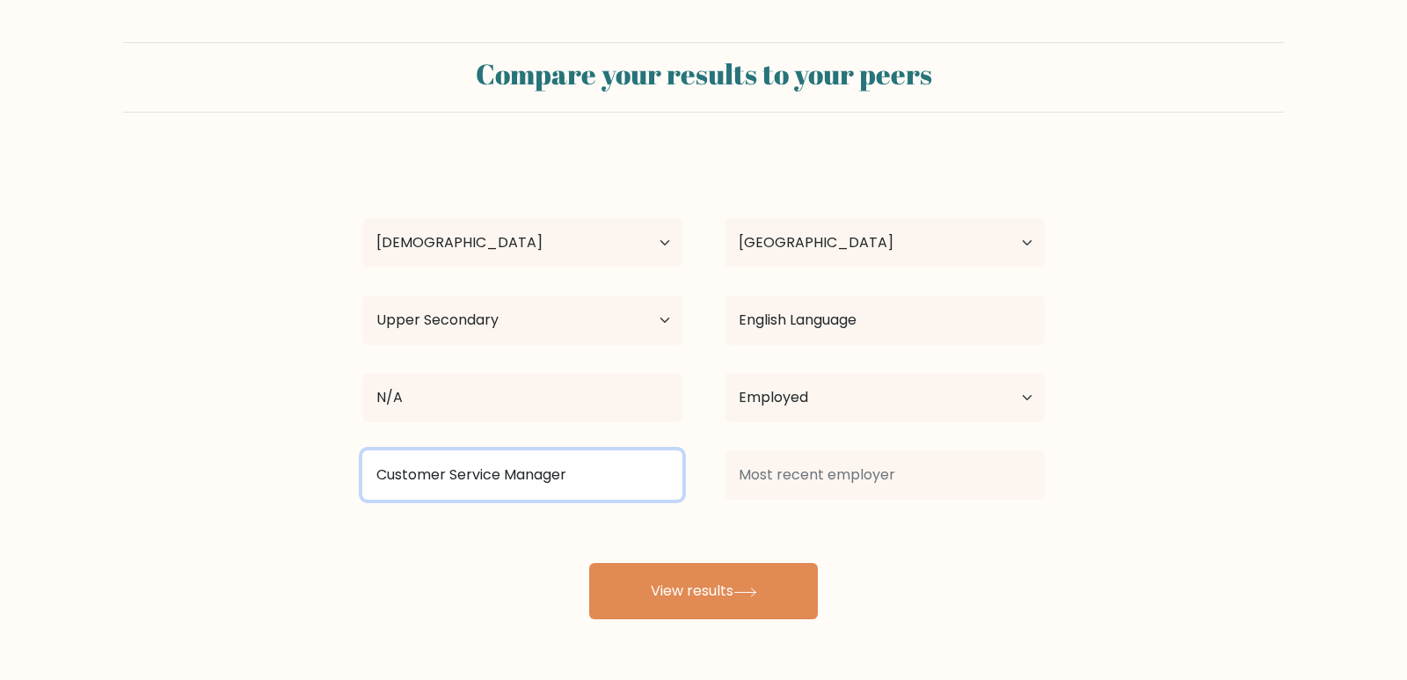
click at [531, 476] on input "Customer Service Manager" at bounding box center [522, 474] width 320 height 49
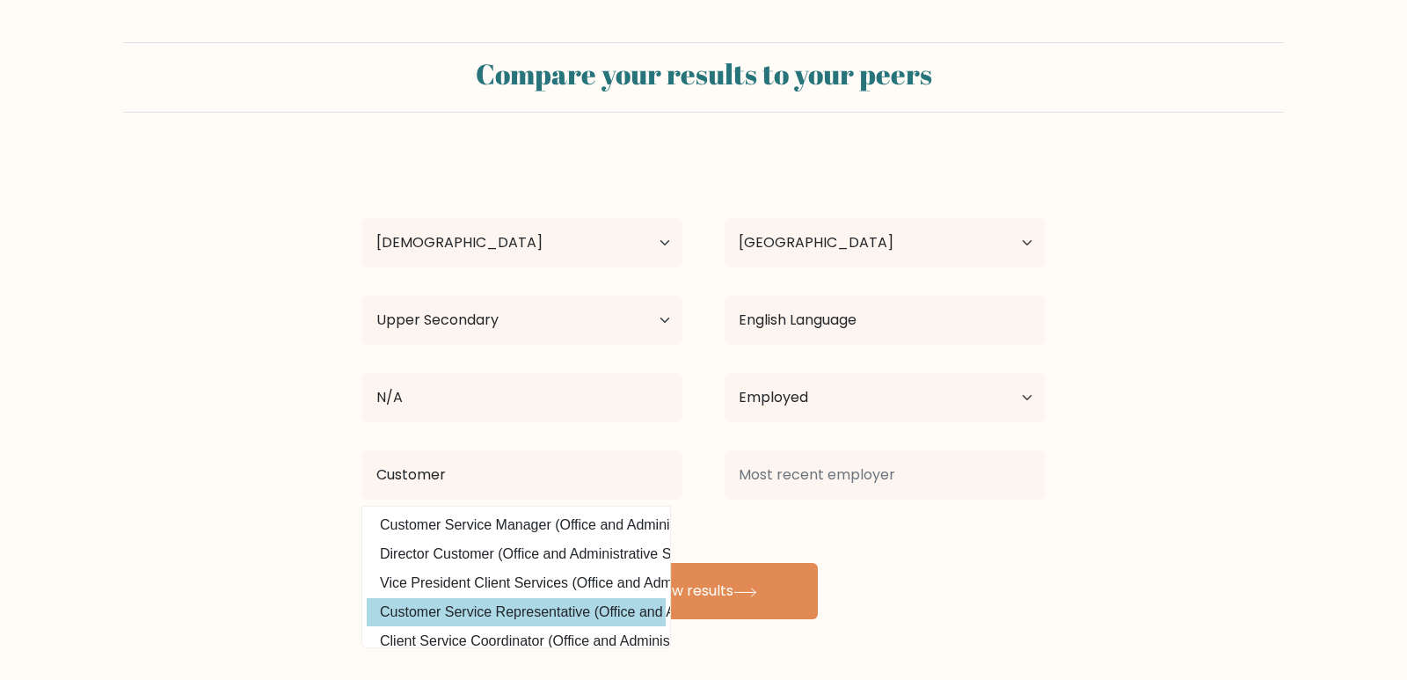
click at [564, 618] on option "Customer Service Representative (Office and Administrative Support)" at bounding box center [516, 612] width 299 height 28
type input "Customer Service Representative"
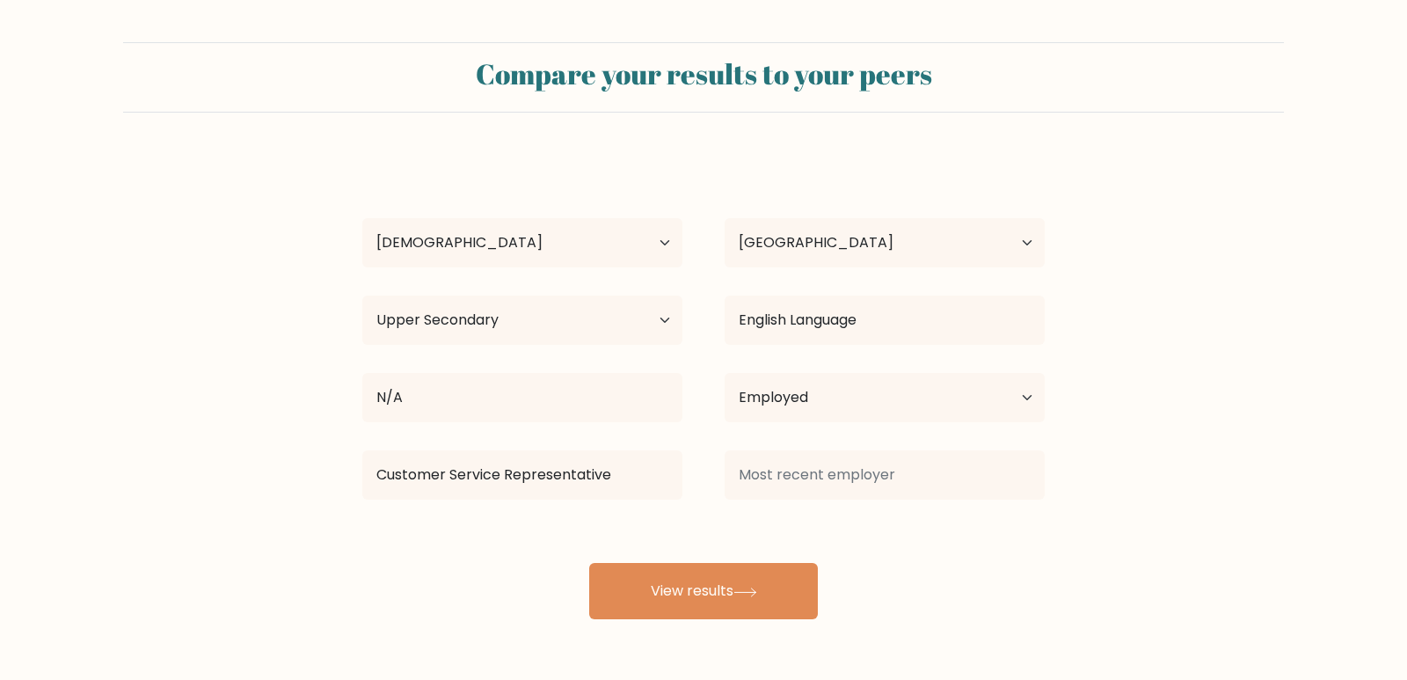
click at [865, 449] on div at bounding box center [884, 474] width 362 height 63
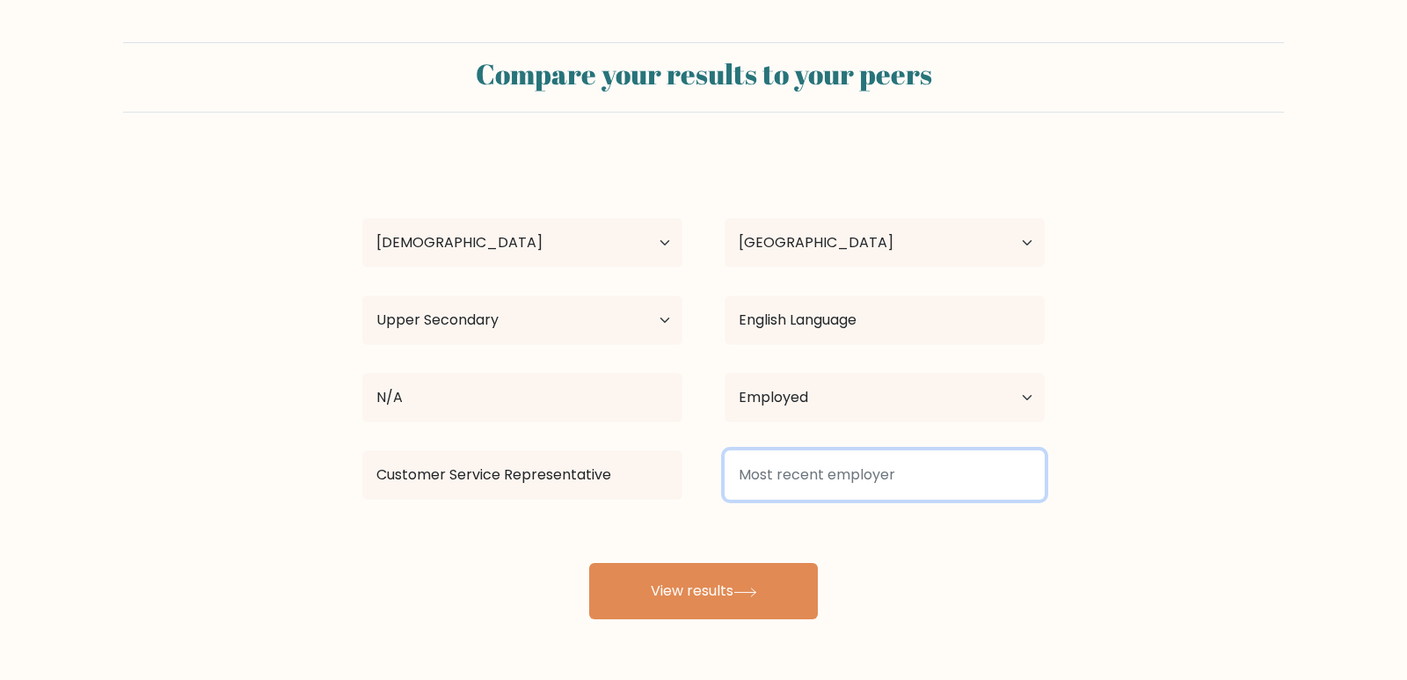
click at [863, 458] on input at bounding box center [884, 474] width 320 height 49
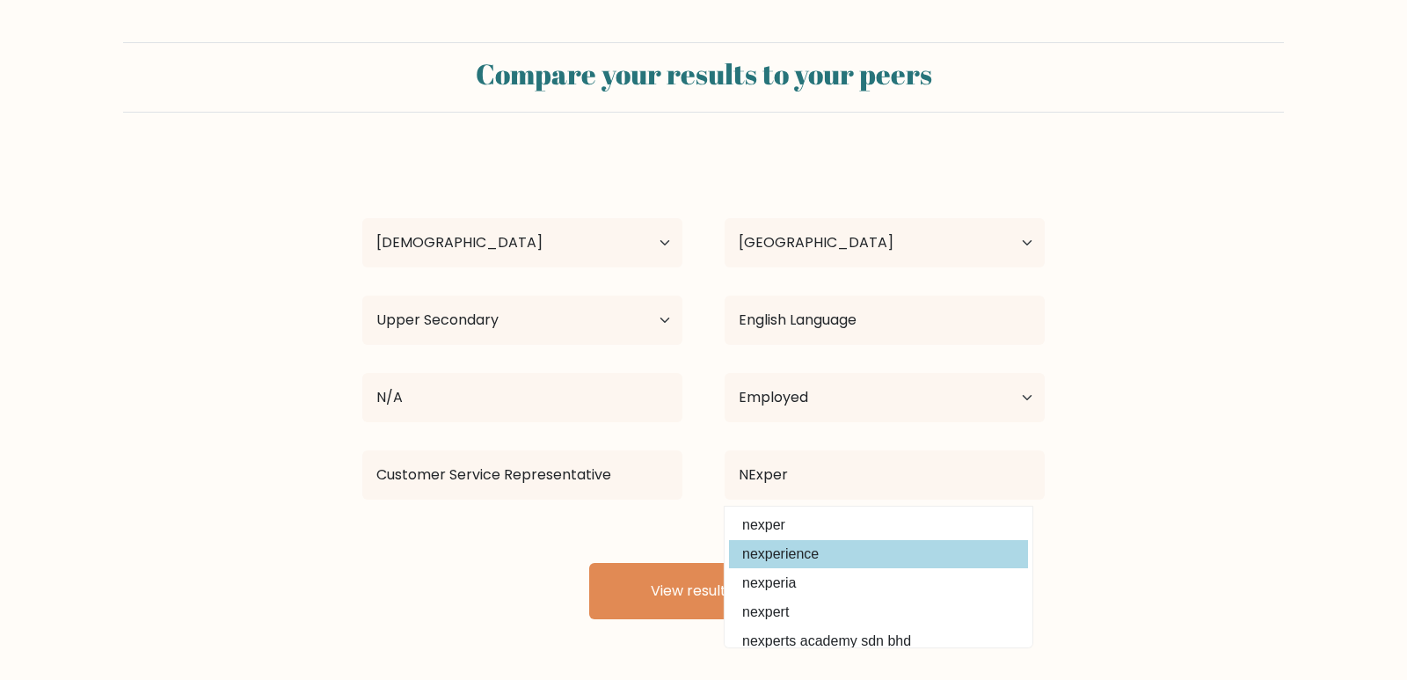
click at [825, 556] on option "nexperience" at bounding box center [878, 554] width 299 height 28
type input "nexperience"
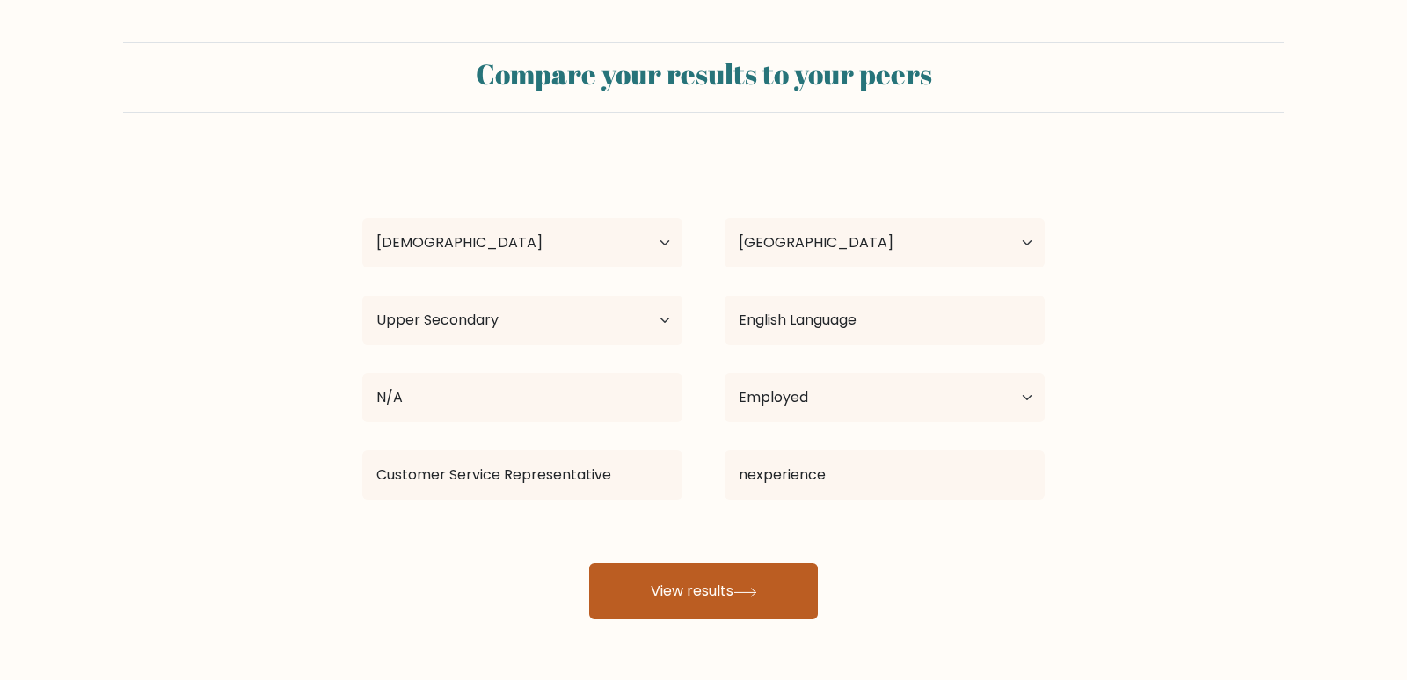
click at [705, 594] on button "View results" at bounding box center [703, 591] width 229 height 56
